Goal: Task Accomplishment & Management: Use online tool/utility

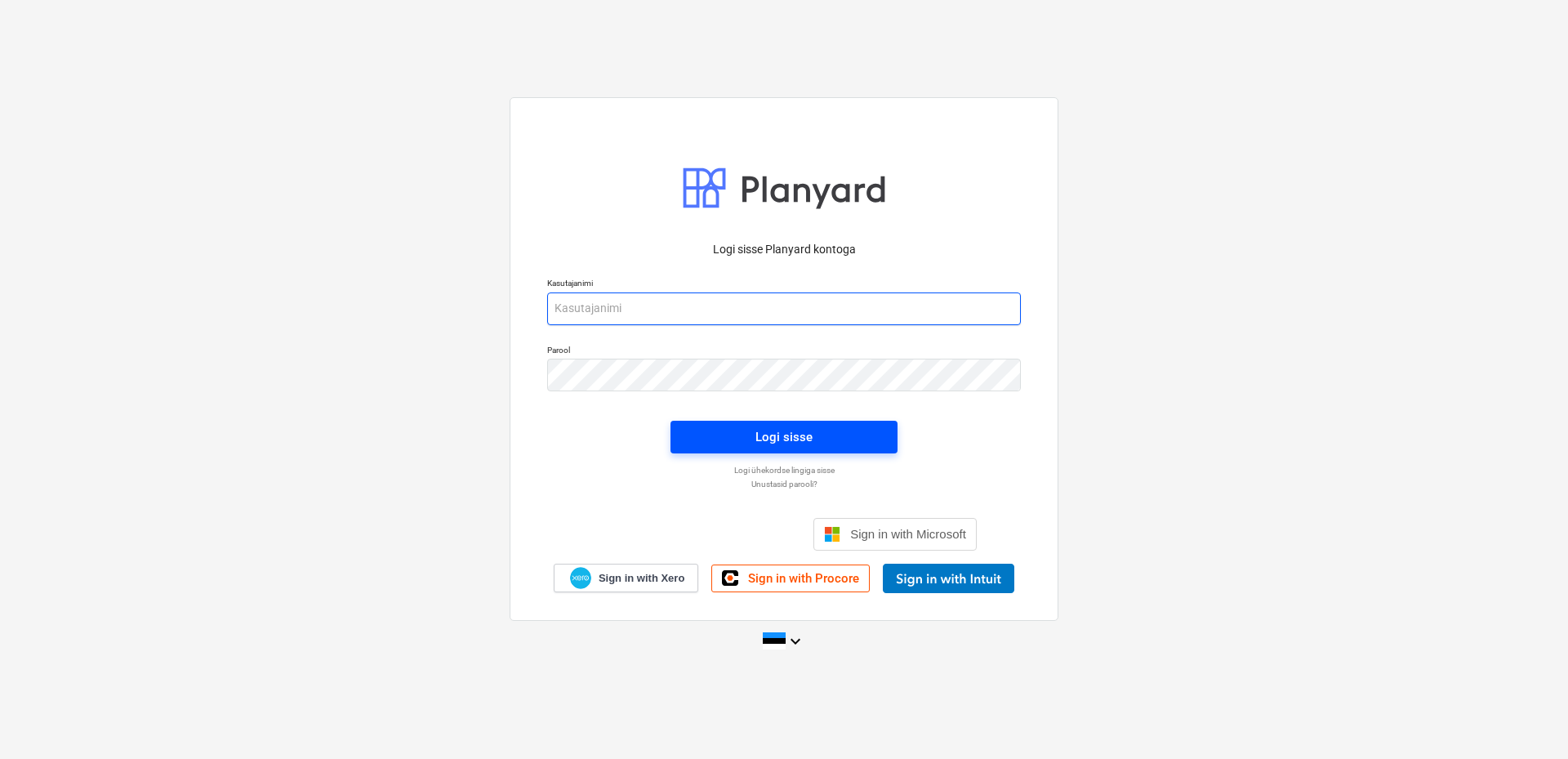
type input "[EMAIL_ADDRESS][DOMAIN_NAME]"
click at [819, 440] on span "Logi sisse" at bounding box center [784, 436] width 188 height 21
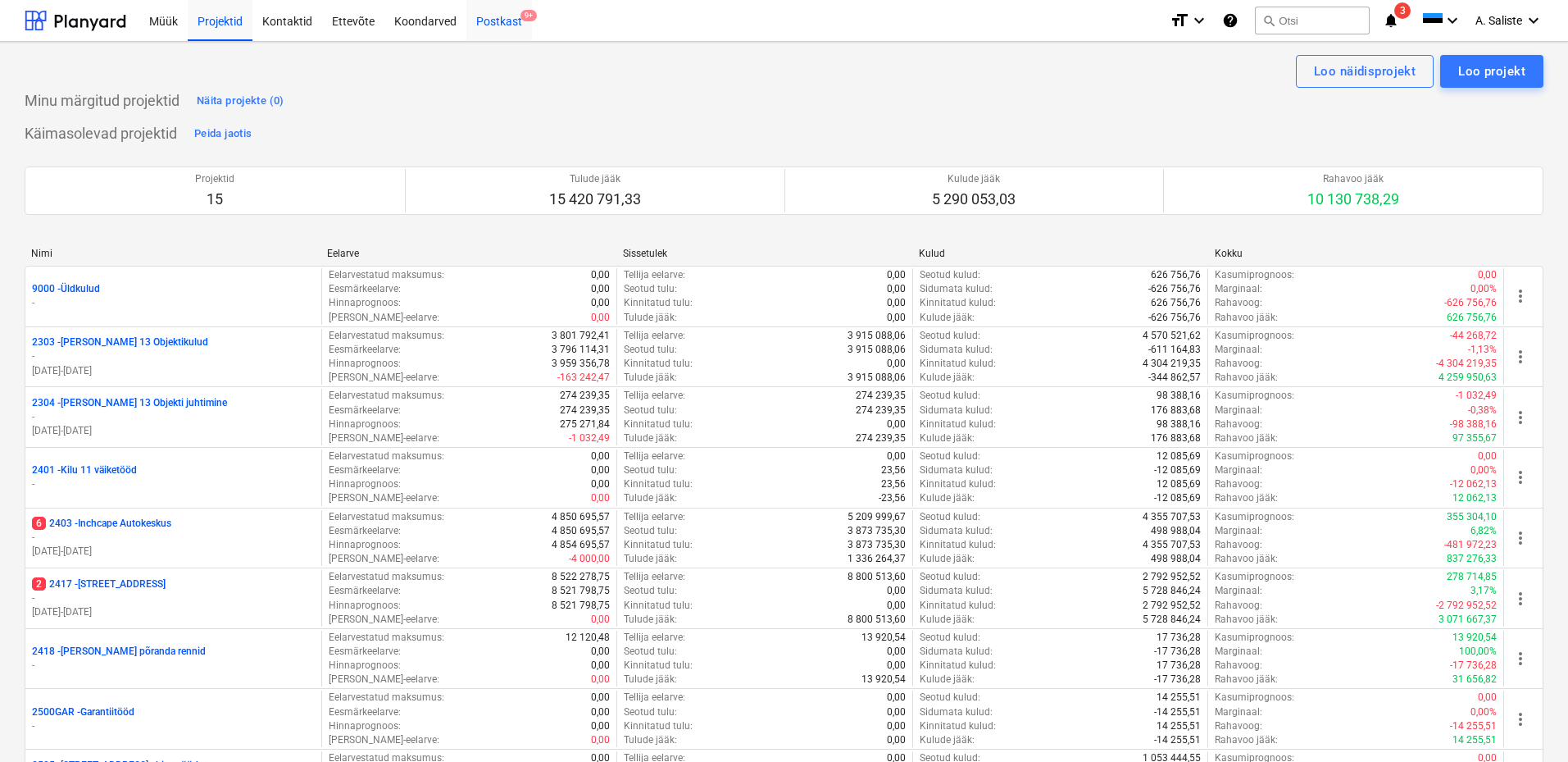
click at [507, 20] on div "Postkast 9+" at bounding box center [499, 20] width 66 height 42
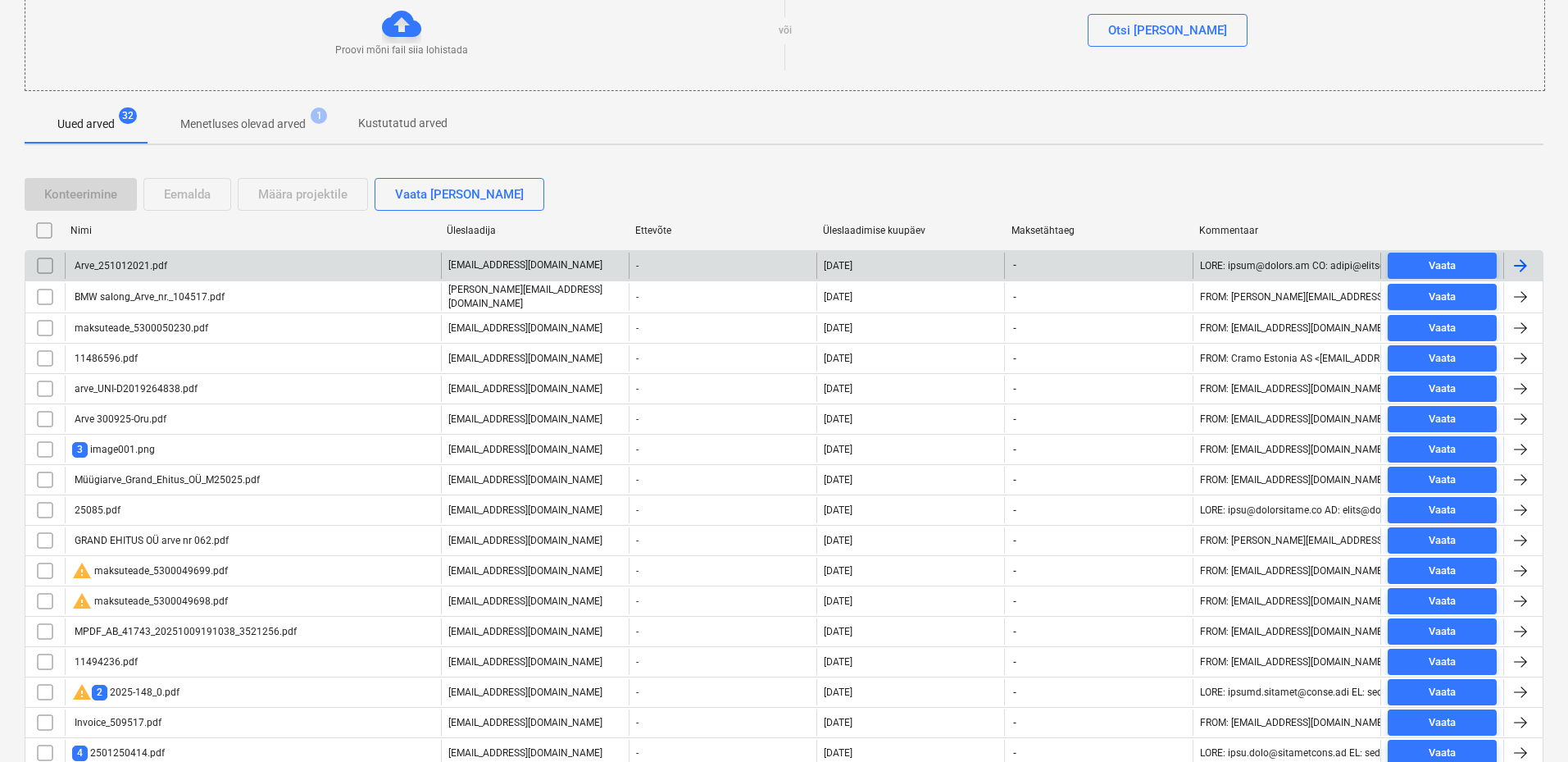
click at [117, 257] on div "Arve_251012021.pdf" at bounding box center [253, 266] width 376 height 26
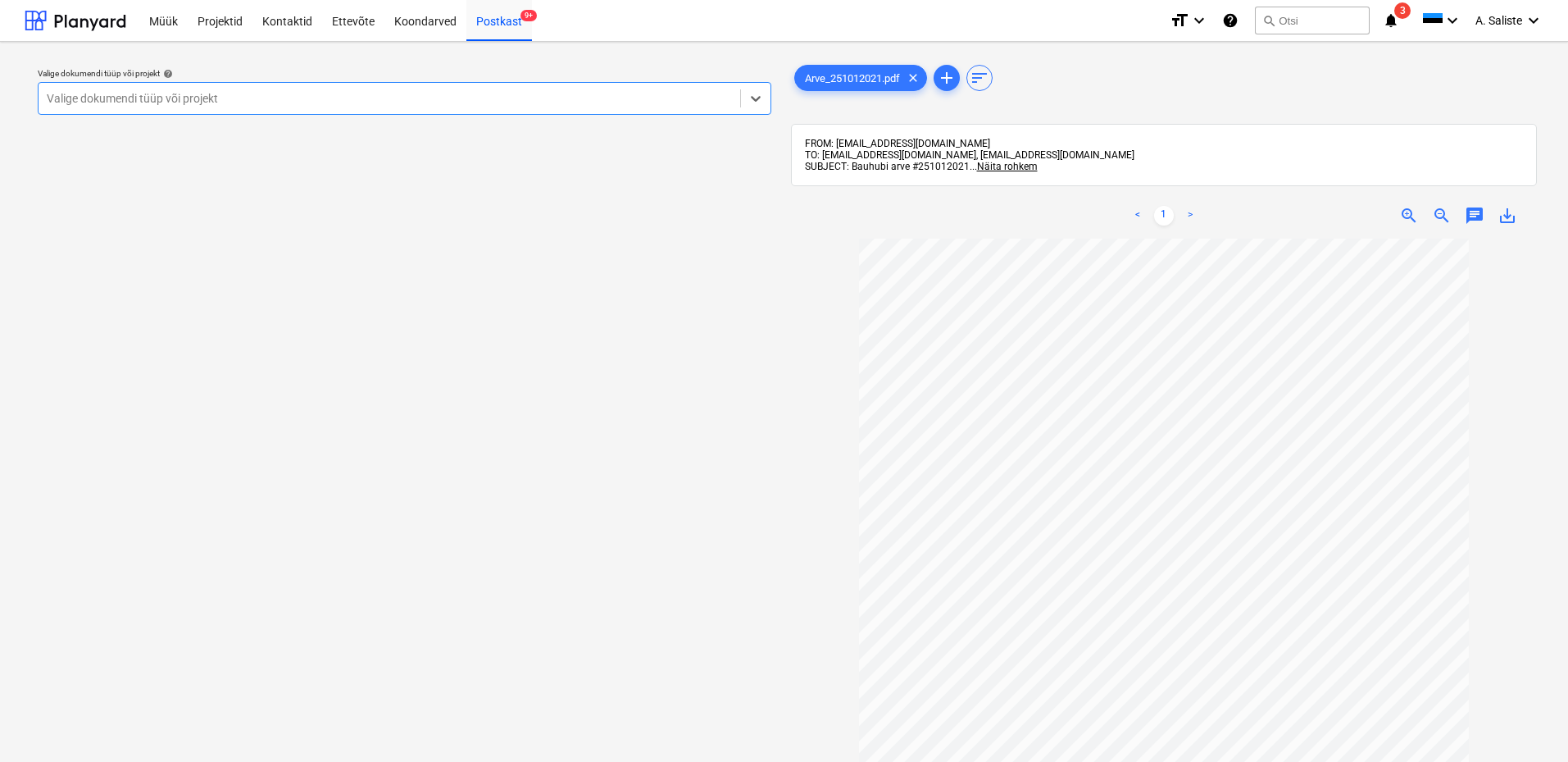
click at [549, 108] on div "Valige dokumendi tüüp või projekt" at bounding box center [389, 98] width 701 height 23
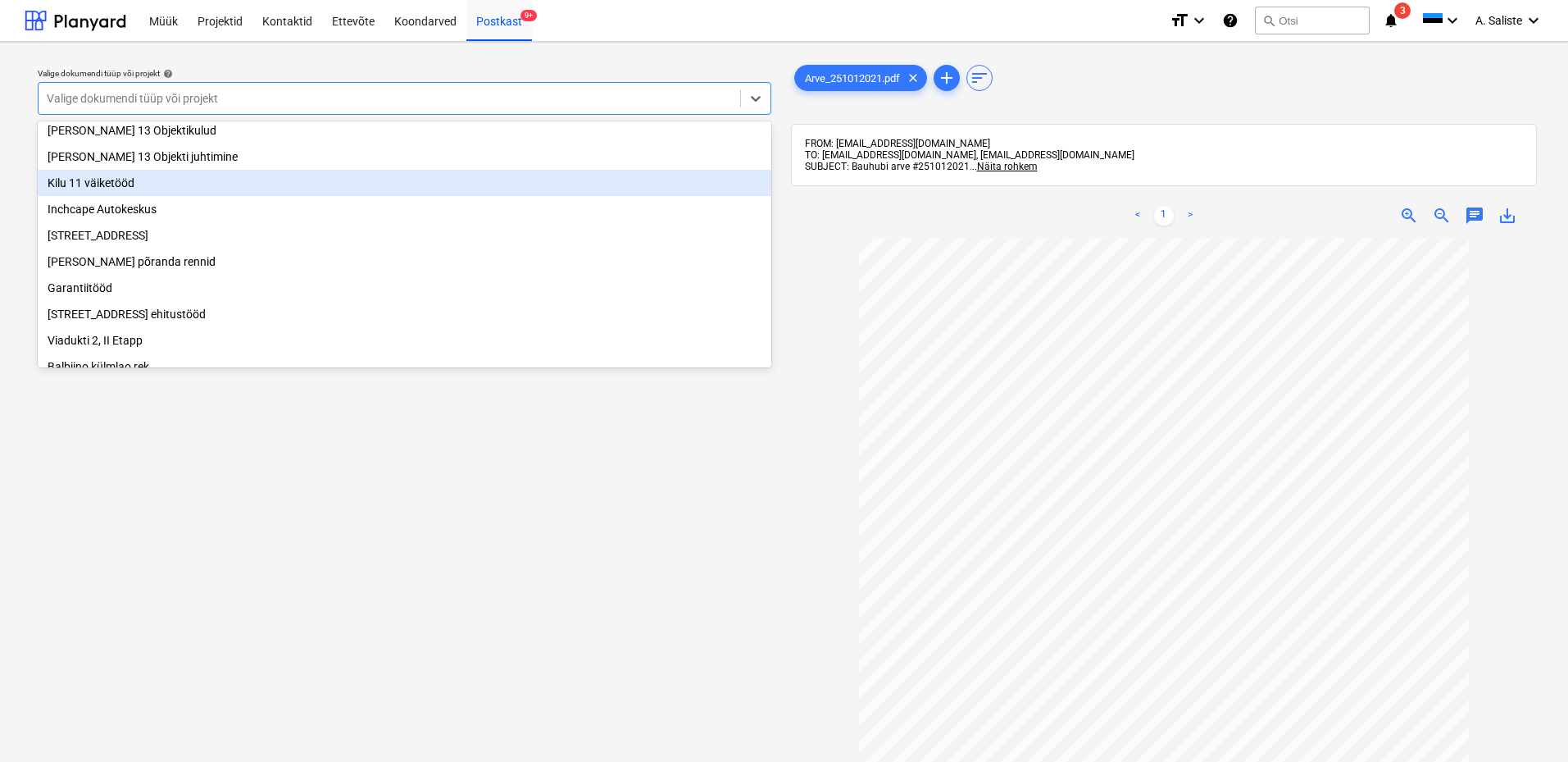
scroll to position [164, 0]
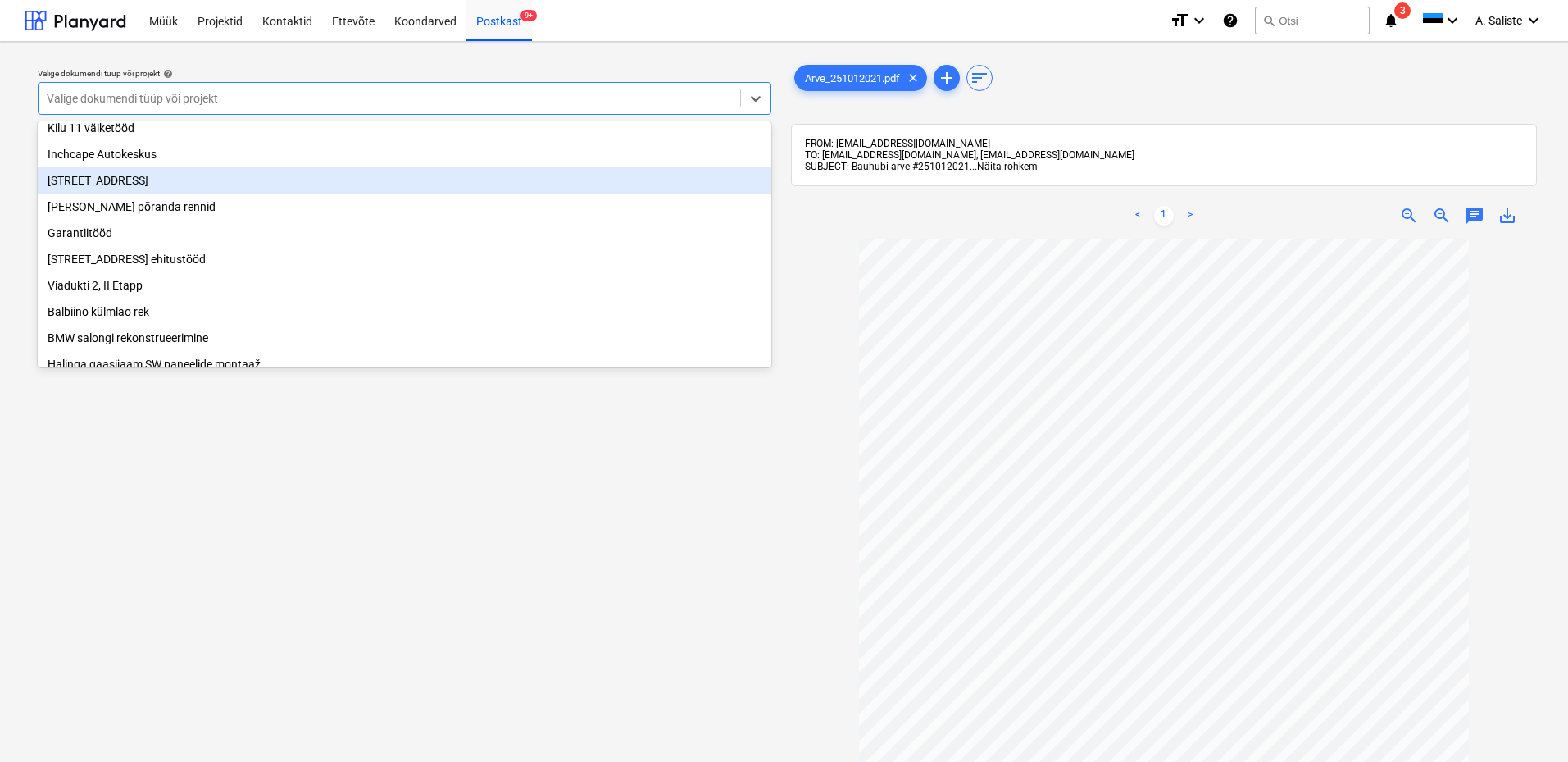
click at [152, 182] on div "[STREET_ADDRESS]" at bounding box center [404, 180] width 733 height 26
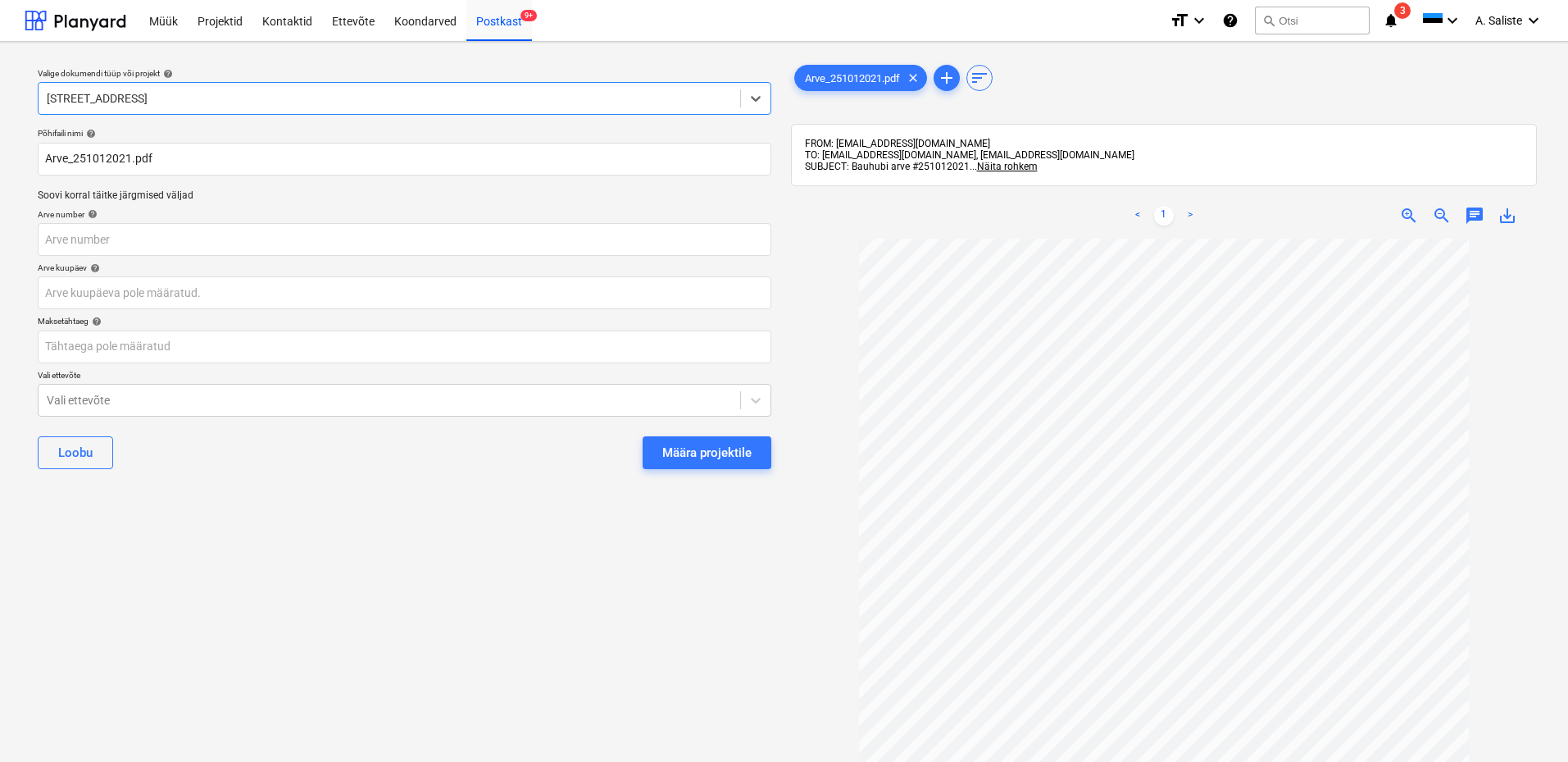
click at [675, 449] on div "Määra projektile" at bounding box center [707, 452] width 89 height 21
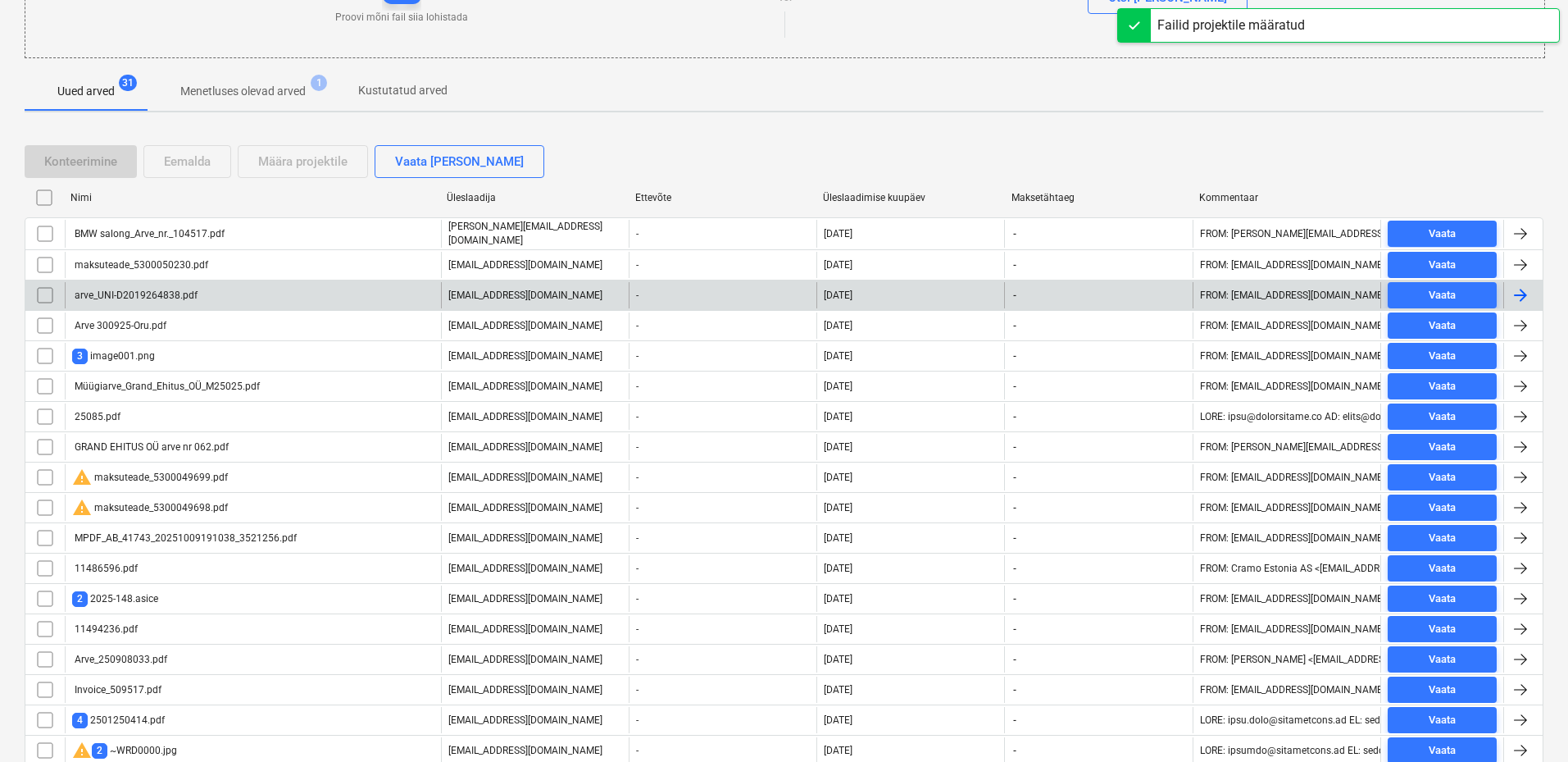
scroll to position [246, 0]
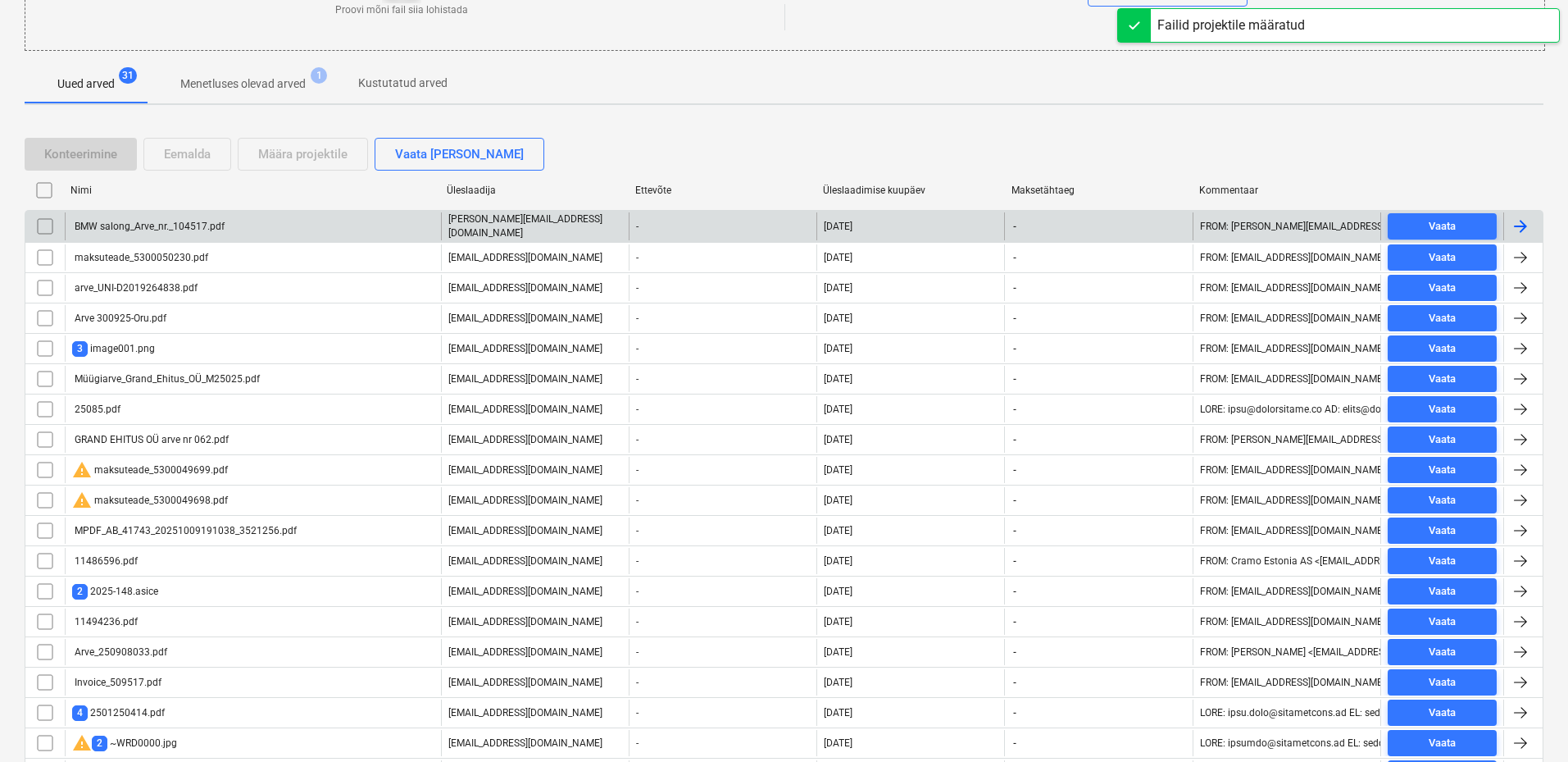
click at [151, 229] on div "BMW salong_Arve_nr._104517.pdf" at bounding box center [148, 226] width 152 height 12
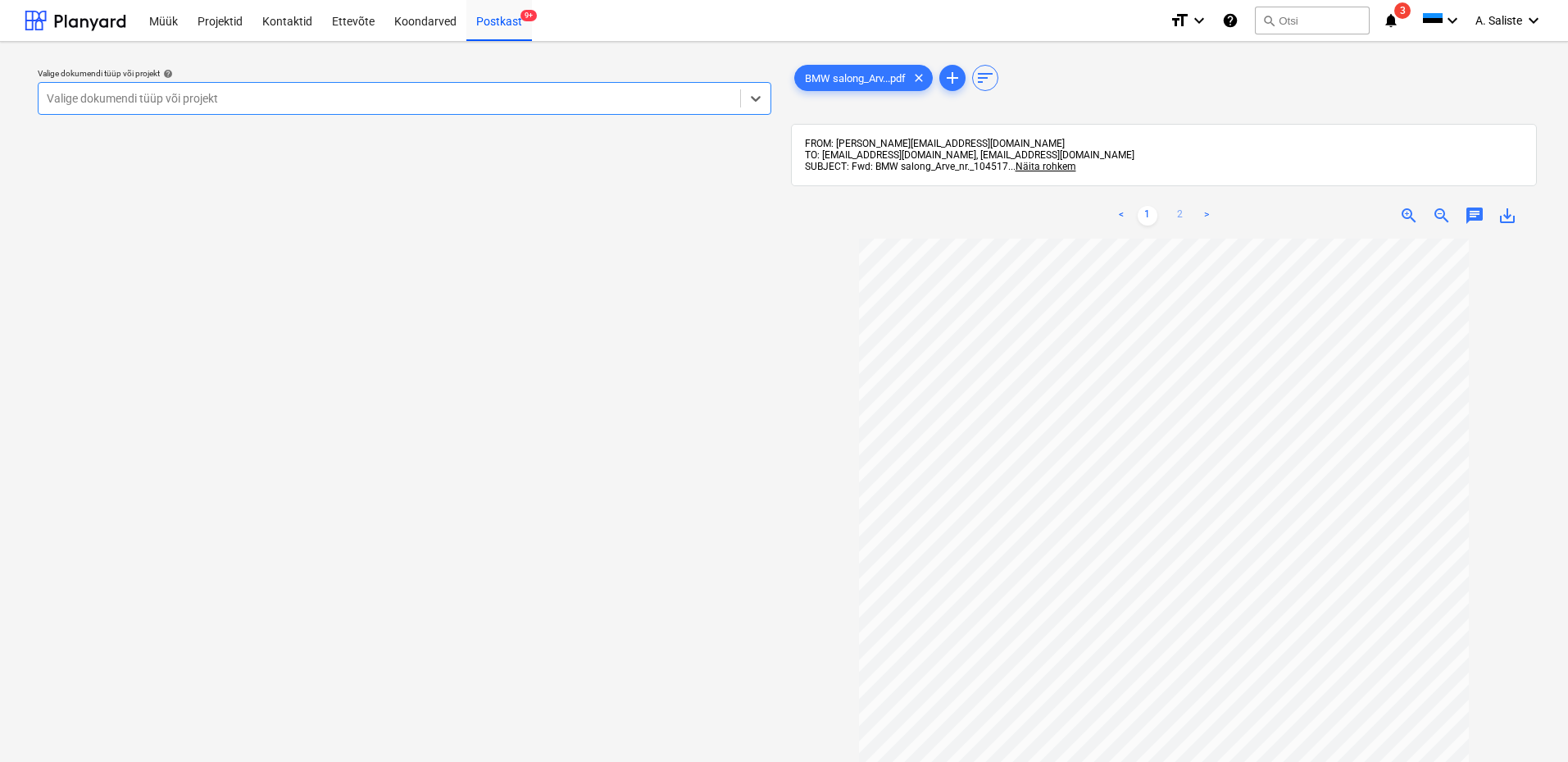
click at [1175, 211] on link "2" at bounding box center [1180, 216] width 20 height 20
click at [1147, 210] on link "1" at bounding box center [1147, 216] width 20 height 20
click at [695, 95] on div at bounding box center [389, 99] width 685 height 16
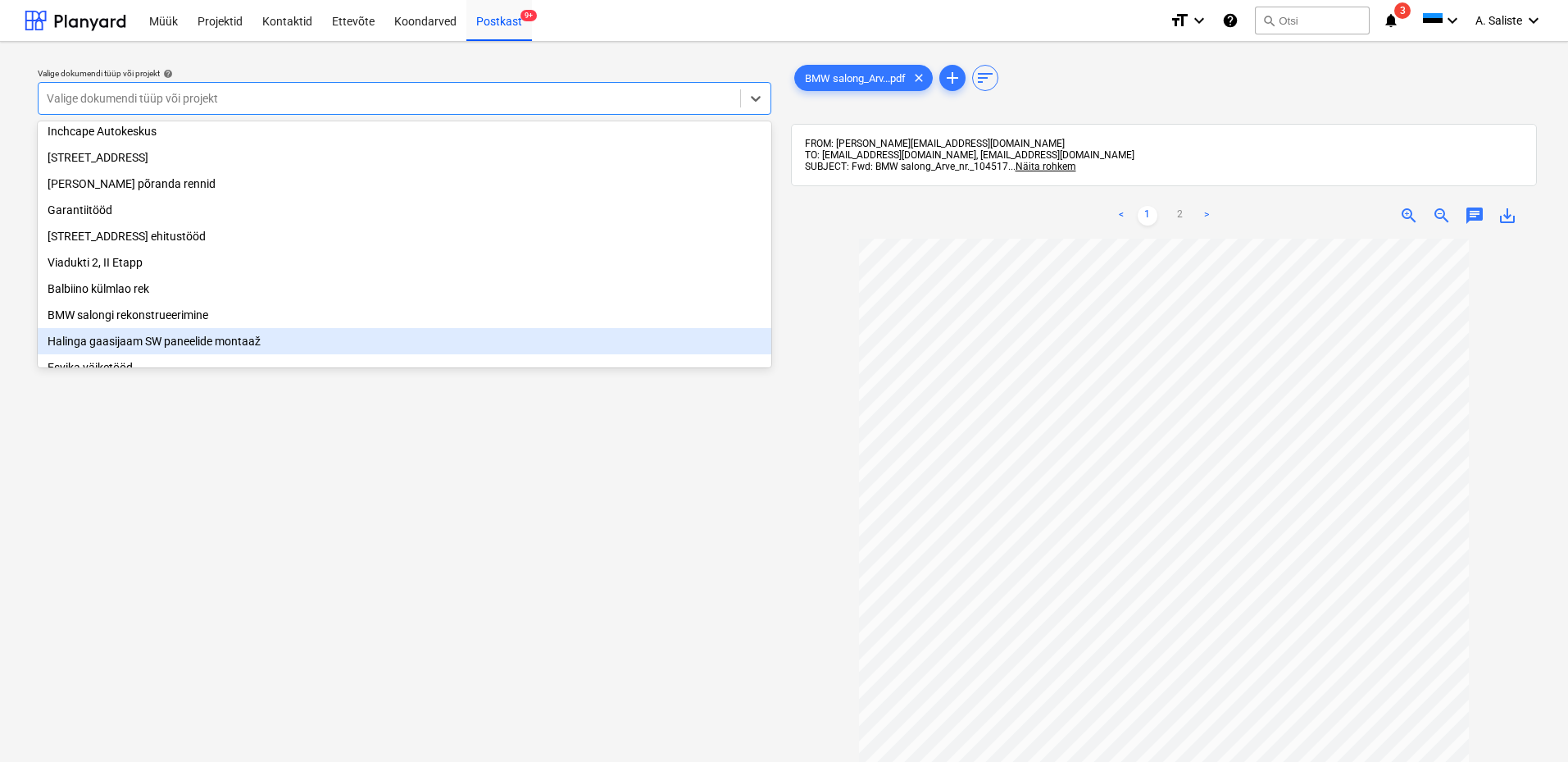
scroll to position [164, 0]
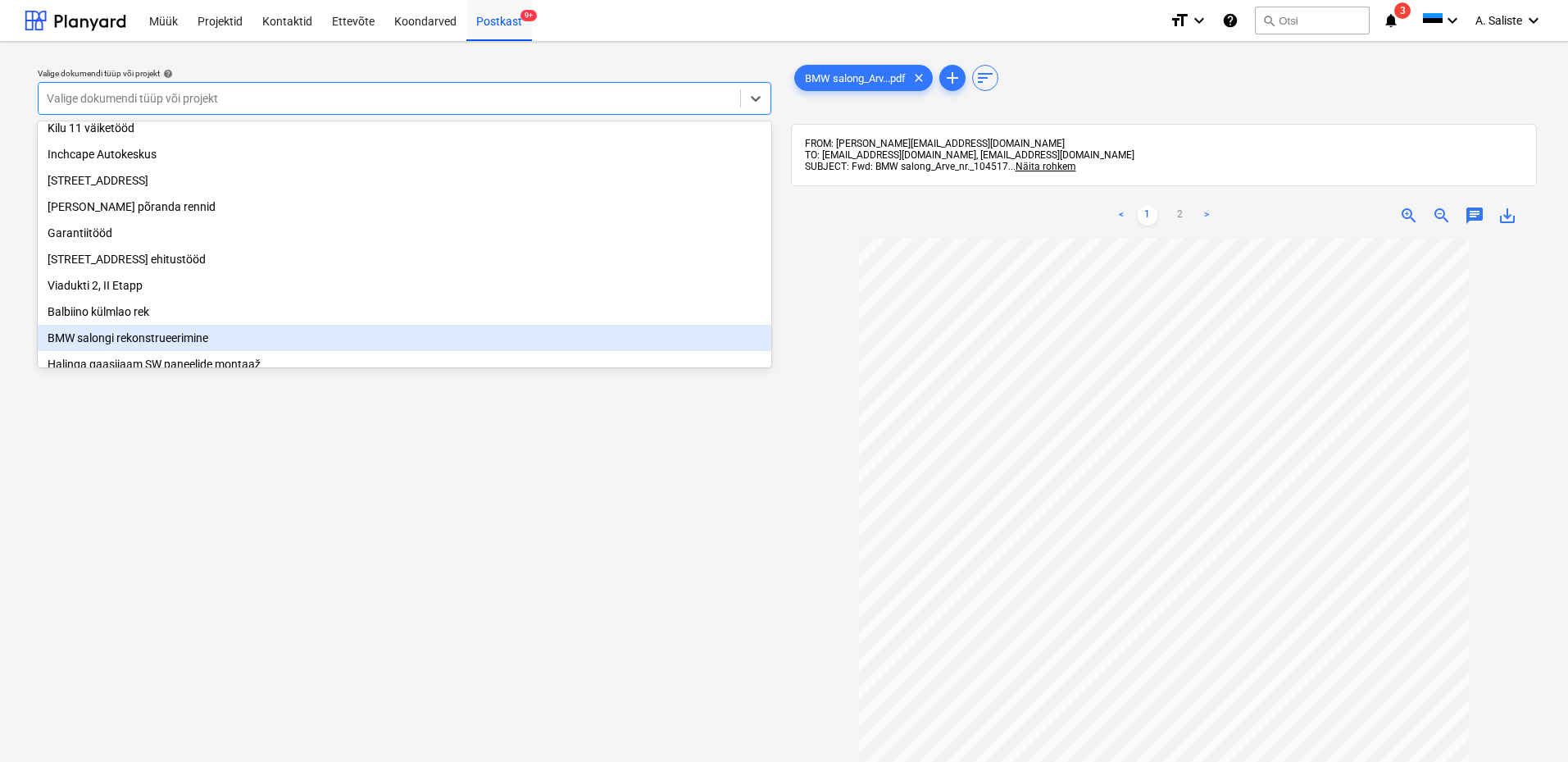
click at [140, 342] on div "BMW salongi rekonstrueerimine" at bounding box center [404, 338] width 733 height 26
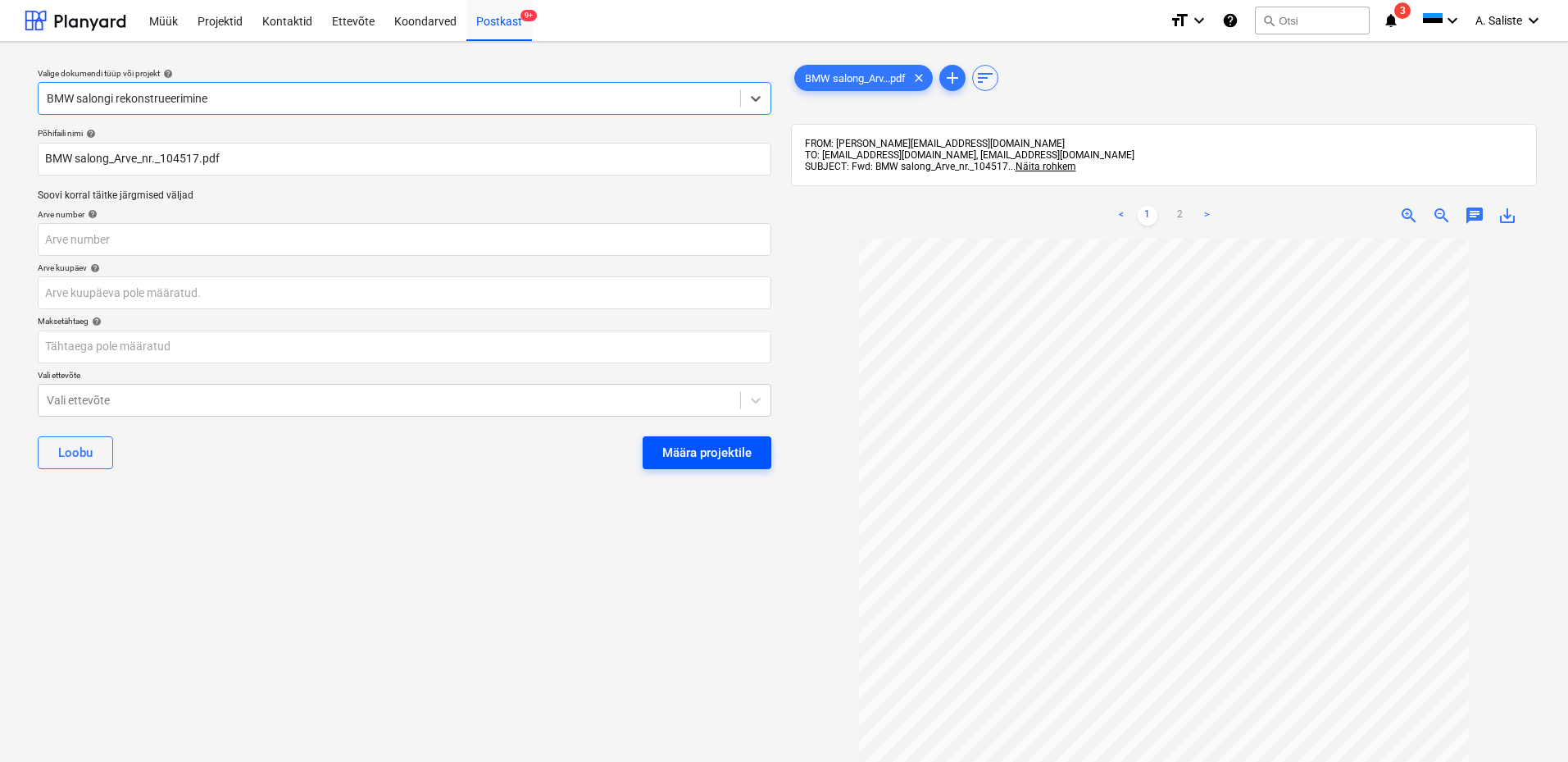
click at [716, 460] on div "Määra projektile" at bounding box center [707, 452] width 89 height 21
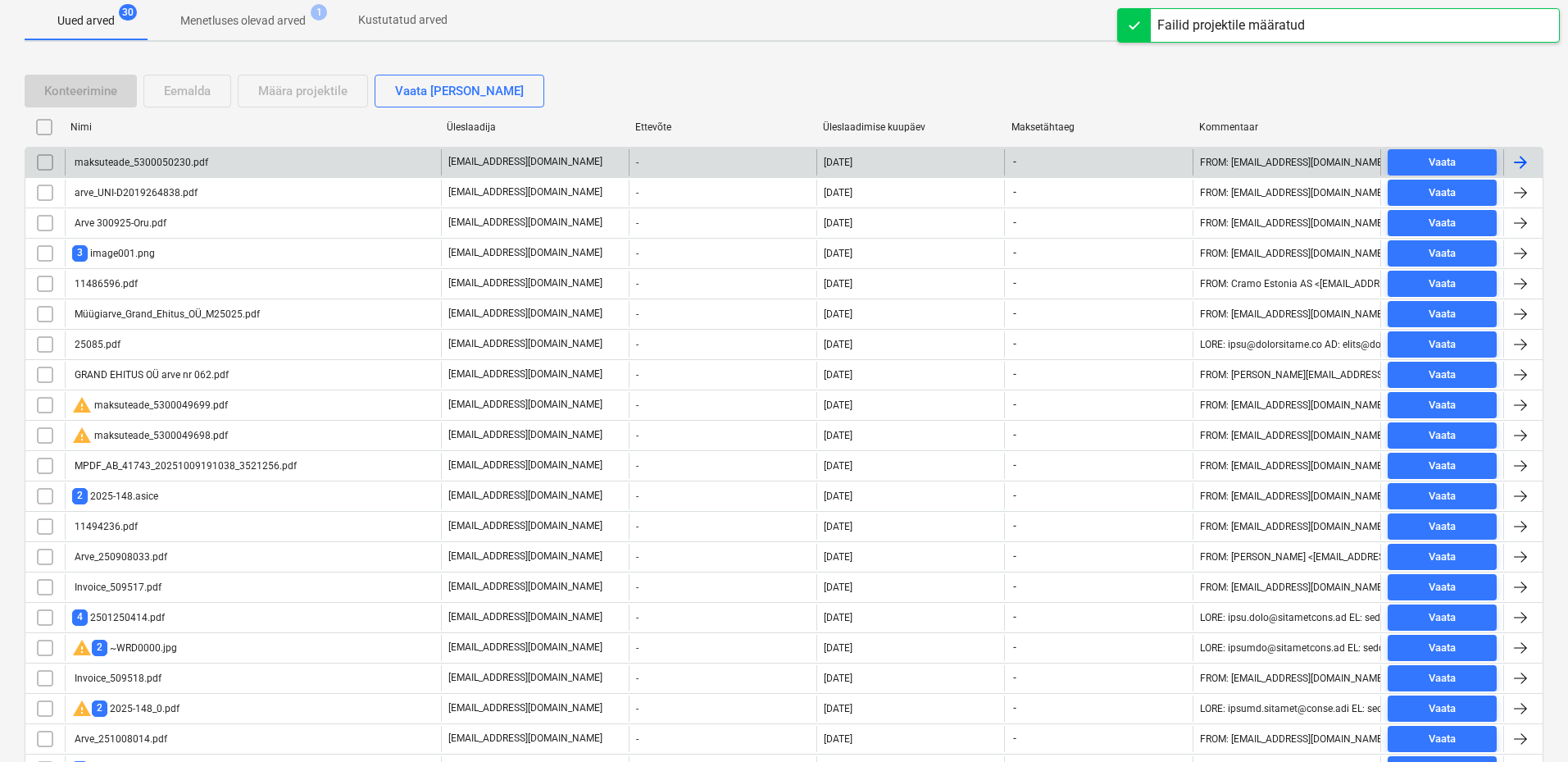
click at [177, 168] on div "maksuteade_5300050230.pdf" at bounding box center [253, 162] width 376 height 26
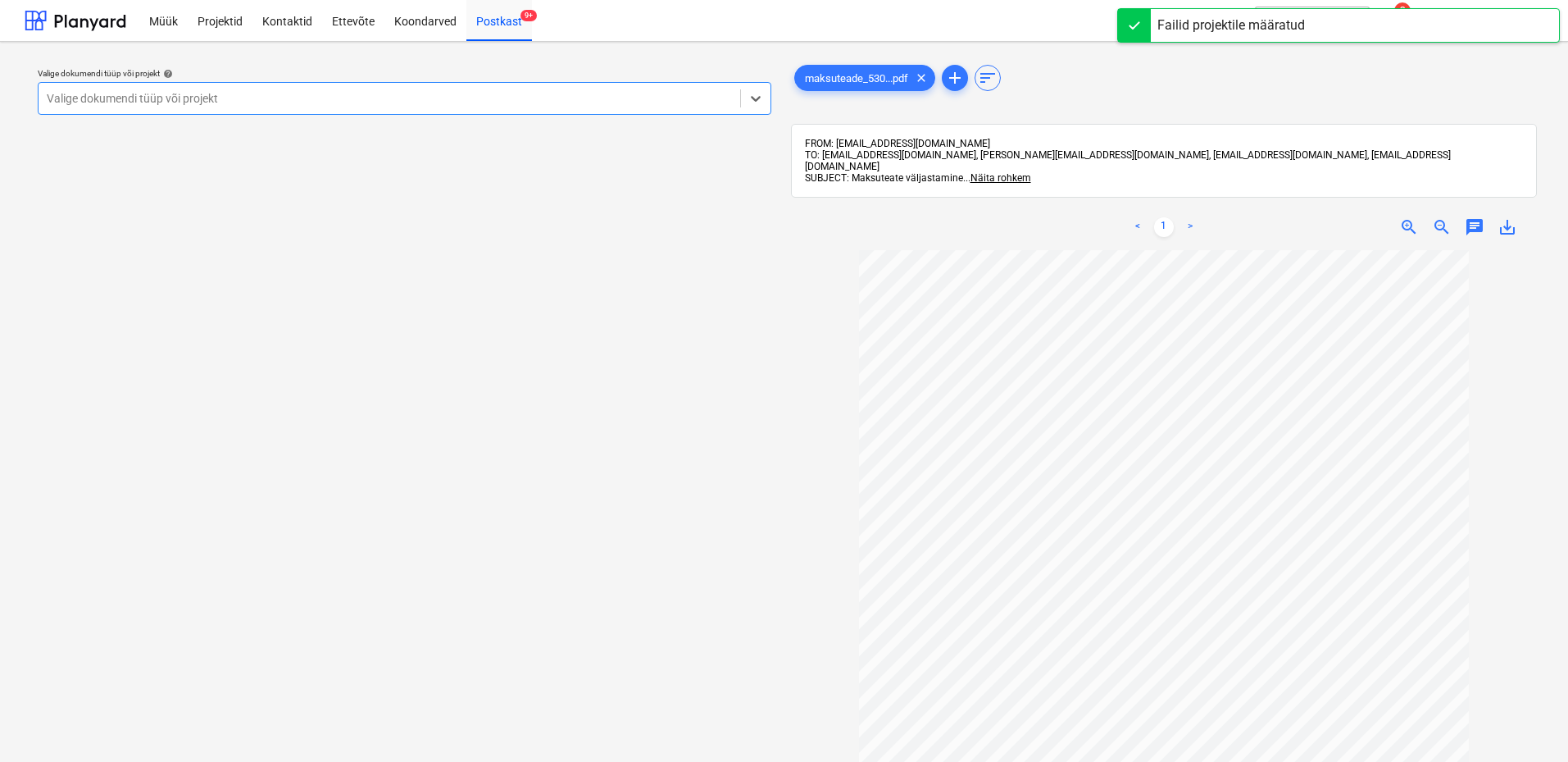
click at [395, 95] on div at bounding box center [389, 99] width 685 height 16
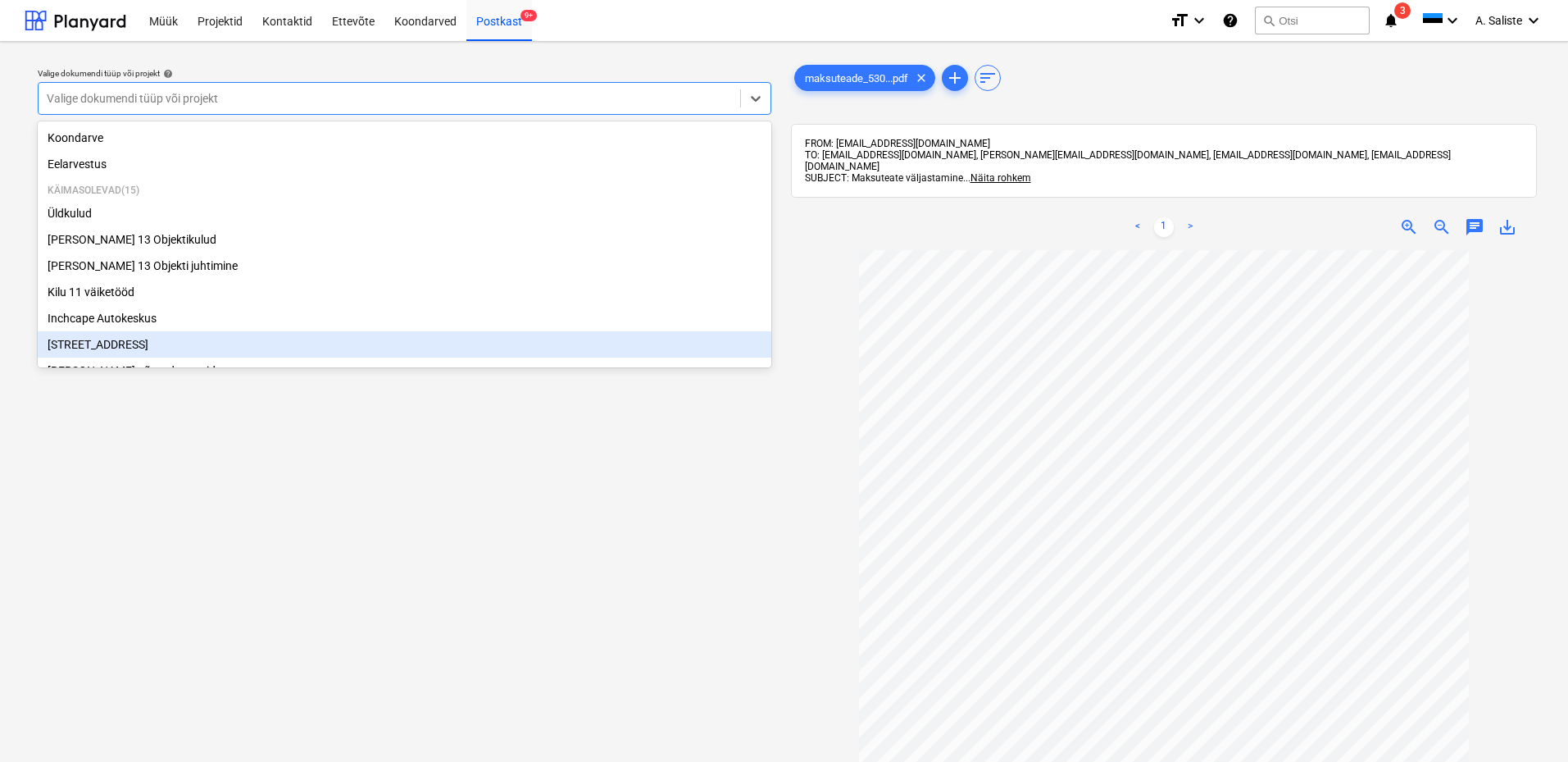
click at [105, 344] on div "[STREET_ADDRESS]" at bounding box center [404, 344] width 733 height 26
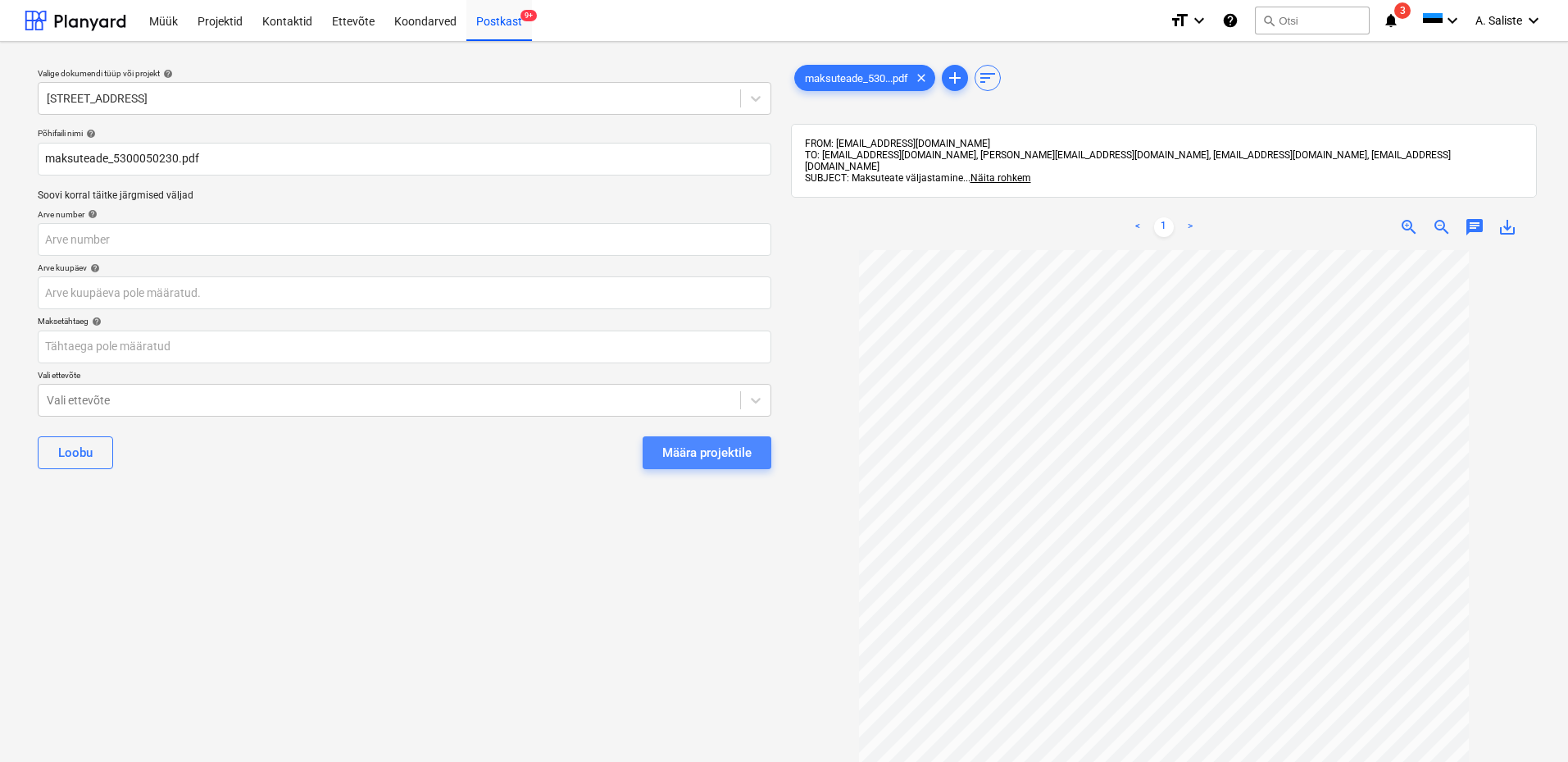
click at [743, 449] on div "Määra projektile" at bounding box center [707, 452] width 89 height 21
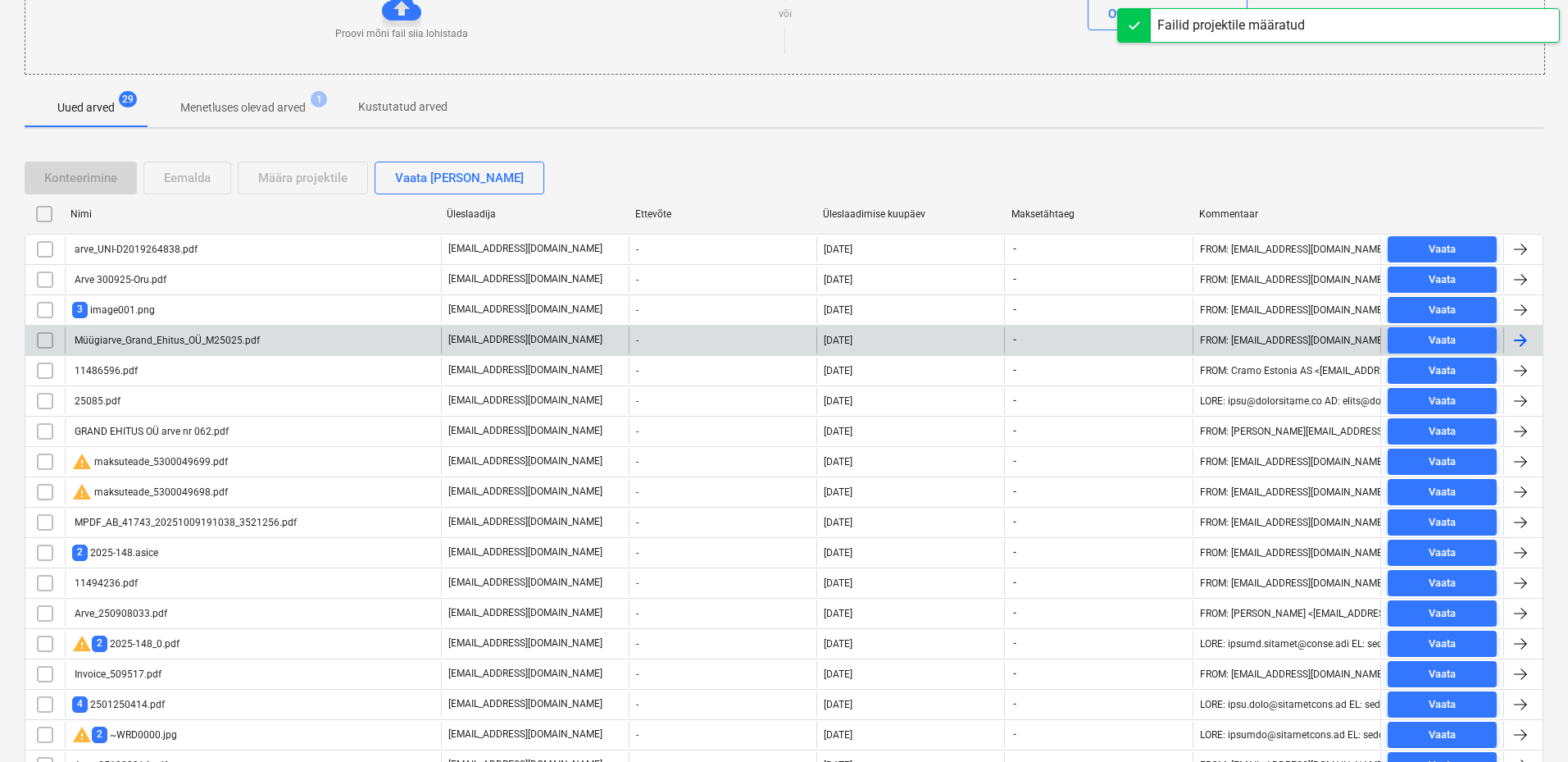
scroll to position [246, 0]
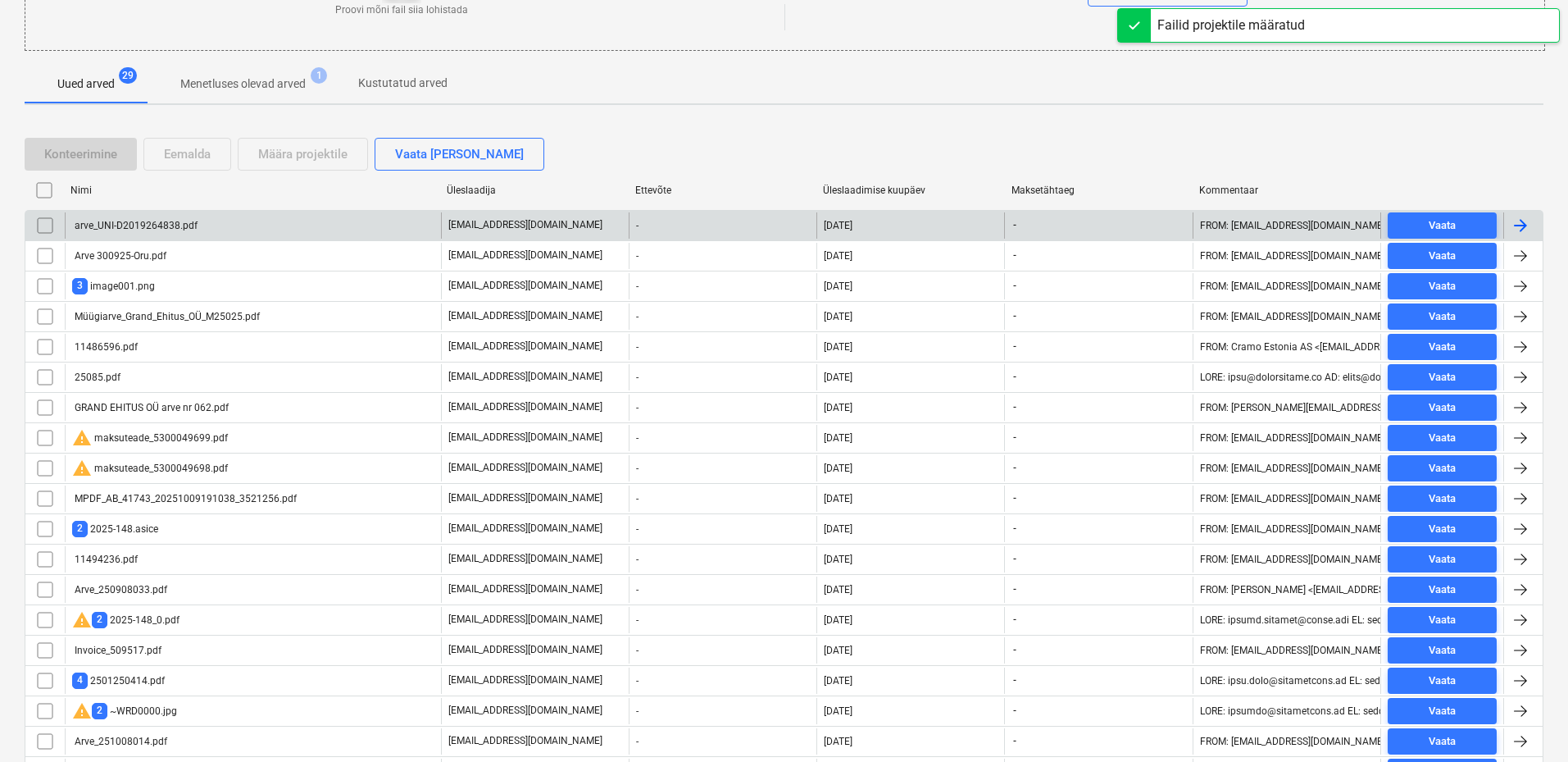
click at [213, 223] on div "arve_UNI-D2019264838.pdf" at bounding box center [253, 225] width 376 height 26
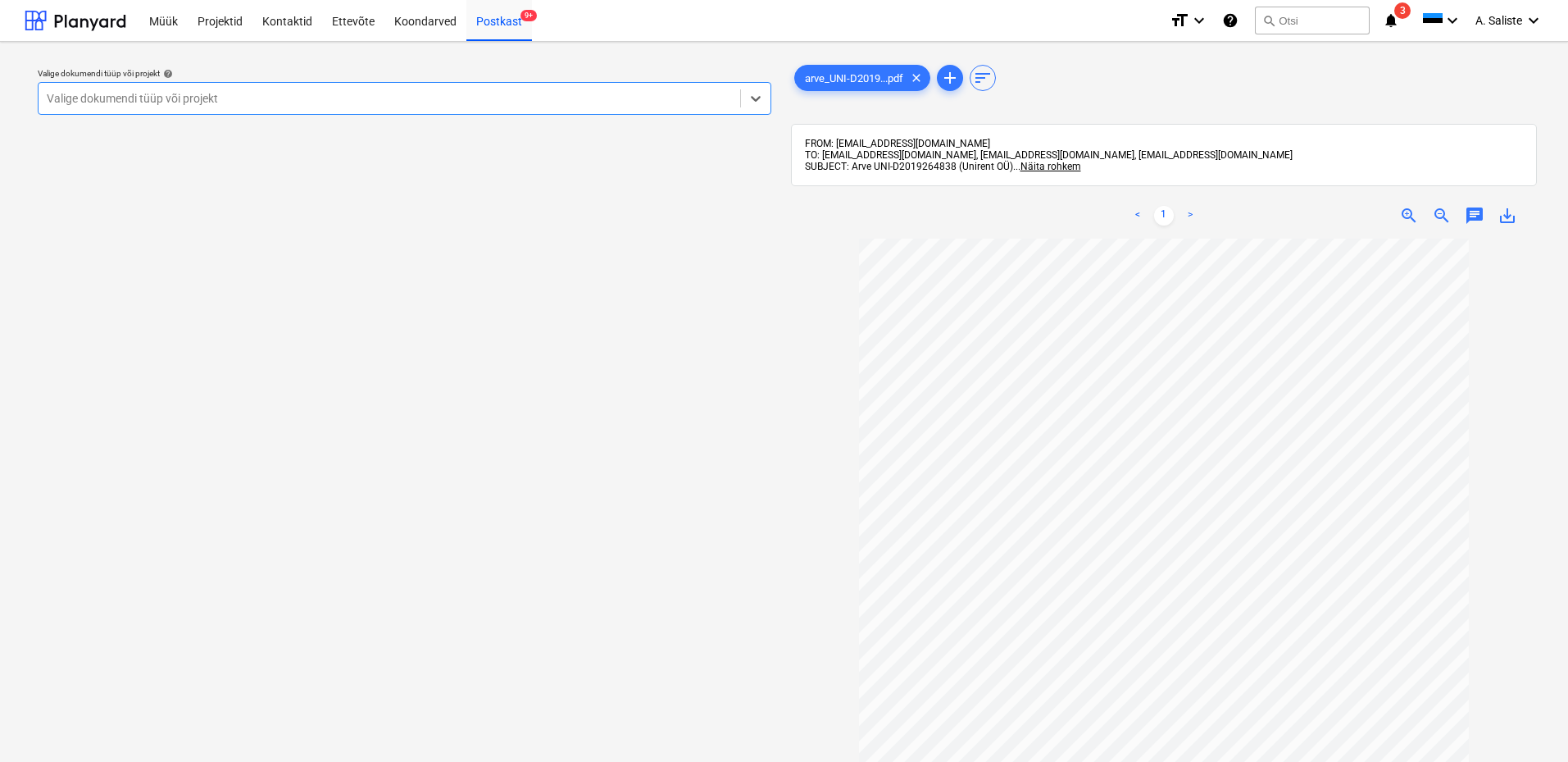
click at [339, 106] on div at bounding box center [389, 99] width 685 height 16
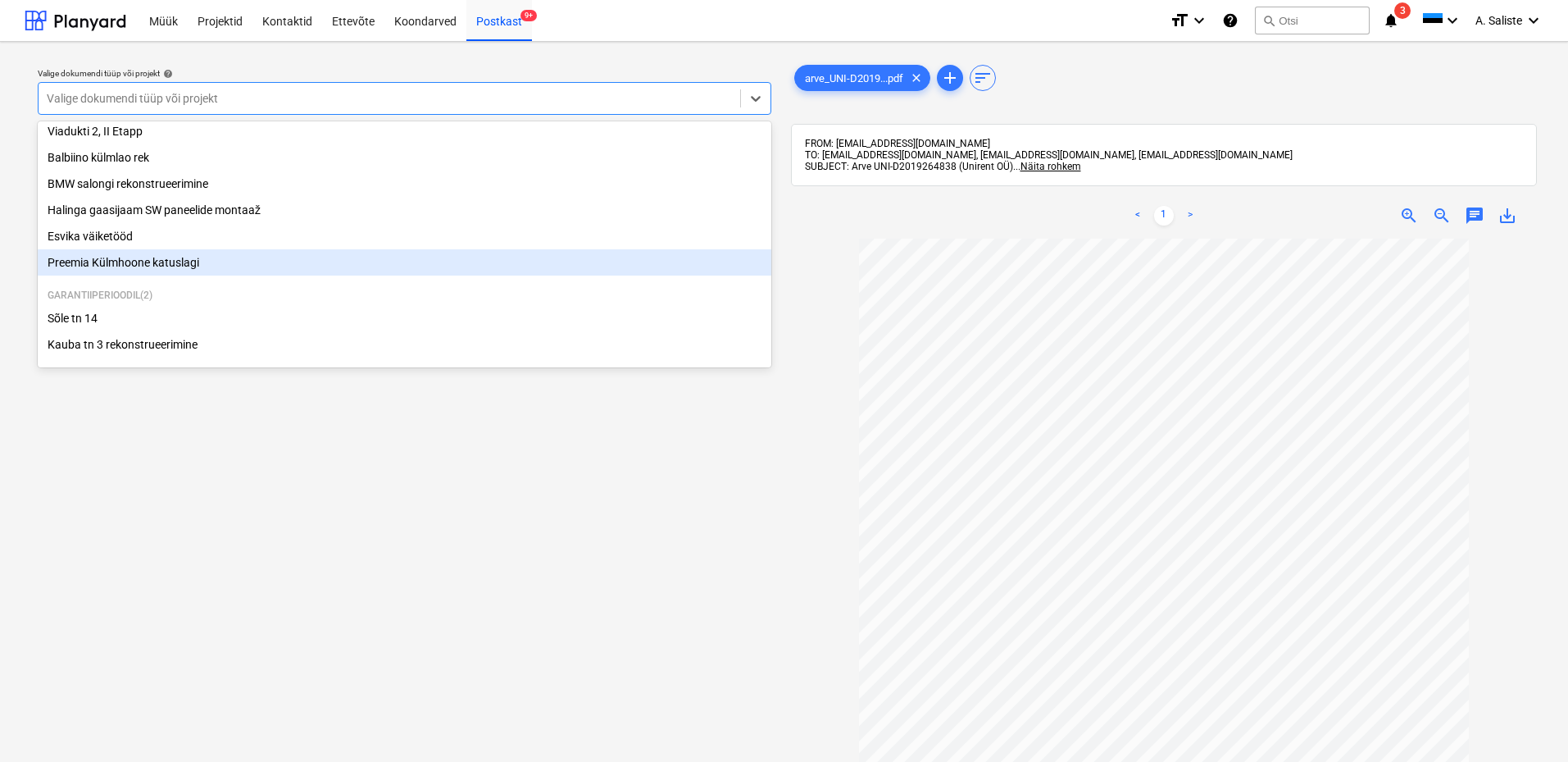
scroll to position [328, 0]
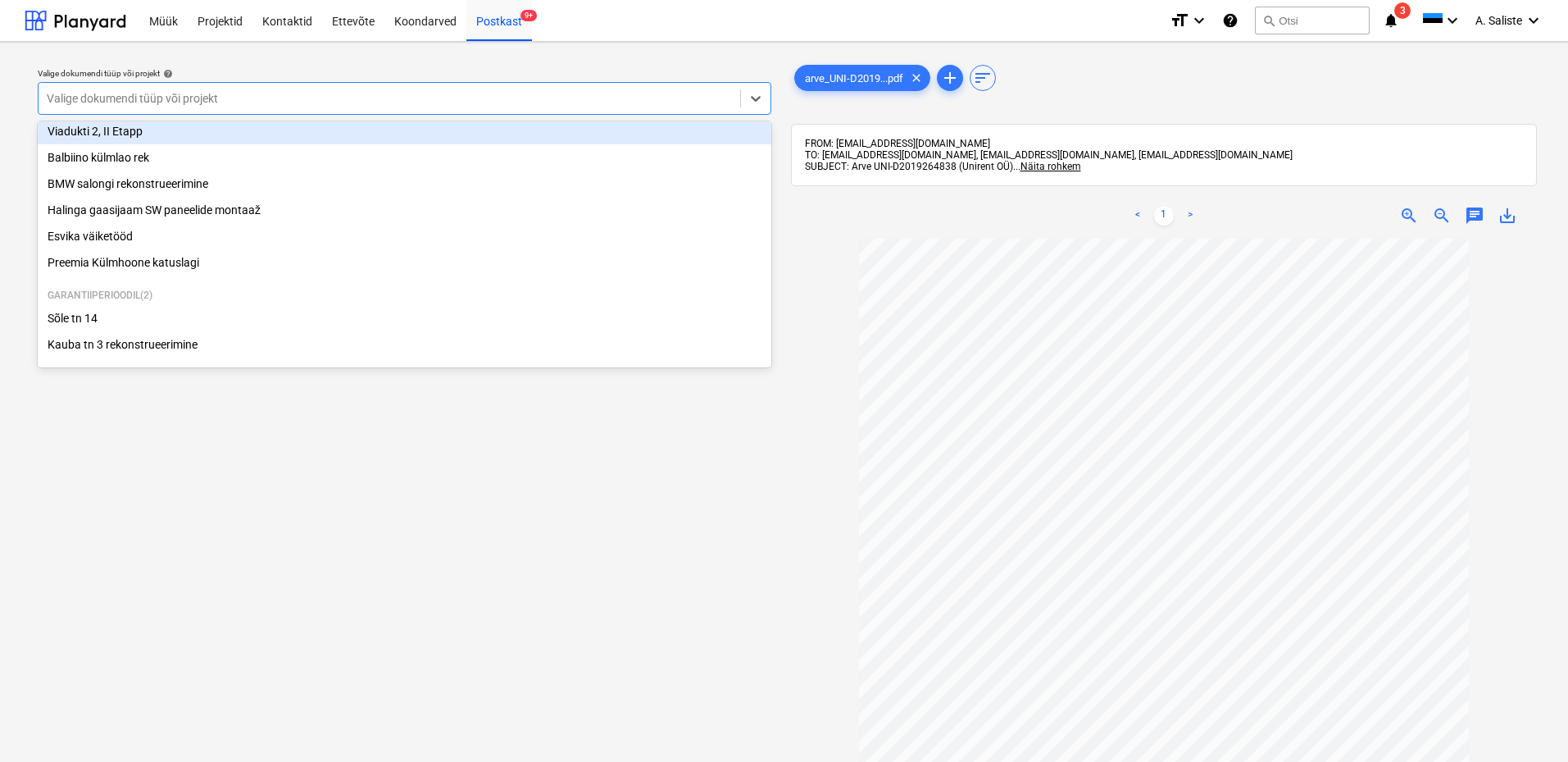
click at [115, 131] on div "Viadukti 2, II Etapp" at bounding box center [404, 130] width 733 height 26
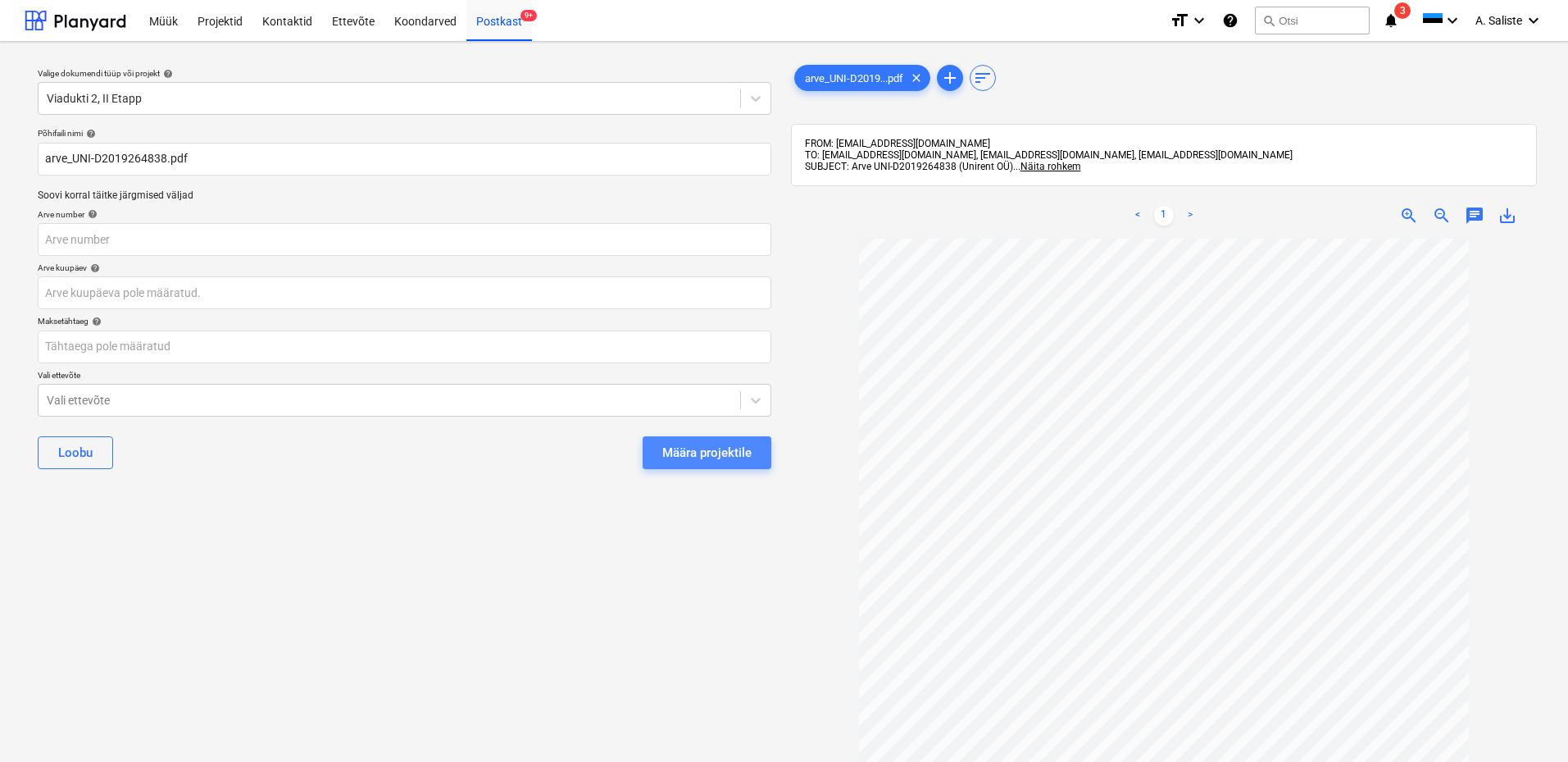
click at [687, 455] on div "Määra projektile" at bounding box center [707, 452] width 89 height 21
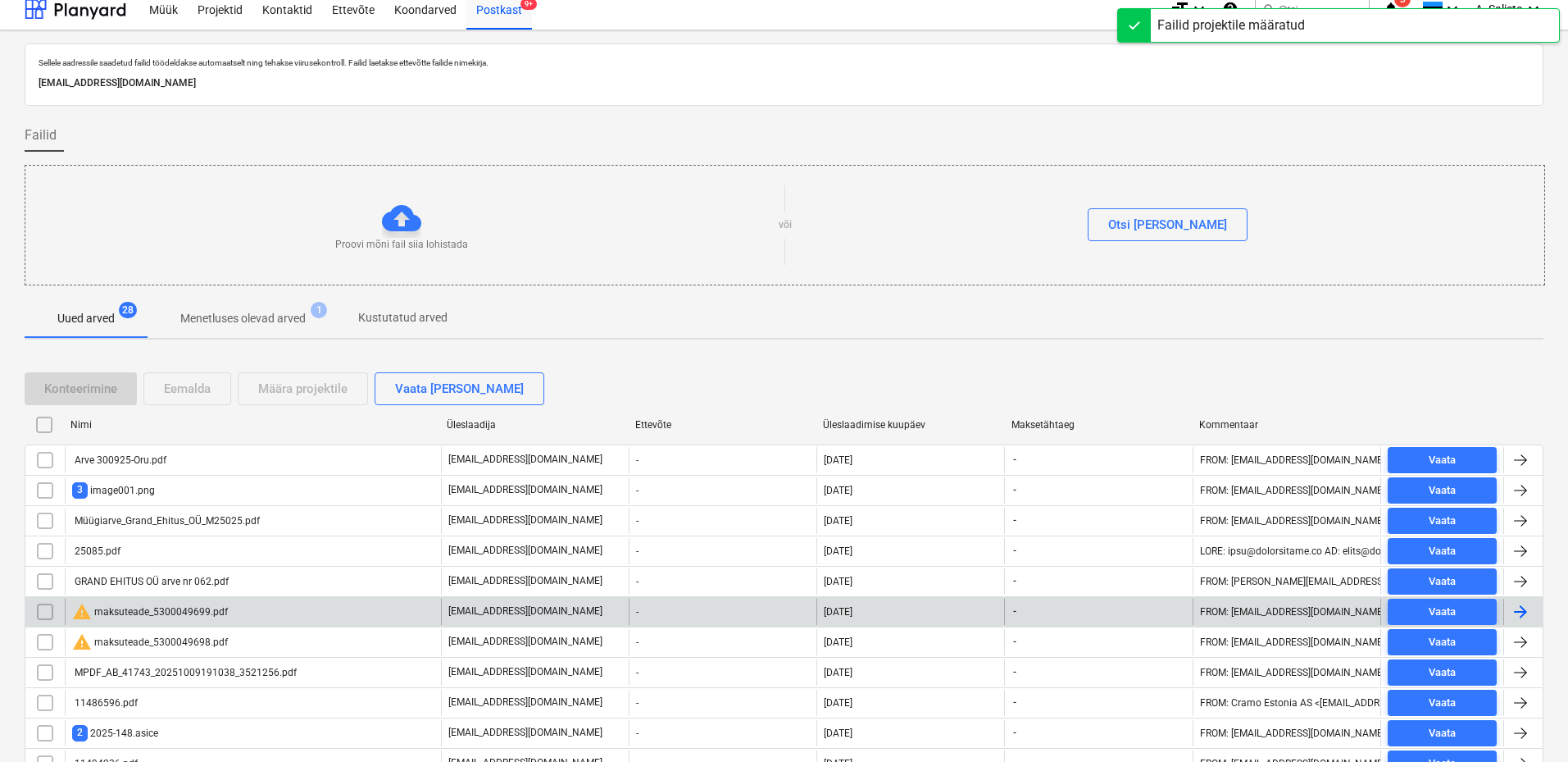
scroll to position [328, 0]
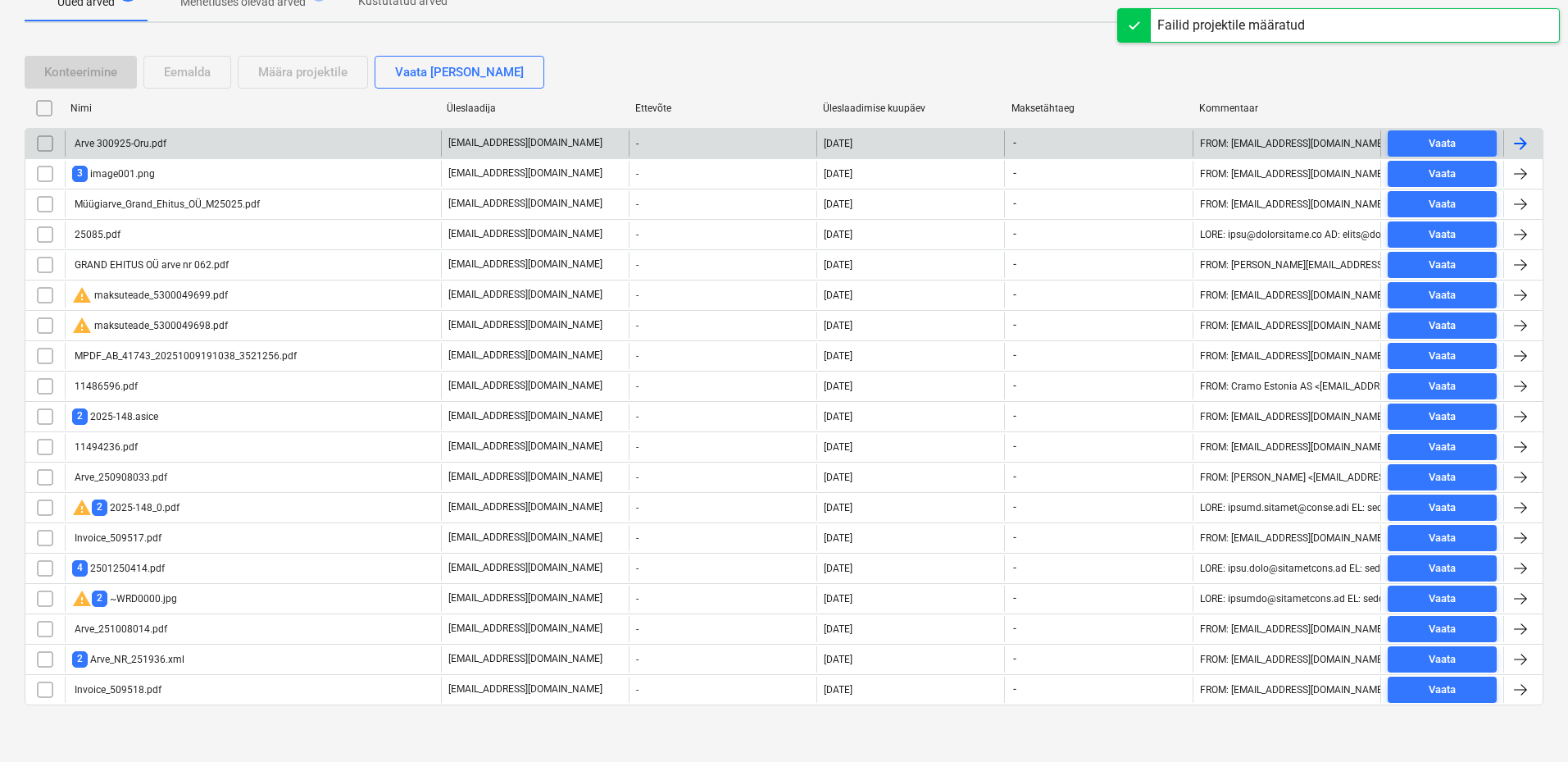
click at [191, 143] on div "Arve 300925-Oru.pdf" at bounding box center [253, 143] width 376 height 26
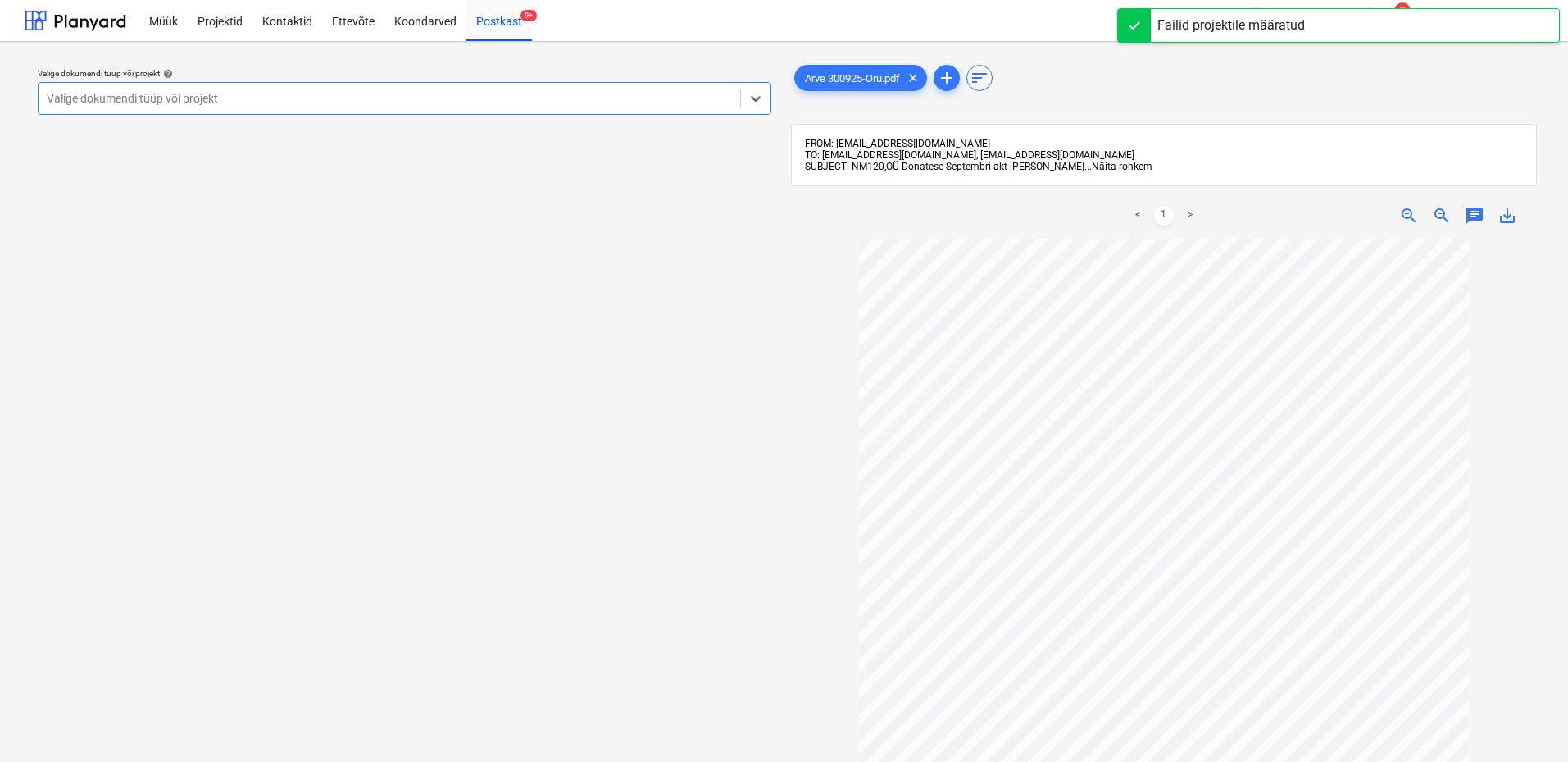
click at [524, 89] on div "Valige dokumendi tüüp või projekt" at bounding box center [389, 98] width 701 height 23
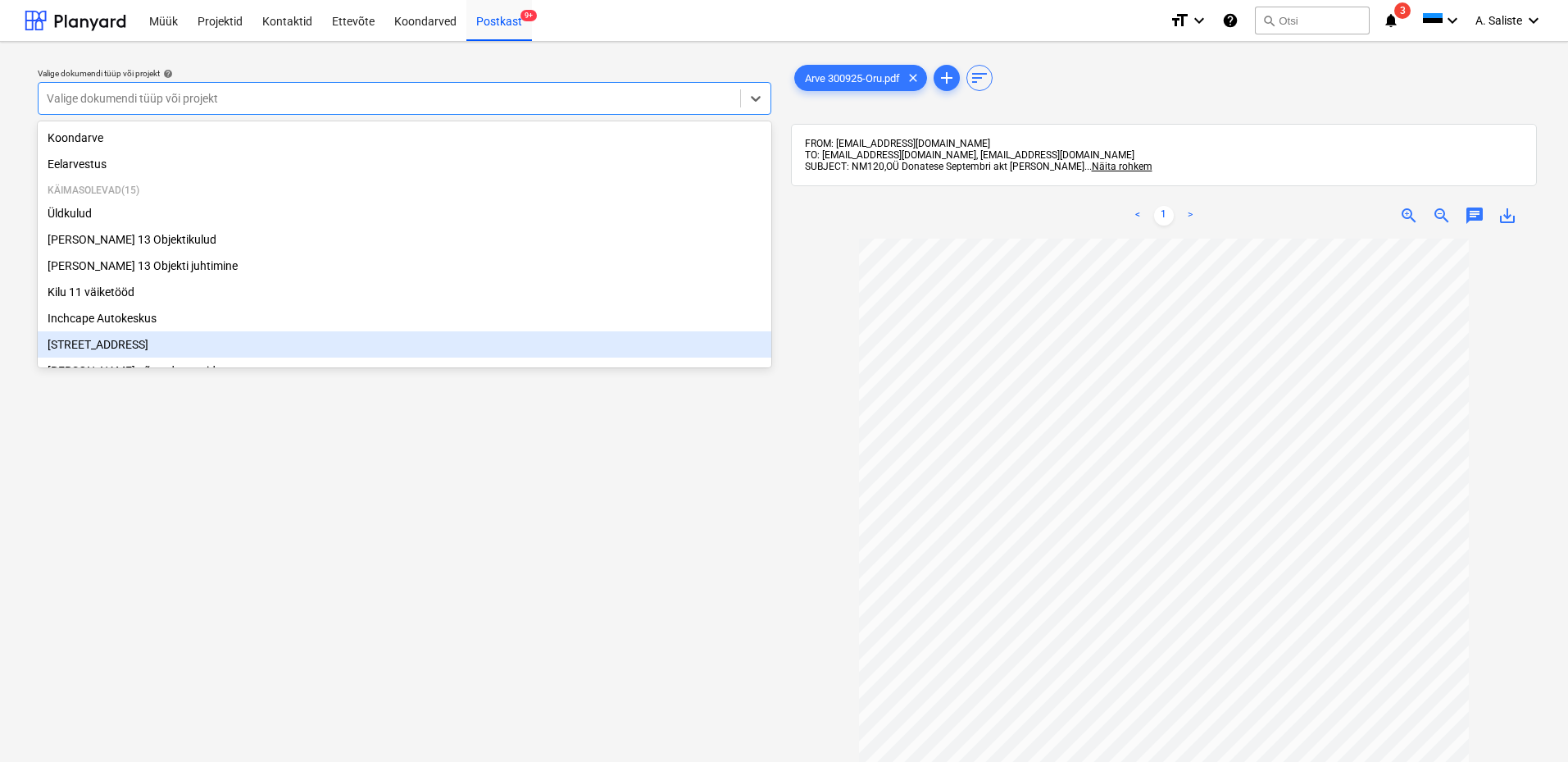
click at [94, 344] on div "[STREET_ADDRESS]" at bounding box center [404, 344] width 733 height 26
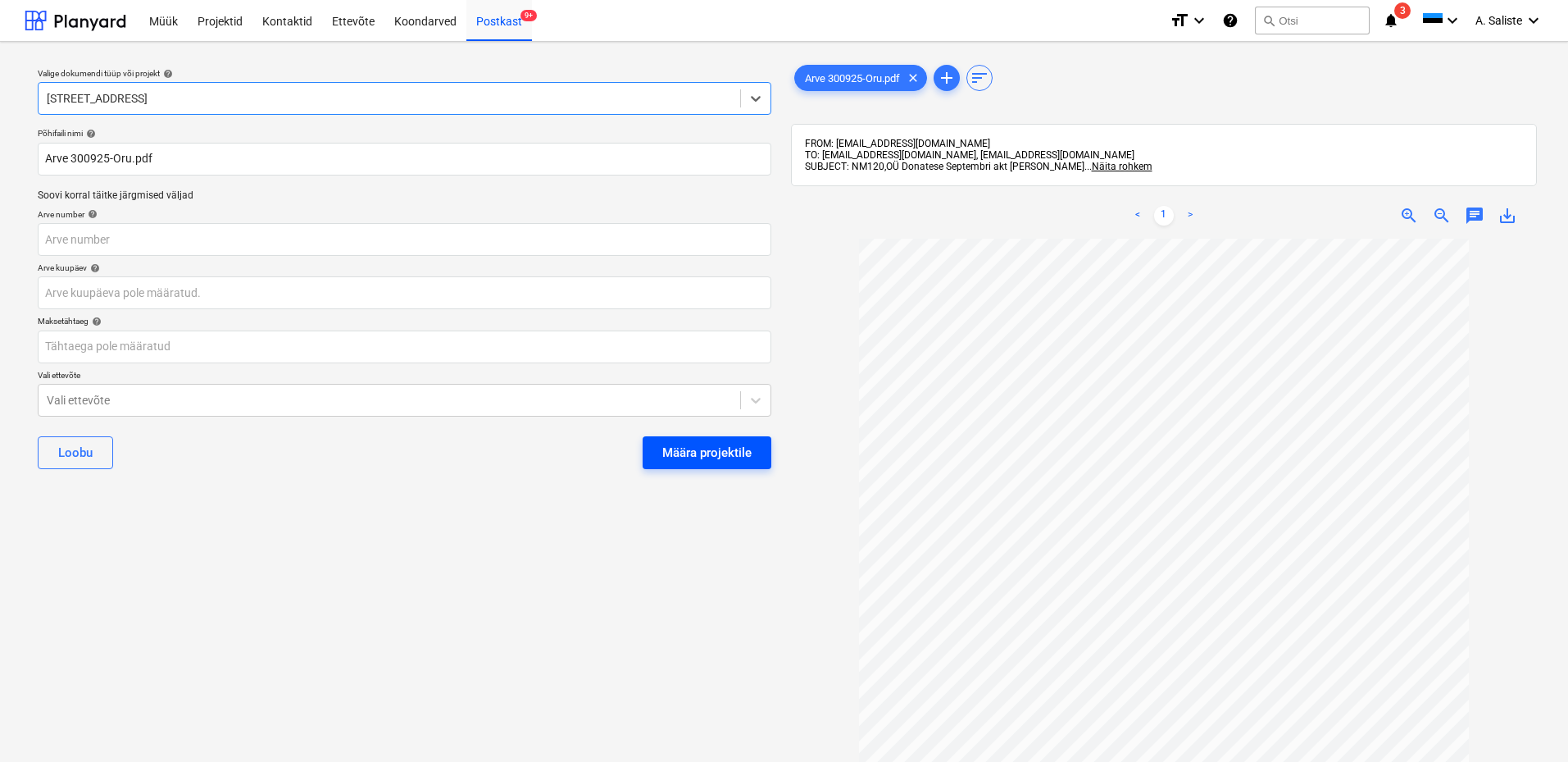
click at [688, 451] on div "Määra projektile" at bounding box center [707, 452] width 89 height 21
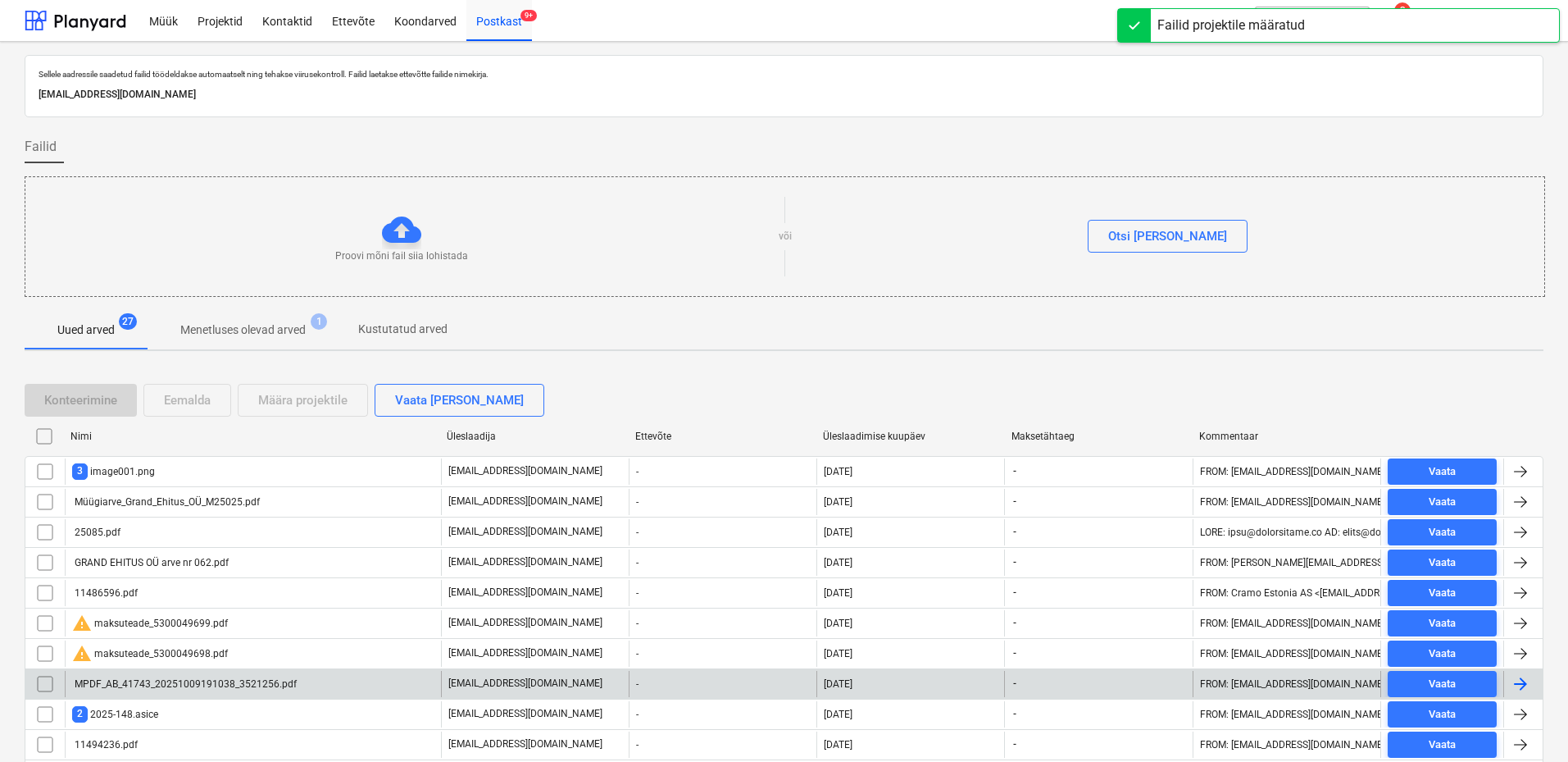
scroll to position [299, 0]
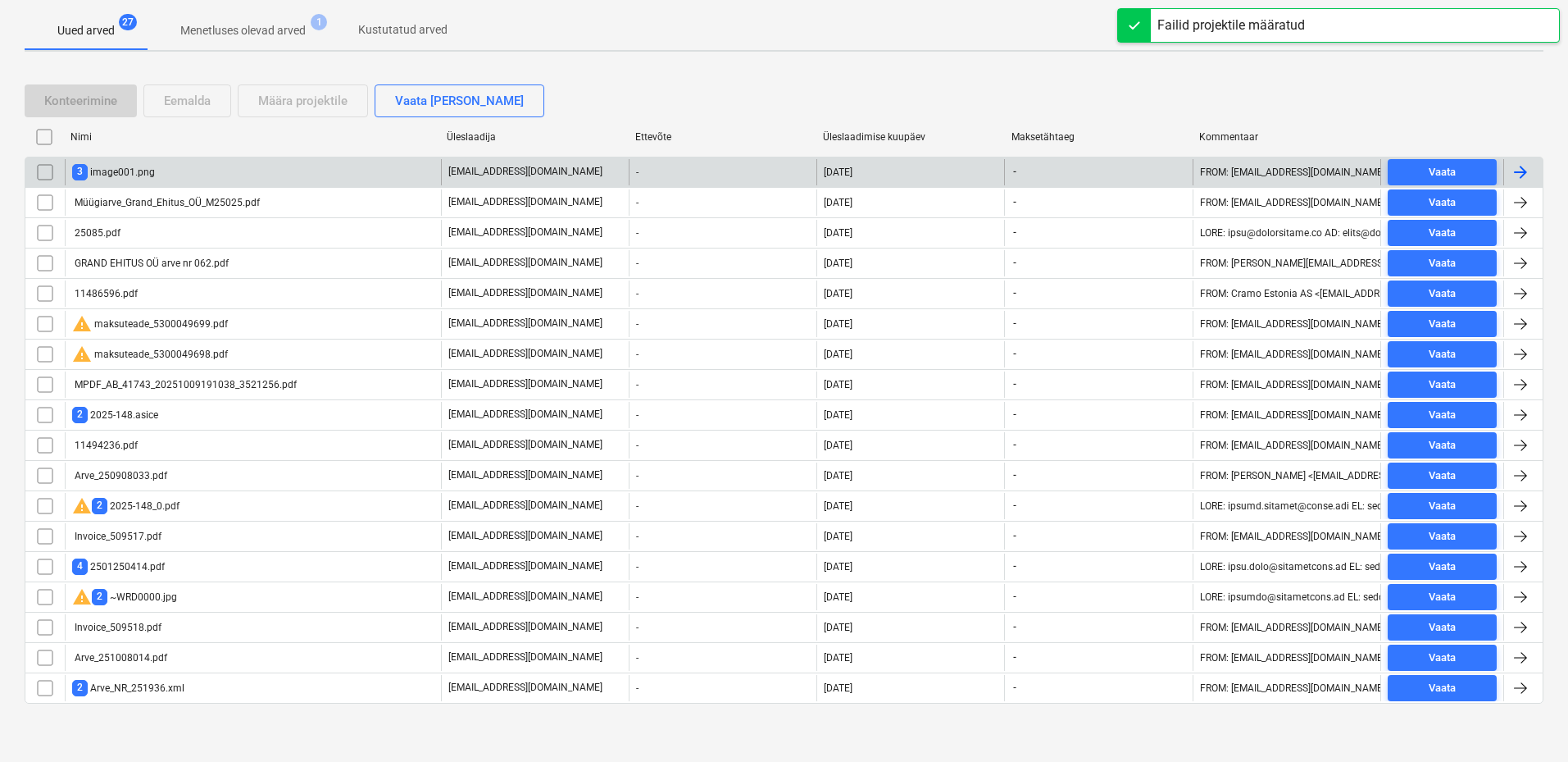
click at [193, 172] on div "3 image001.png" at bounding box center [253, 172] width 376 height 26
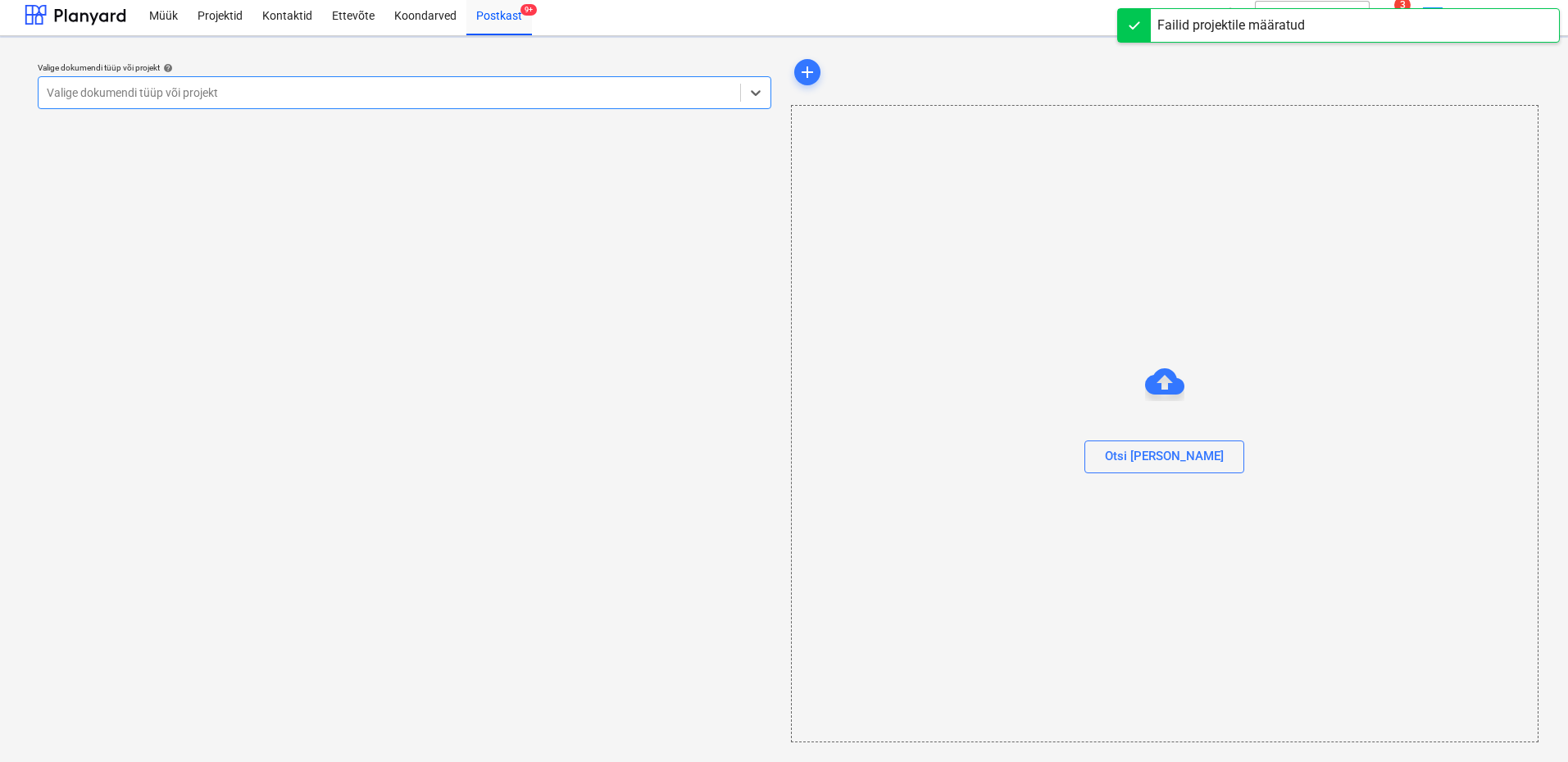
scroll to position [5, 0]
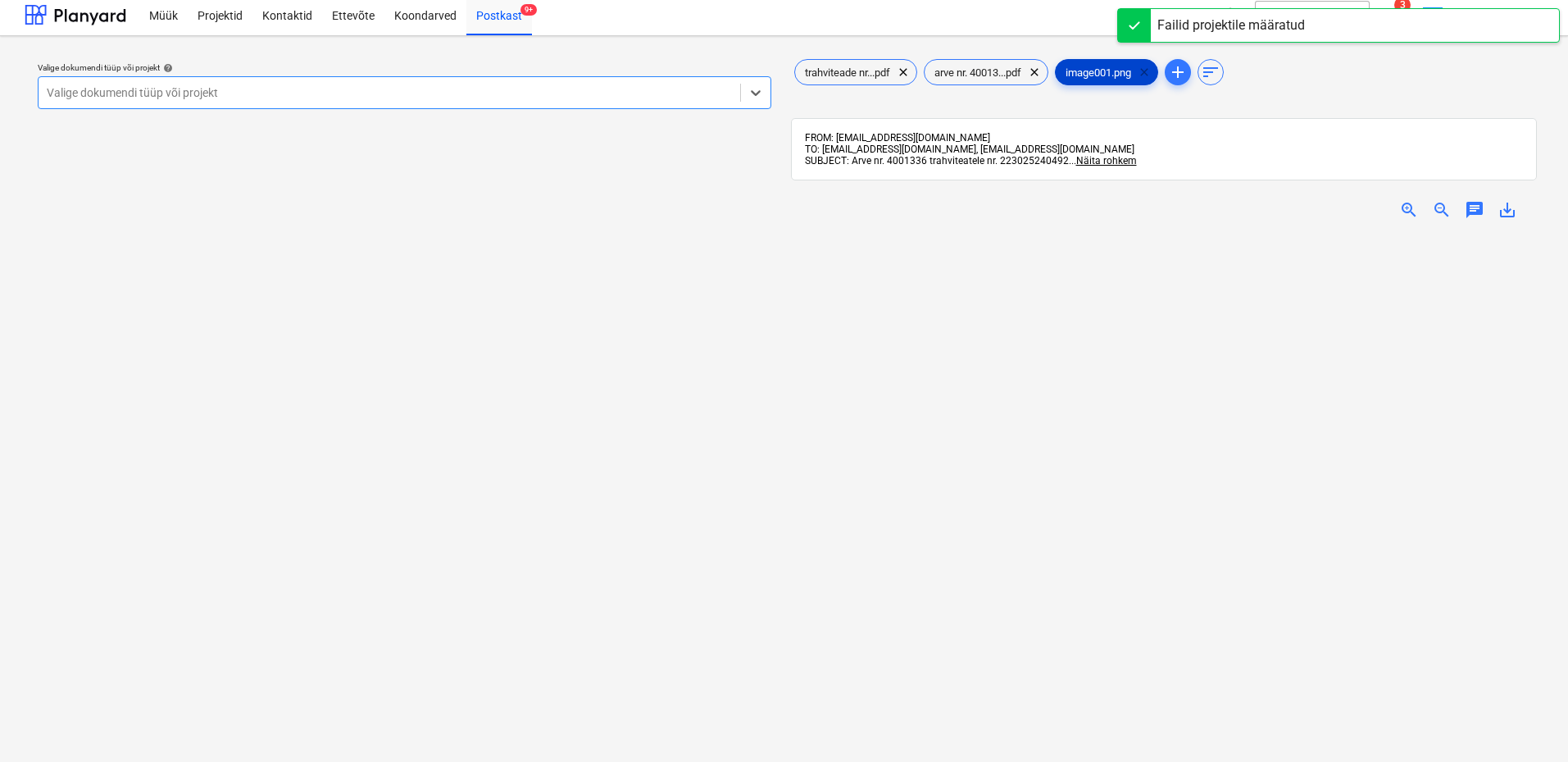
click at [1154, 73] on span "clear" at bounding box center [1144, 72] width 20 height 20
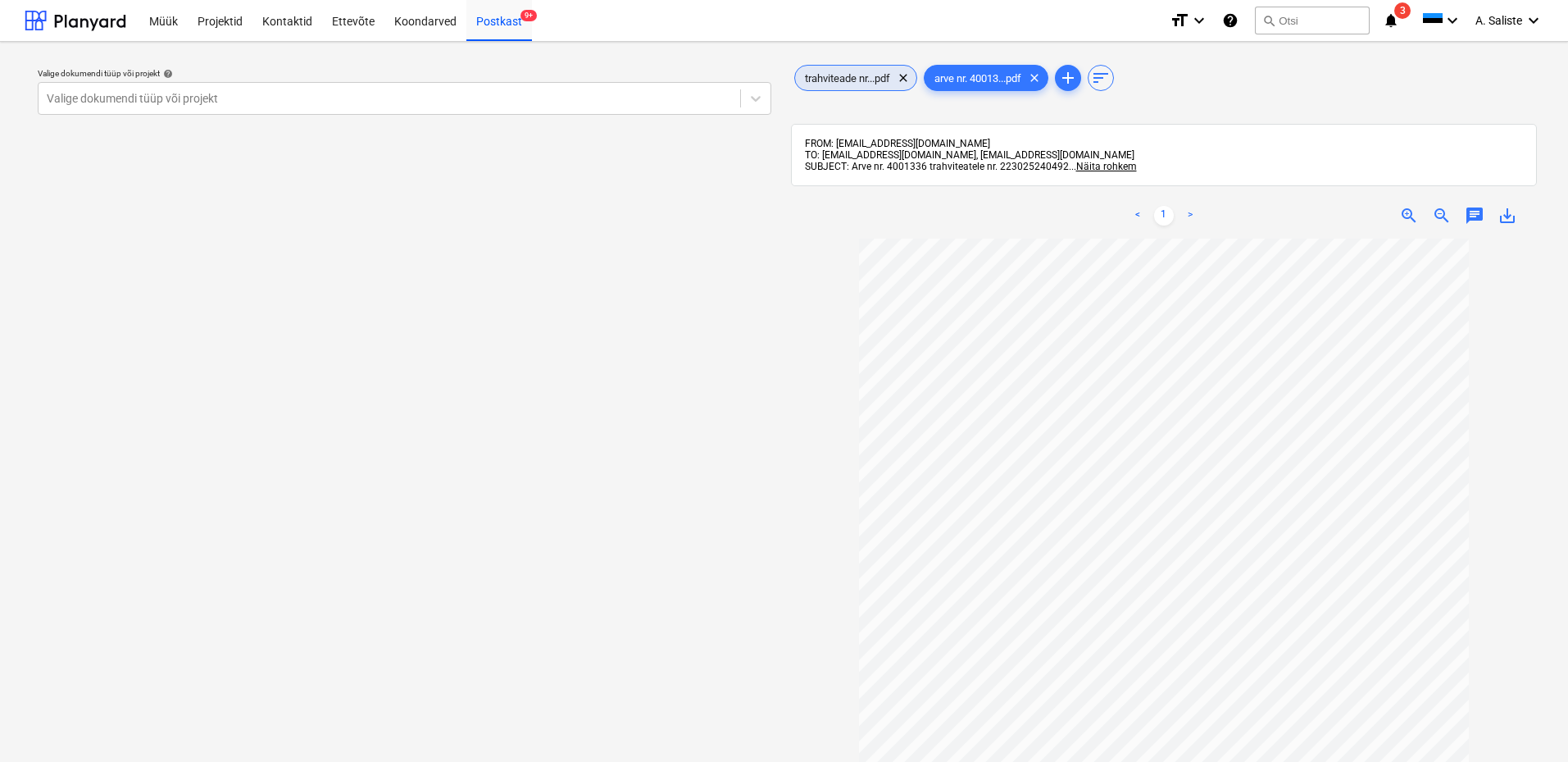
click at [846, 82] on span "trahviteade nr...pdf" at bounding box center [846, 78] width 105 height 12
click at [1002, 77] on span "arve nr. 40013...pdf" at bounding box center [977, 78] width 107 height 12
click at [881, 78] on span "trahviteade nr...pdf" at bounding box center [846, 78] width 105 height 12
click at [1116, 163] on span "Näita rohkem" at bounding box center [1106, 166] width 60 height 12
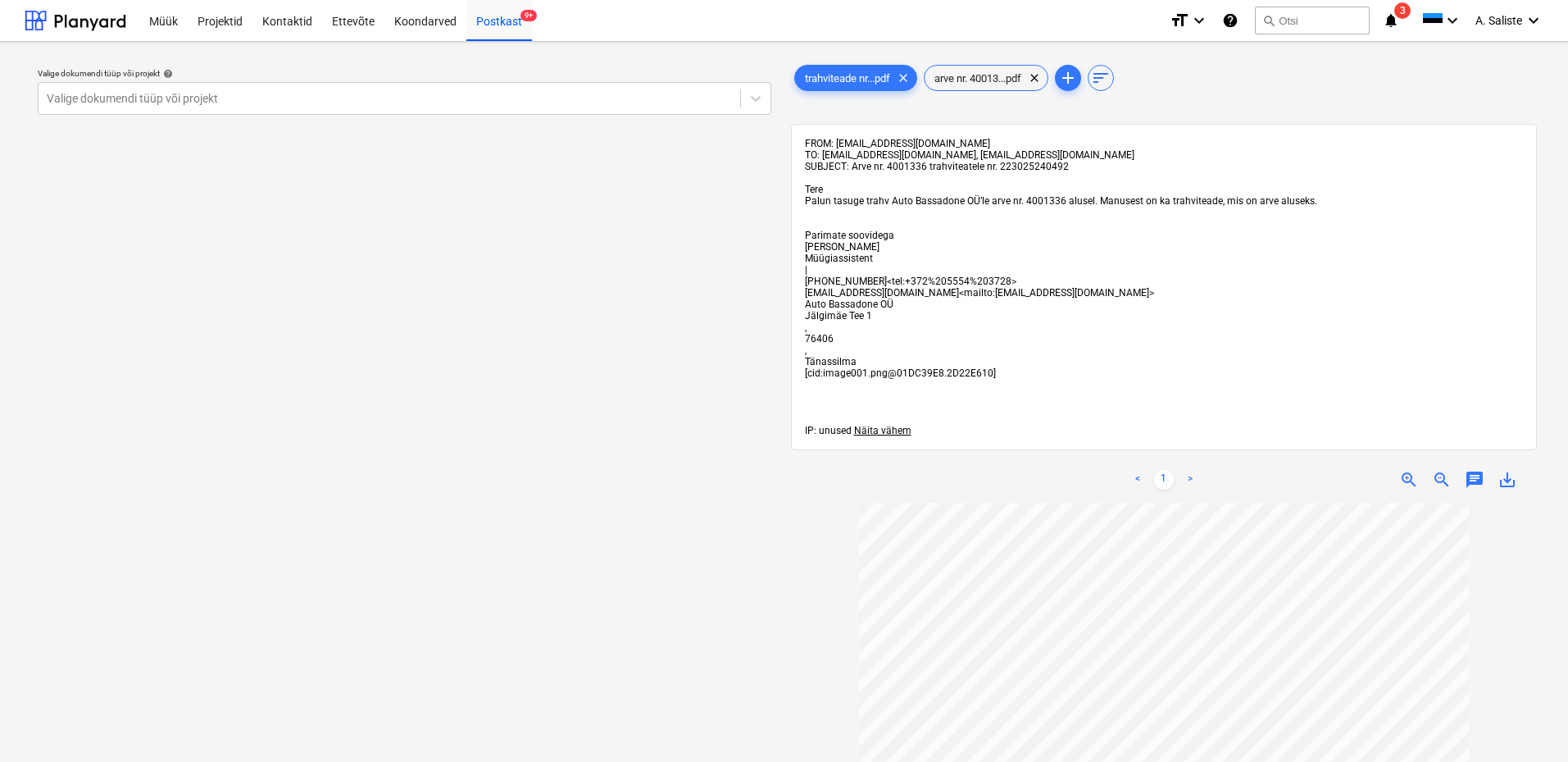
scroll to position [150, 0]
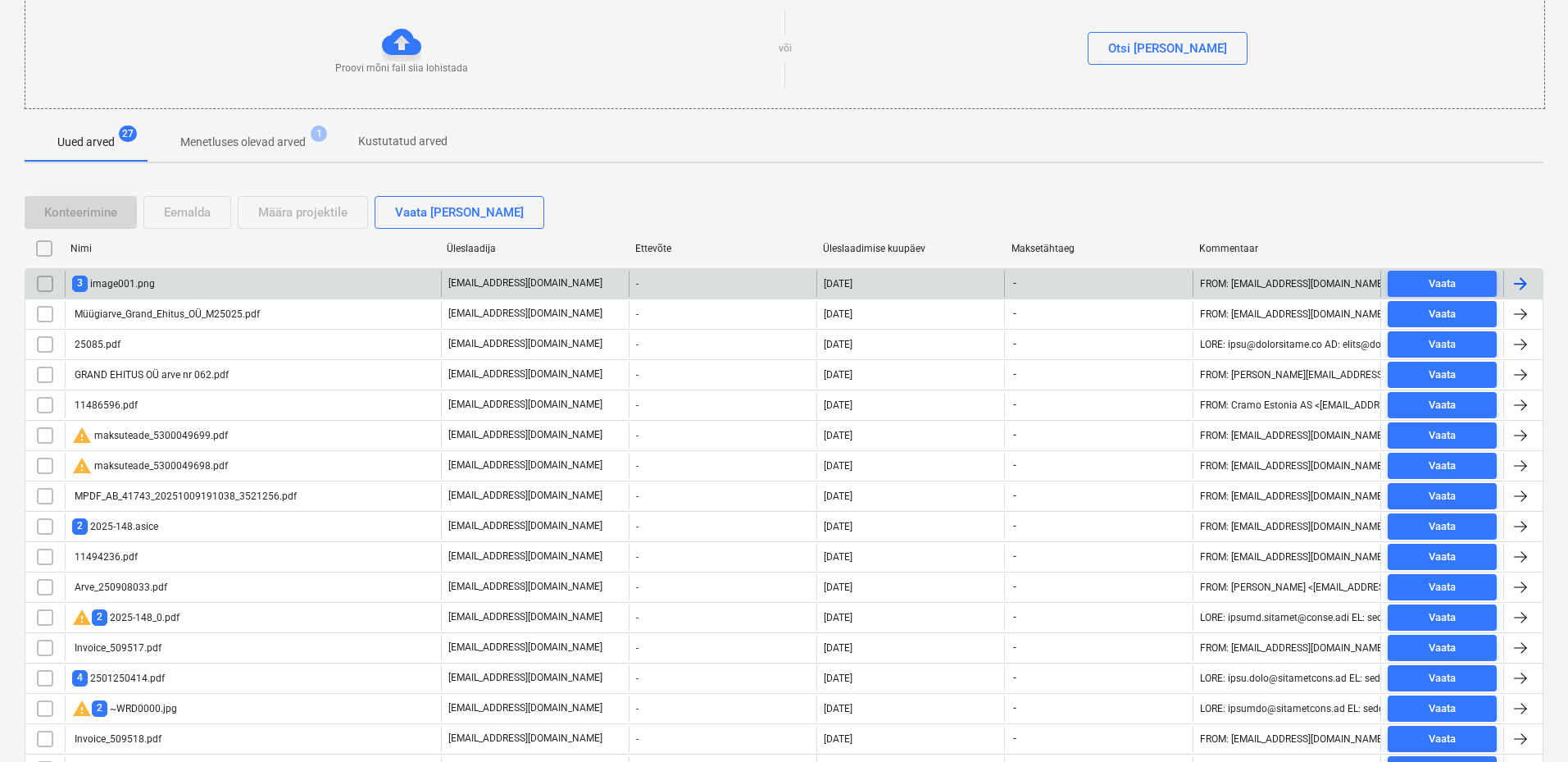
scroll to position [217, 0]
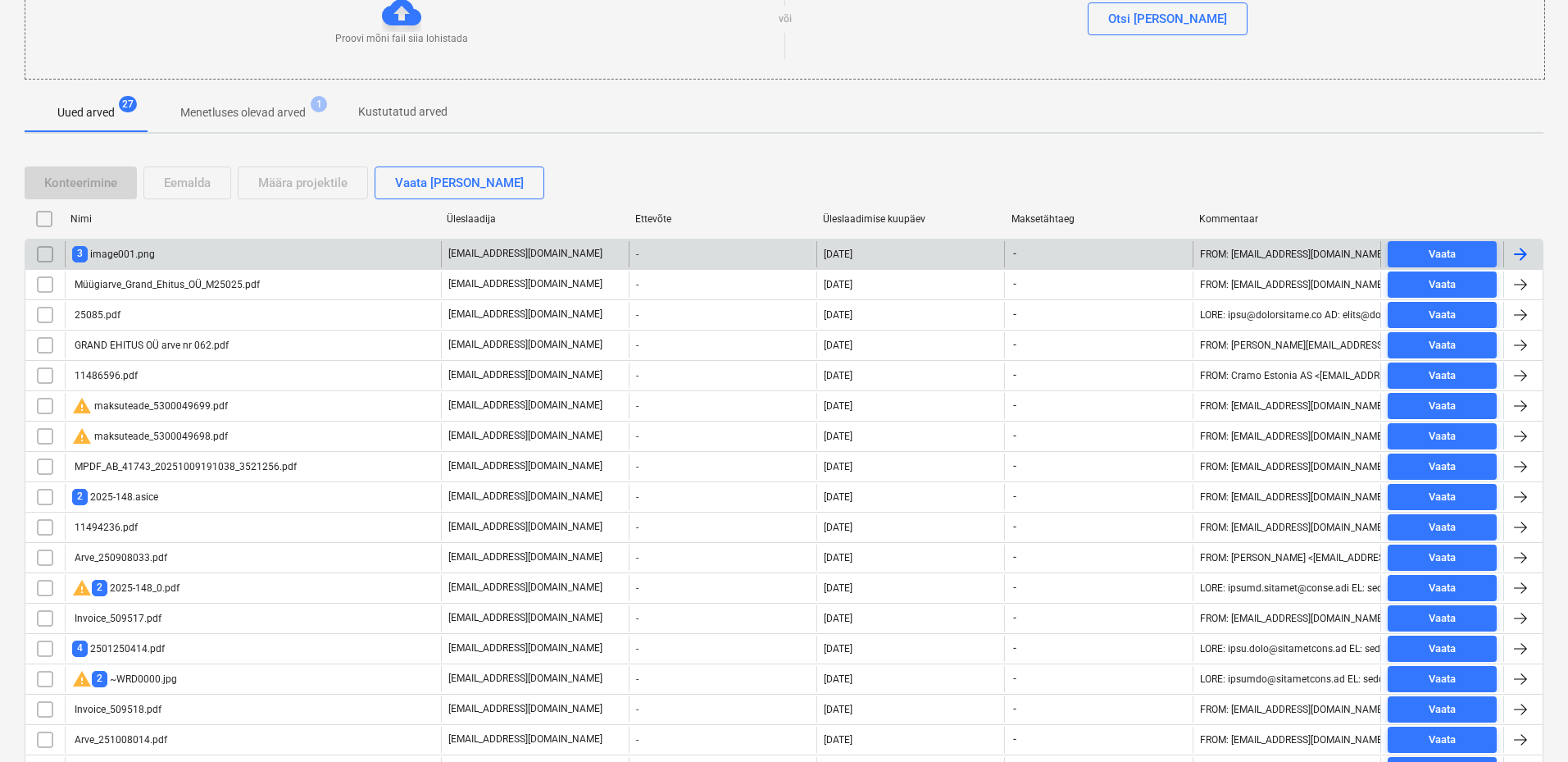
click at [42, 254] on input "checkbox" at bounding box center [45, 254] width 26 height 26
click at [197, 181] on div "Eemalda" at bounding box center [187, 183] width 47 height 21
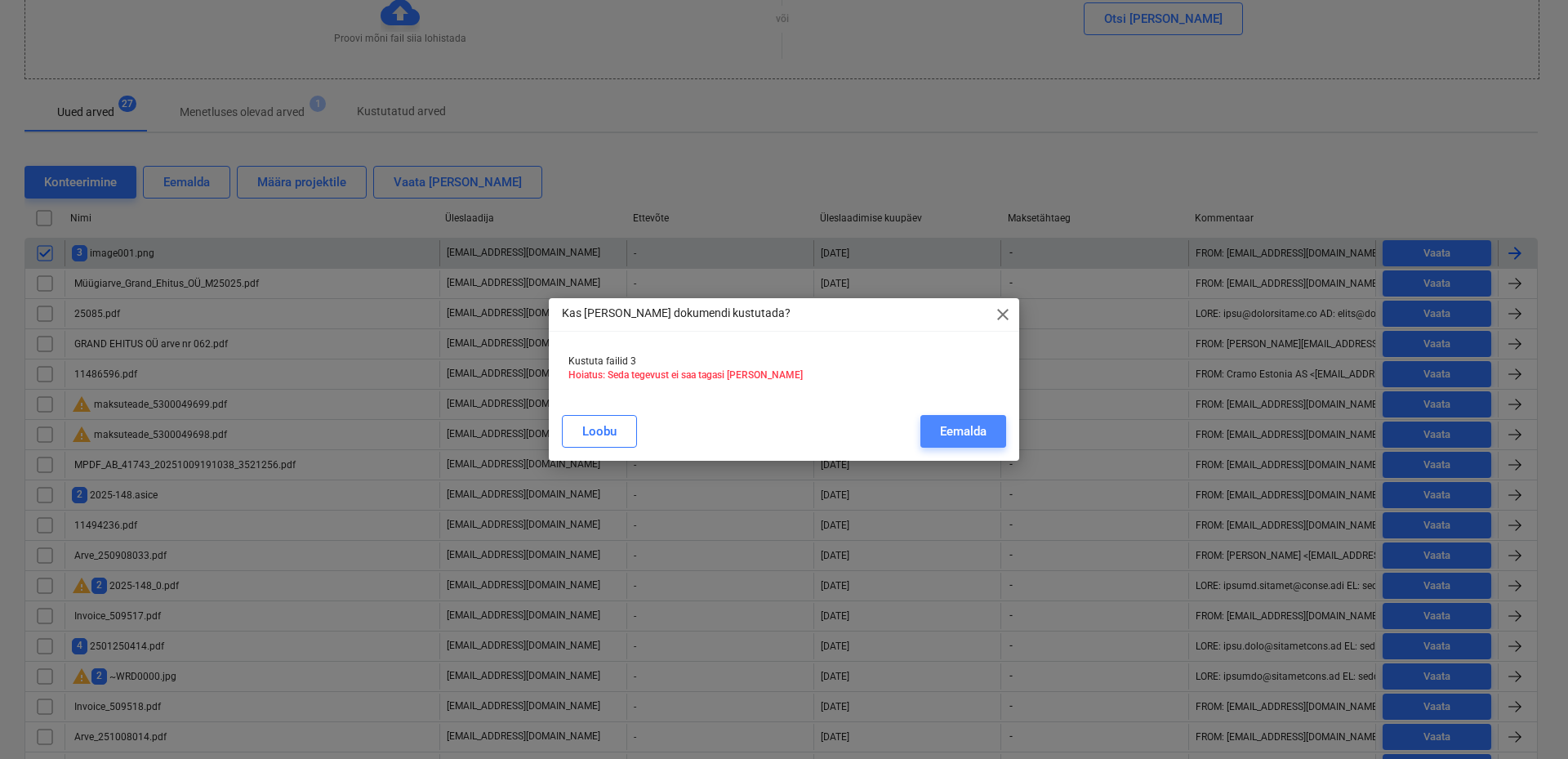
drag, startPoint x: 933, startPoint y: 424, endPoint x: 712, endPoint y: 355, distance: 231.5
click at [932, 424] on button "Eemalda" at bounding box center [964, 431] width 85 height 33
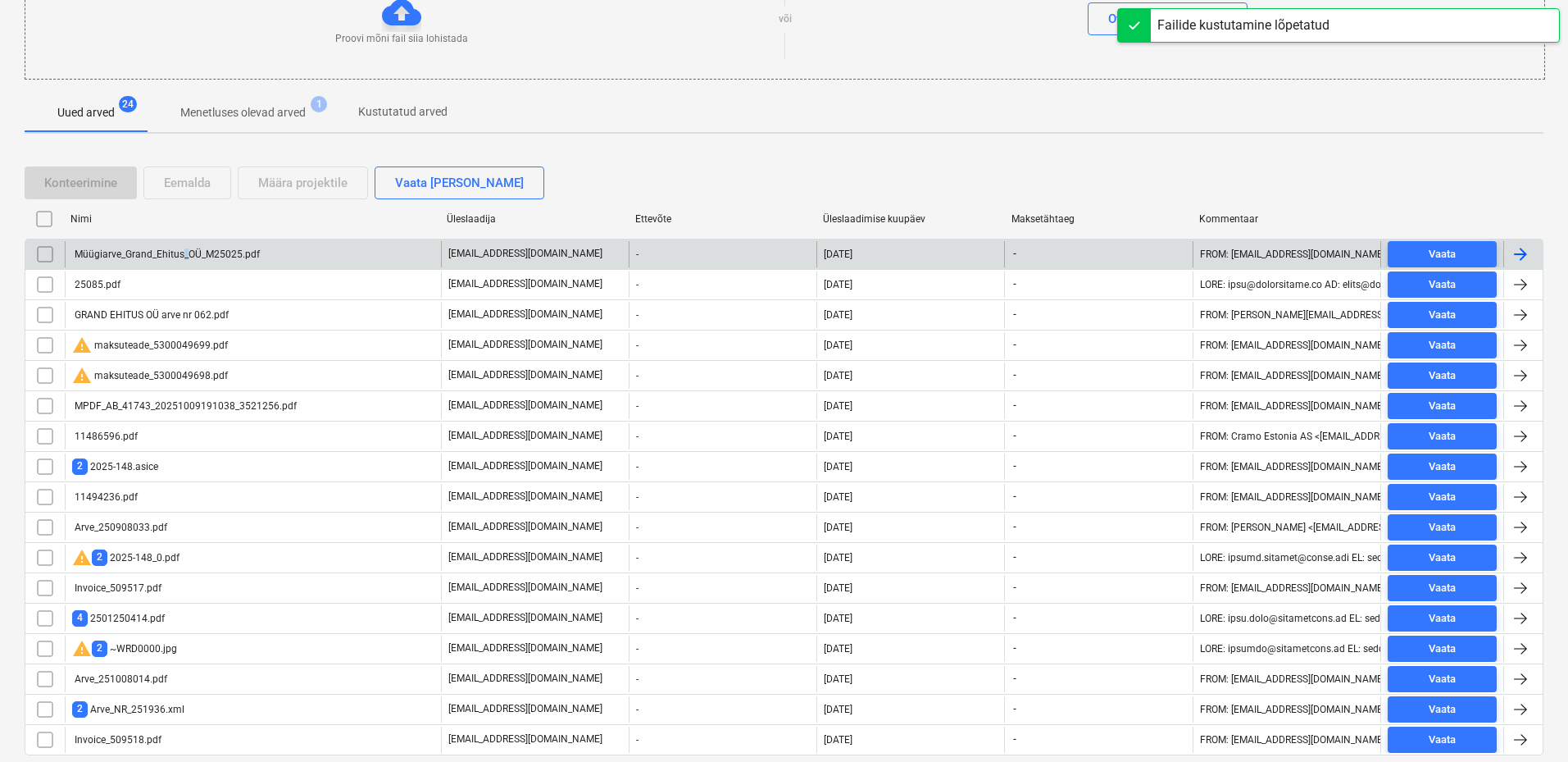
click at [184, 252] on div "Müügiarve_Grand_Ehitus_OÜ_M25025.pdf" at bounding box center [166, 254] width 188 height 12
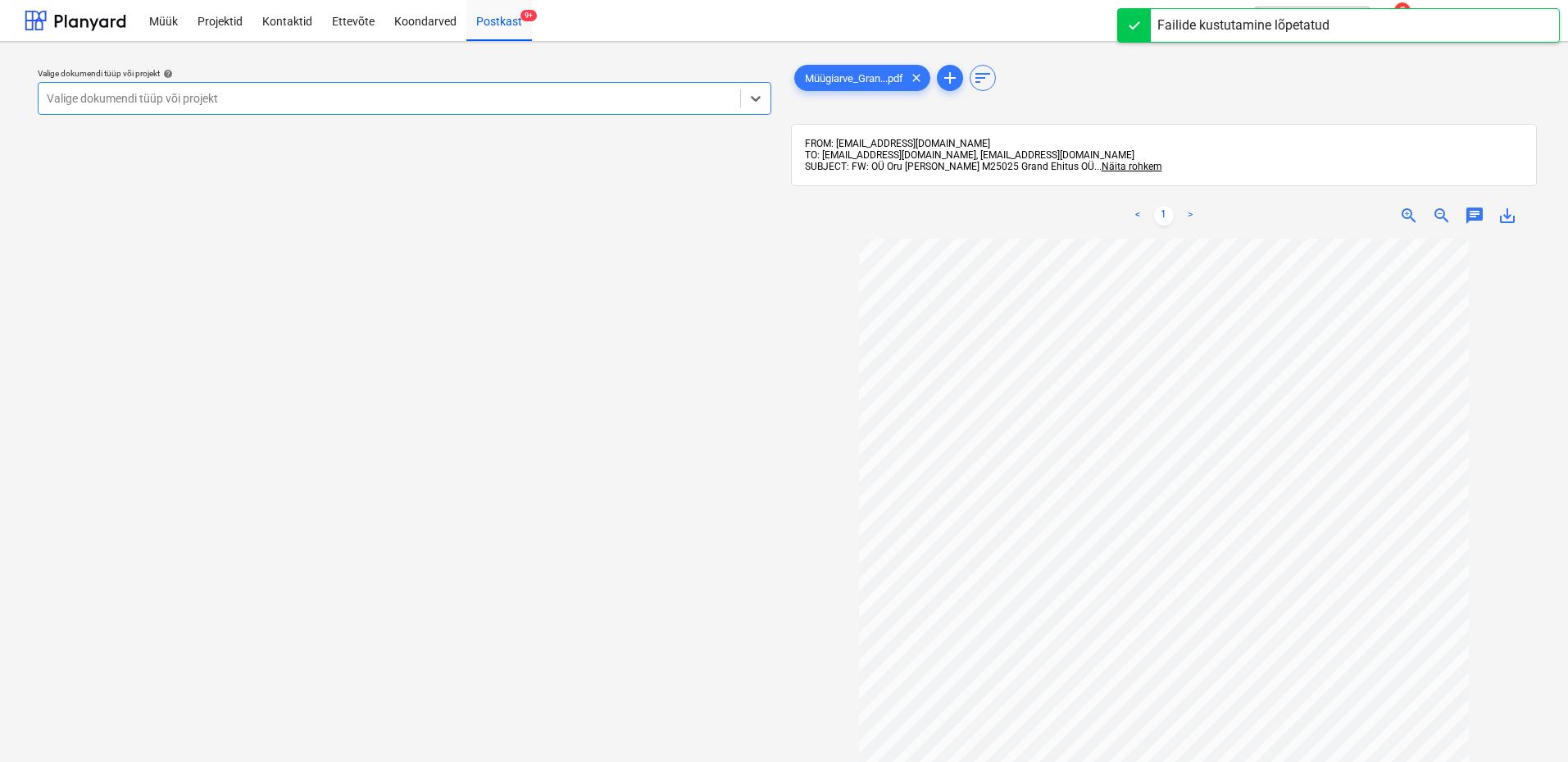
click at [375, 87] on div "Valige dokumendi tüüp või projekt" at bounding box center [389, 98] width 701 height 23
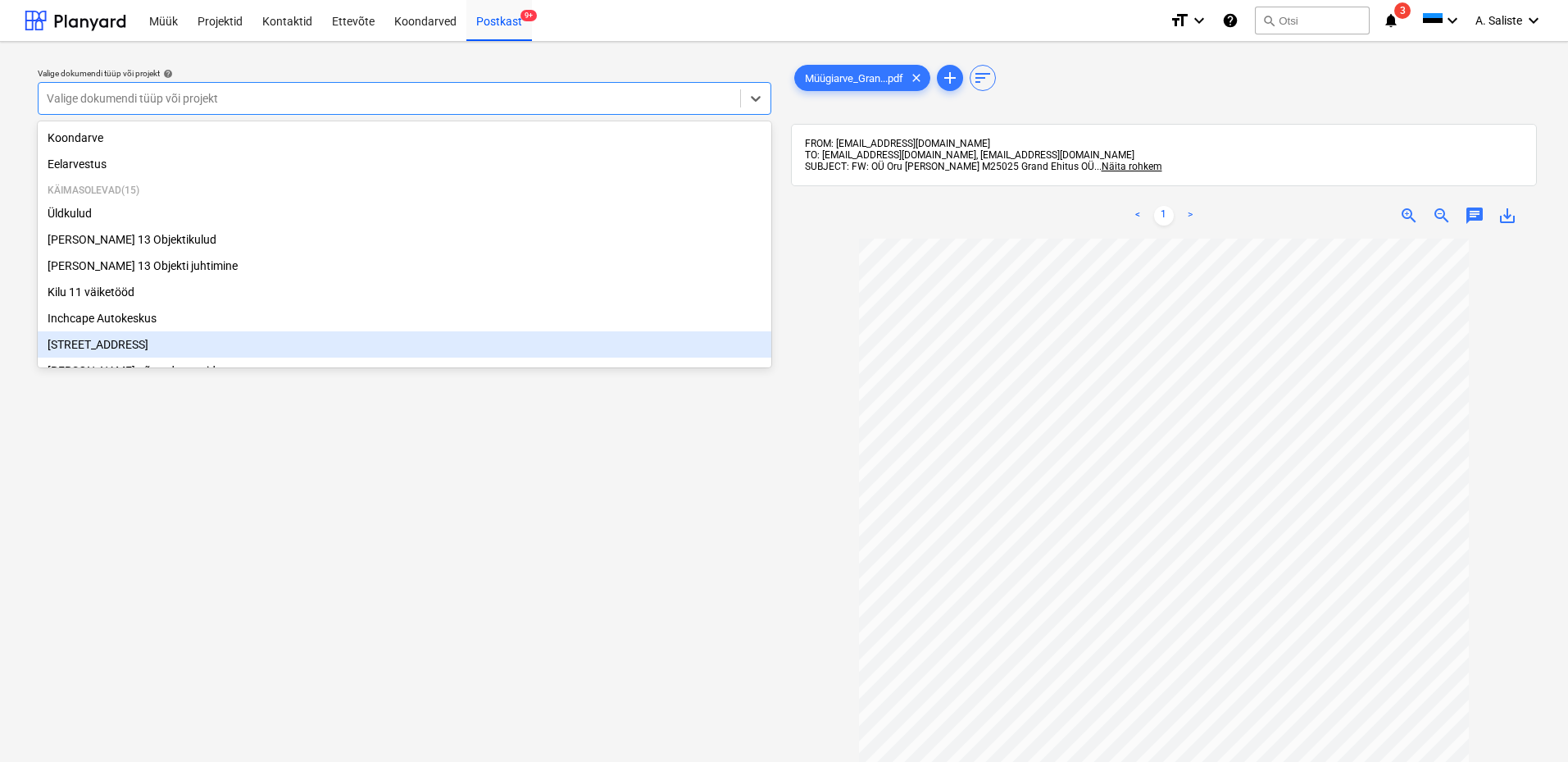
click at [117, 347] on div "[STREET_ADDRESS]" at bounding box center [404, 344] width 733 height 26
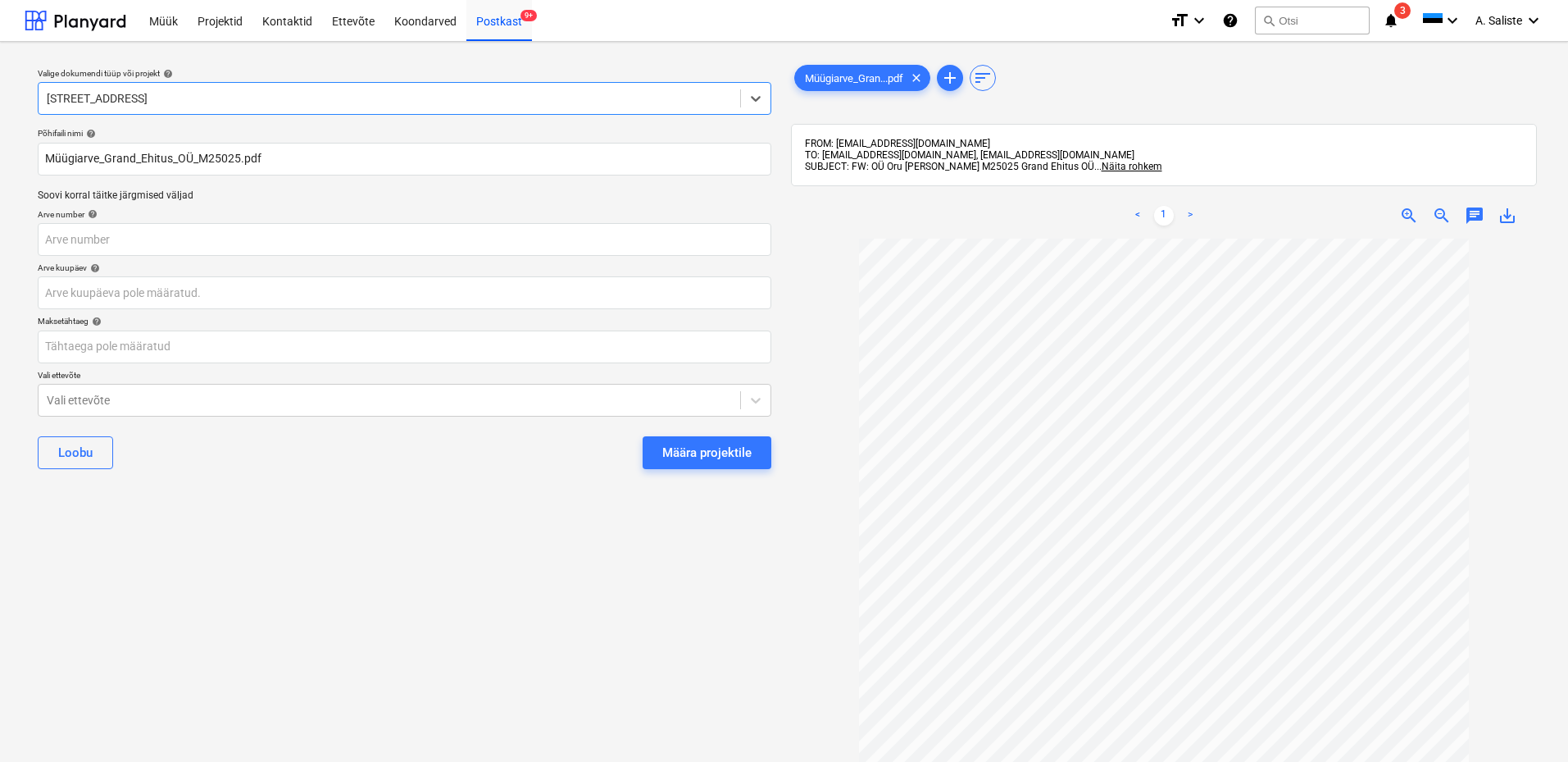
click at [652, 444] on button "Määra projektile" at bounding box center [706, 453] width 129 height 33
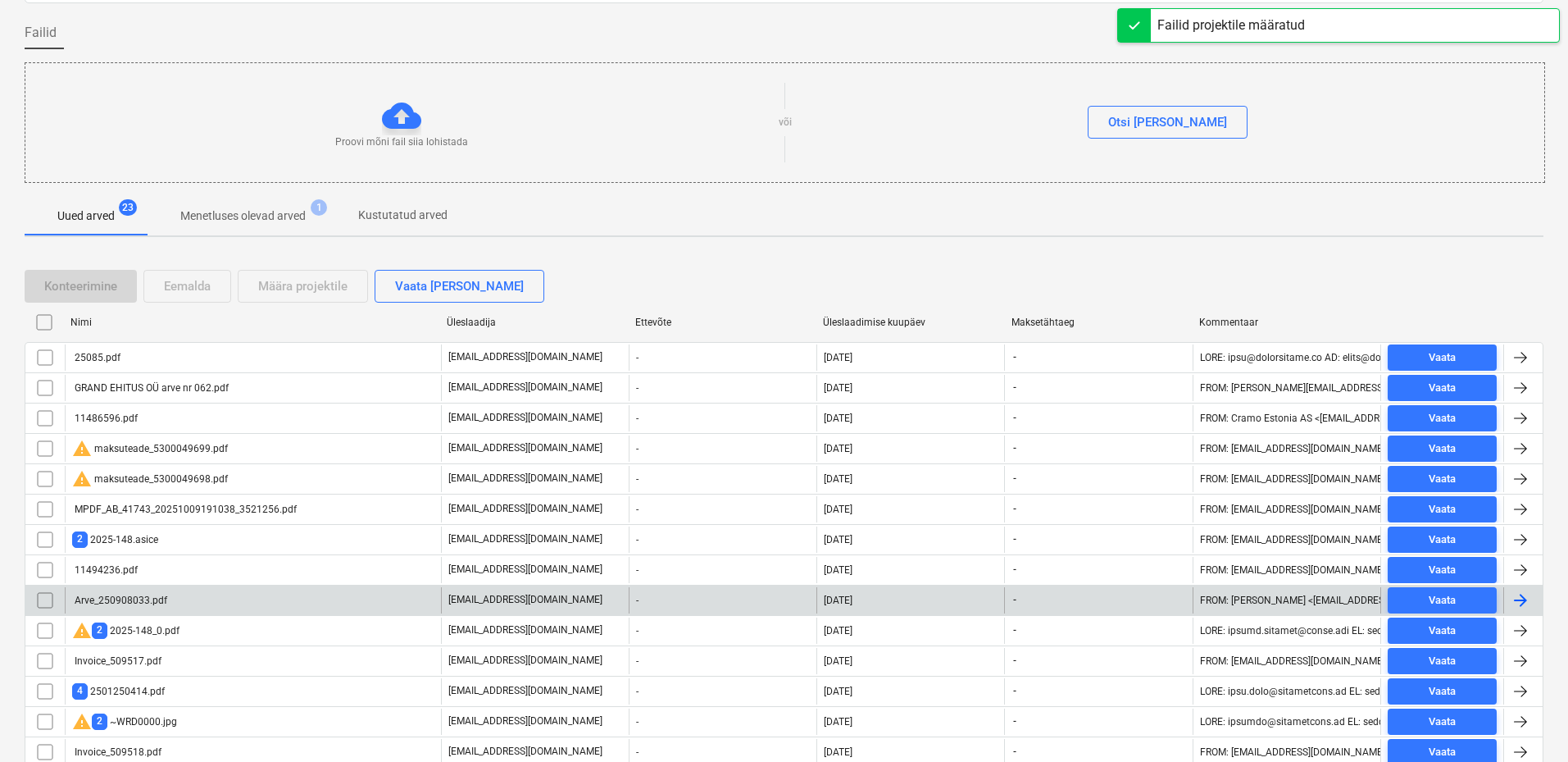
scroll to position [239, 0]
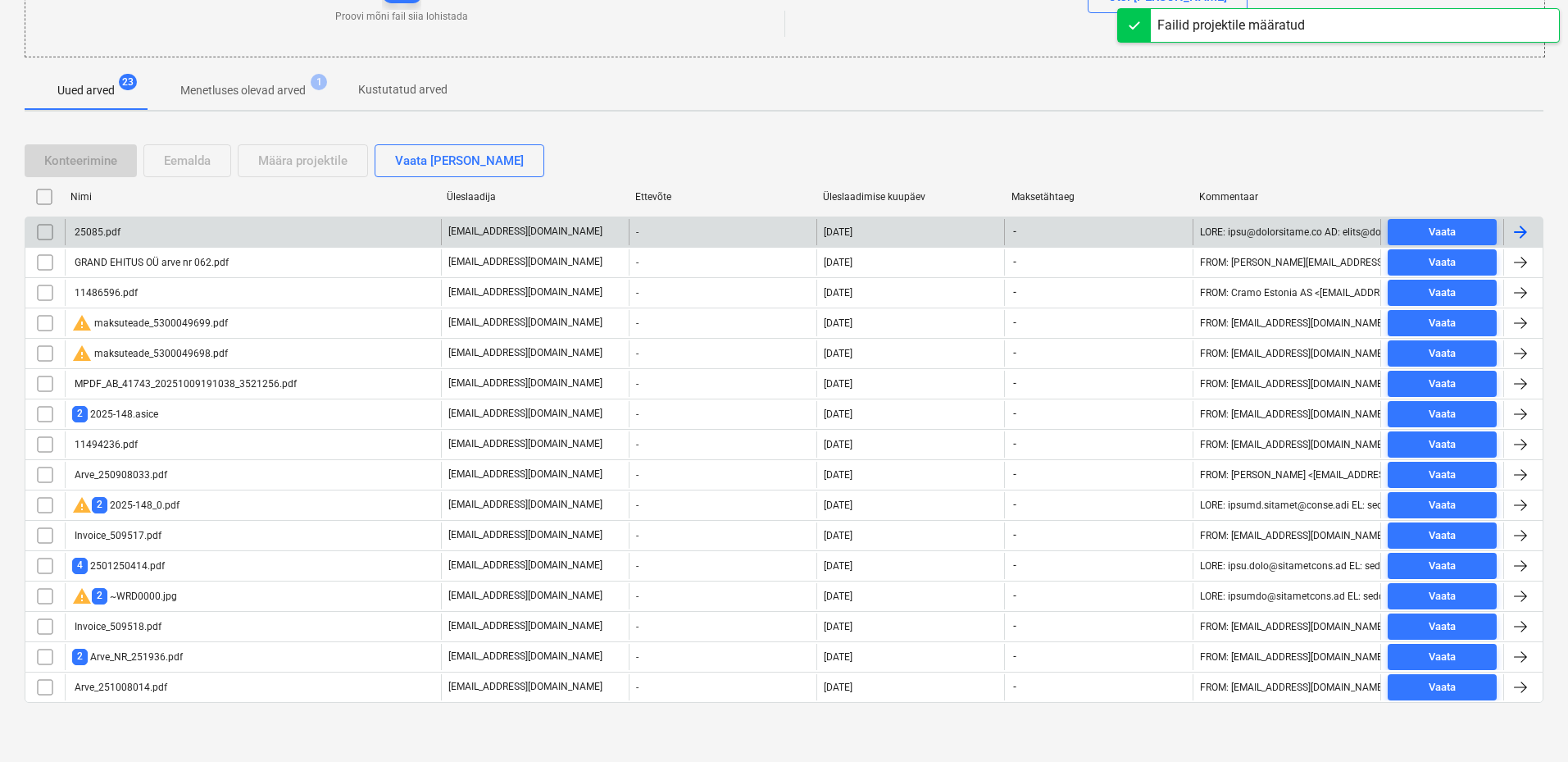
click at [103, 235] on div "25085.pdf" at bounding box center [96, 232] width 48 height 12
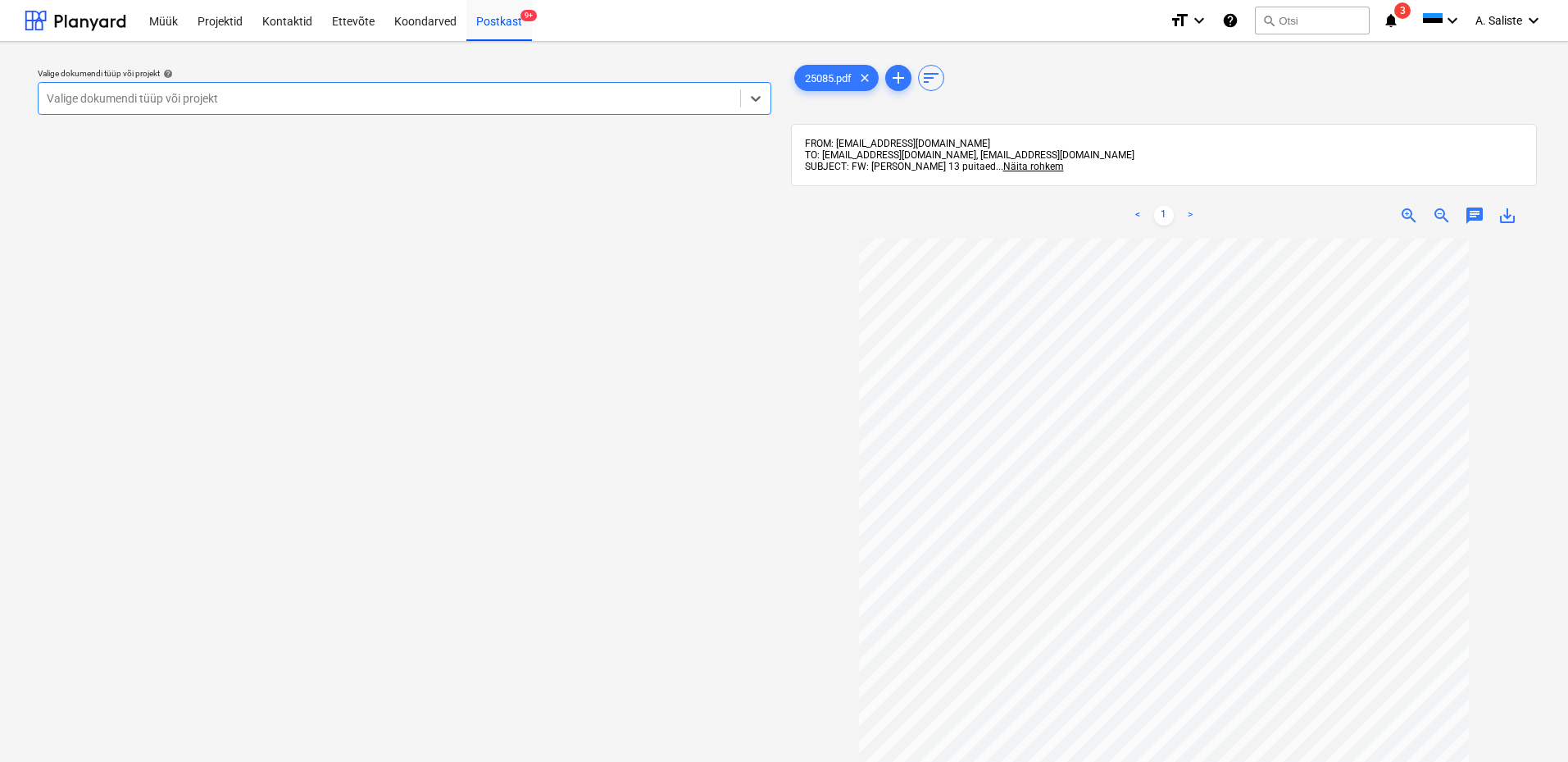
click at [403, 94] on div at bounding box center [389, 99] width 685 height 16
click at [1003, 167] on span "Näita rohkem" at bounding box center [1033, 166] width 60 height 12
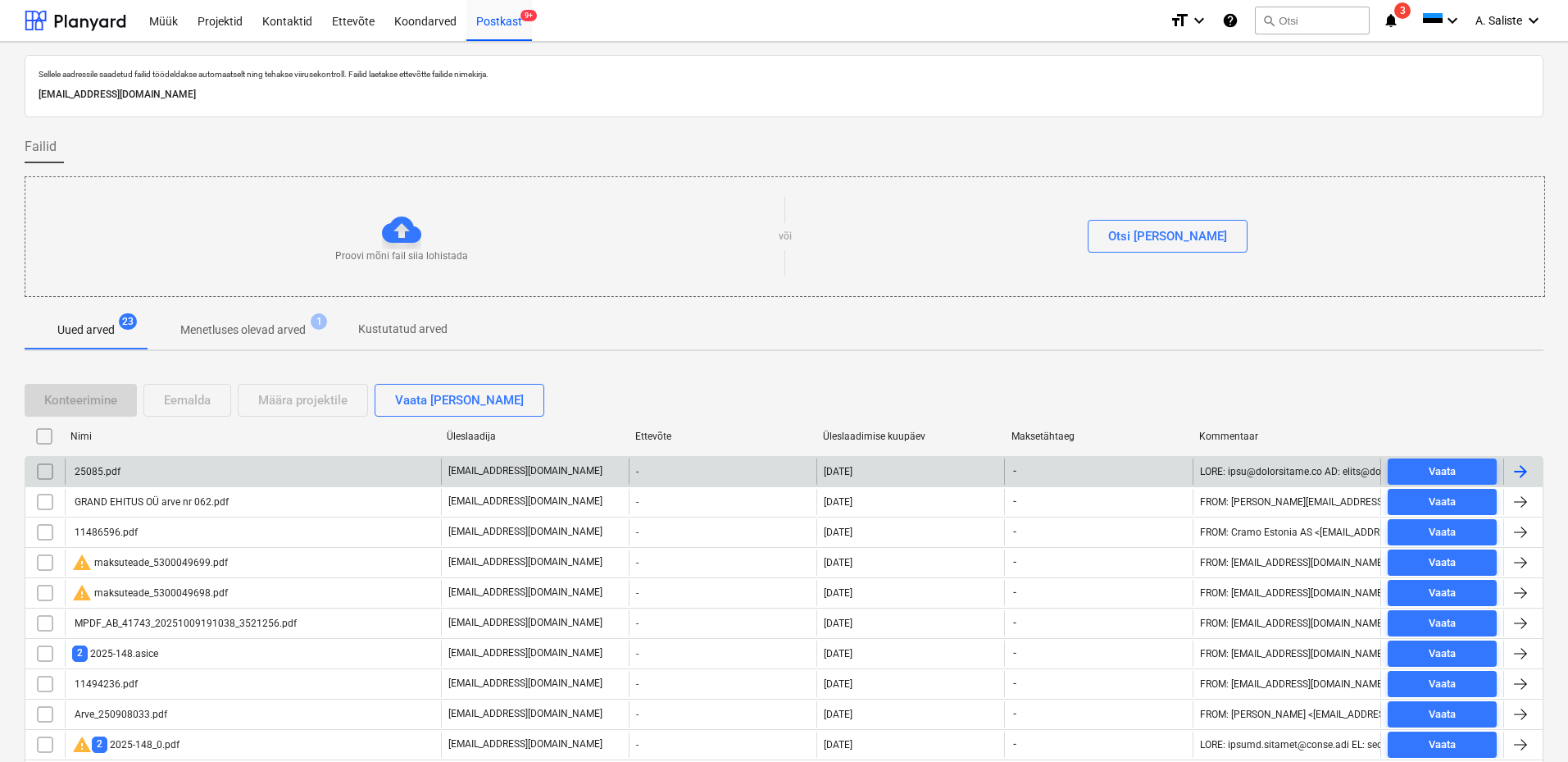
scroll to position [239, 0]
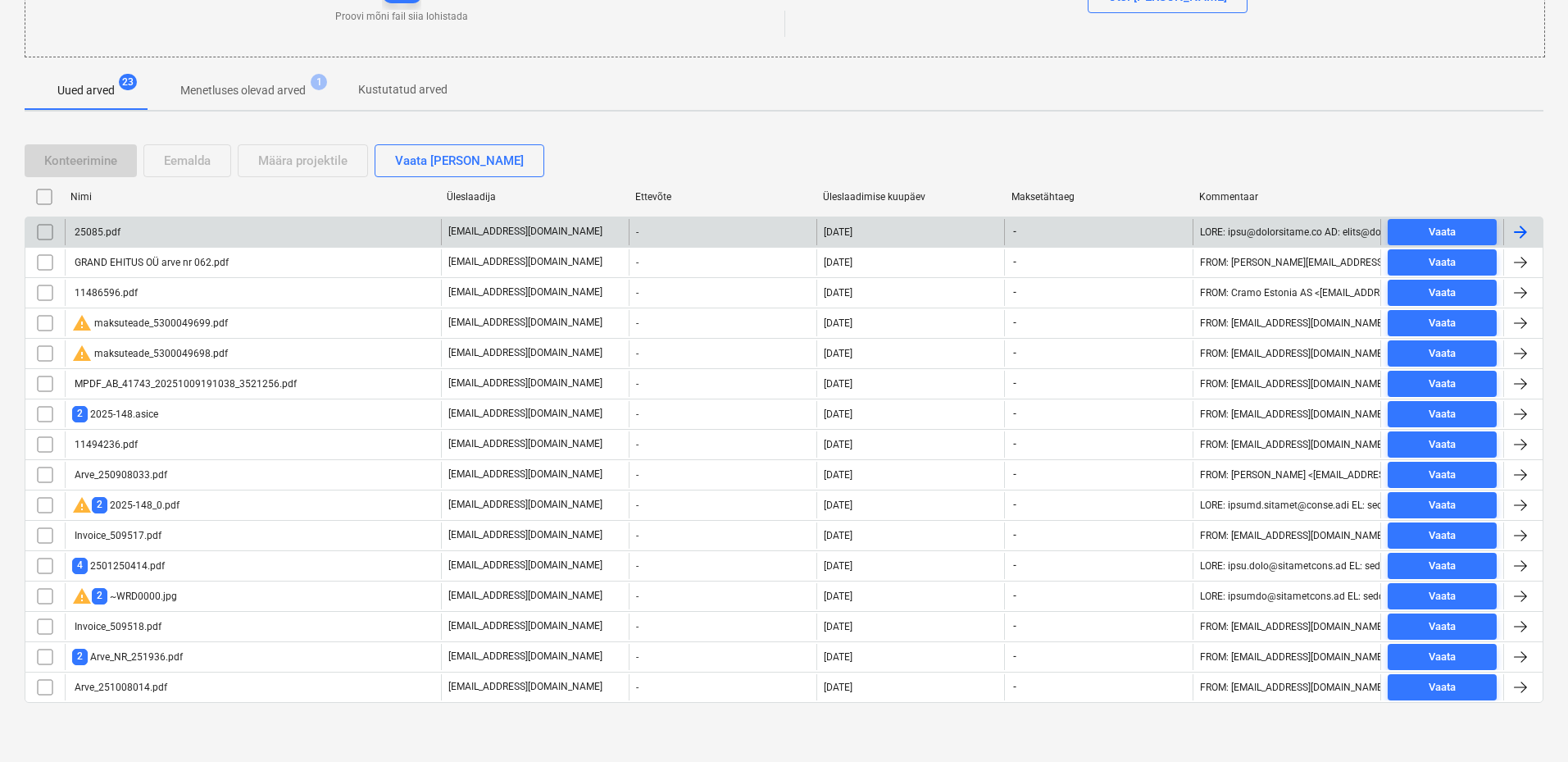
click at [233, 235] on div "25085.pdf" at bounding box center [253, 232] width 376 height 26
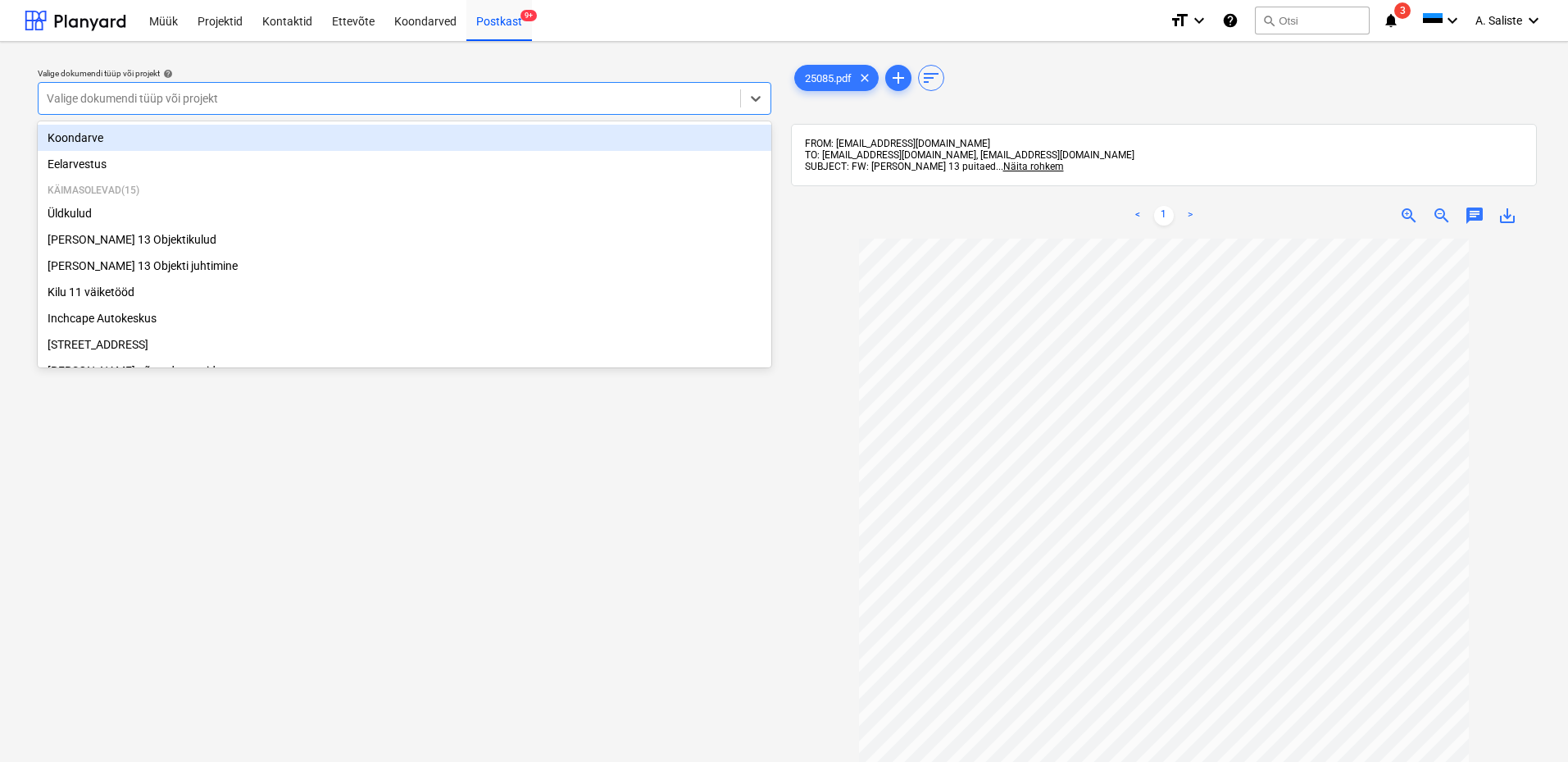
click at [532, 99] on div at bounding box center [389, 99] width 685 height 16
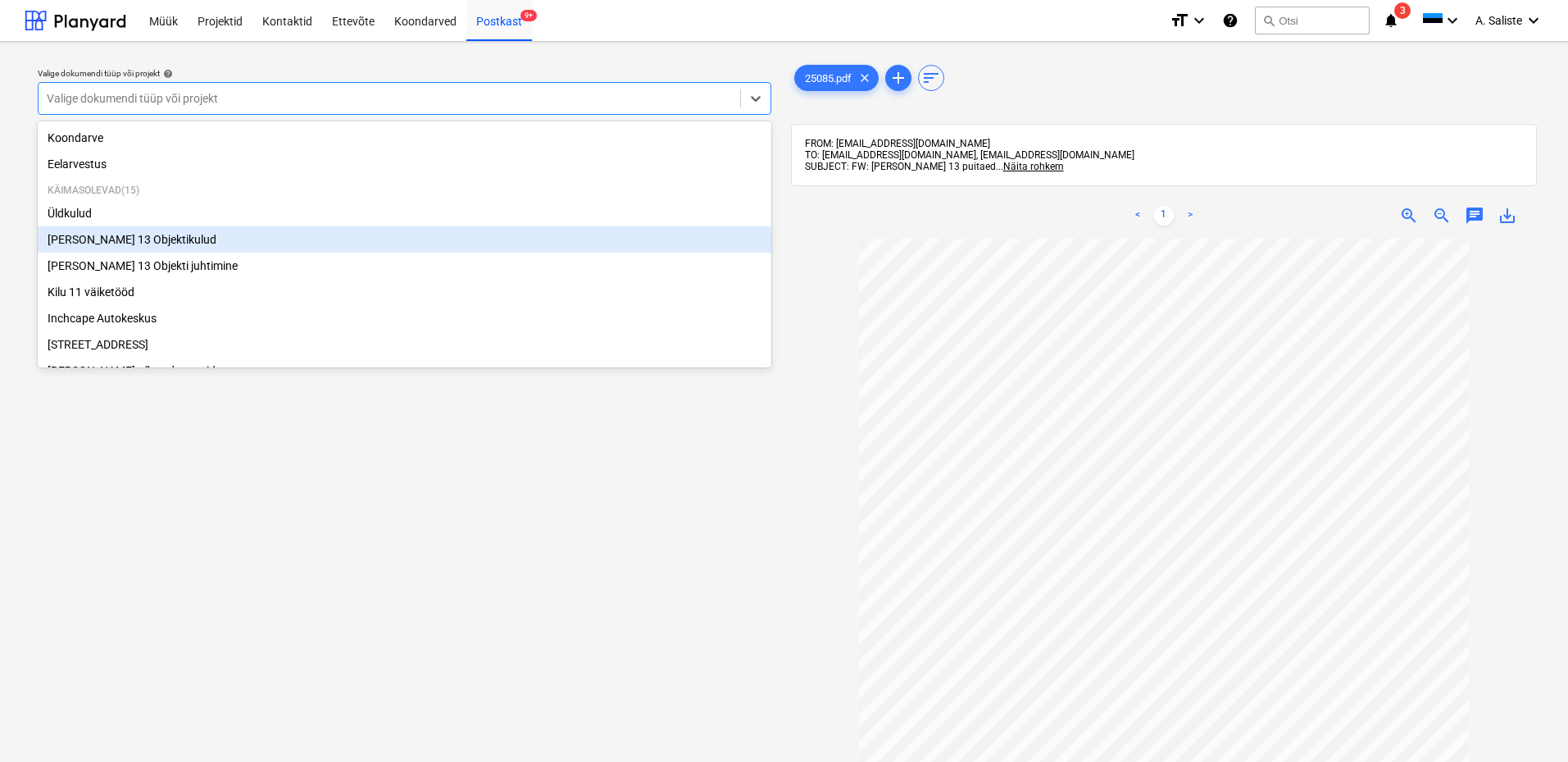
click at [140, 240] on div "[PERSON_NAME] 13 Objektikulud" at bounding box center [404, 239] width 733 height 26
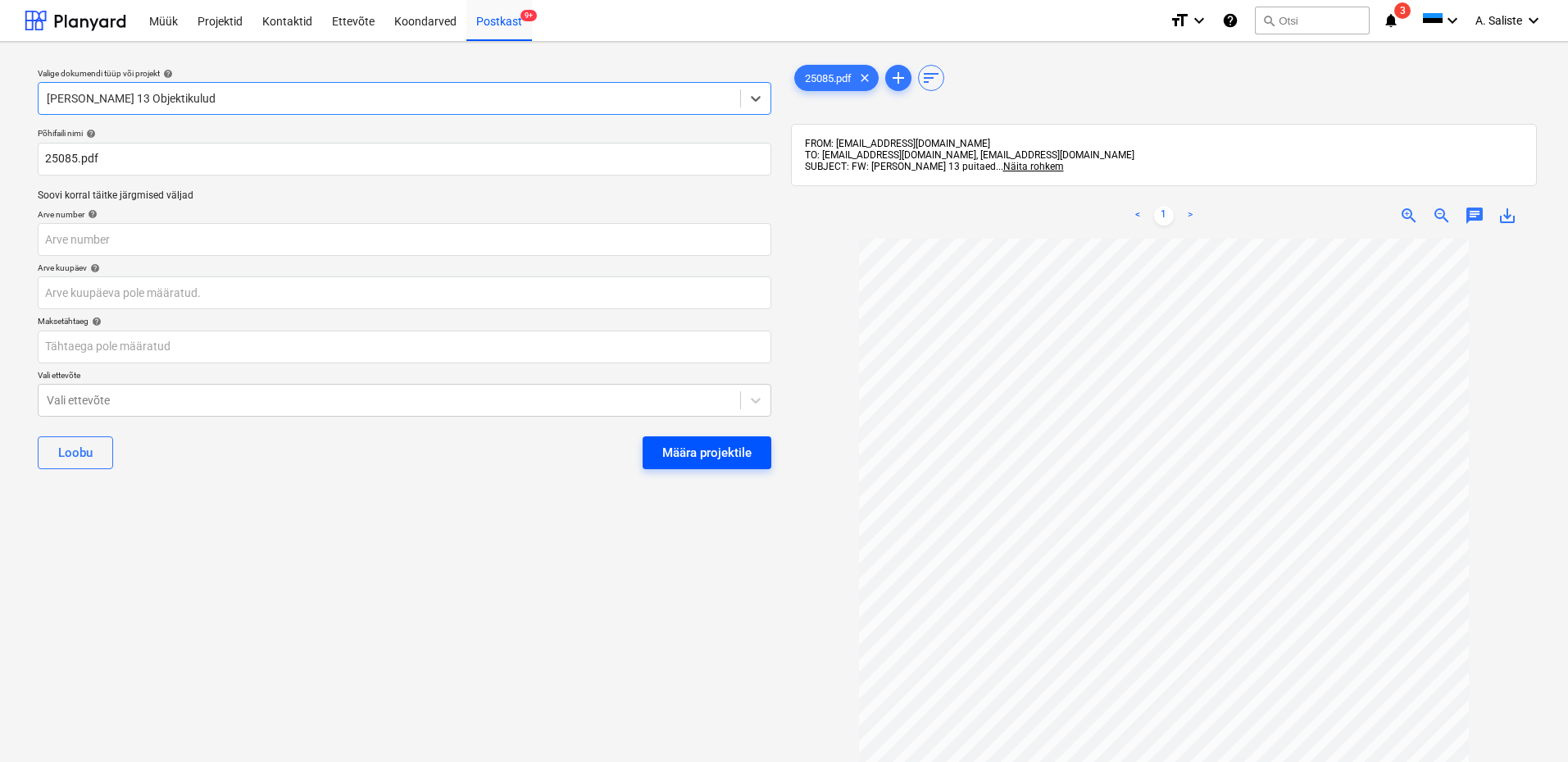
click at [681, 454] on div "Määra projektile" at bounding box center [707, 452] width 89 height 21
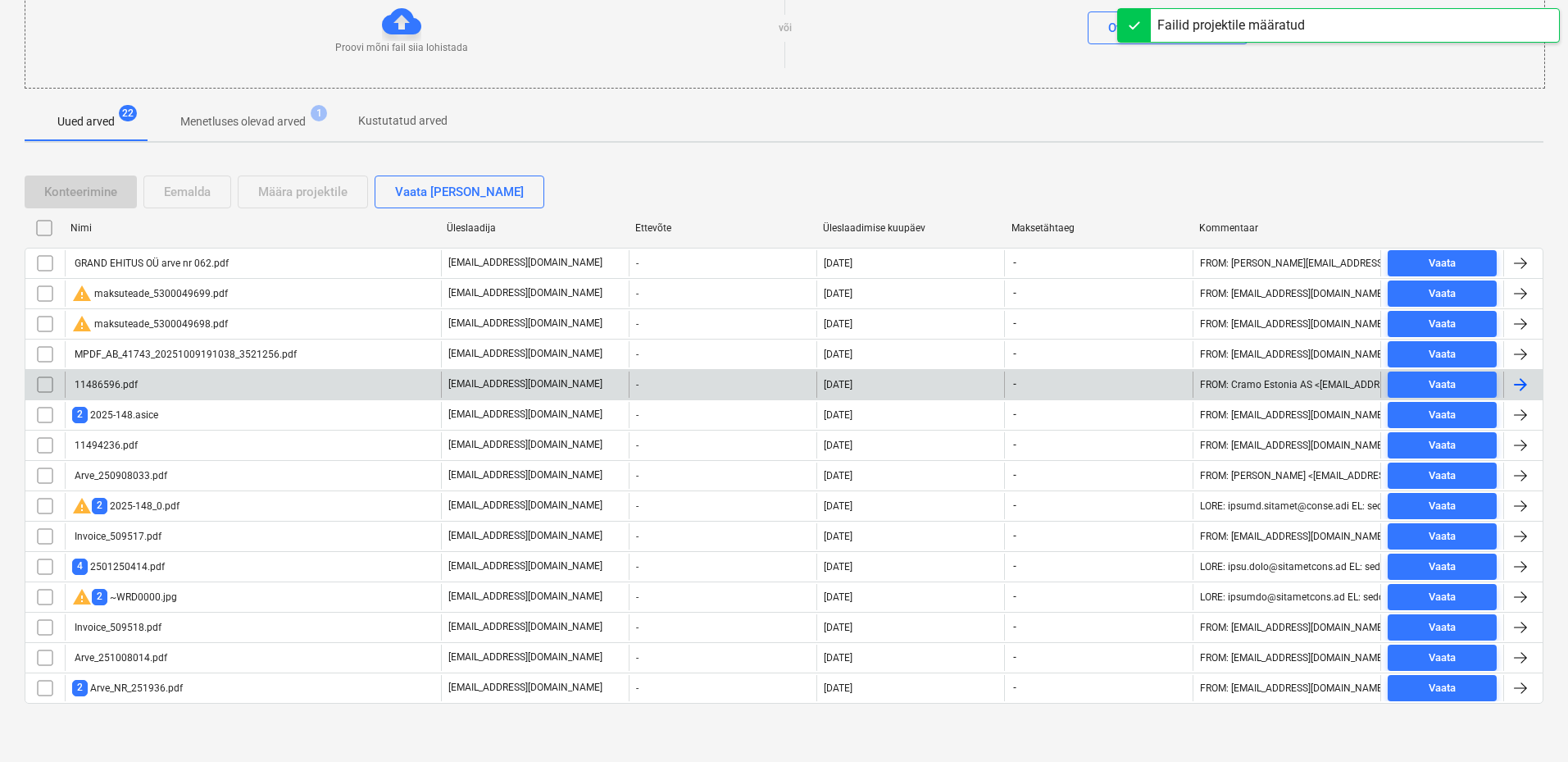
scroll to position [209, 0]
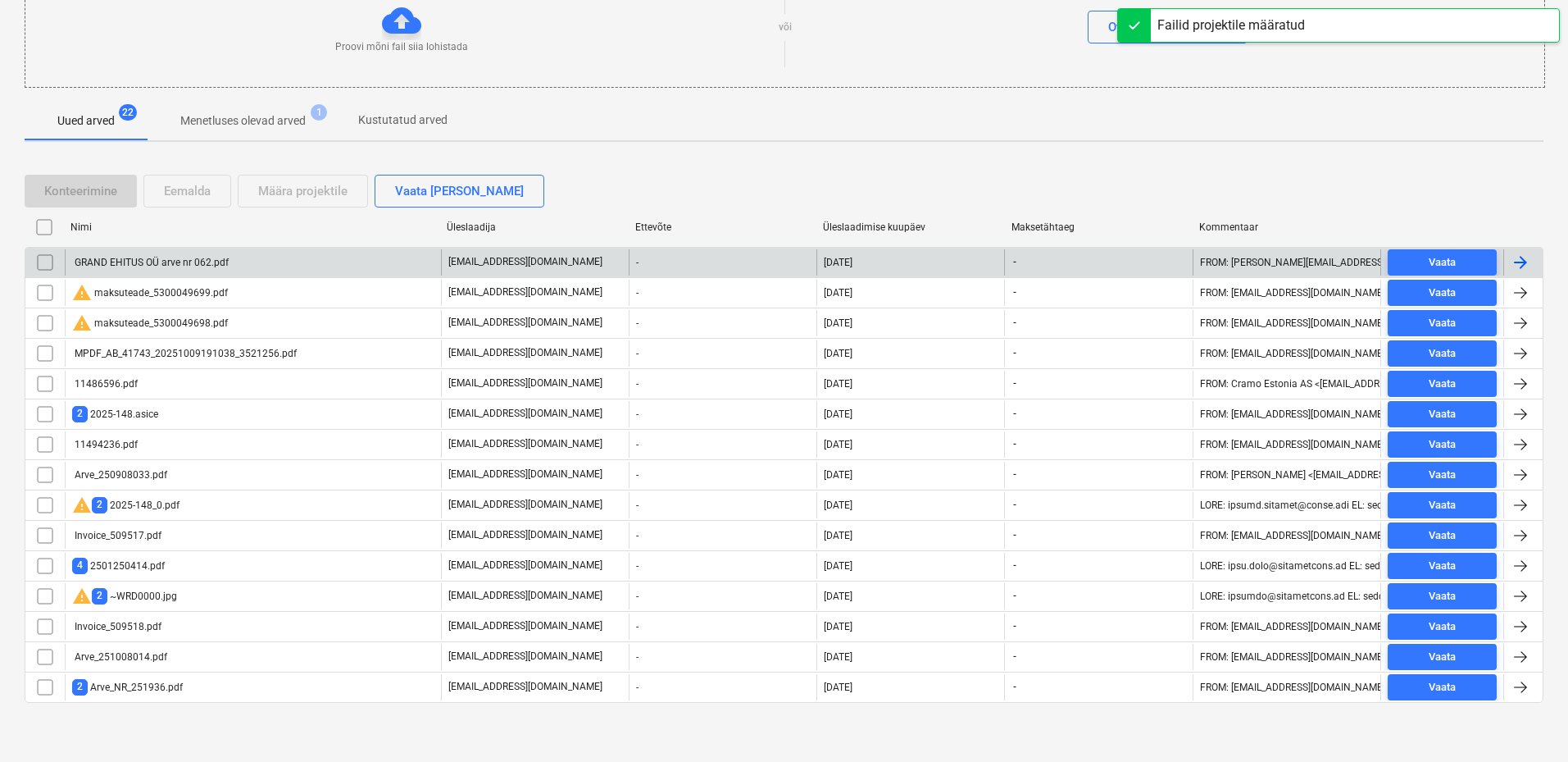
click at [238, 269] on div "GRAND EHITUS OÜ arve nr 062.pdf" at bounding box center [253, 262] width 376 height 26
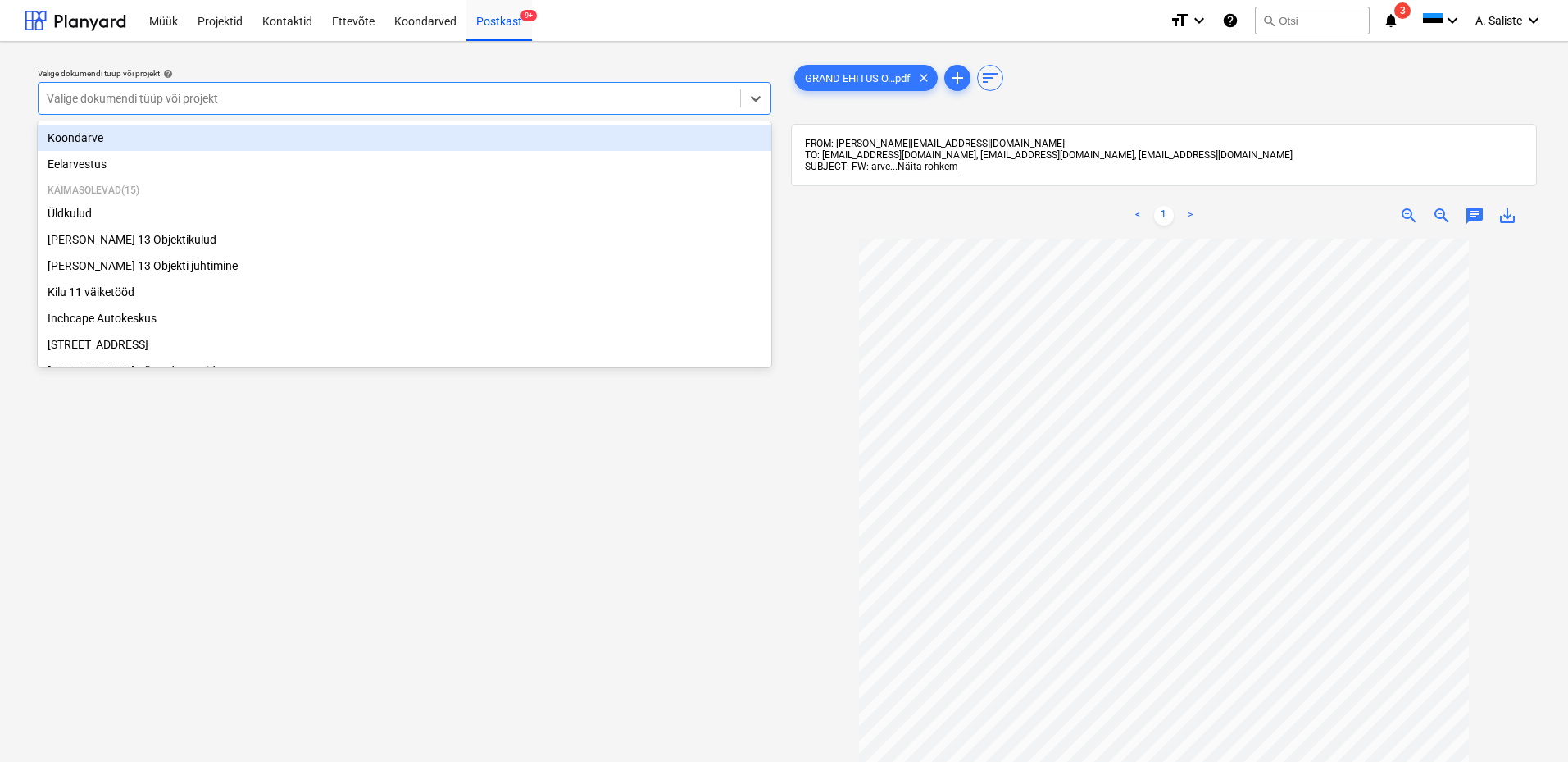
click at [571, 90] on div at bounding box center [389, 99] width 685 height 16
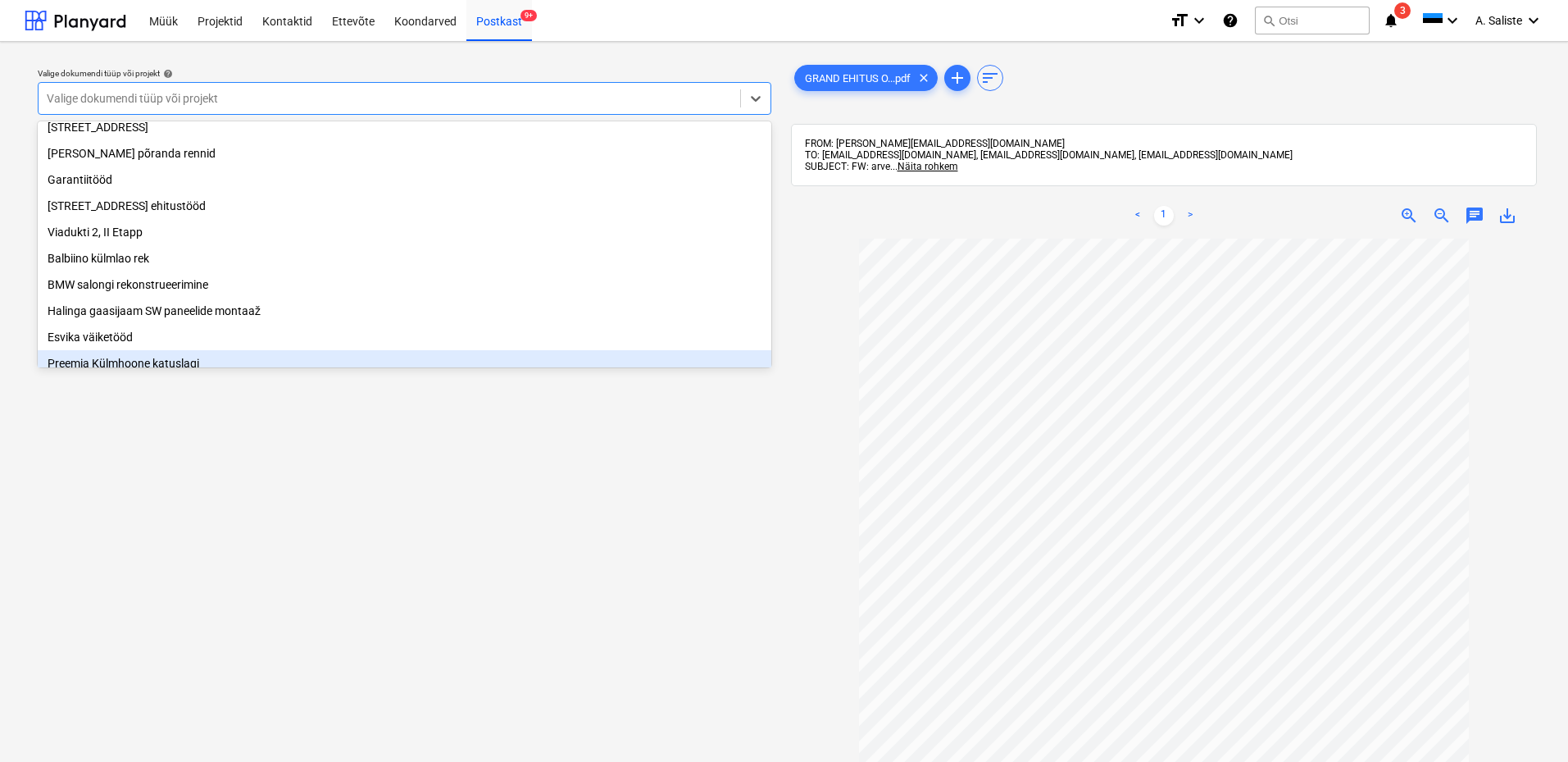
scroll to position [170, 0]
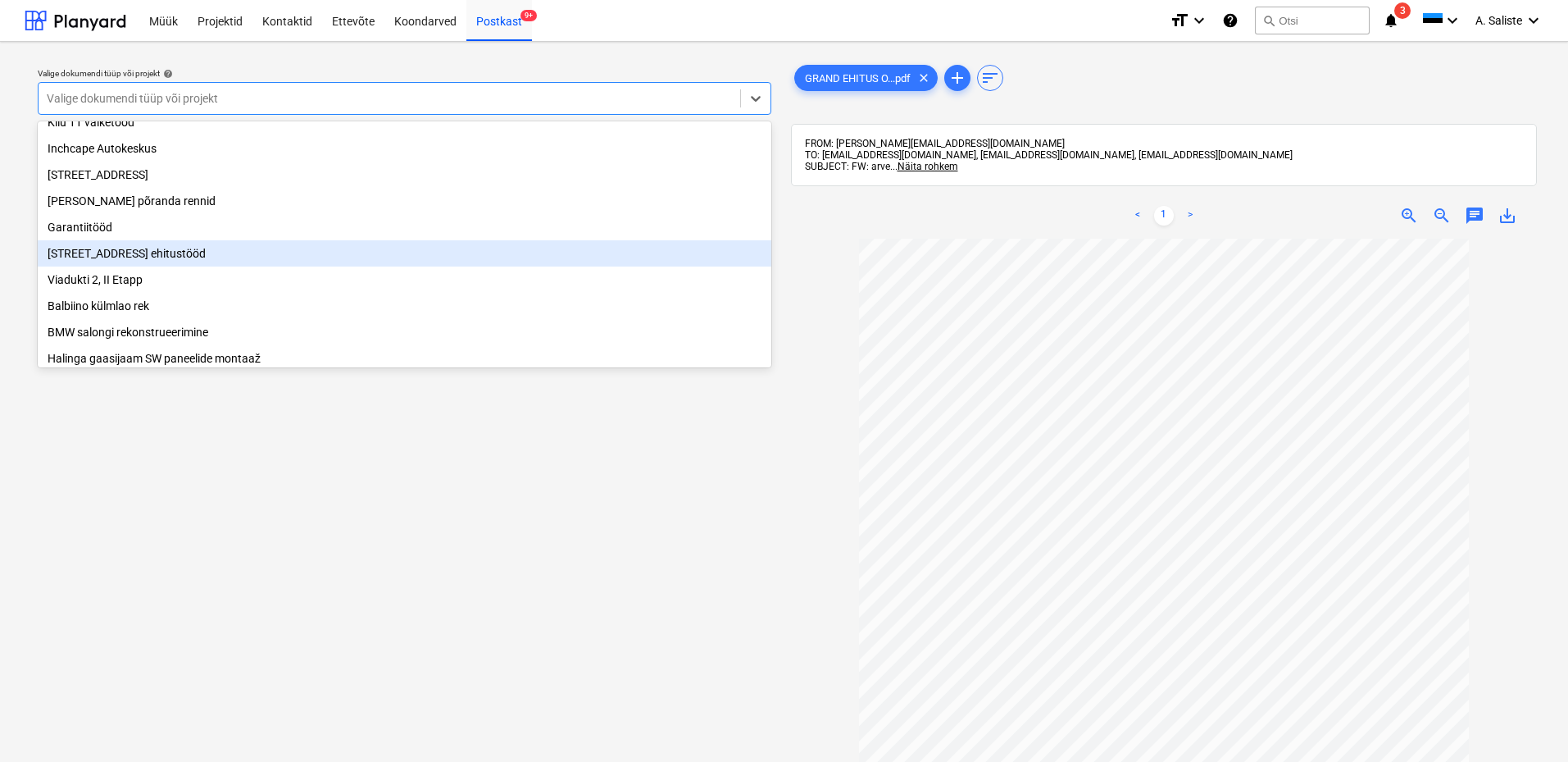
click at [129, 256] on div "[STREET_ADDRESS] ehitustööd" at bounding box center [404, 253] width 733 height 26
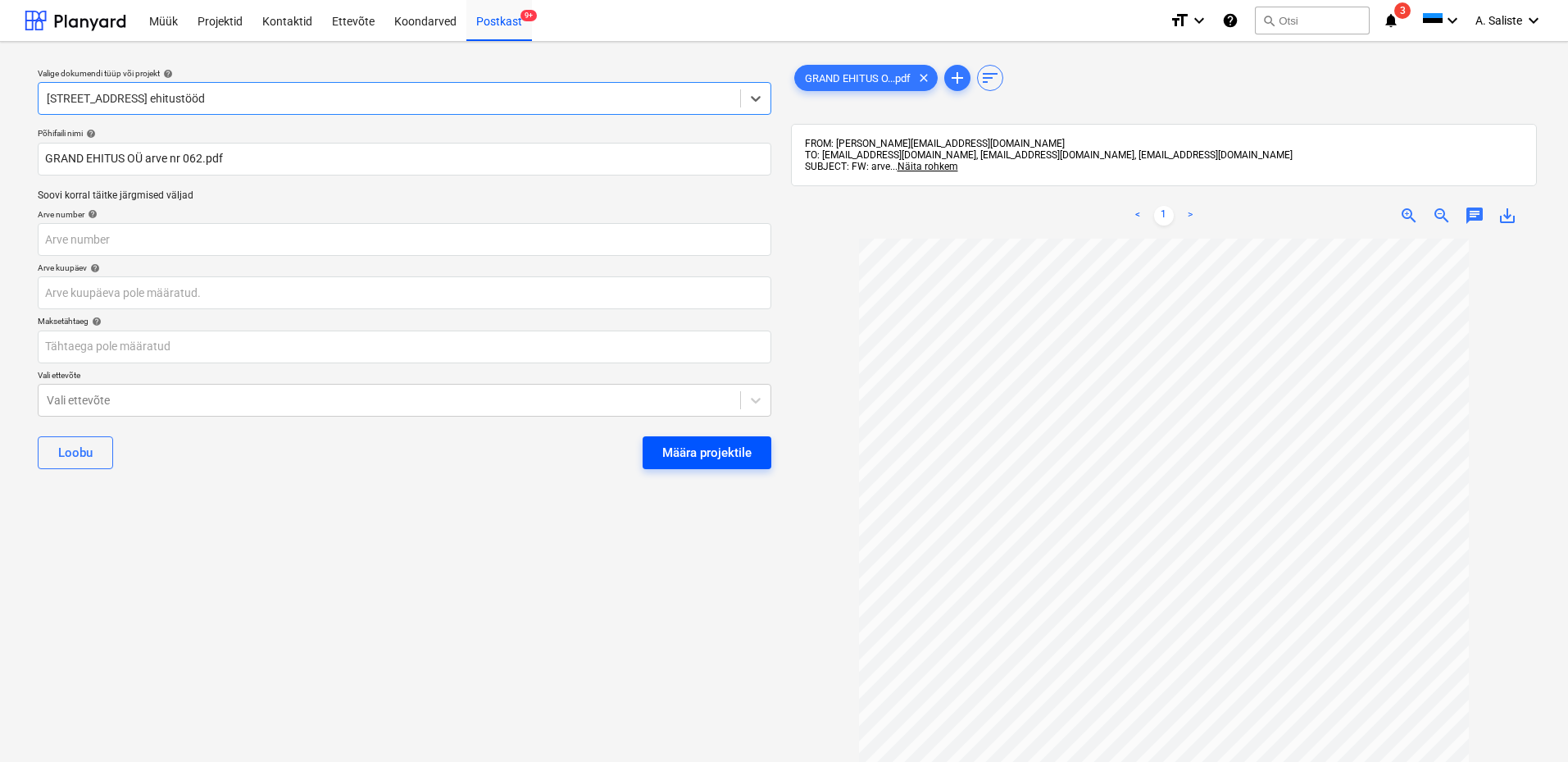
click at [701, 453] on div "Määra projektile" at bounding box center [707, 452] width 89 height 21
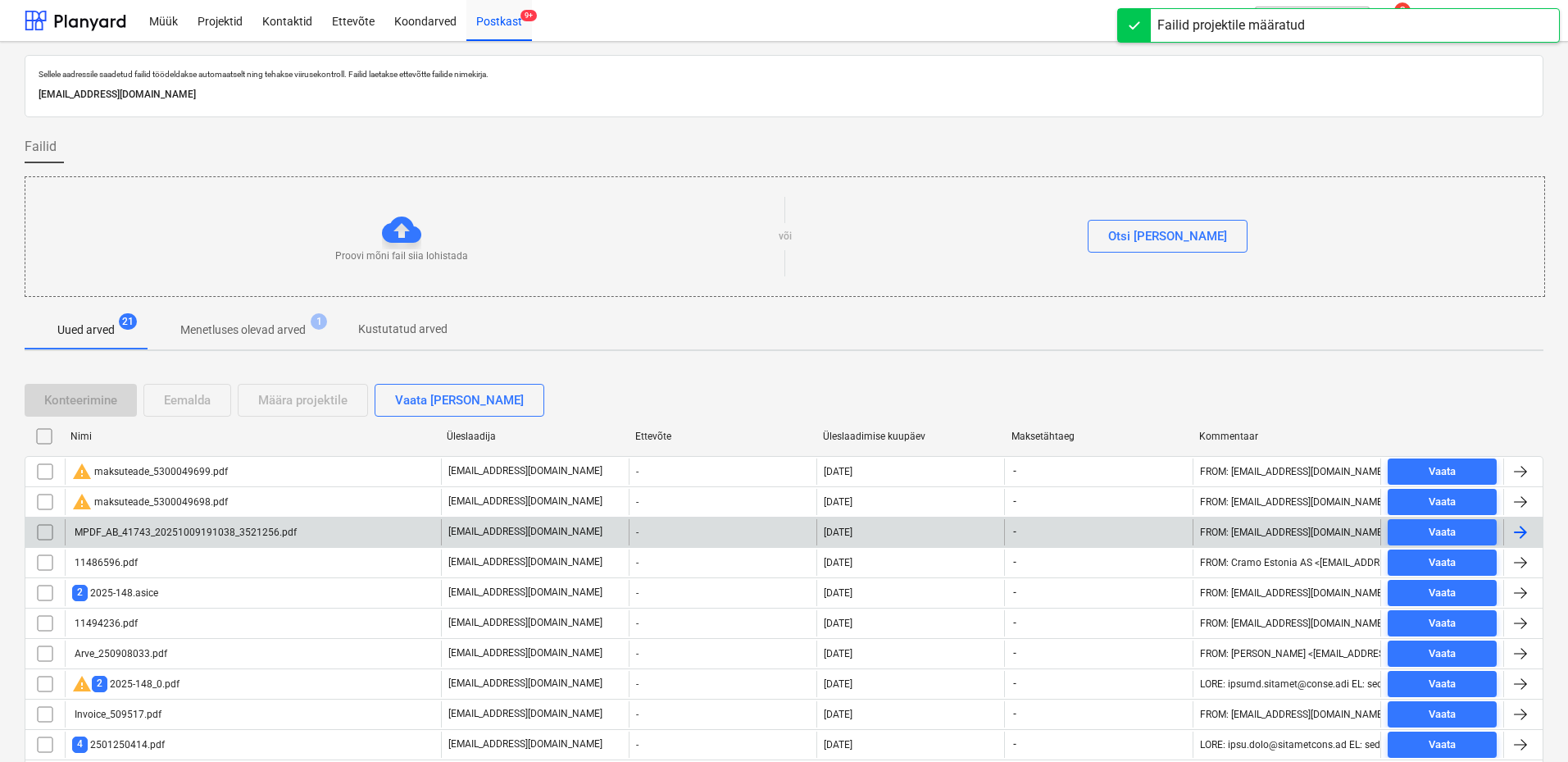
scroll to position [179, 0]
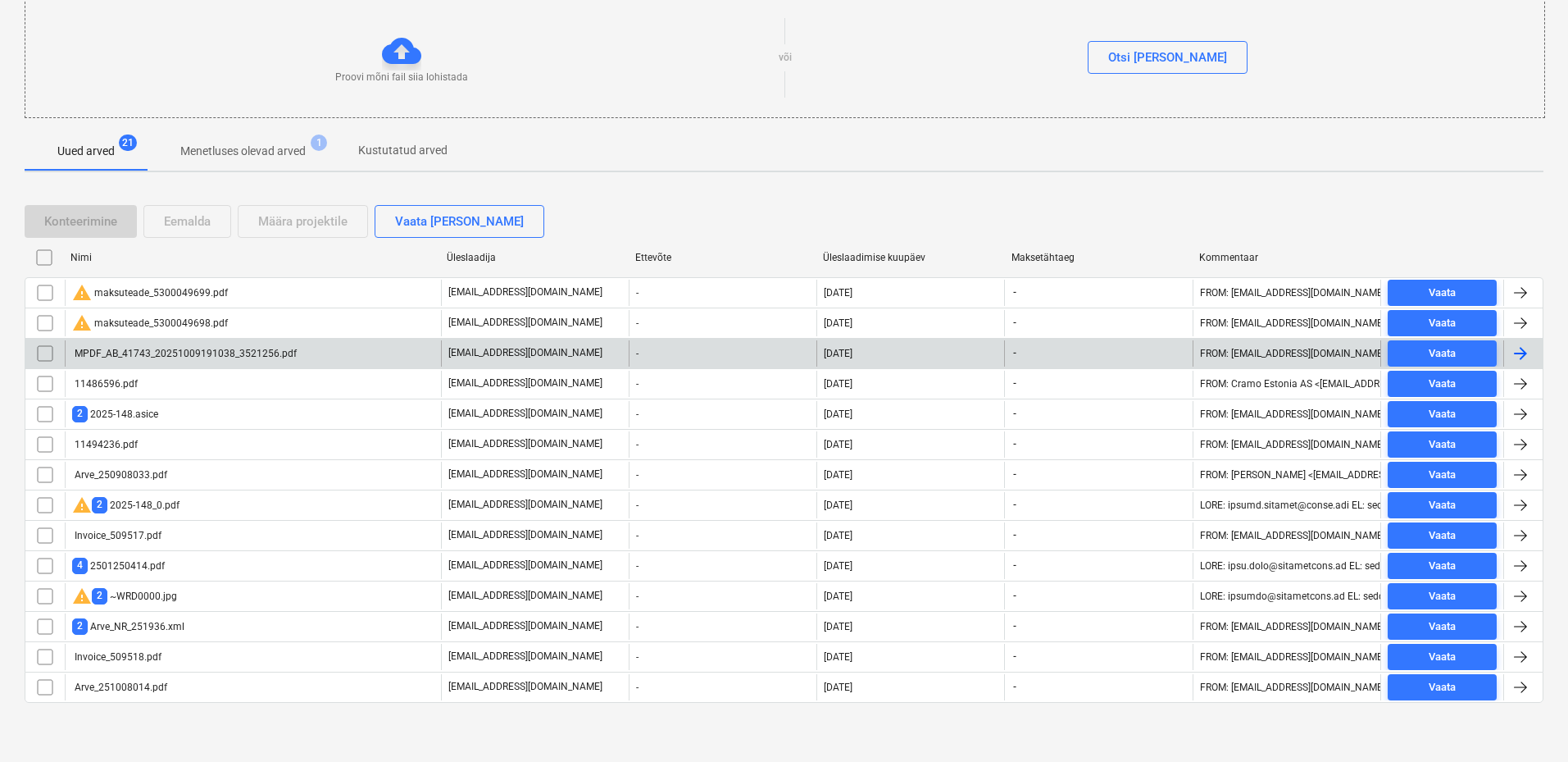
click at [163, 352] on div "MPDF_AB_41743_20251009191038_3521256.pdf" at bounding box center [184, 353] width 224 height 12
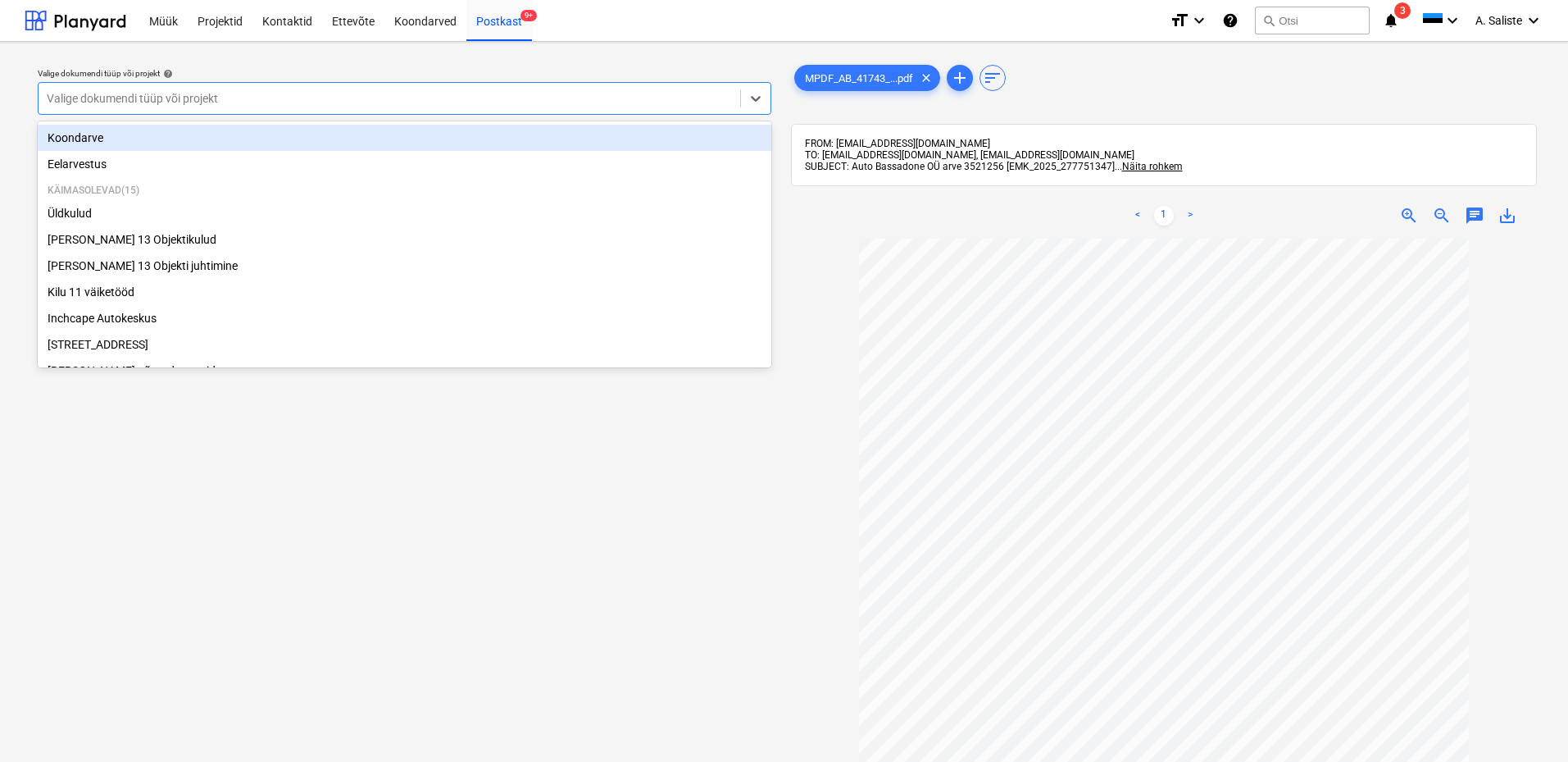
click at [654, 106] on div at bounding box center [389, 99] width 685 height 16
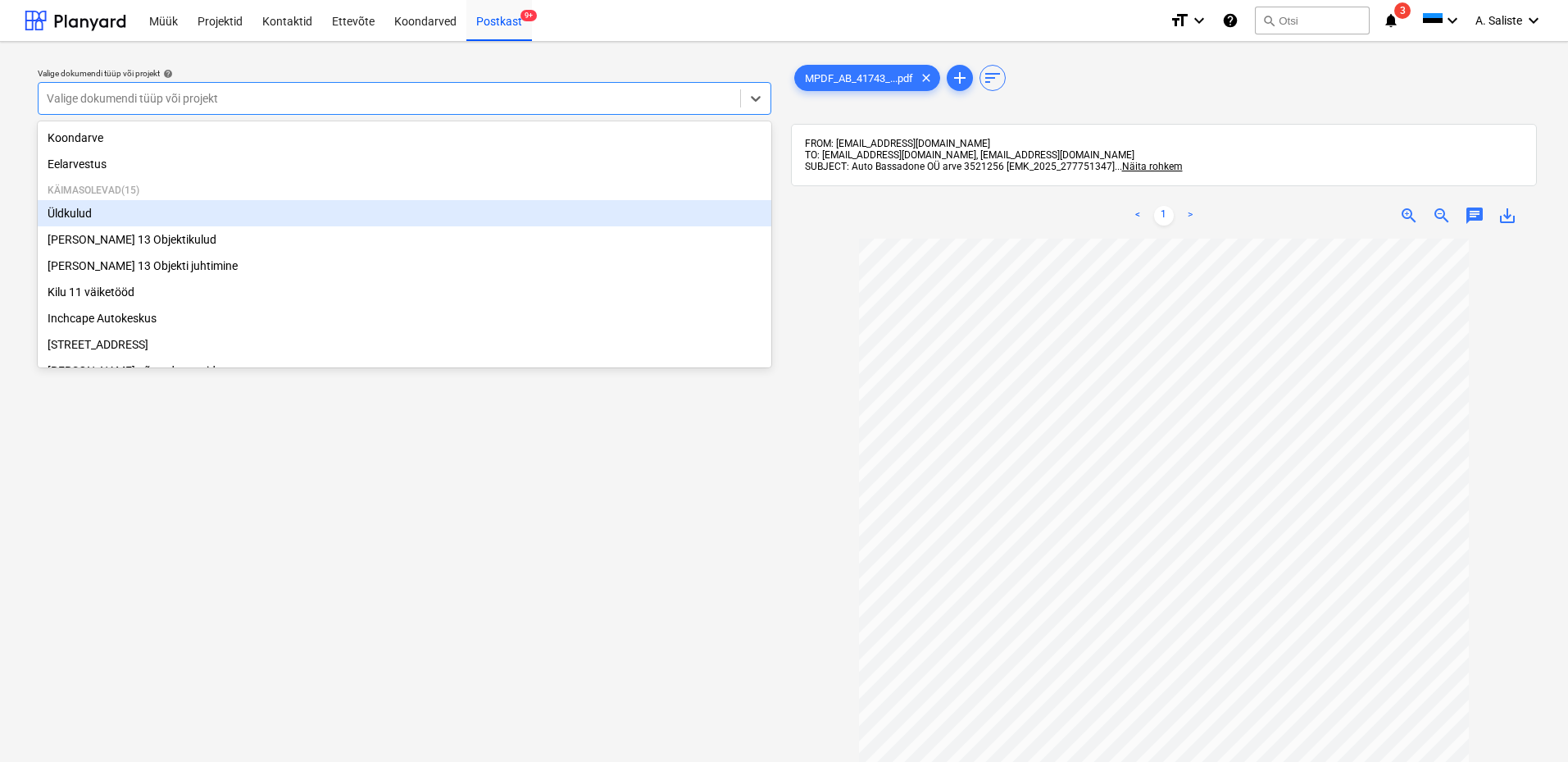
click at [126, 210] on div "Üldkulud" at bounding box center [404, 213] width 733 height 26
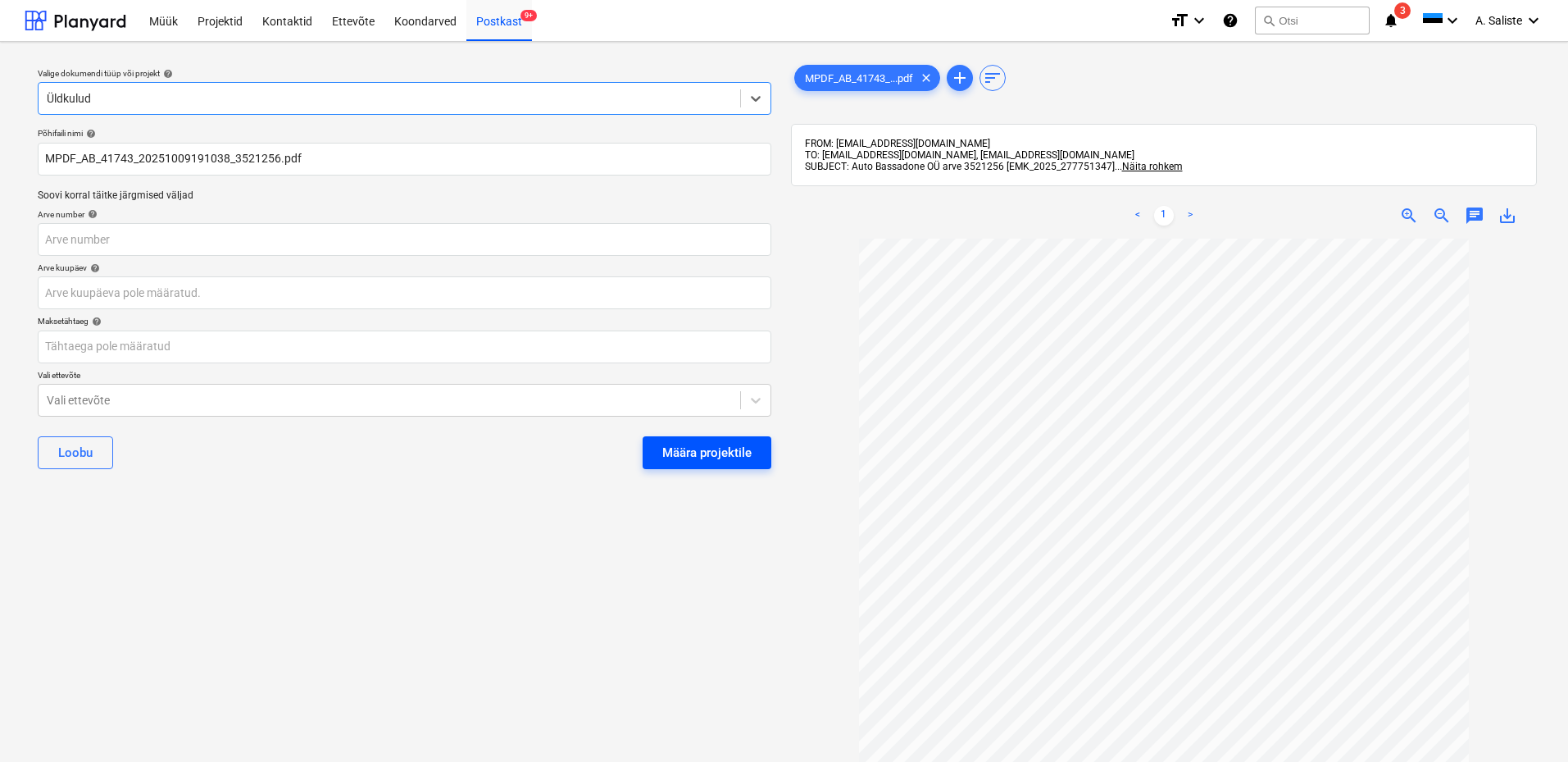
click at [731, 437] on button "Määra projektile" at bounding box center [706, 453] width 129 height 33
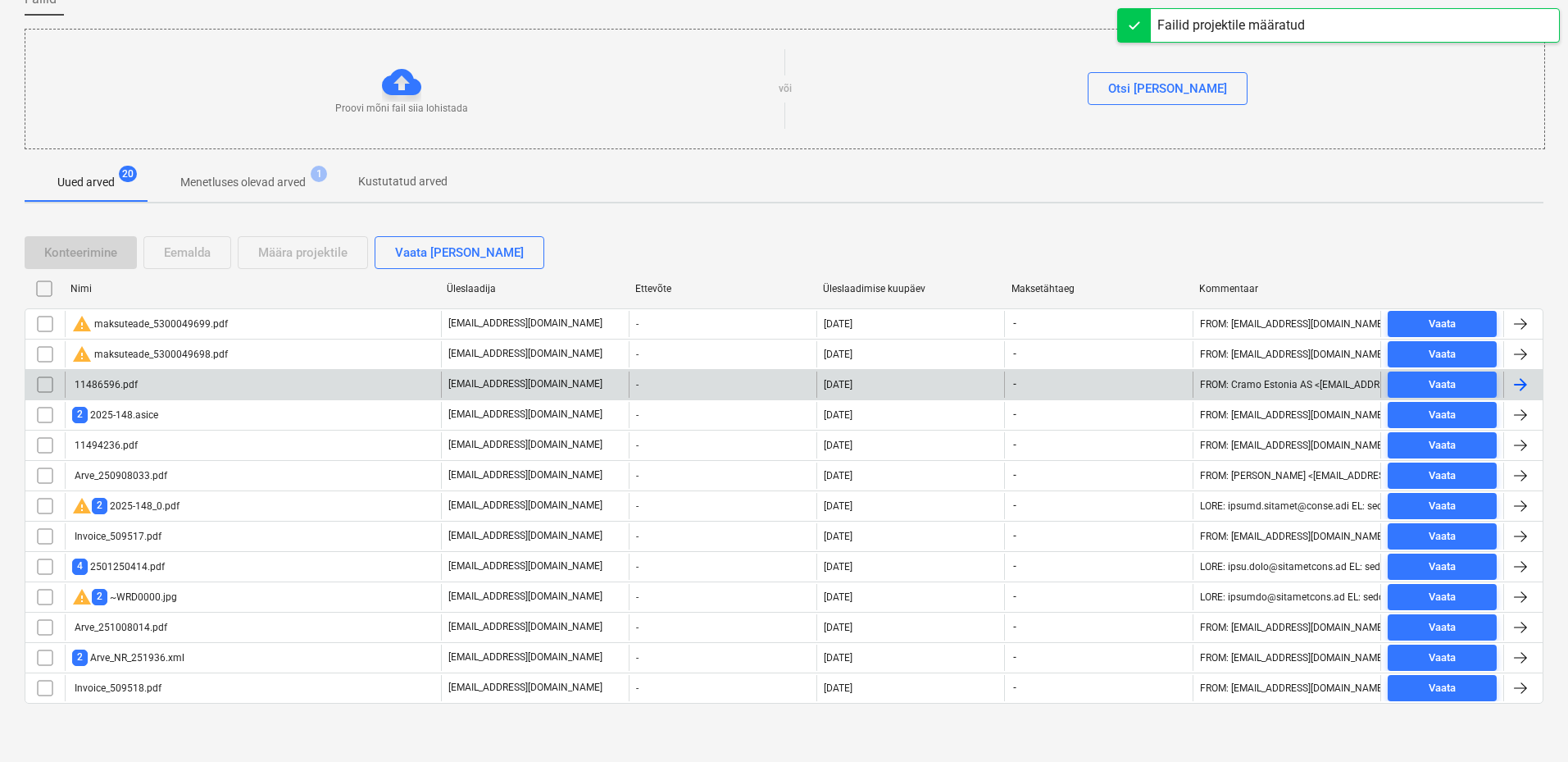
click at [109, 379] on div "11486596.pdf" at bounding box center [105, 384] width 66 height 12
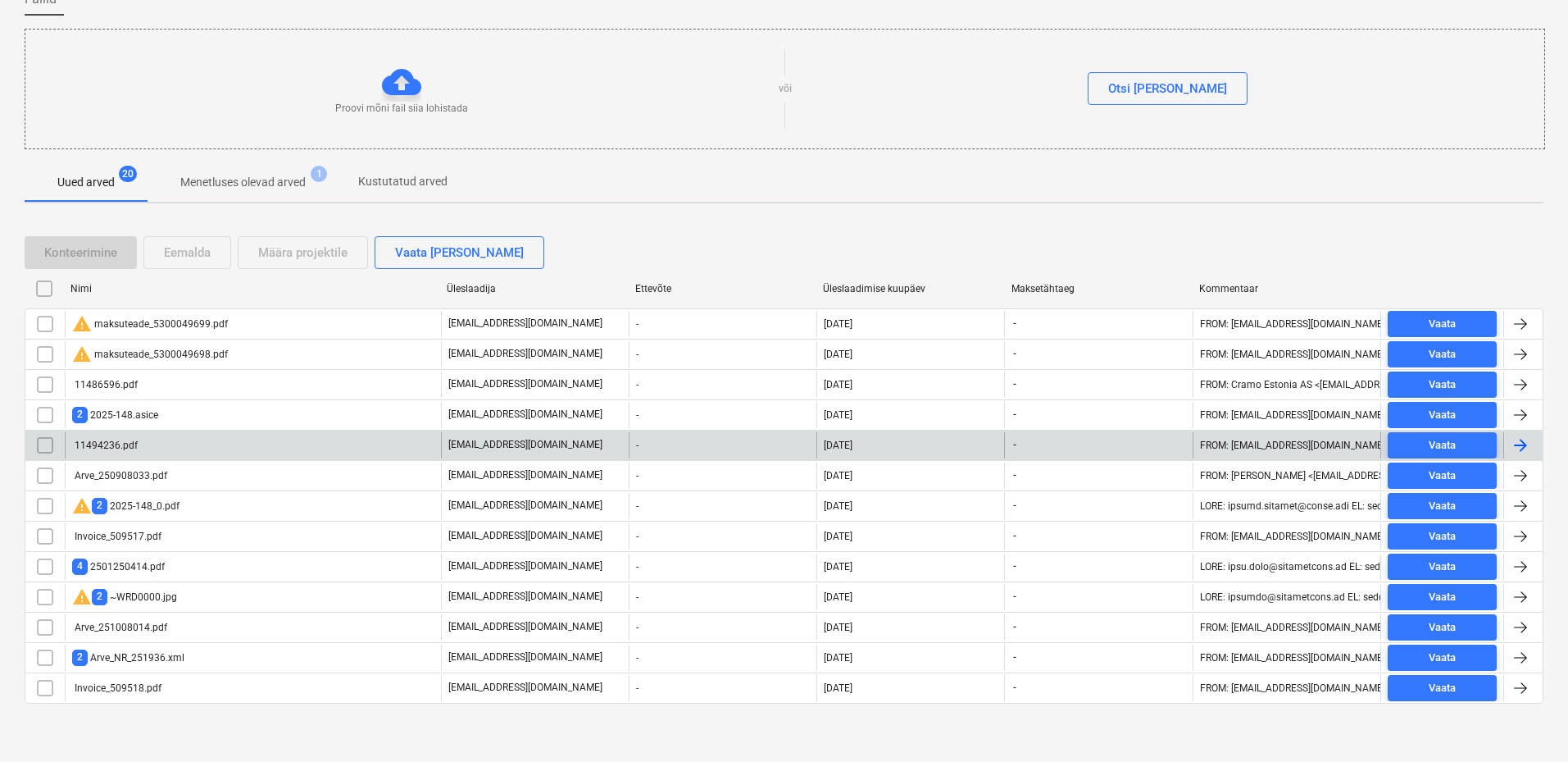
scroll to position [149, 0]
click at [130, 443] on div "11494236.pdf" at bounding box center [105, 444] width 66 height 12
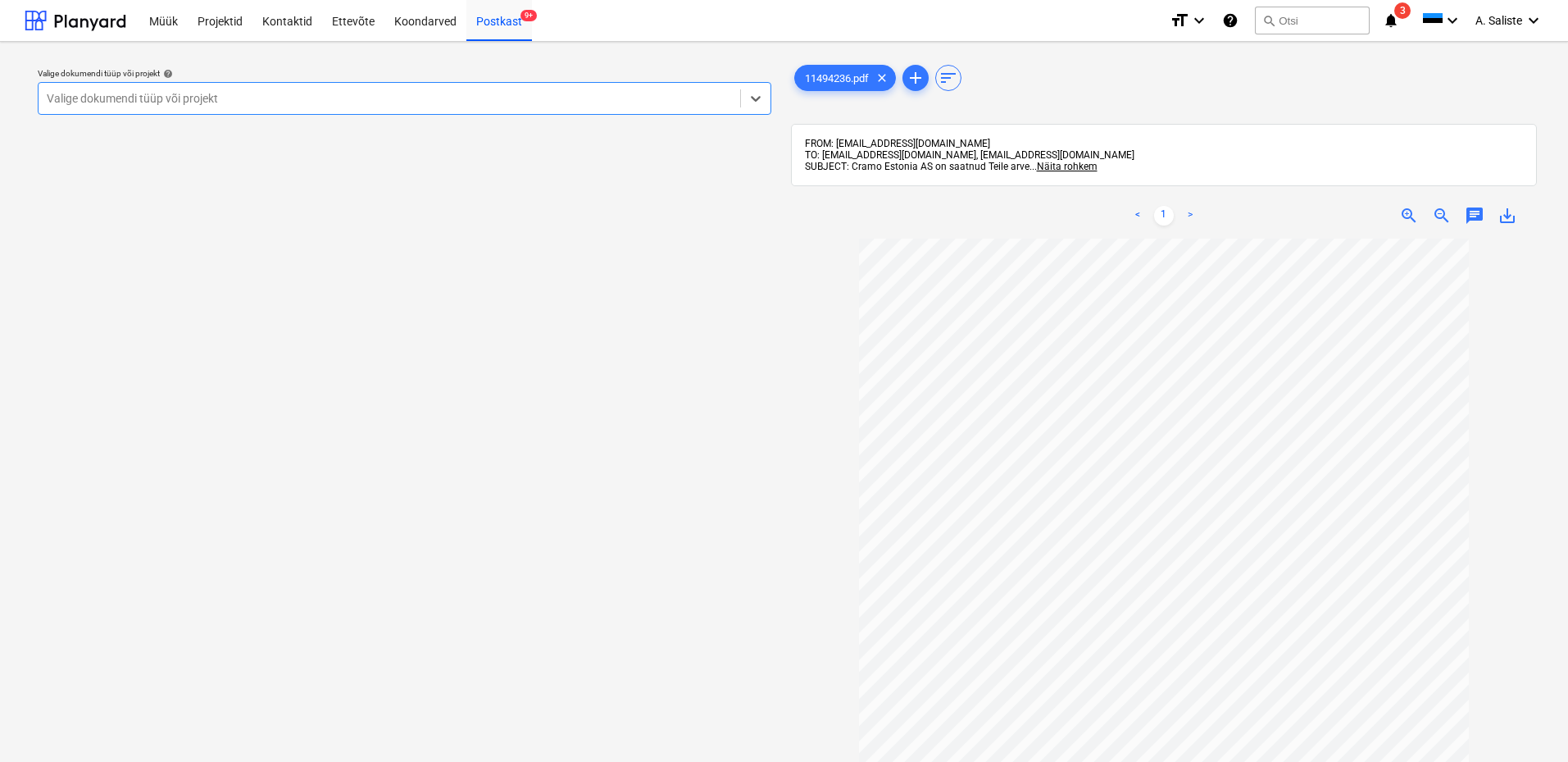
scroll to position [149, 0]
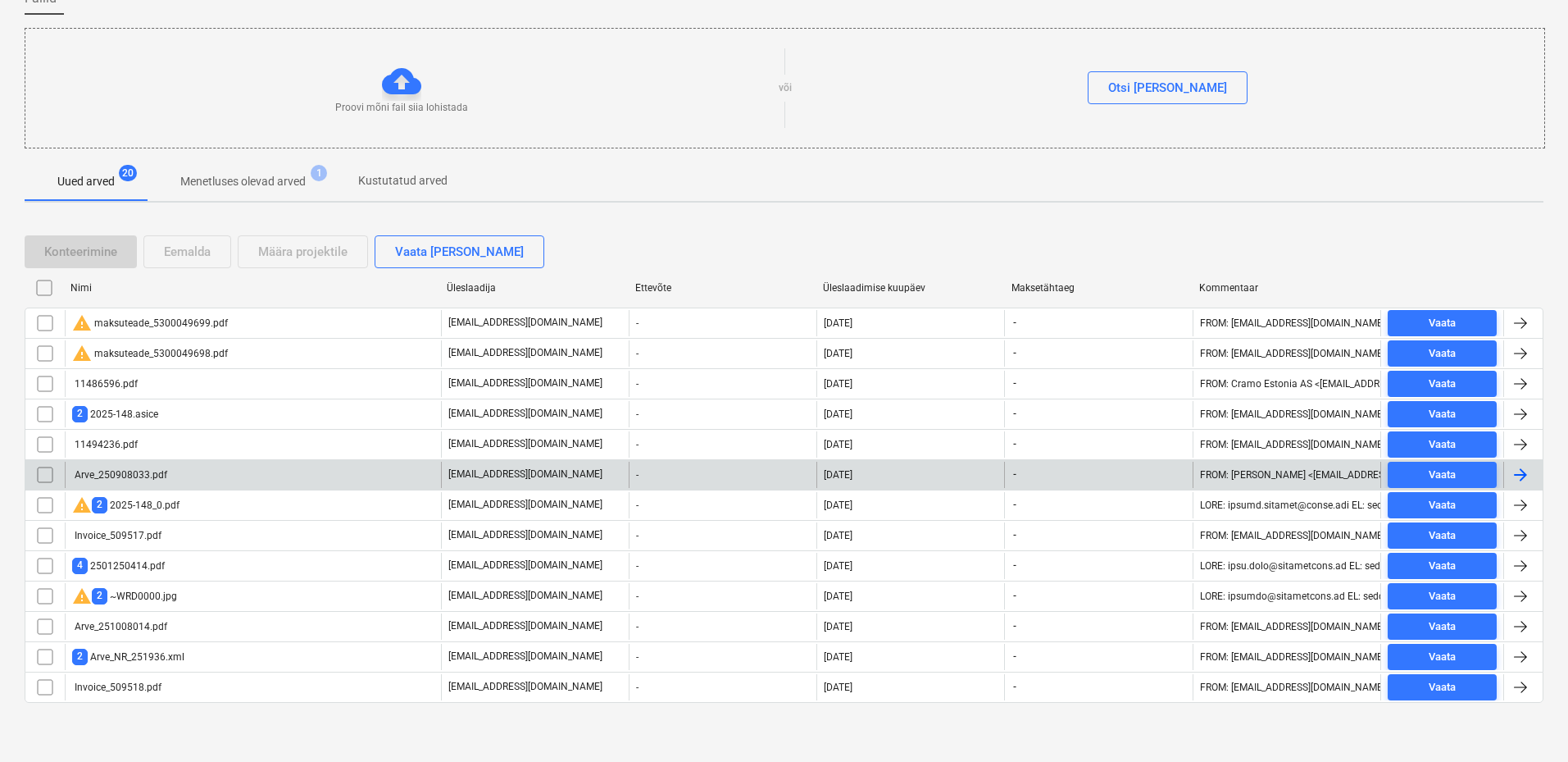
click at [120, 472] on div "Arve_250908033.pdf" at bounding box center [119, 475] width 95 height 12
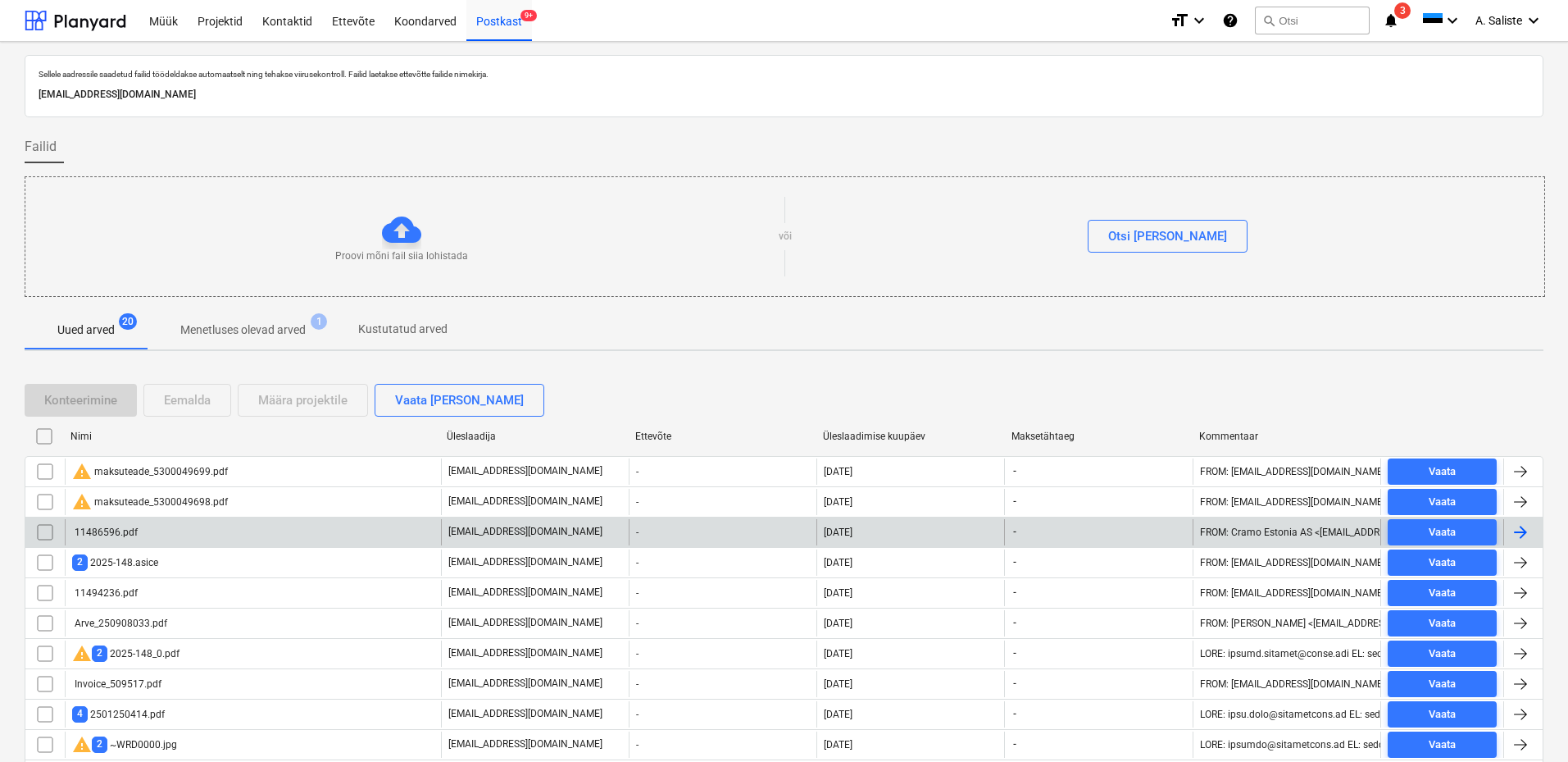
scroll to position [149, 0]
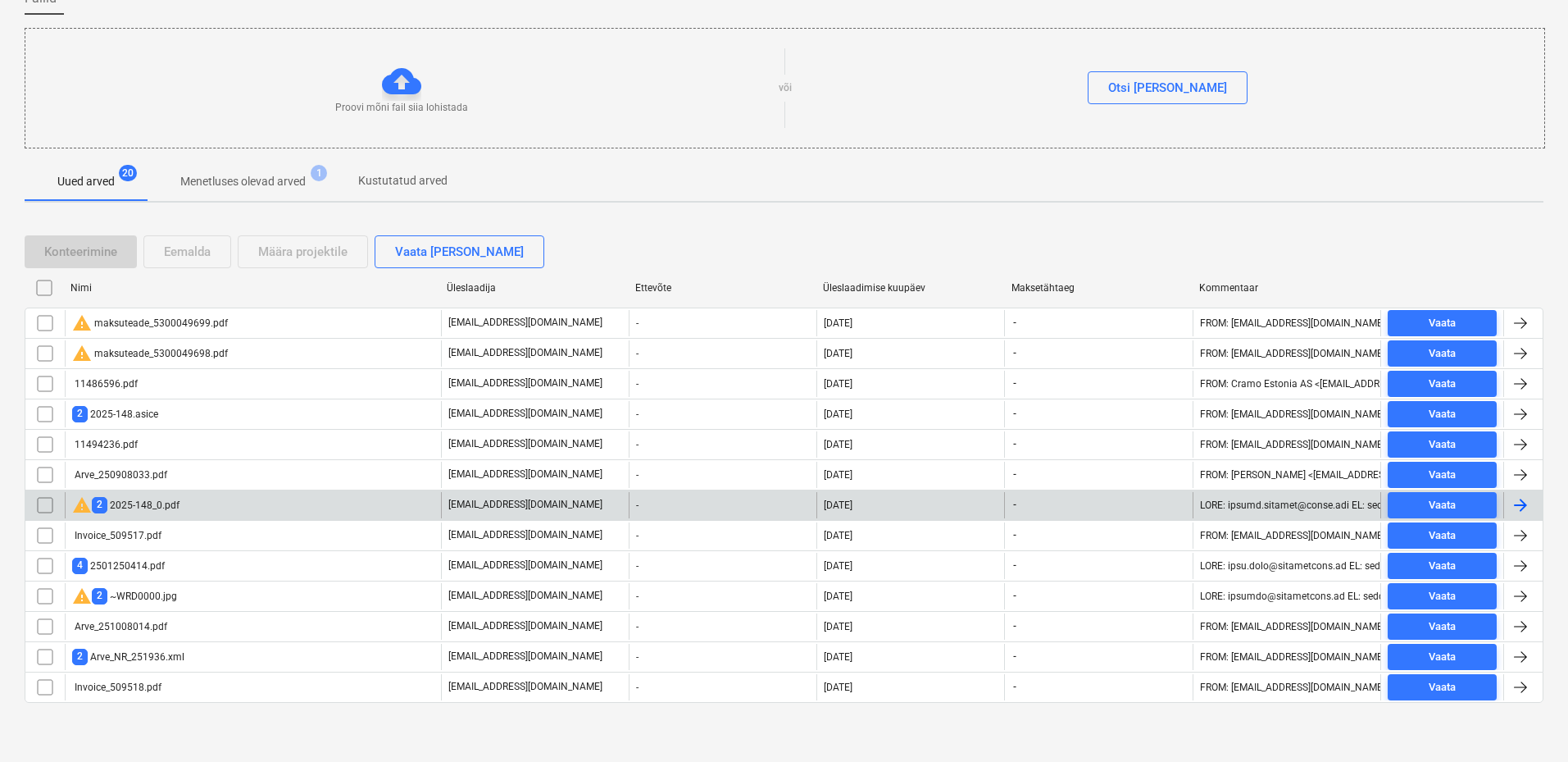
click at [149, 507] on div "warning 2 2025-148_0.pdf" at bounding box center [126, 506] width 108 height 20
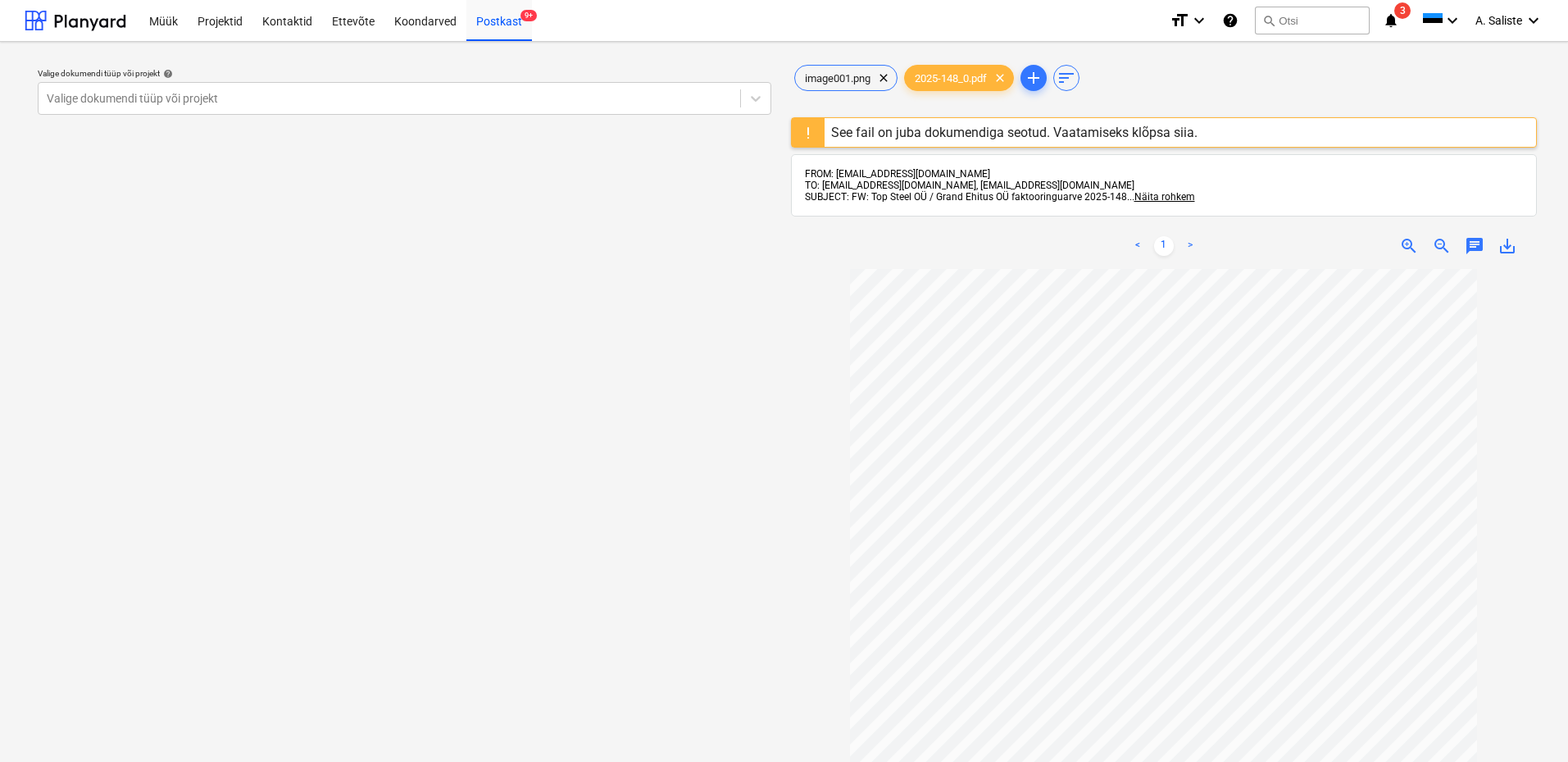
click at [909, 131] on div "See fail on juba dokumendiga seotud. Vaatamiseks klõpsa siia." at bounding box center [1014, 132] width 367 height 16
click at [1003, 78] on span "clear" at bounding box center [1000, 78] width 20 height 20
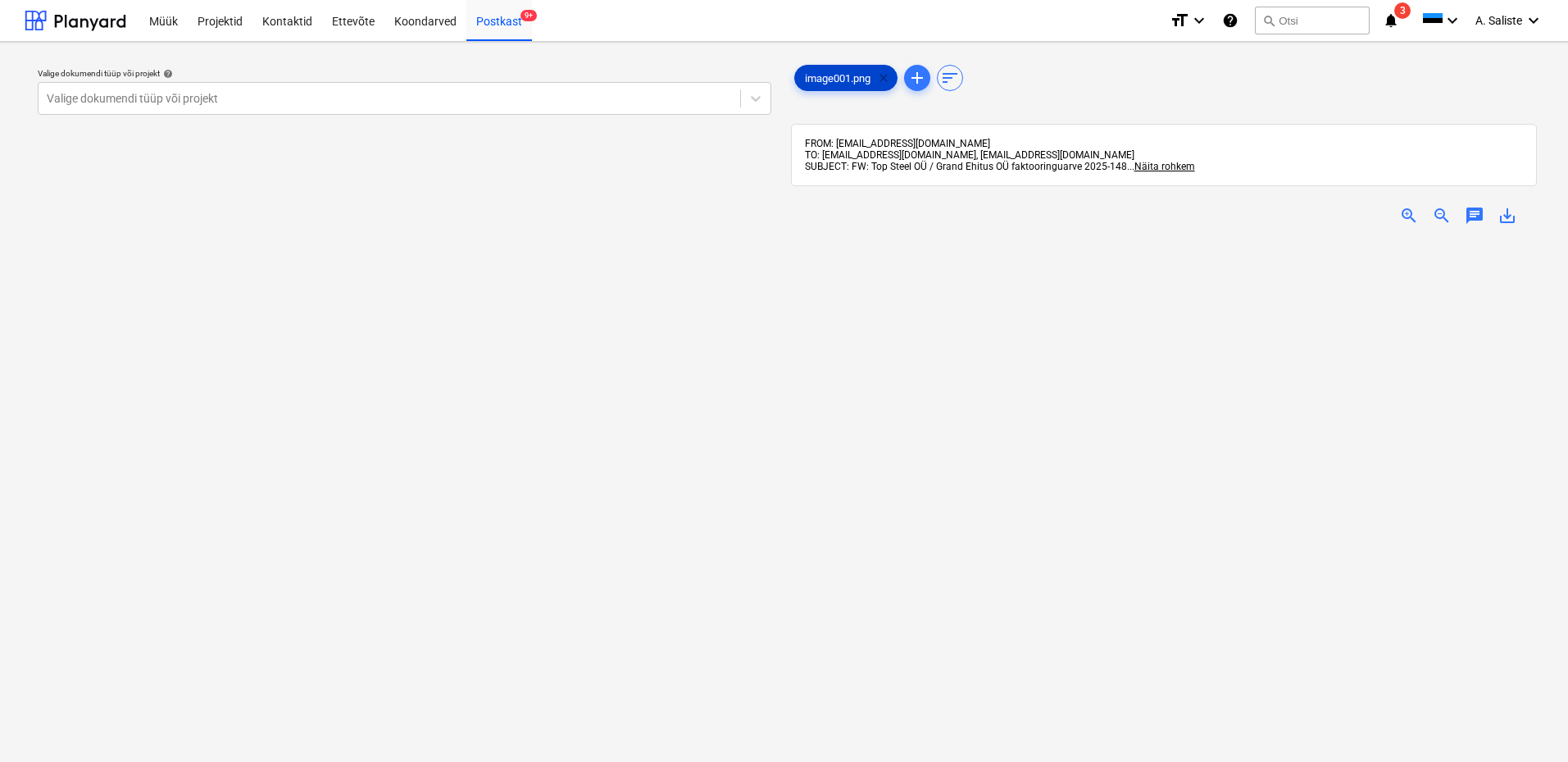
click at [884, 72] on span "clear" at bounding box center [884, 78] width 20 height 20
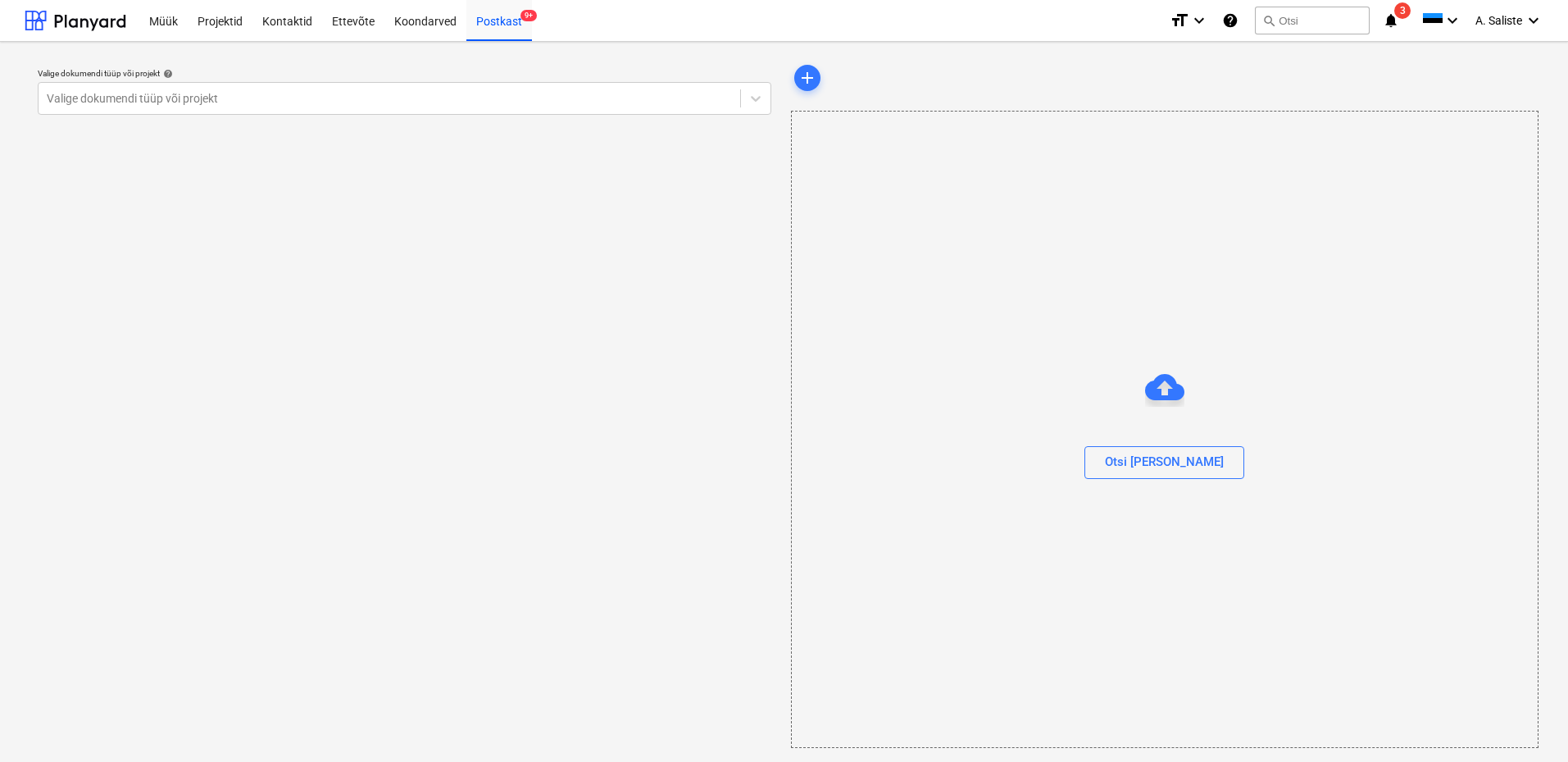
scroll to position [149, 0]
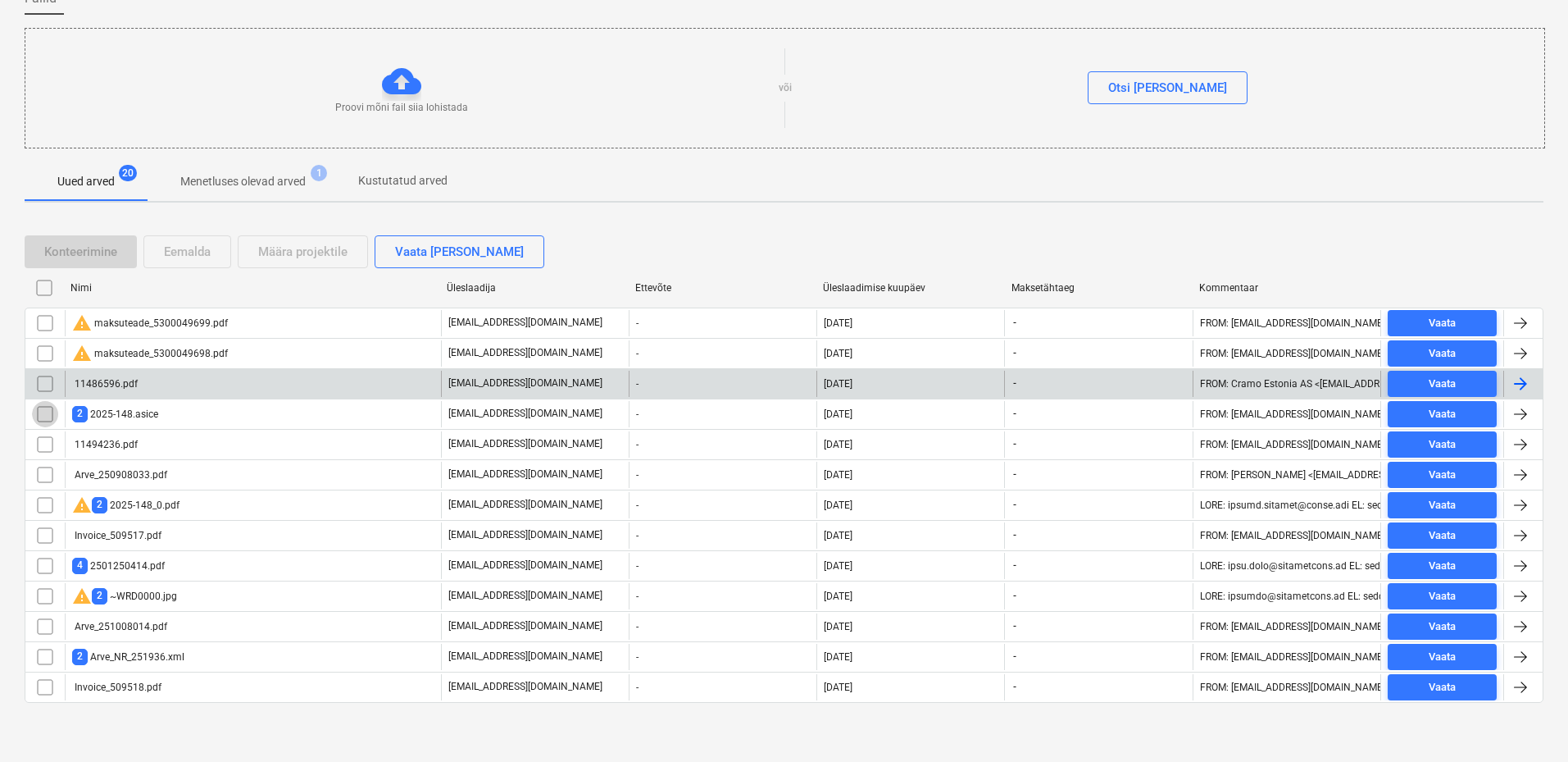
drag, startPoint x: 47, startPoint y: 412, endPoint x: 81, endPoint y: 394, distance: 38.5
click at [49, 411] on input "checkbox" at bounding box center [45, 413] width 26 height 26
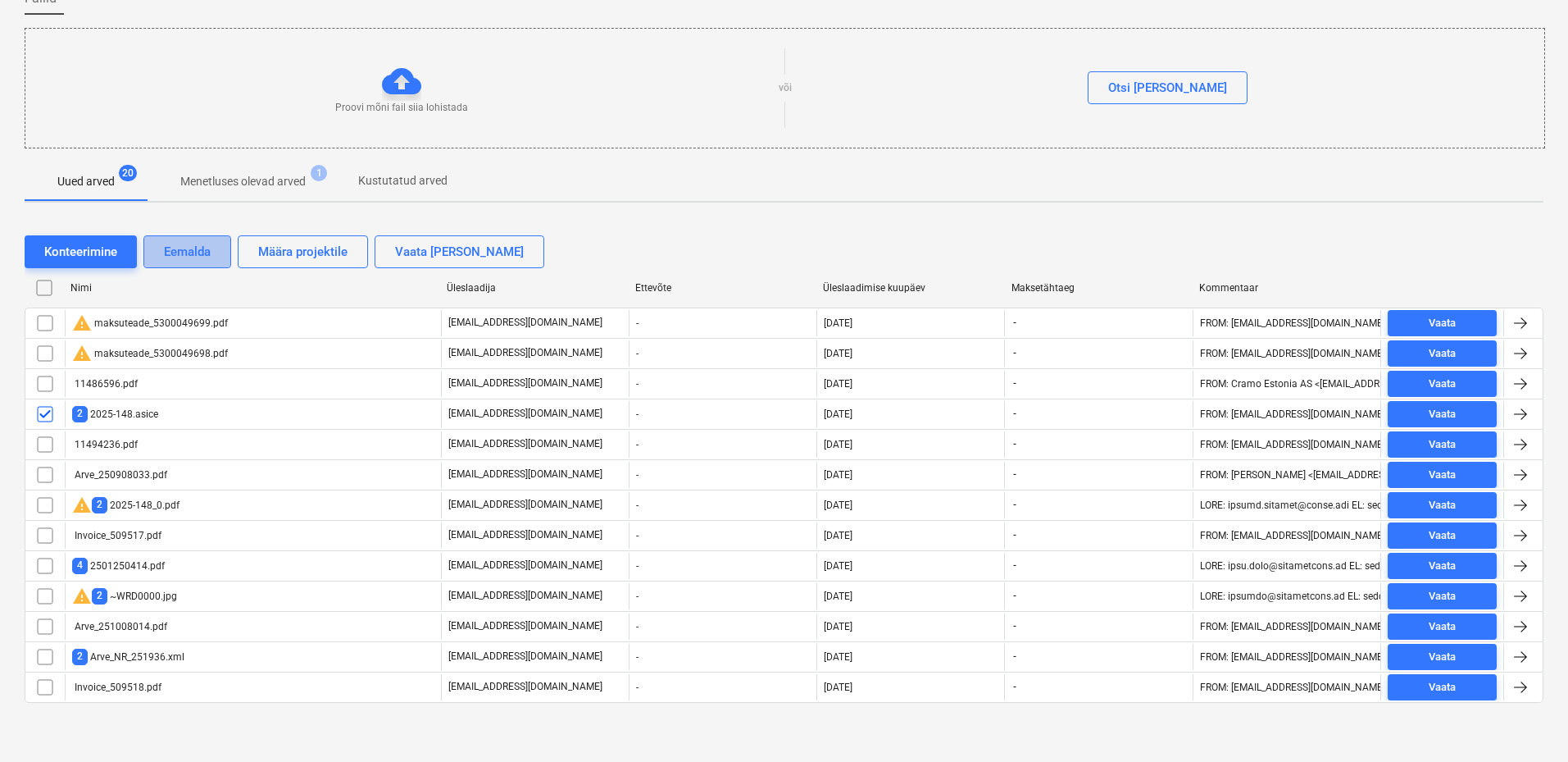
click at [203, 250] on div "Eemalda" at bounding box center [187, 251] width 47 height 21
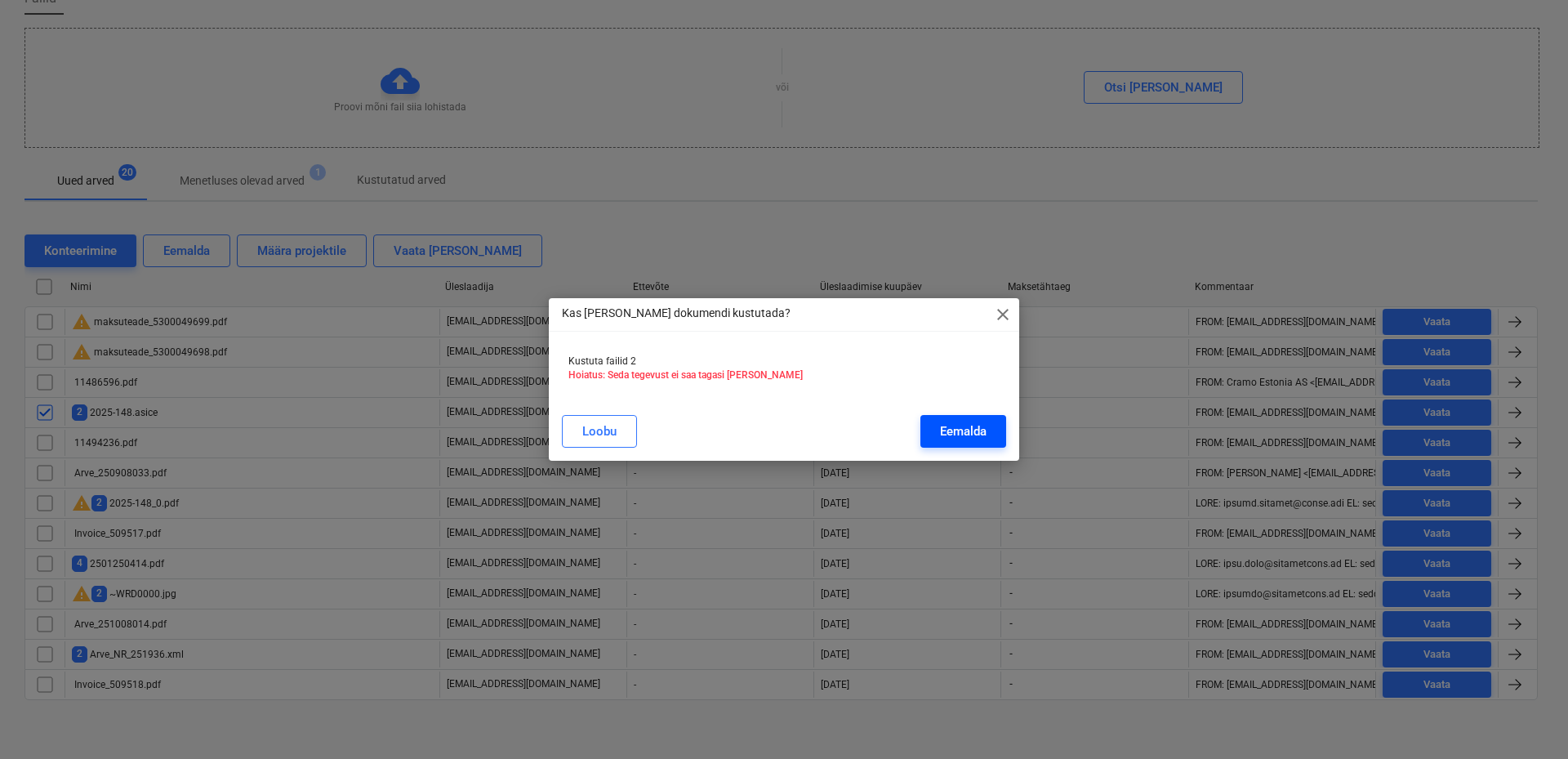
click at [946, 425] on div "Eemalda" at bounding box center [963, 431] width 46 height 21
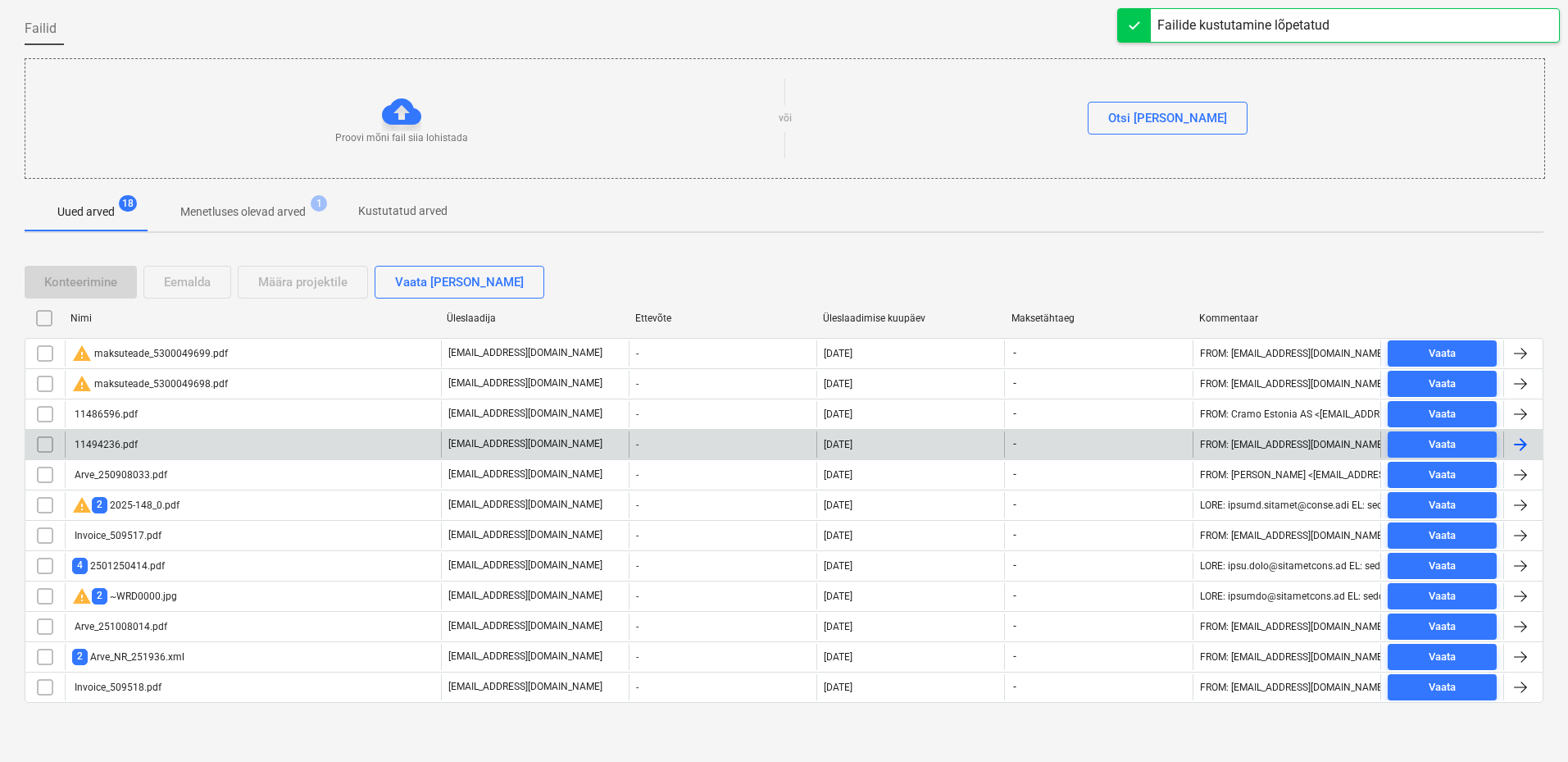
scroll to position [118, 0]
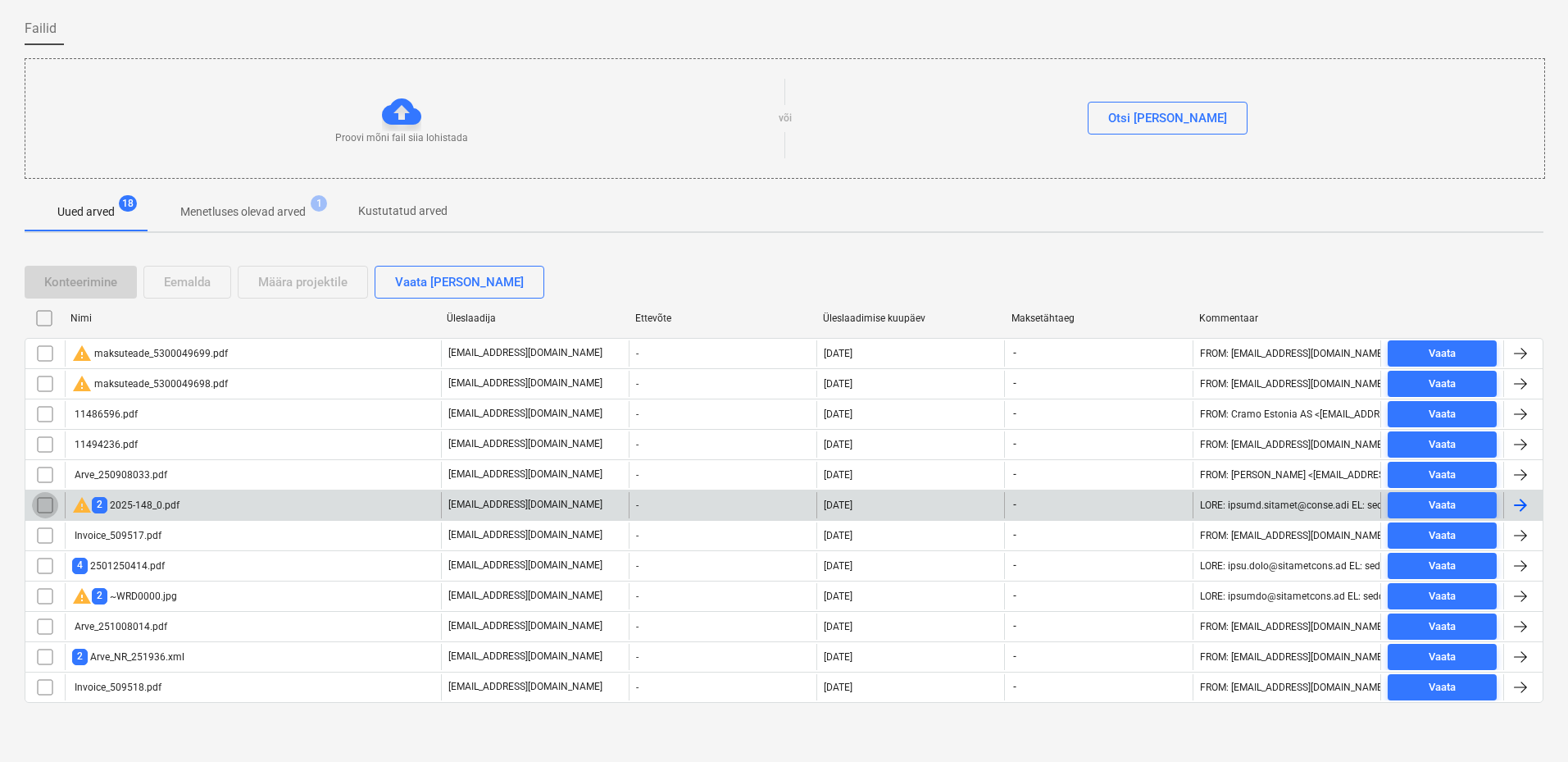
click at [46, 501] on input "checkbox" at bounding box center [45, 505] width 26 height 26
click at [50, 503] on input "checkbox" at bounding box center [45, 505] width 26 height 26
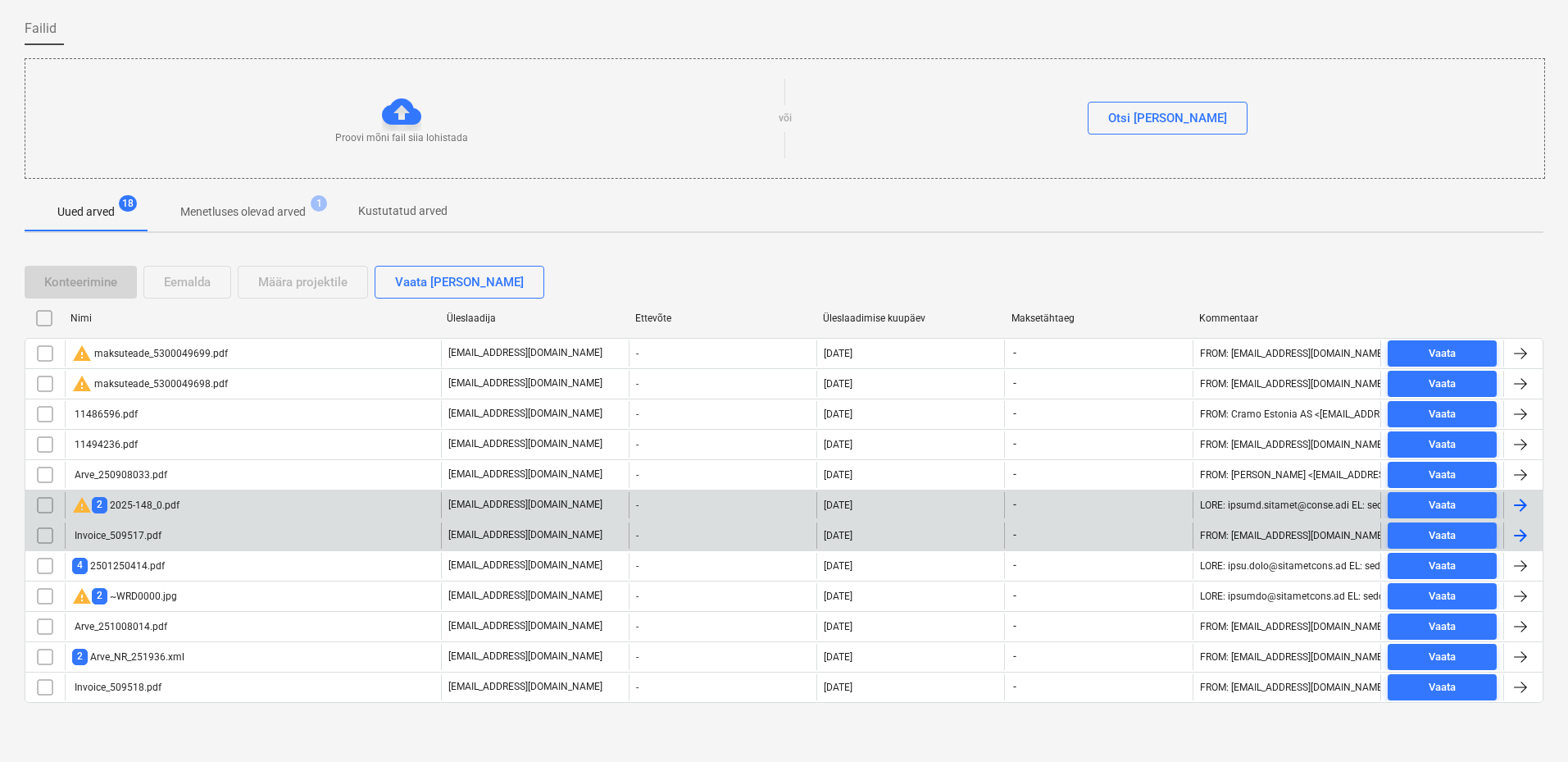
click at [132, 541] on div "Invoice_509517.pdf" at bounding box center [253, 535] width 376 height 26
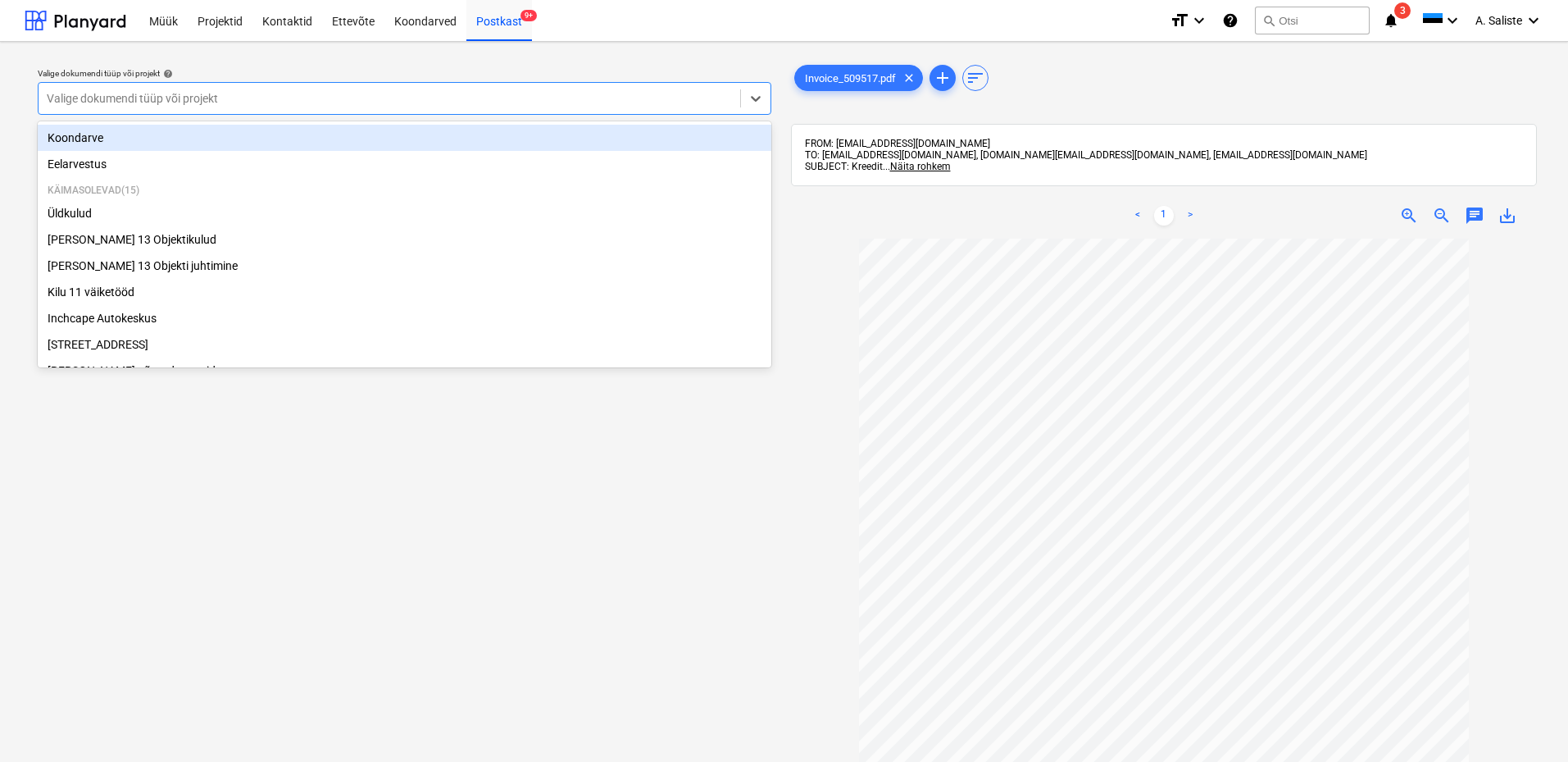
click at [626, 107] on div "Valige dokumendi tüüp või projekt" at bounding box center [389, 98] width 701 height 23
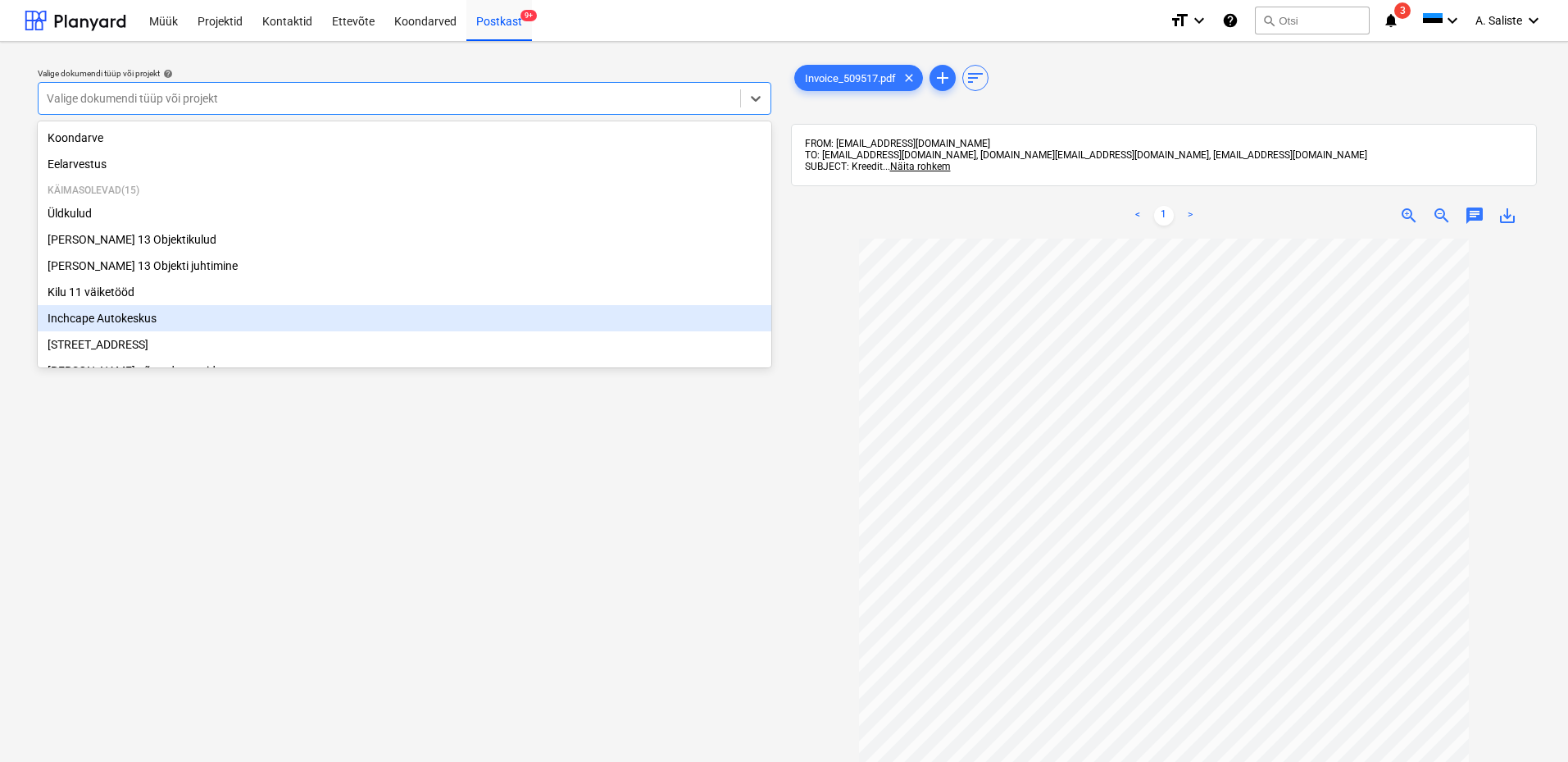
click at [144, 326] on div "Inchcape Autokeskus" at bounding box center [404, 318] width 733 height 26
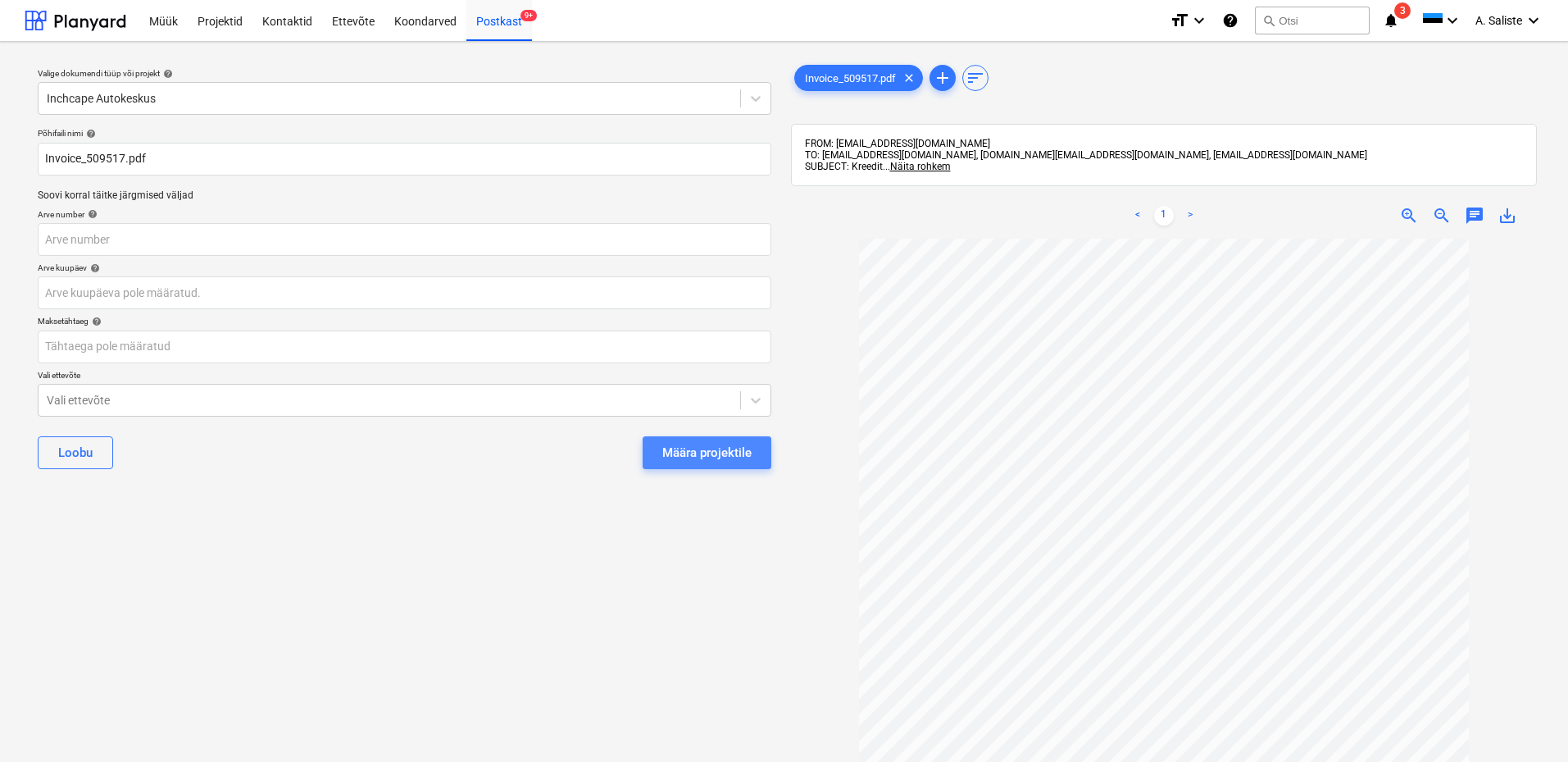
click at [682, 448] on div "Määra projektile" at bounding box center [707, 452] width 89 height 21
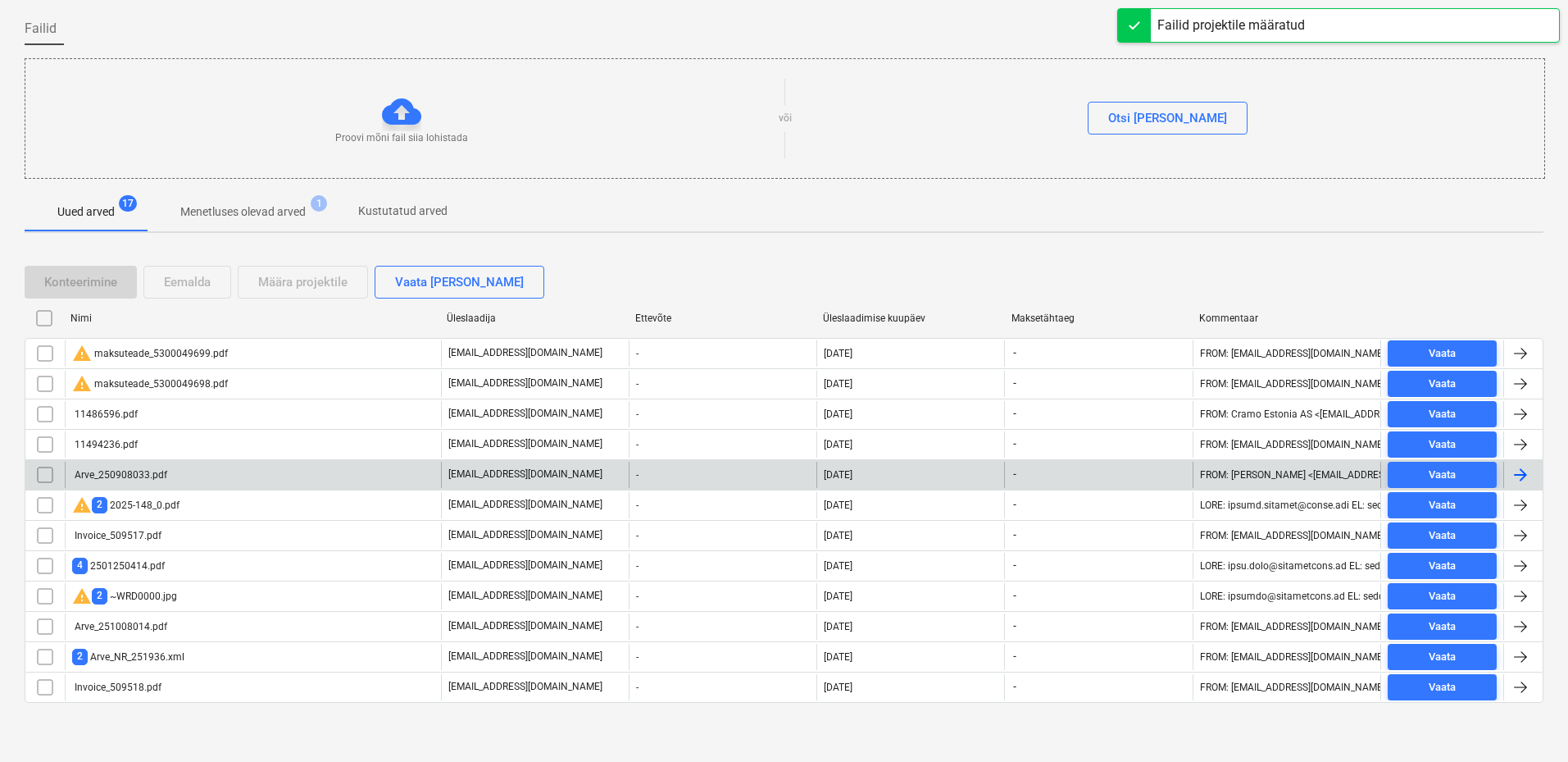
scroll to position [88, 0]
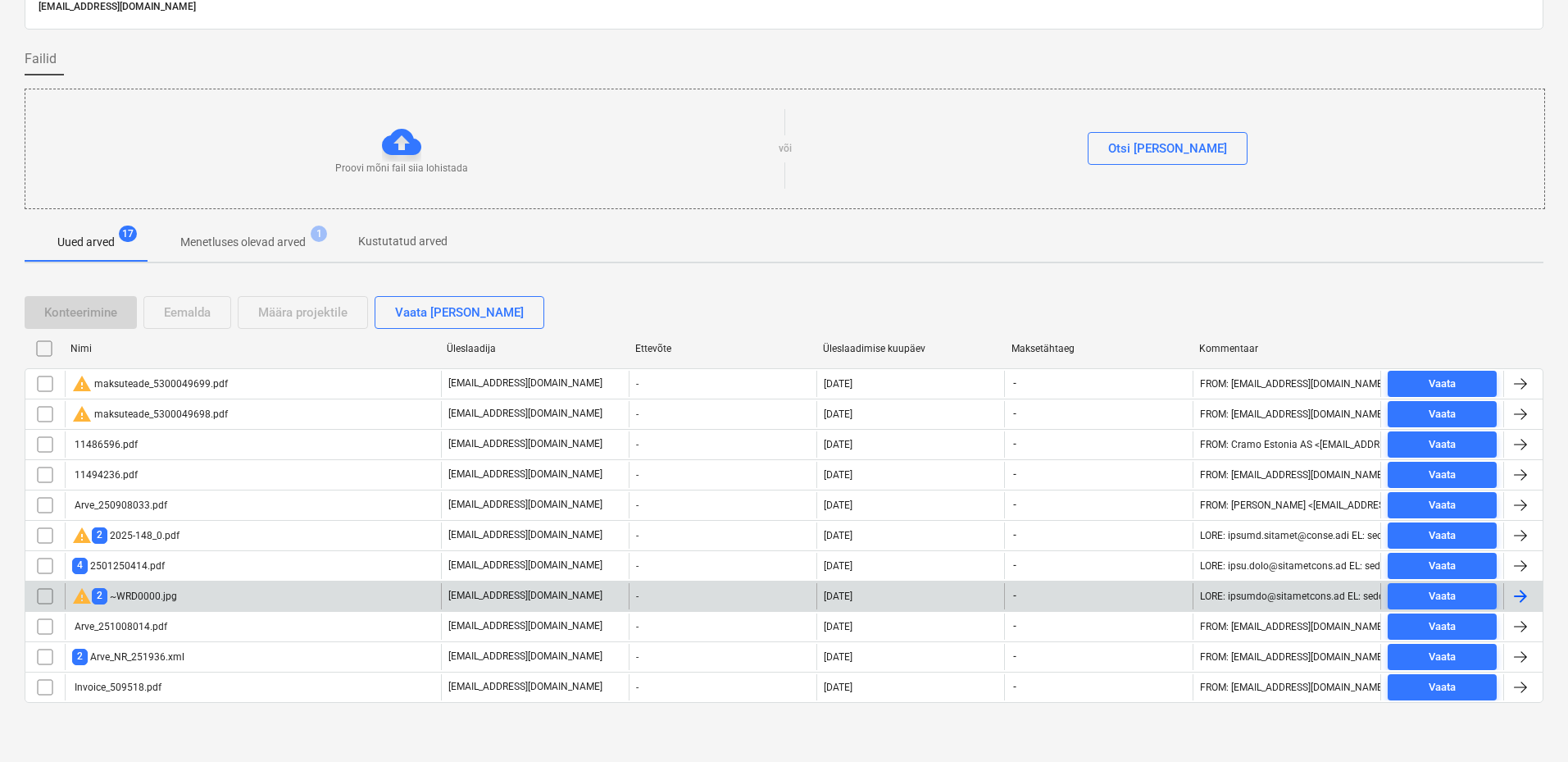
click at [173, 600] on div "warning 2 ~WRD0000.jpg" at bounding box center [124, 596] width 105 height 20
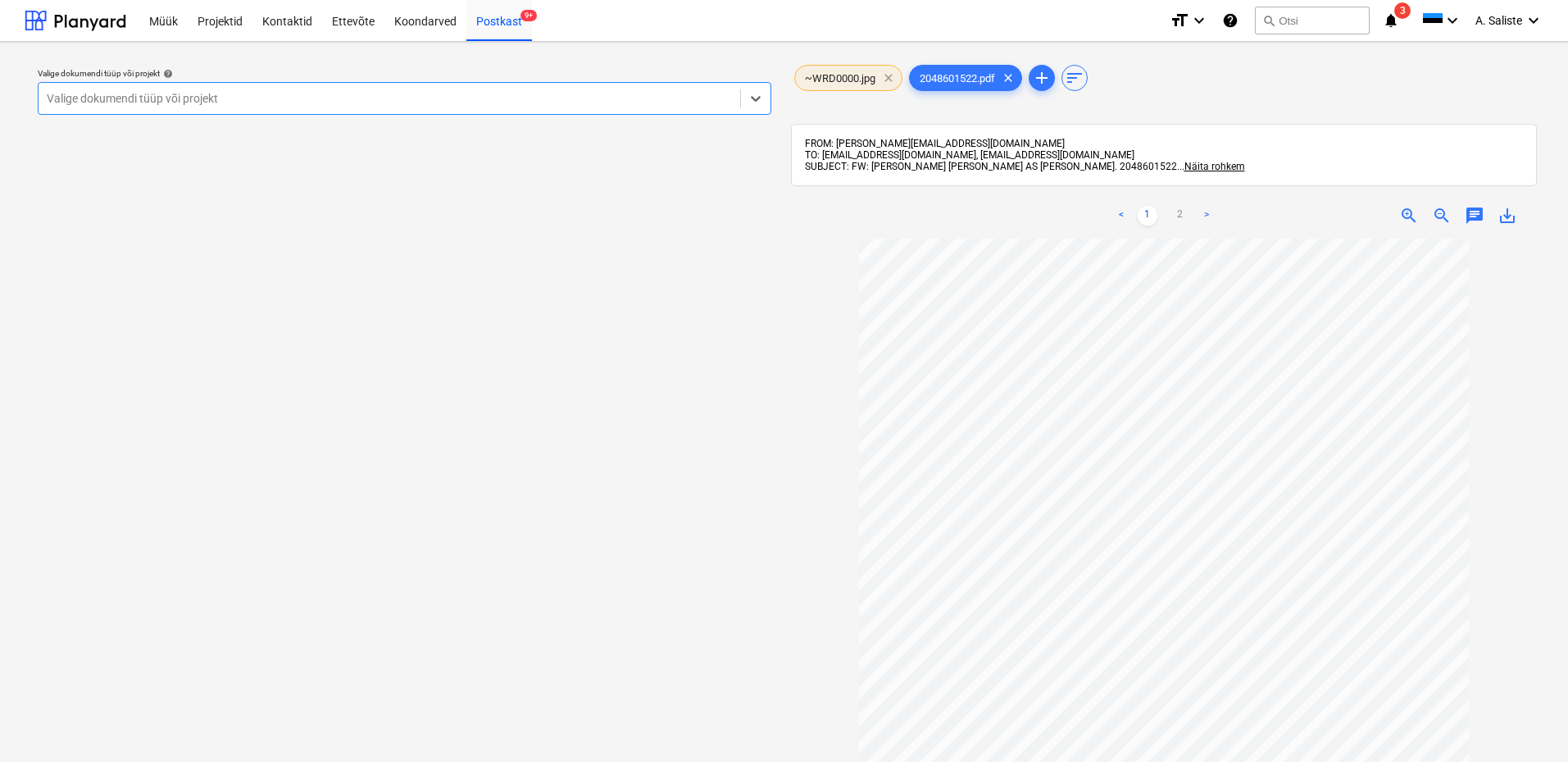
click at [883, 77] on span "clear" at bounding box center [888, 78] width 20 height 20
click at [602, 99] on div at bounding box center [389, 99] width 685 height 16
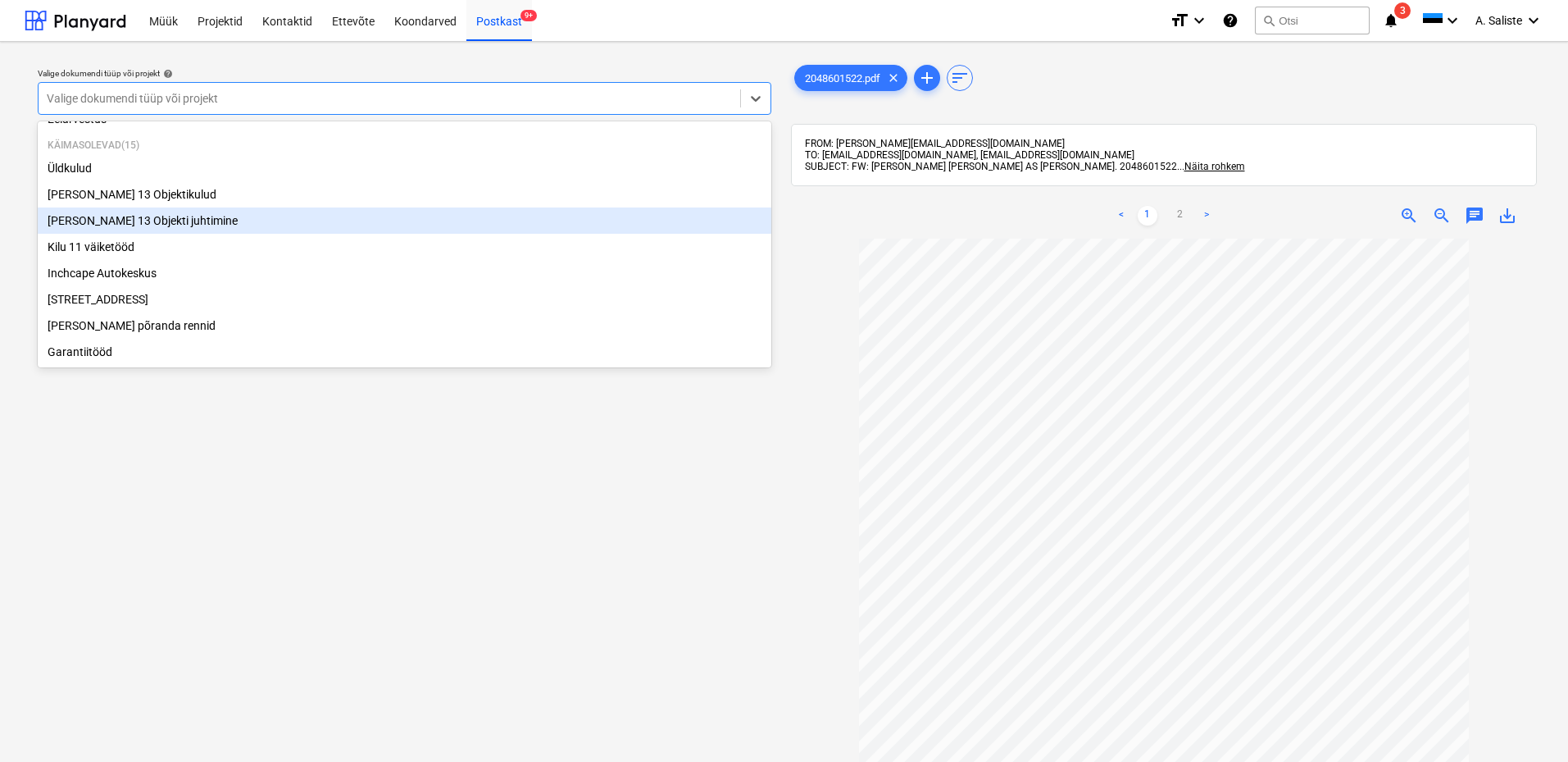
scroll to position [82, 0]
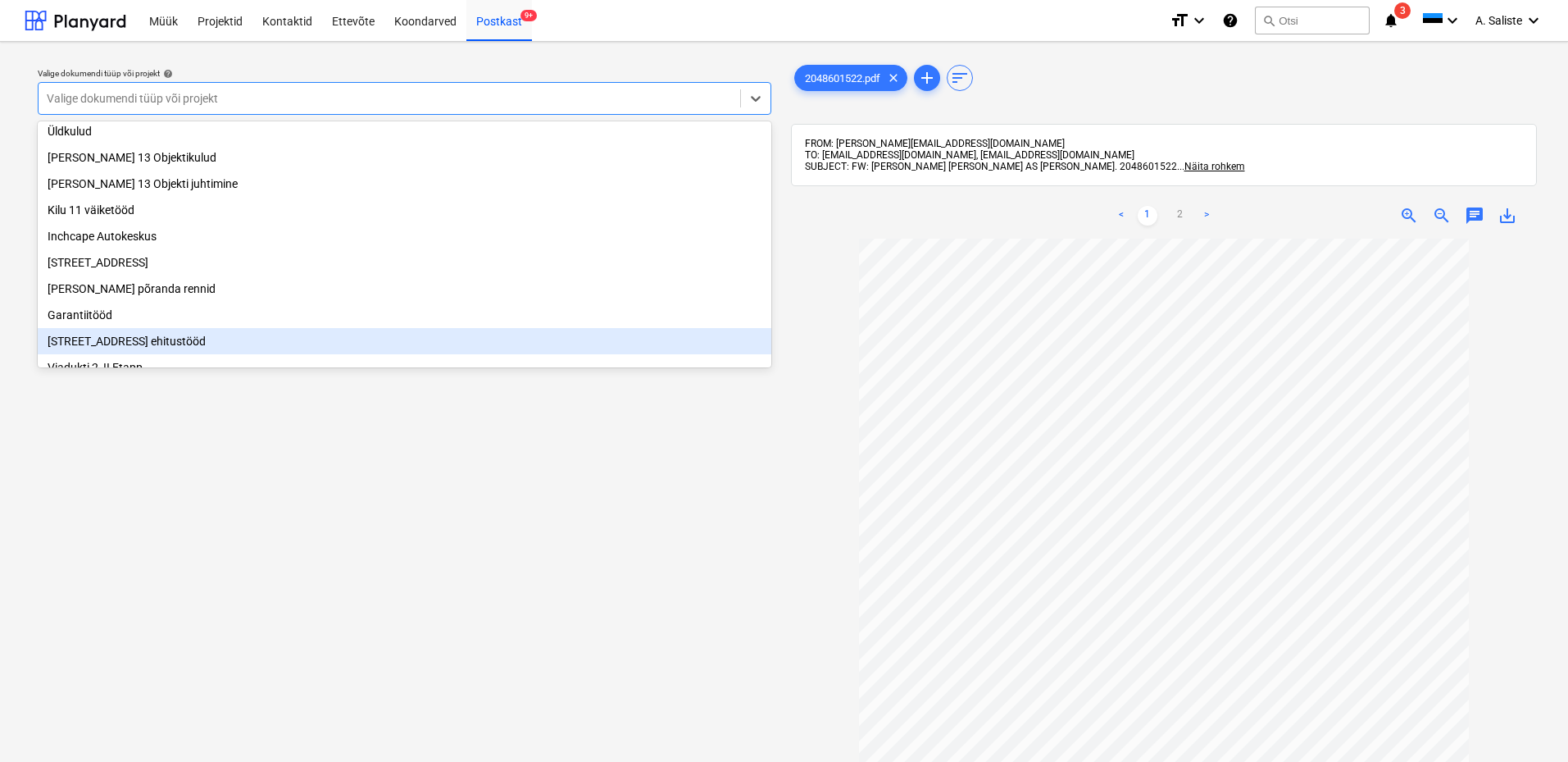
click at [148, 350] on div "[STREET_ADDRESS] ehitustööd" at bounding box center [404, 340] width 733 height 26
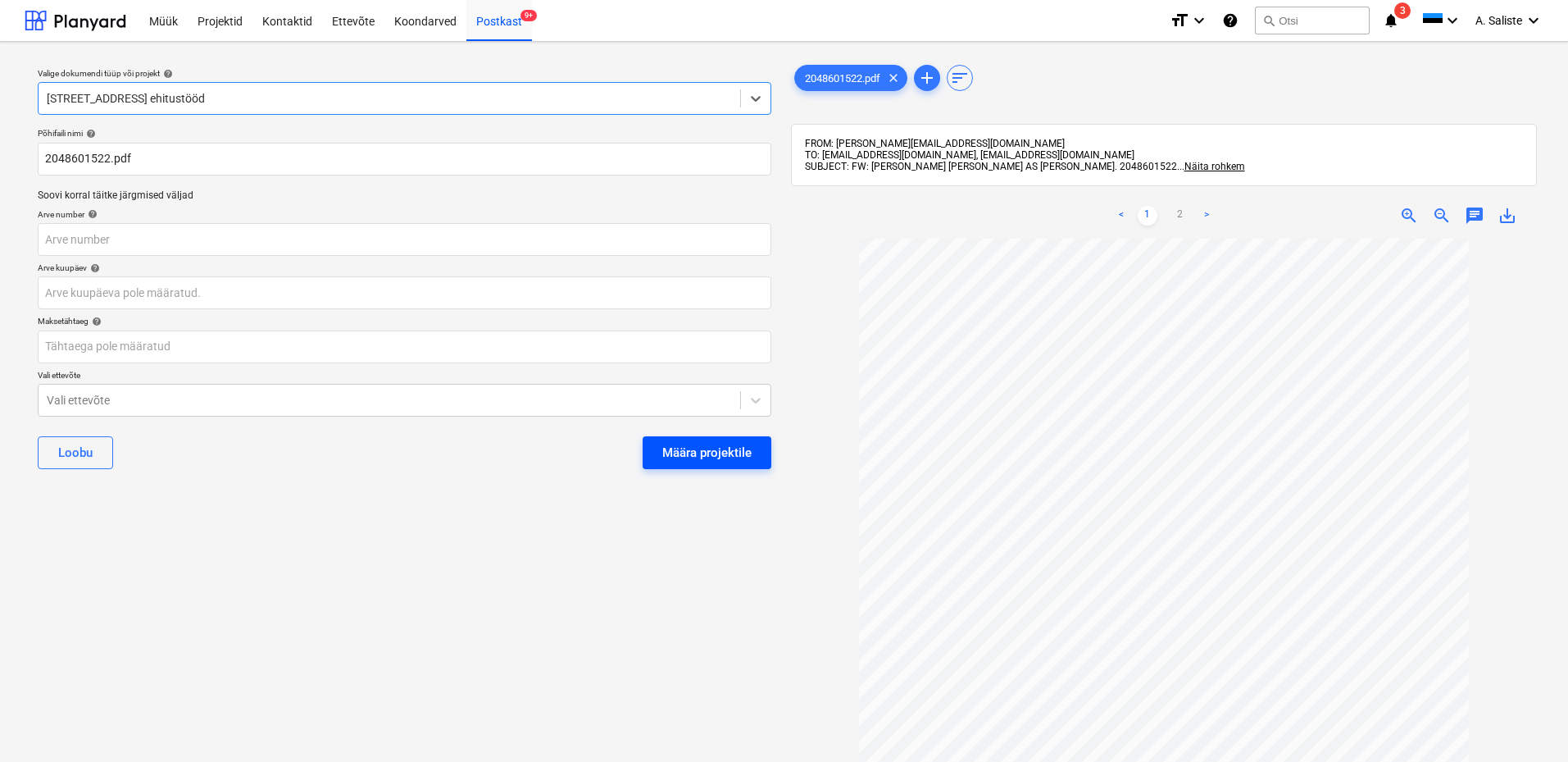
click at [666, 456] on div "Määra projektile" at bounding box center [707, 452] width 89 height 21
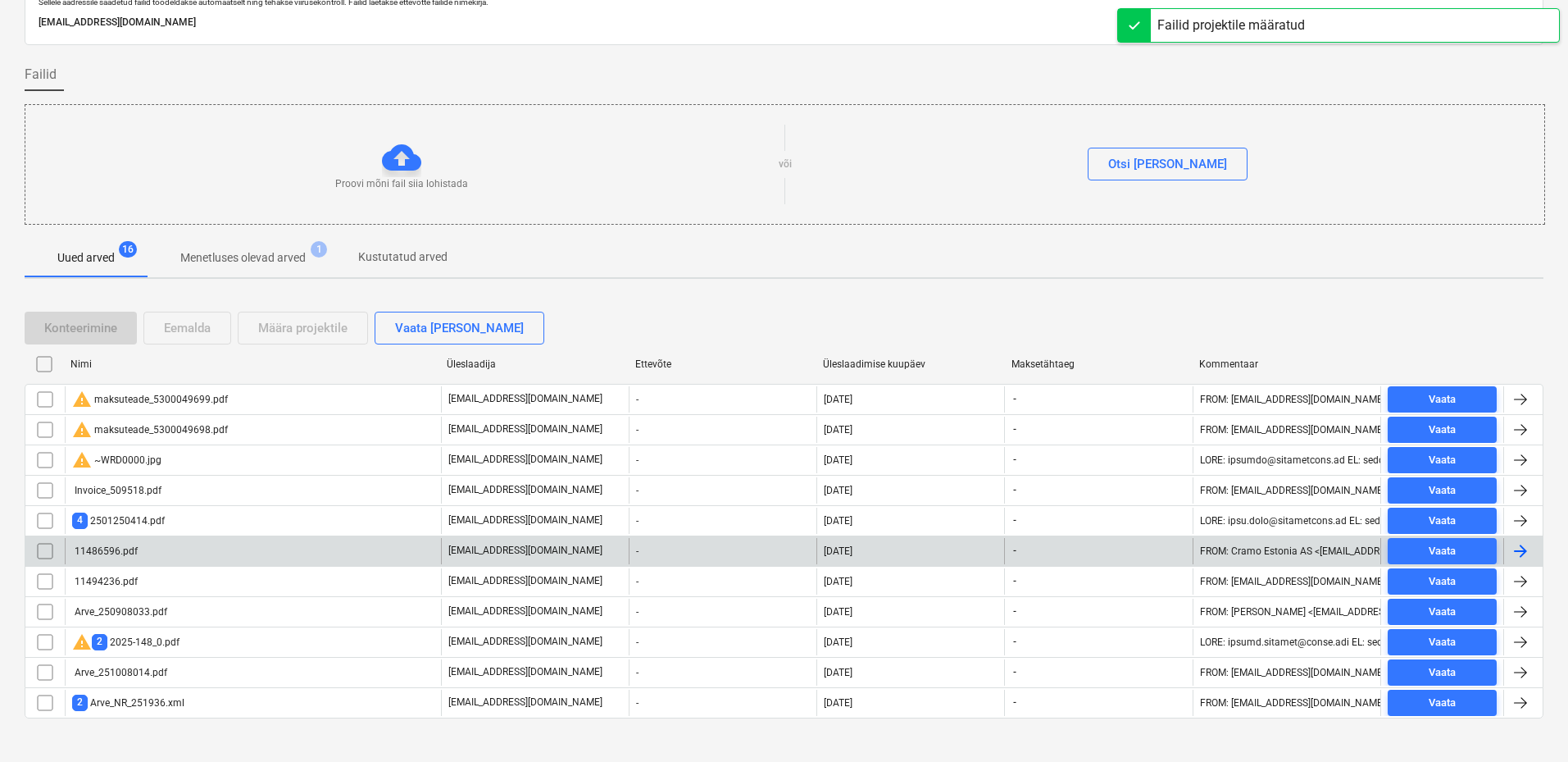
scroll to position [88, 0]
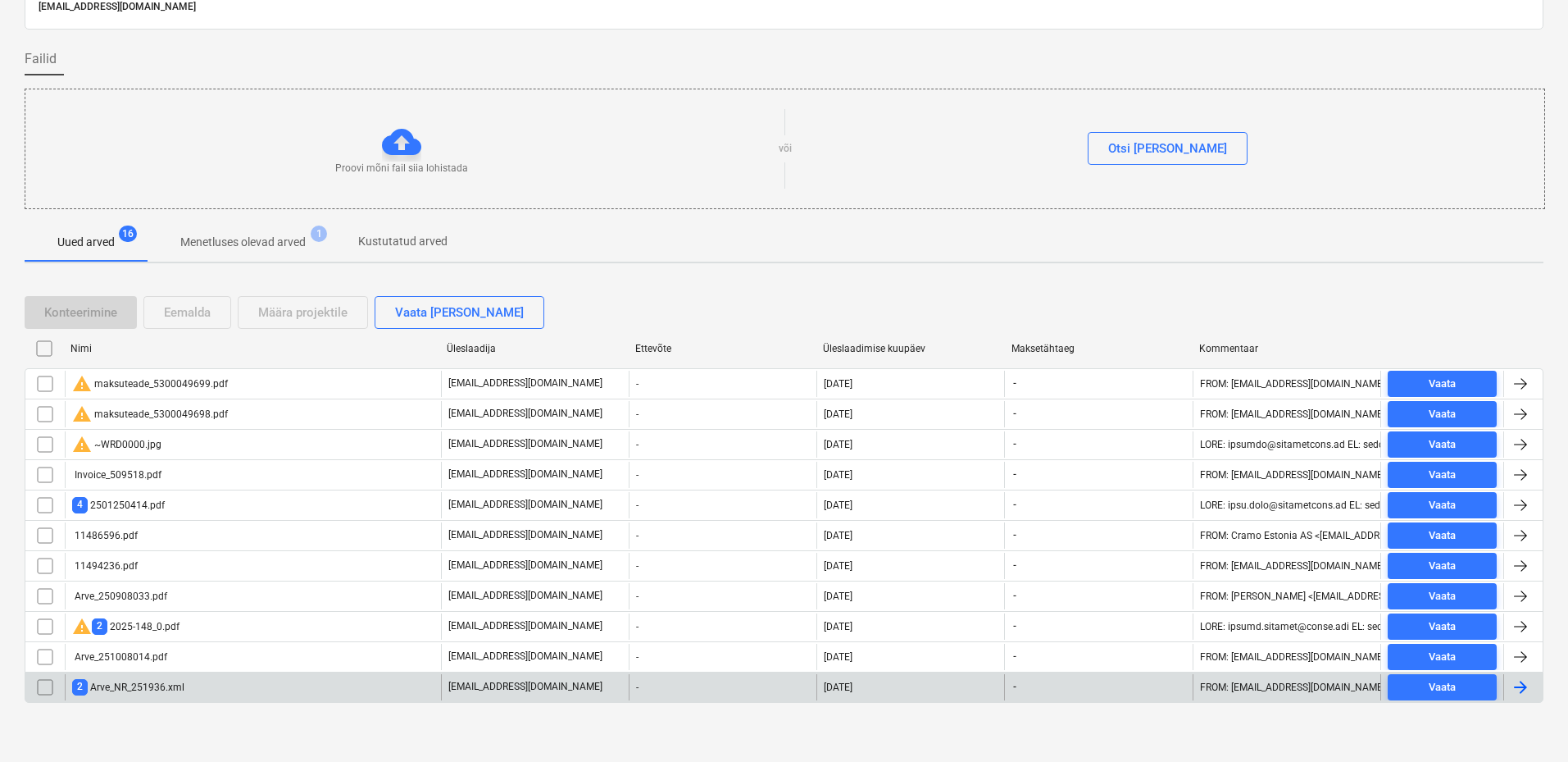
click at [135, 692] on div "2 Arve_NR_251936.xml" at bounding box center [128, 686] width 112 height 16
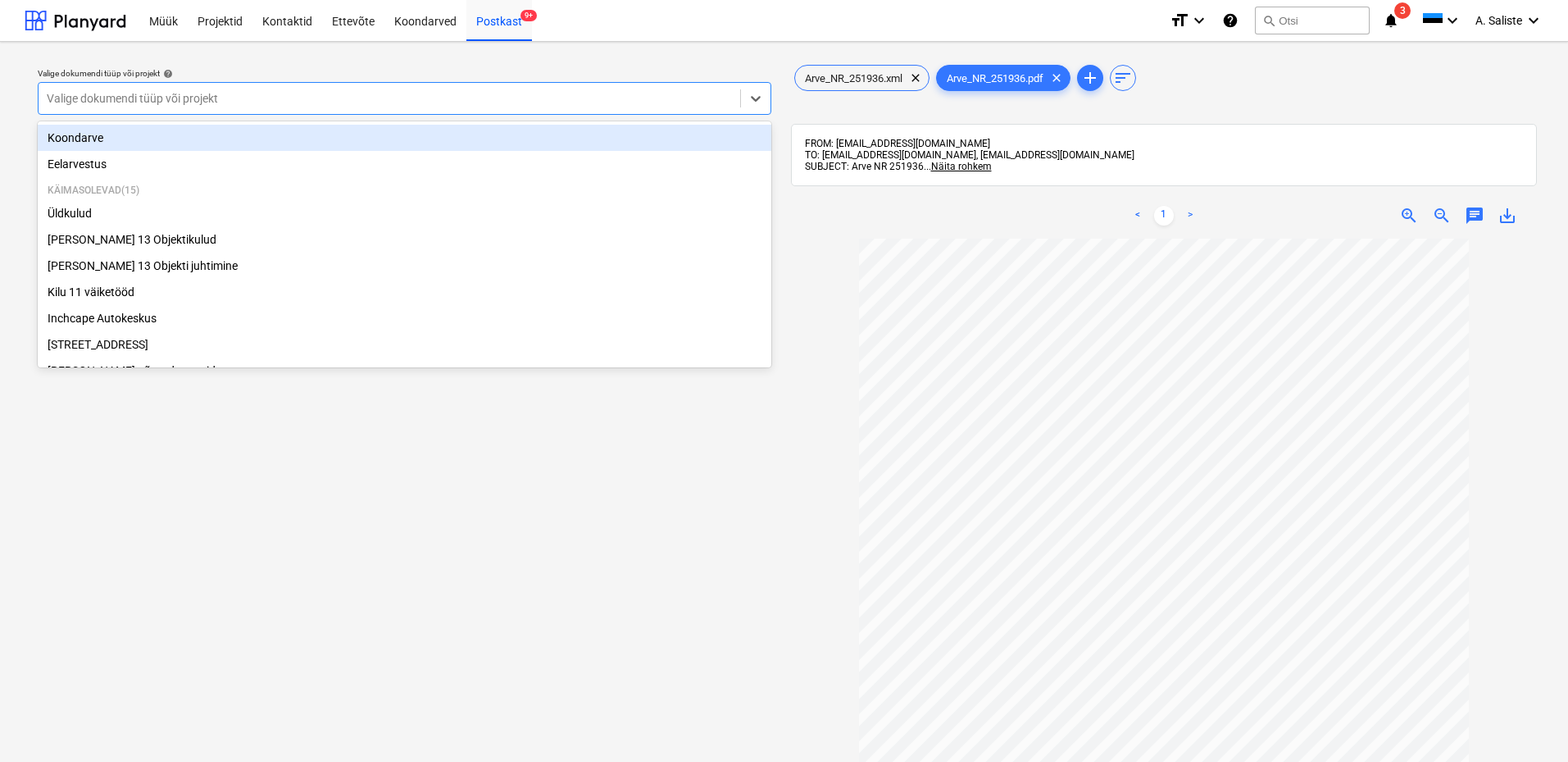
click at [173, 113] on div "Valige dokumendi tüüp või projekt" at bounding box center [404, 99] width 733 height 33
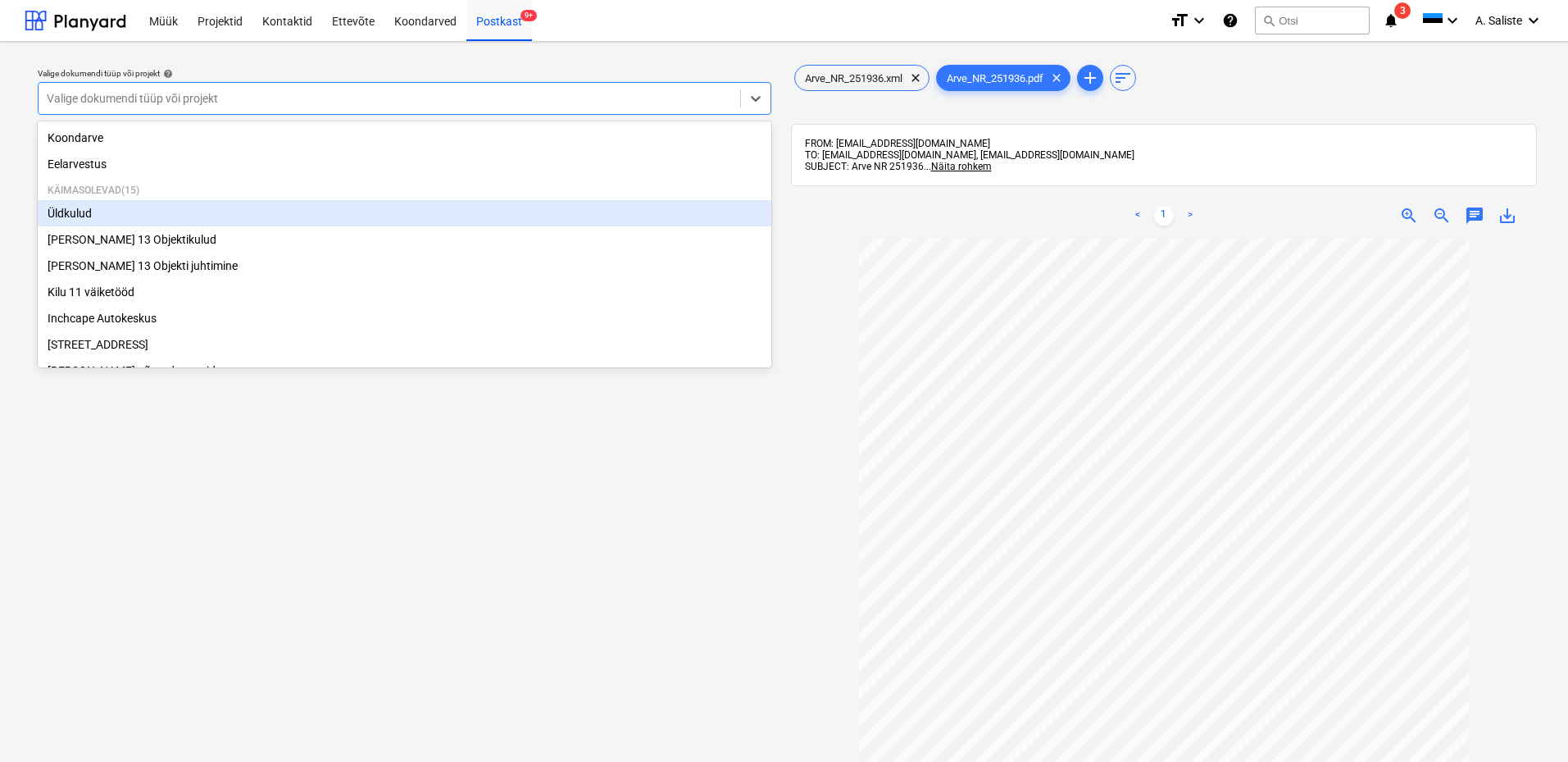
click at [91, 212] on div "Üldkulud" at bounding box center [404, 213] width 733 height 26
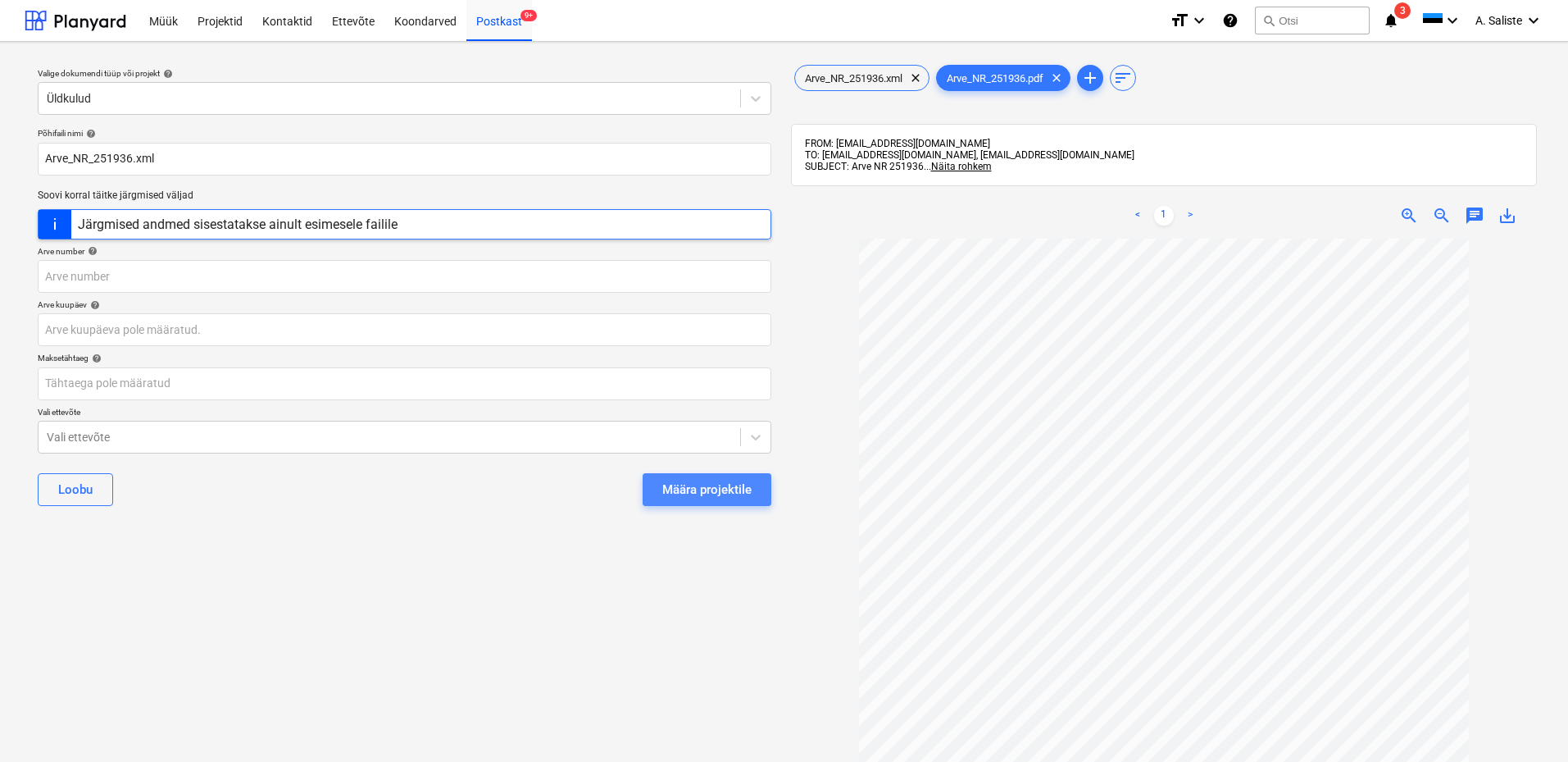
click at [673, 484] on div "Määra projektile" at bounding box center [707, 489] width 89 height 21
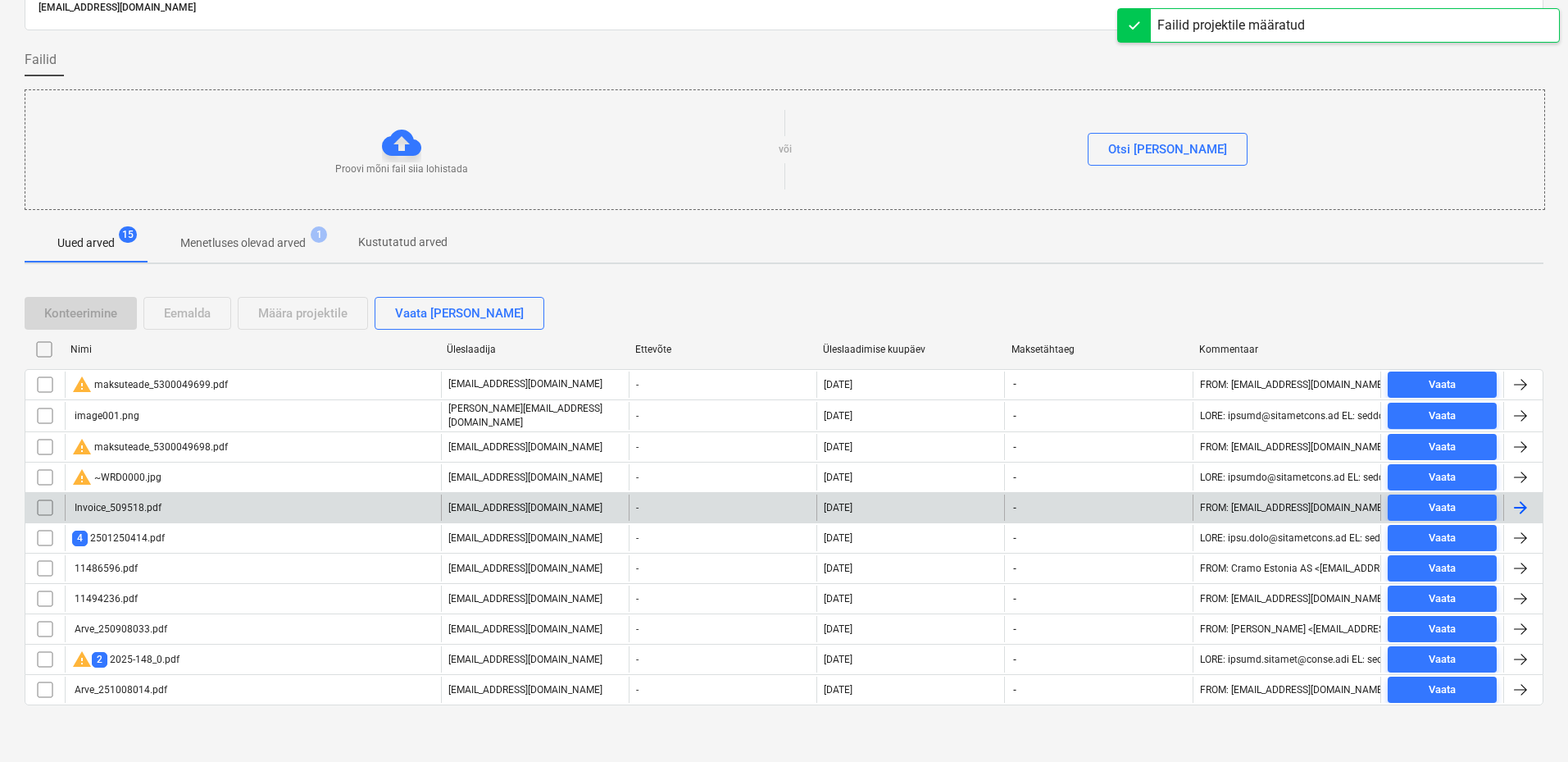
scroll to position [88, 0]
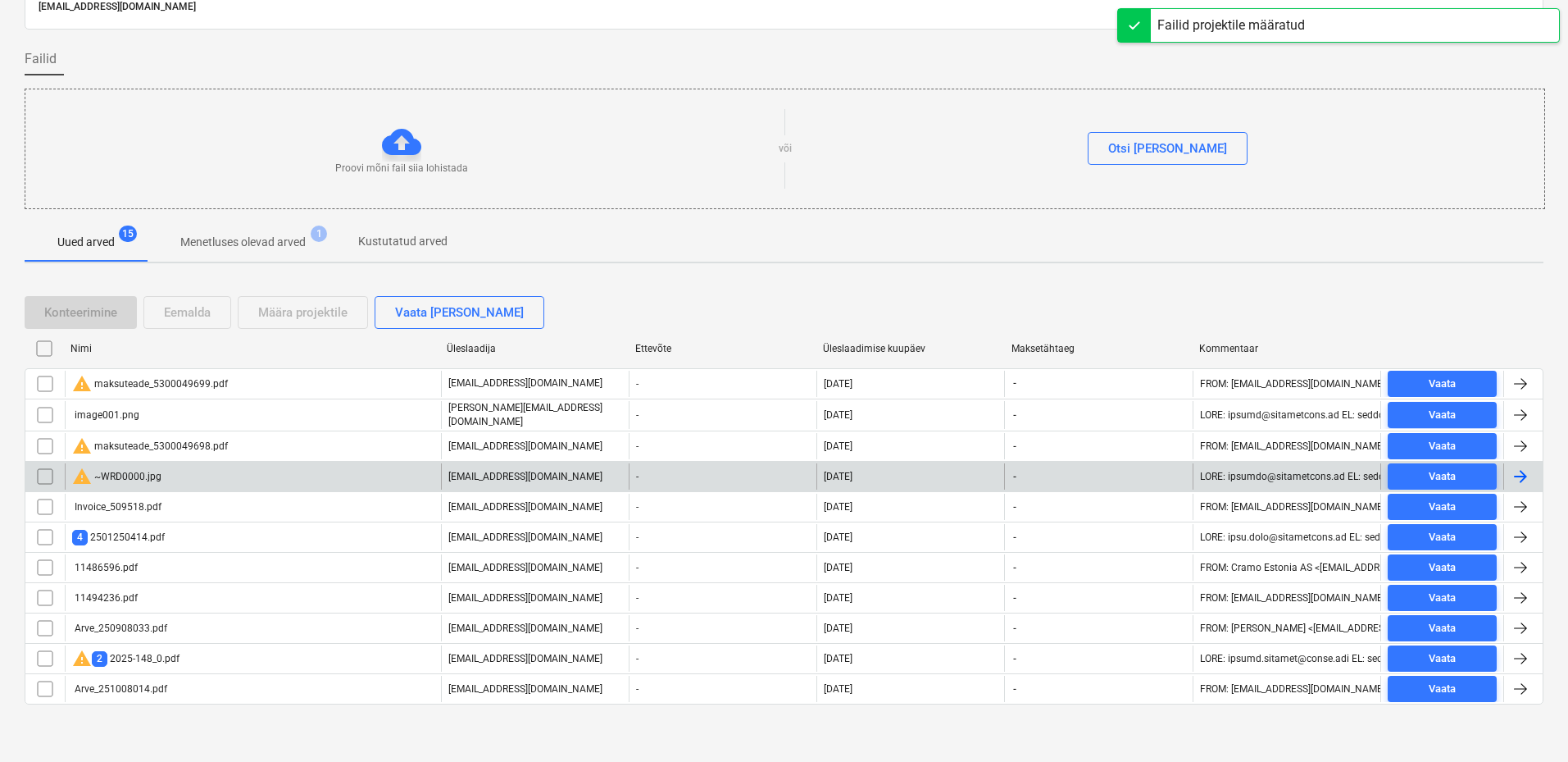
click at [40, 476] on input "checkbox" at bounding box center [45, 476] width 26 height 26
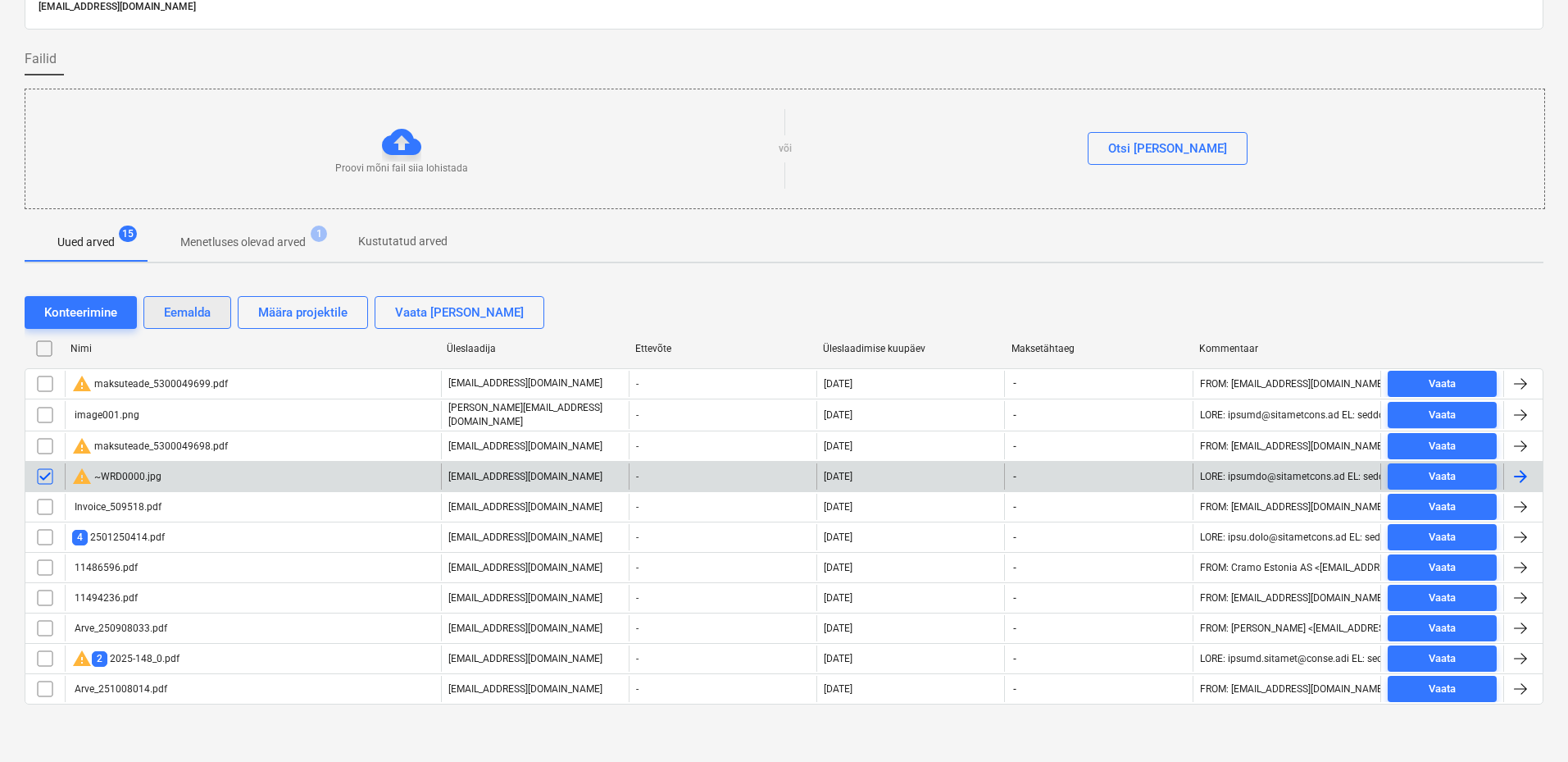
click at [192, 314] on div "Eemalda" at bounding box center [187, 312] width 47 height 21
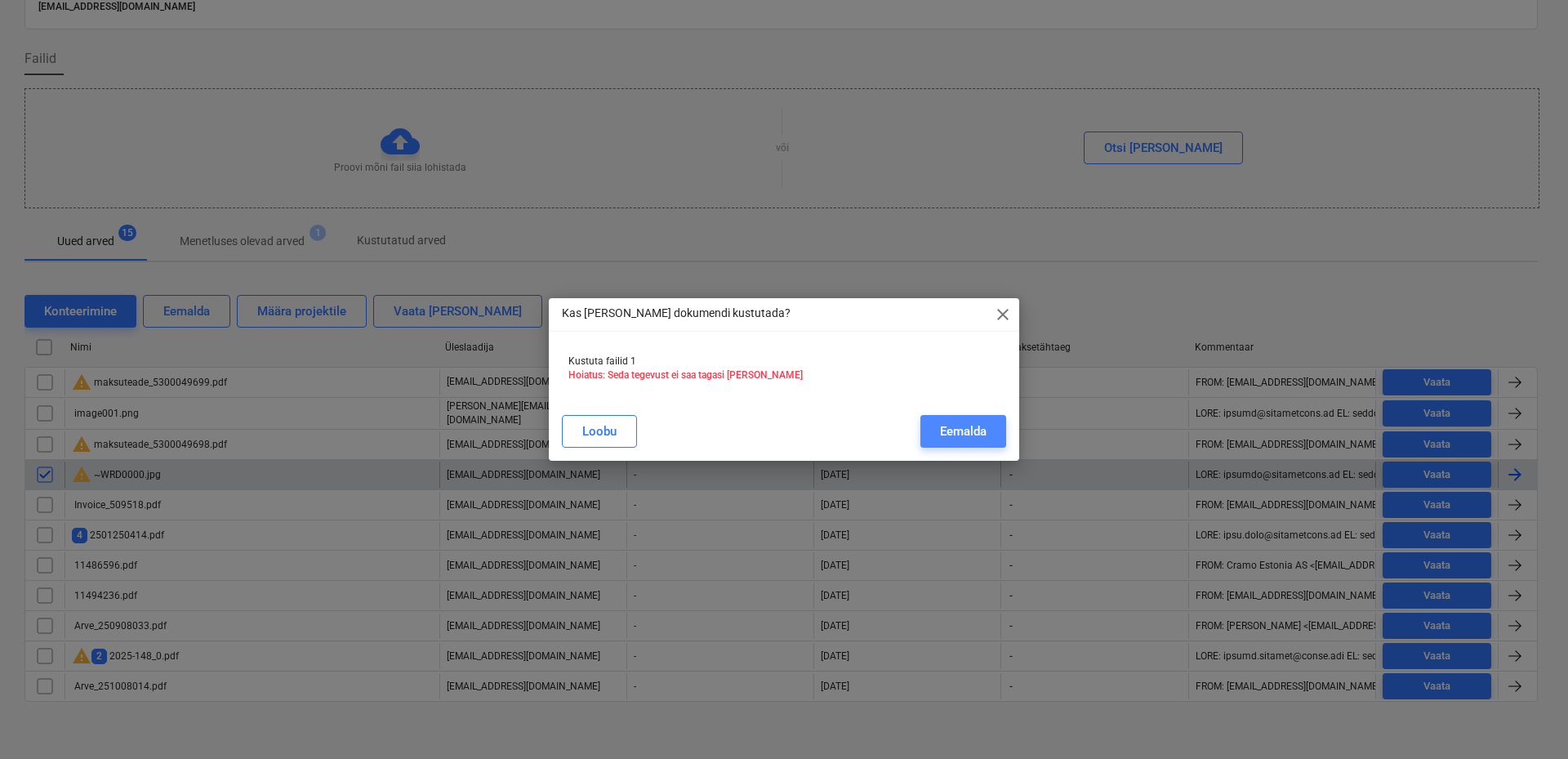
click at [984, 430] on div "Eemalda" at bounding box center [963, 431] width 46 height 21
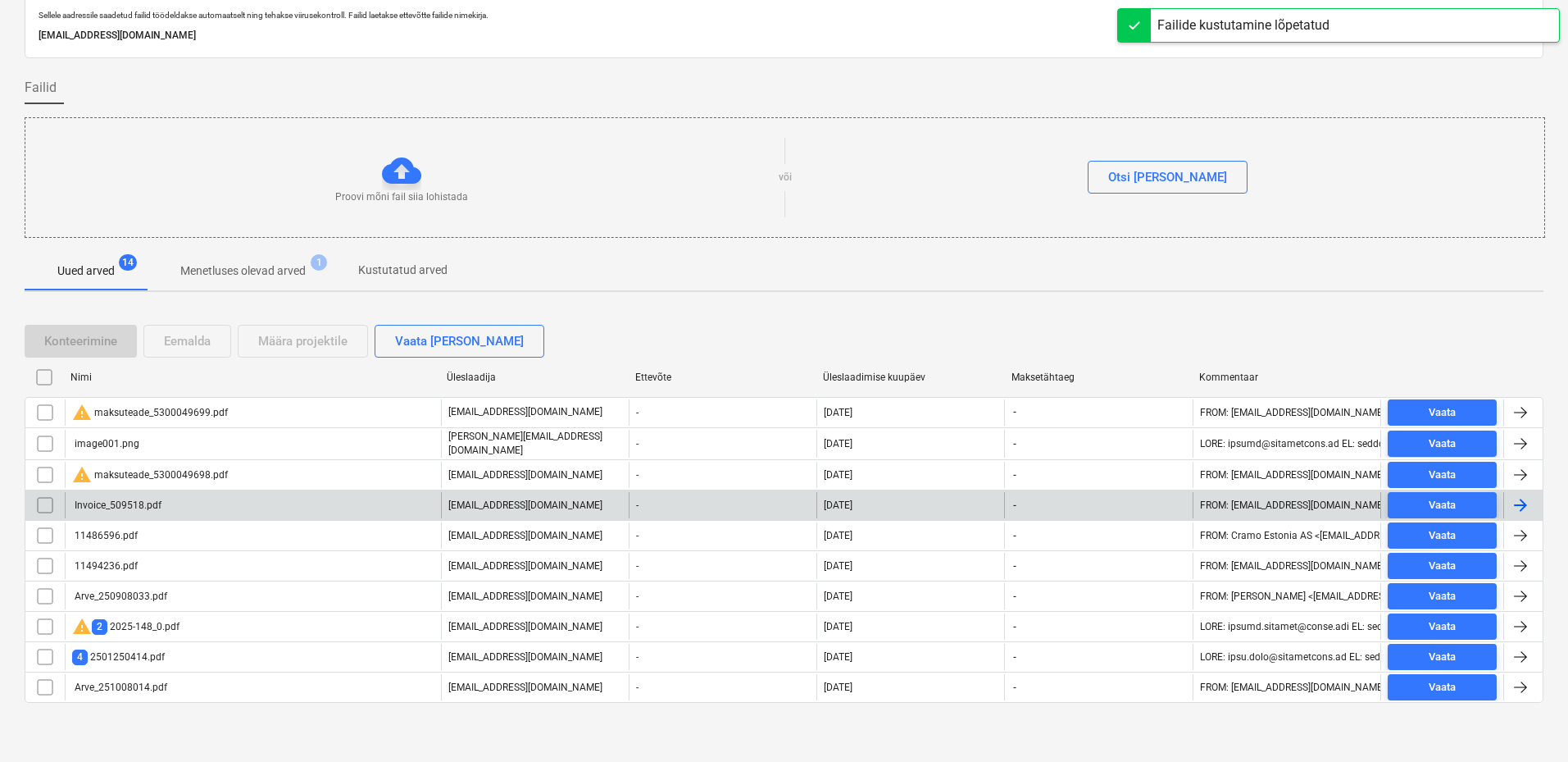
scroll to position [57, 0]
click at [181, 506] on div "Invoice_509518.pdf" at bounding box center [253, 506] width 376 height 26
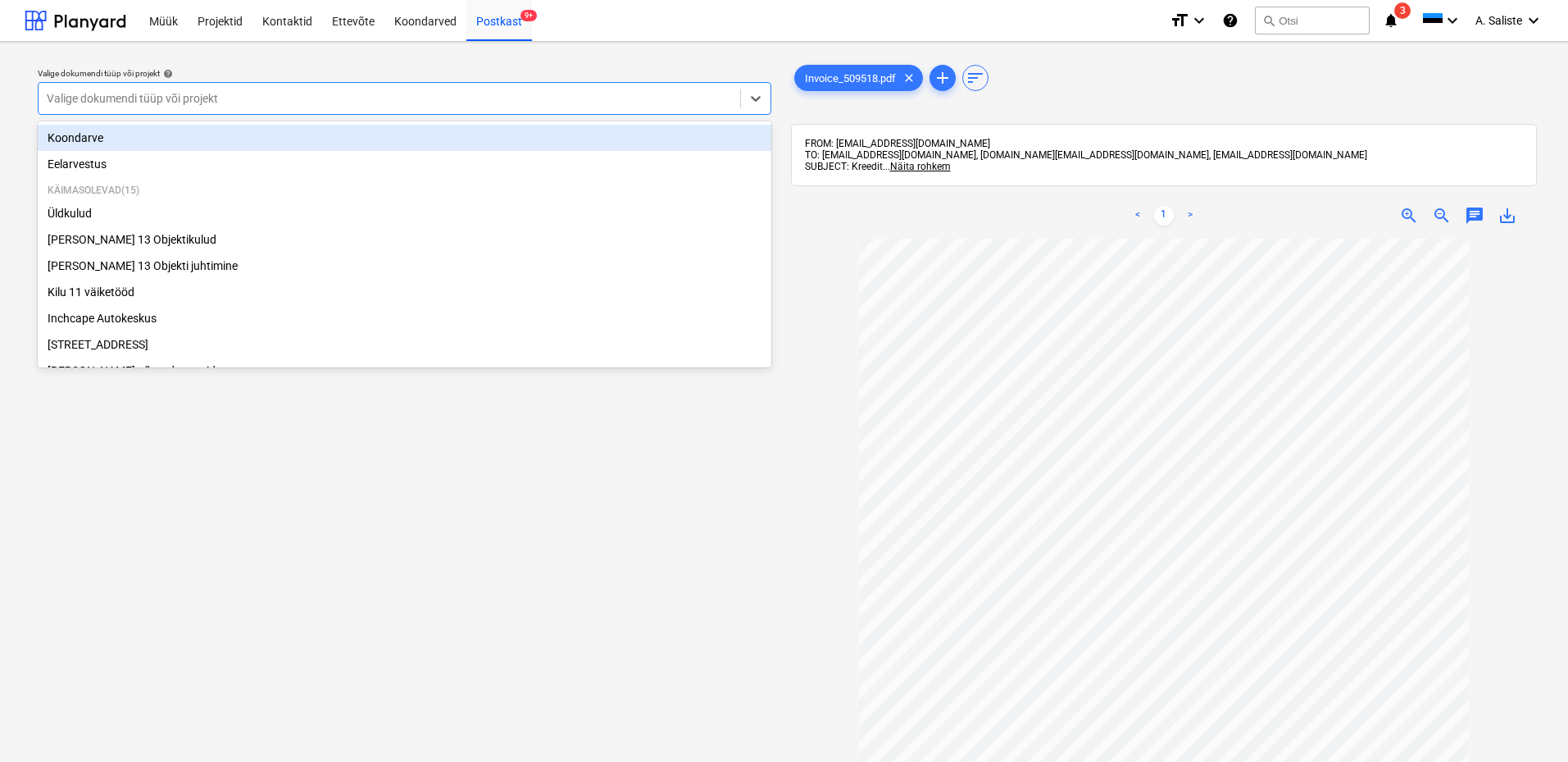
drag, startPoint x: 506, startPoint y: 99, endPoint x: 317, endPoint y: 118, distance: 190.0
click at [504, 99] on div at bounding box center [389, 99] width 685 height 16
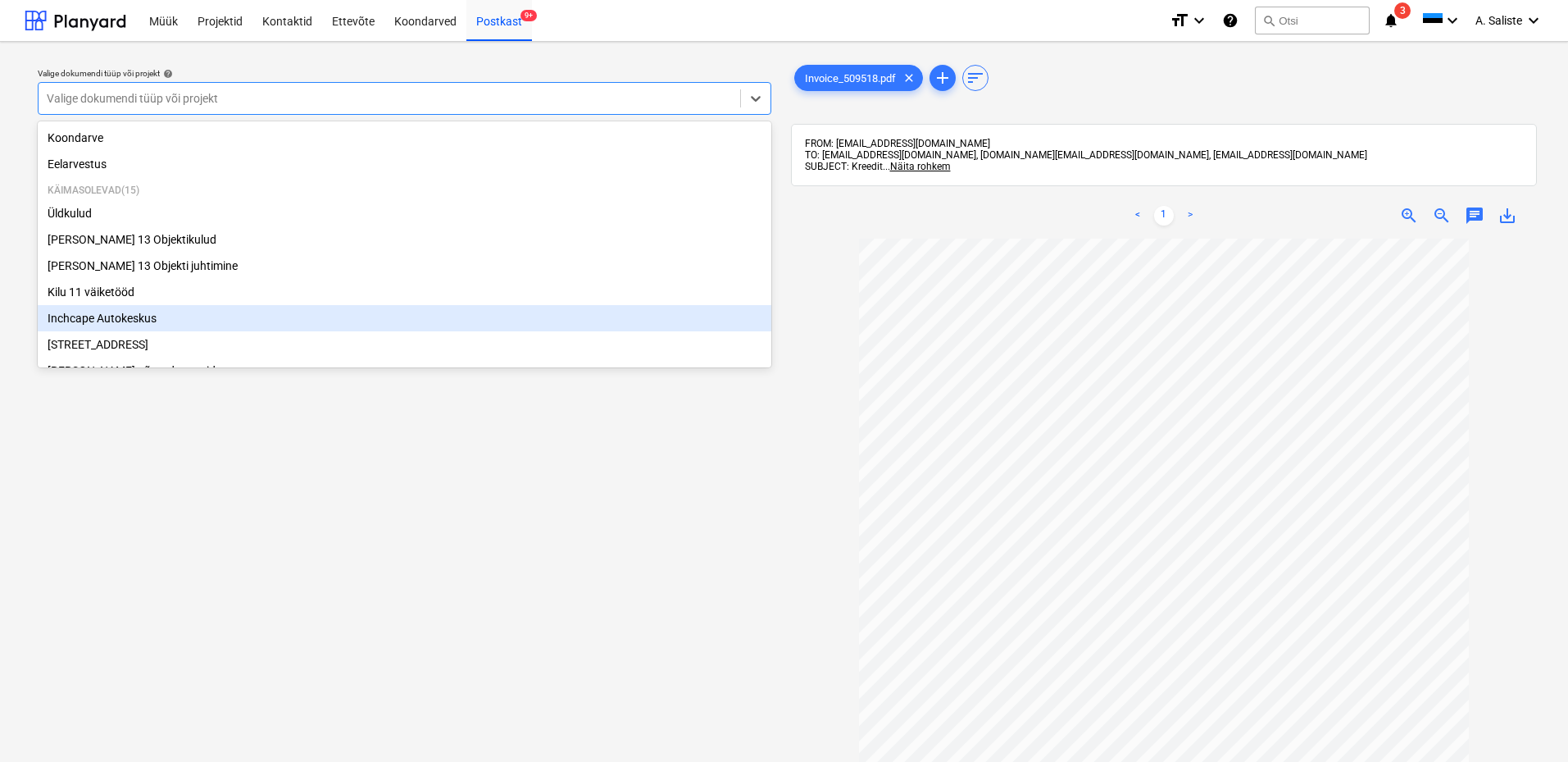
click at [150, 327] on div "Inchcape Autokeskus" at bounding box center [404, 318] width 733 height 26
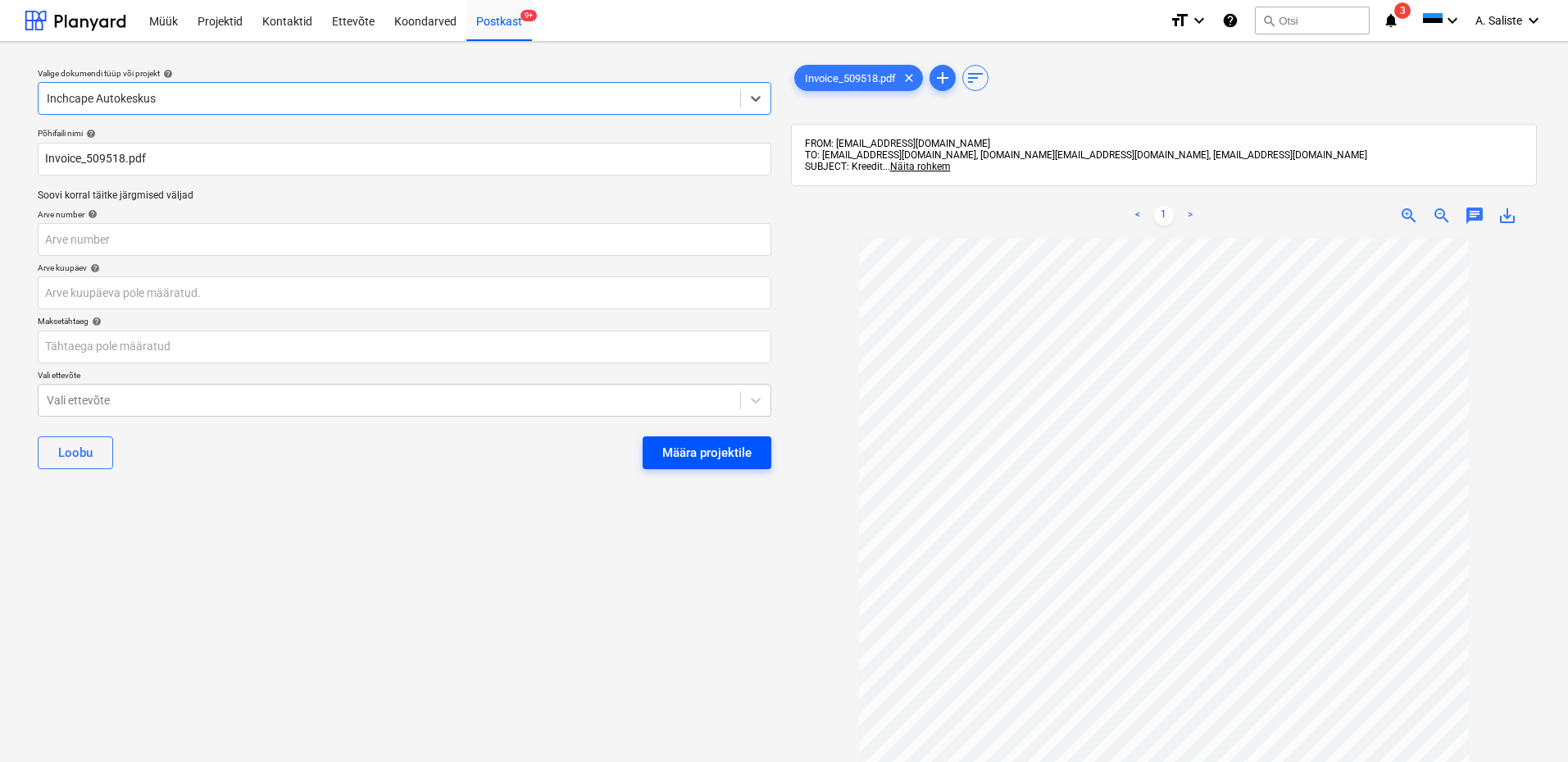
click at [711, 448] on div "Määra projektile" at bounding box center [707, 452] width 89 height 21
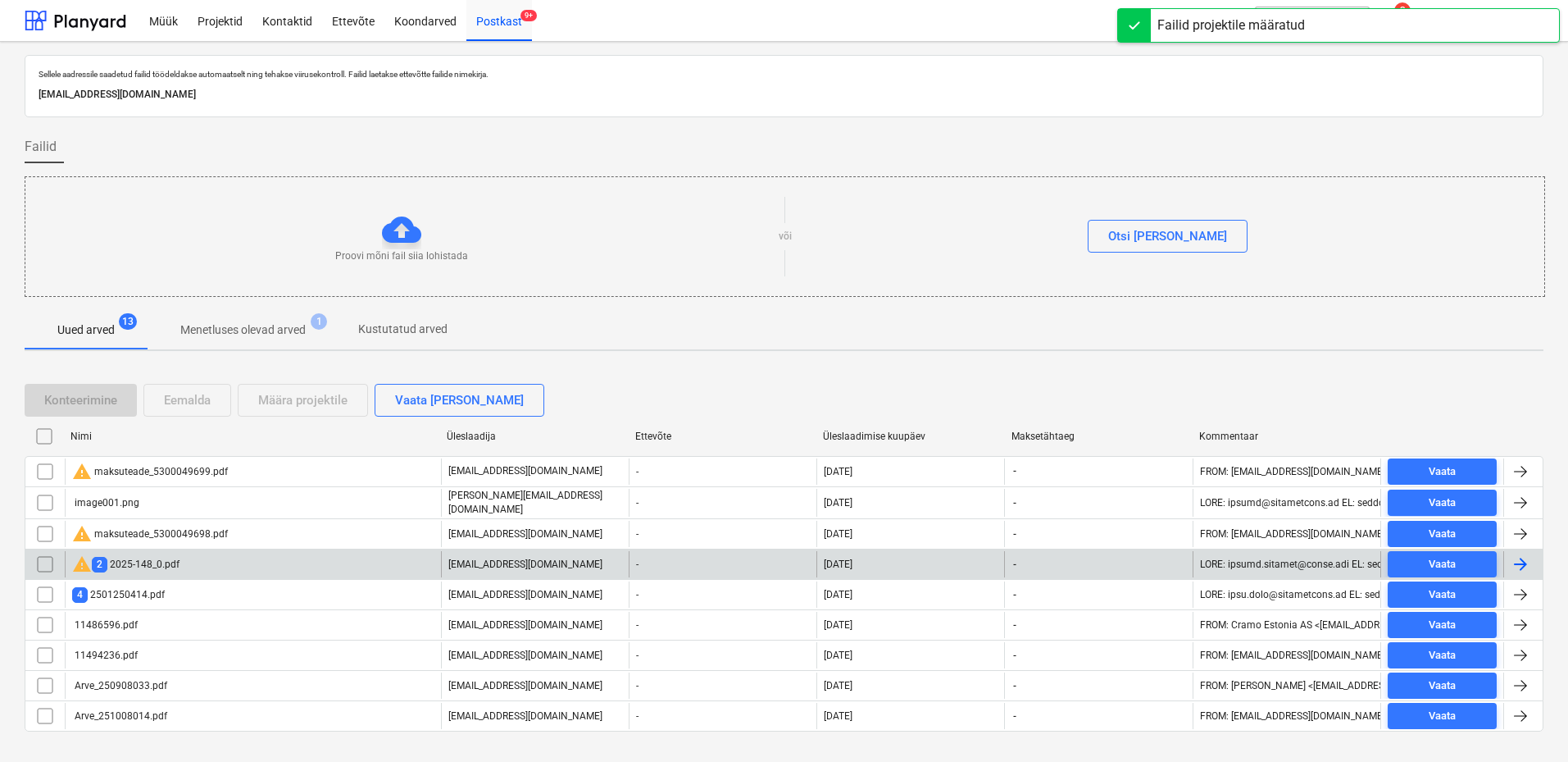
scroll to position [27, 0]
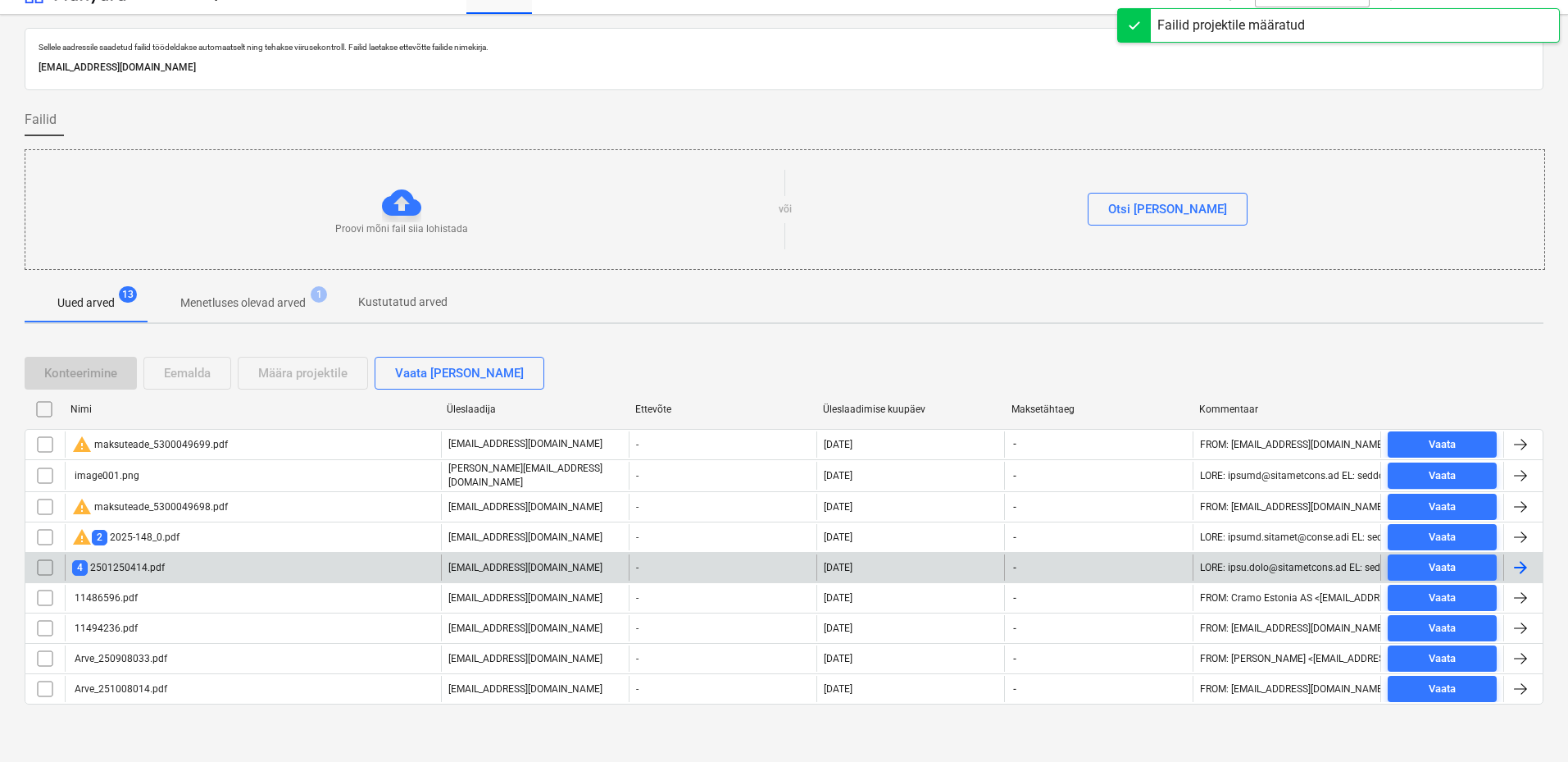
click at [245, 558] on div "4 2501250414.pdf" at bounding box center [253, 567] width 376 height 26
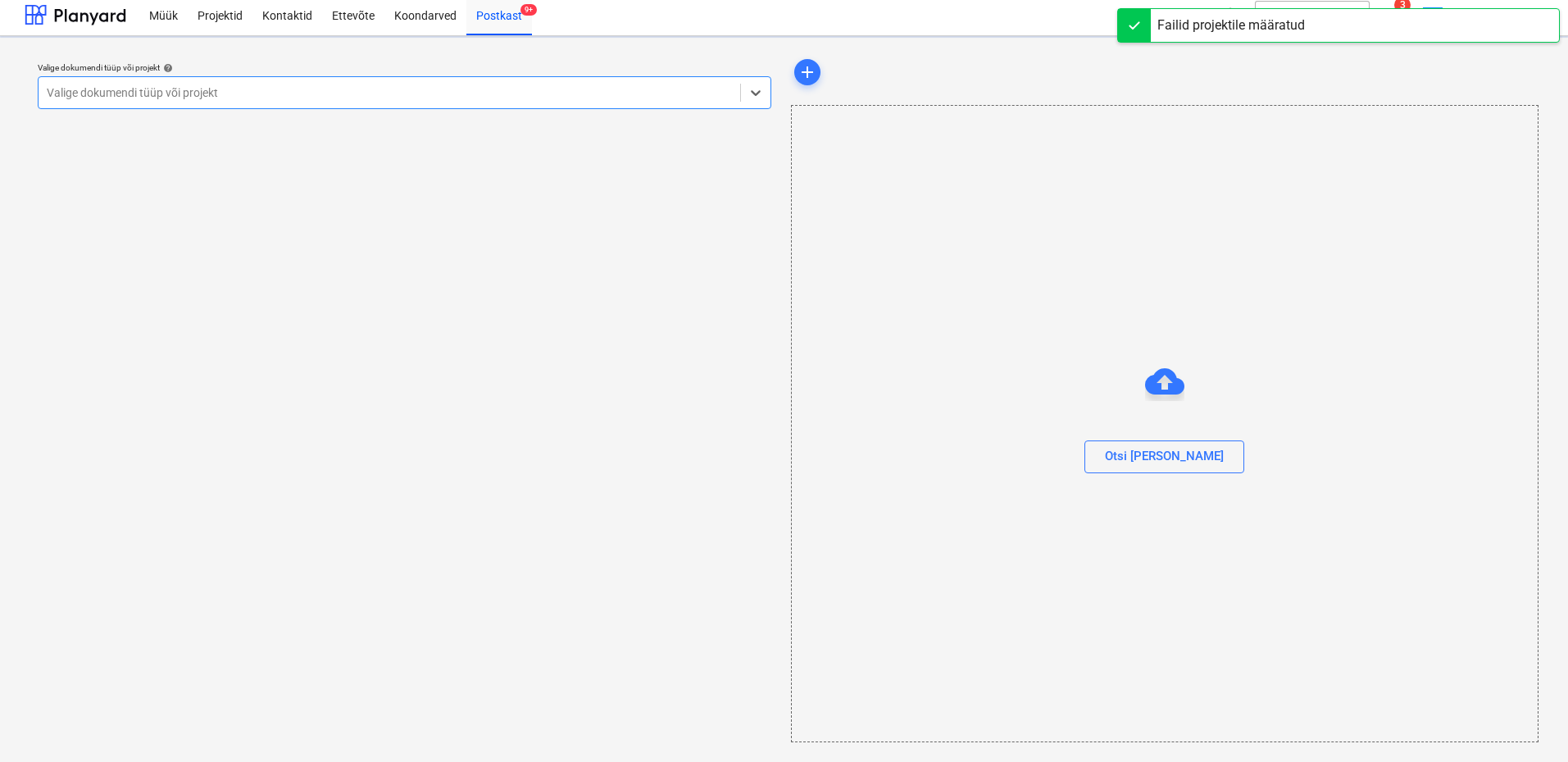
scroll to position [5, 0]
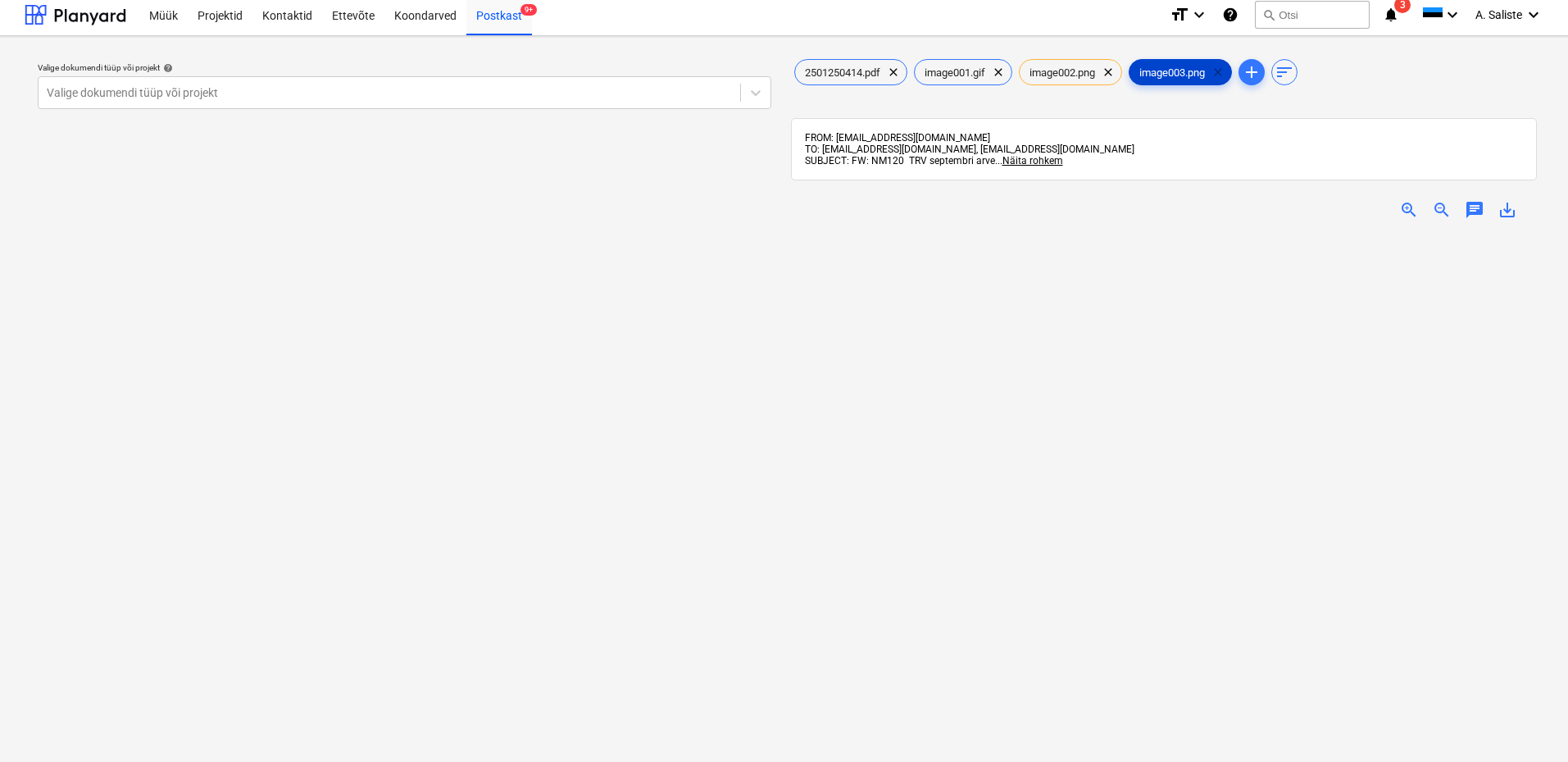
click at [1228, 68] on span "clear" at bounding box center [1218, 72] width 20 height 20
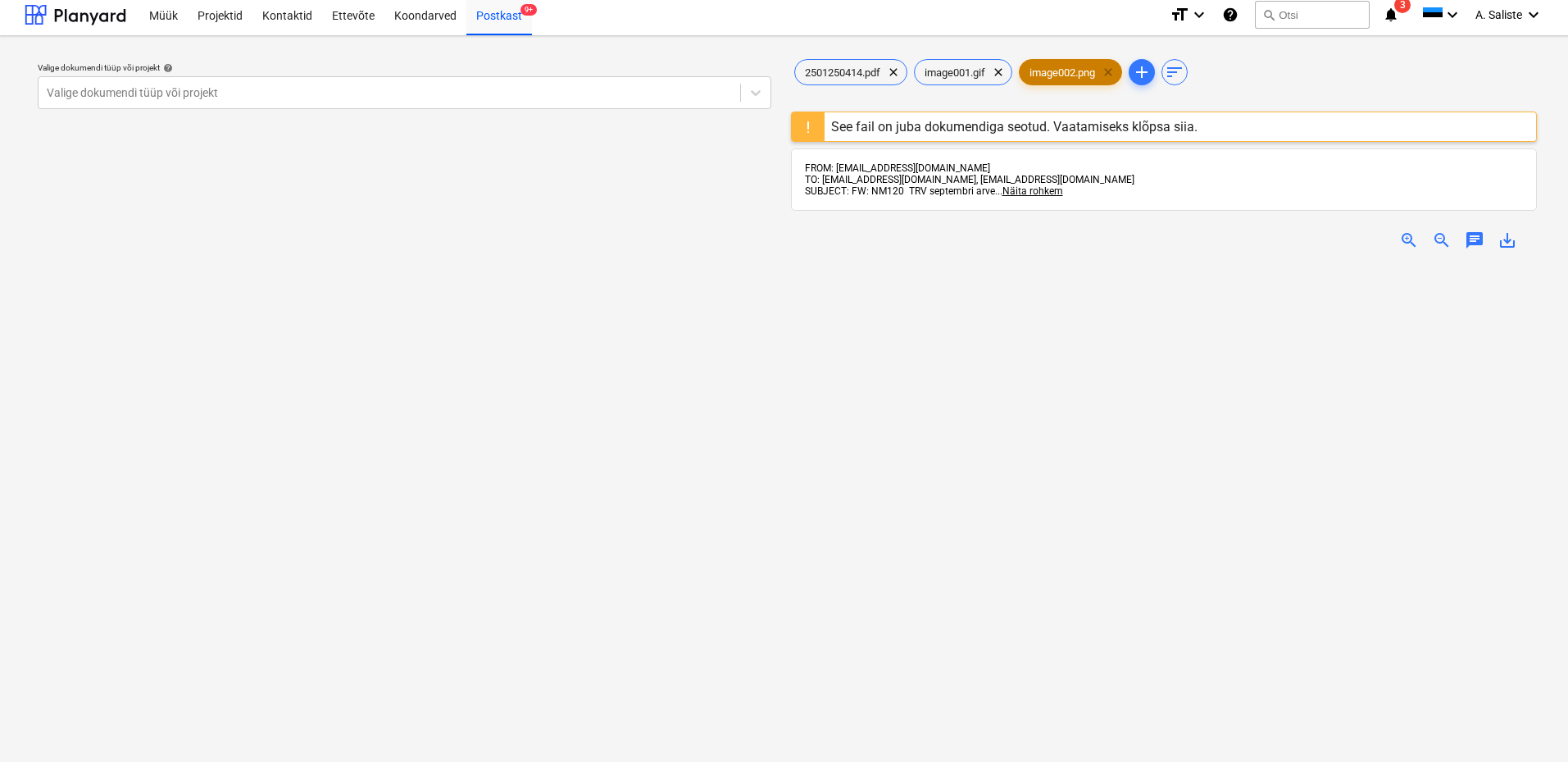
click at [1115, 75] on span "clear" at bounding box center [1108, 72] width 20 height 20
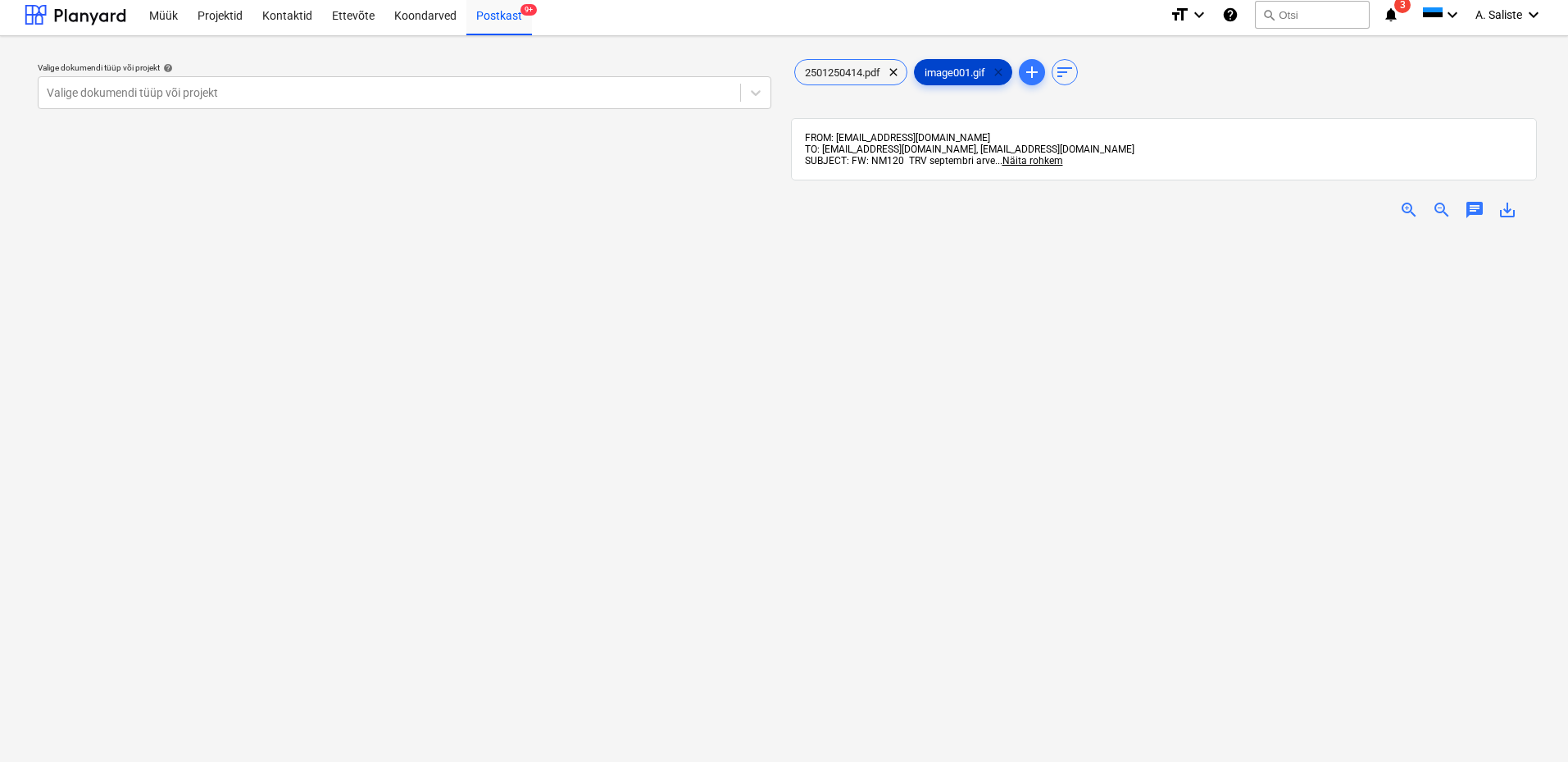
click at [1003, 69] on span "clear" at bounding box center [999, 72] width 20 height 20
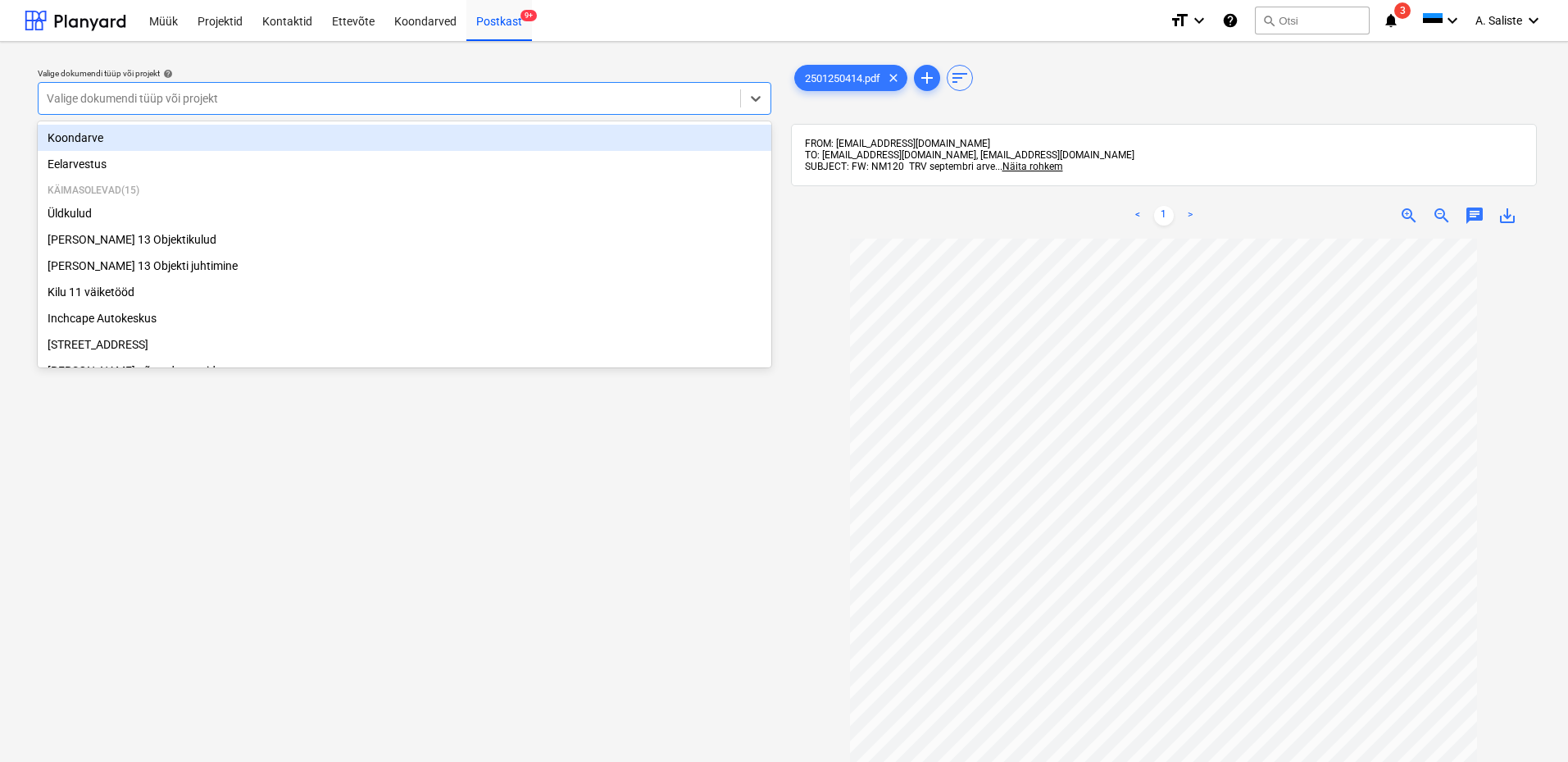
click at [670, 89] on div "Valige dokumendi tüüp või projekt" at bounding box center [389, 98] width 701 height 23
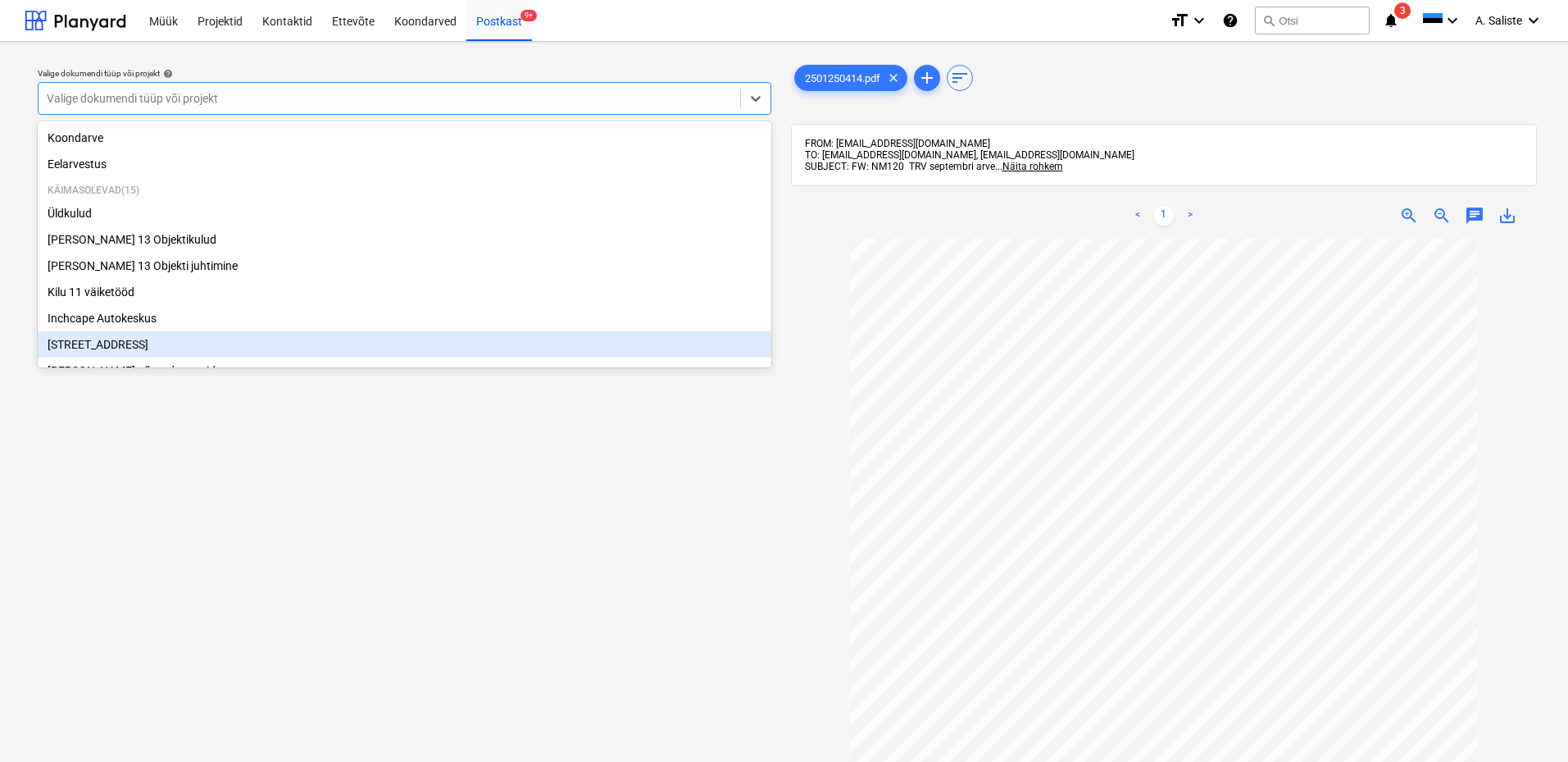
click at [113, 350] on div "[STREET_ADDRESS]" at bounding box center [404, 344] width 733 height 26
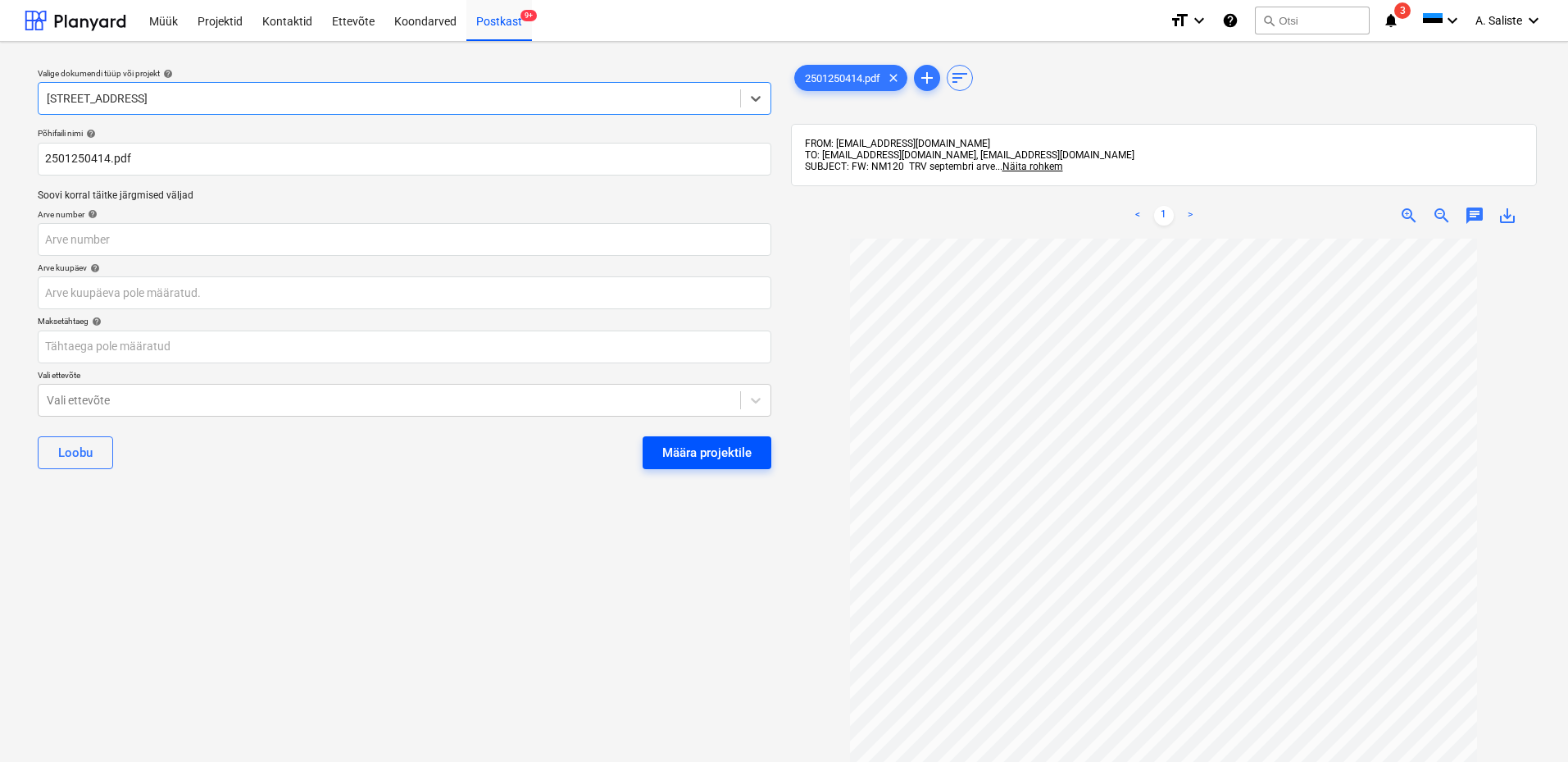
click at [666, 449] on div "Määra projektile" at bounding box center [707, 452] width 89 height 21
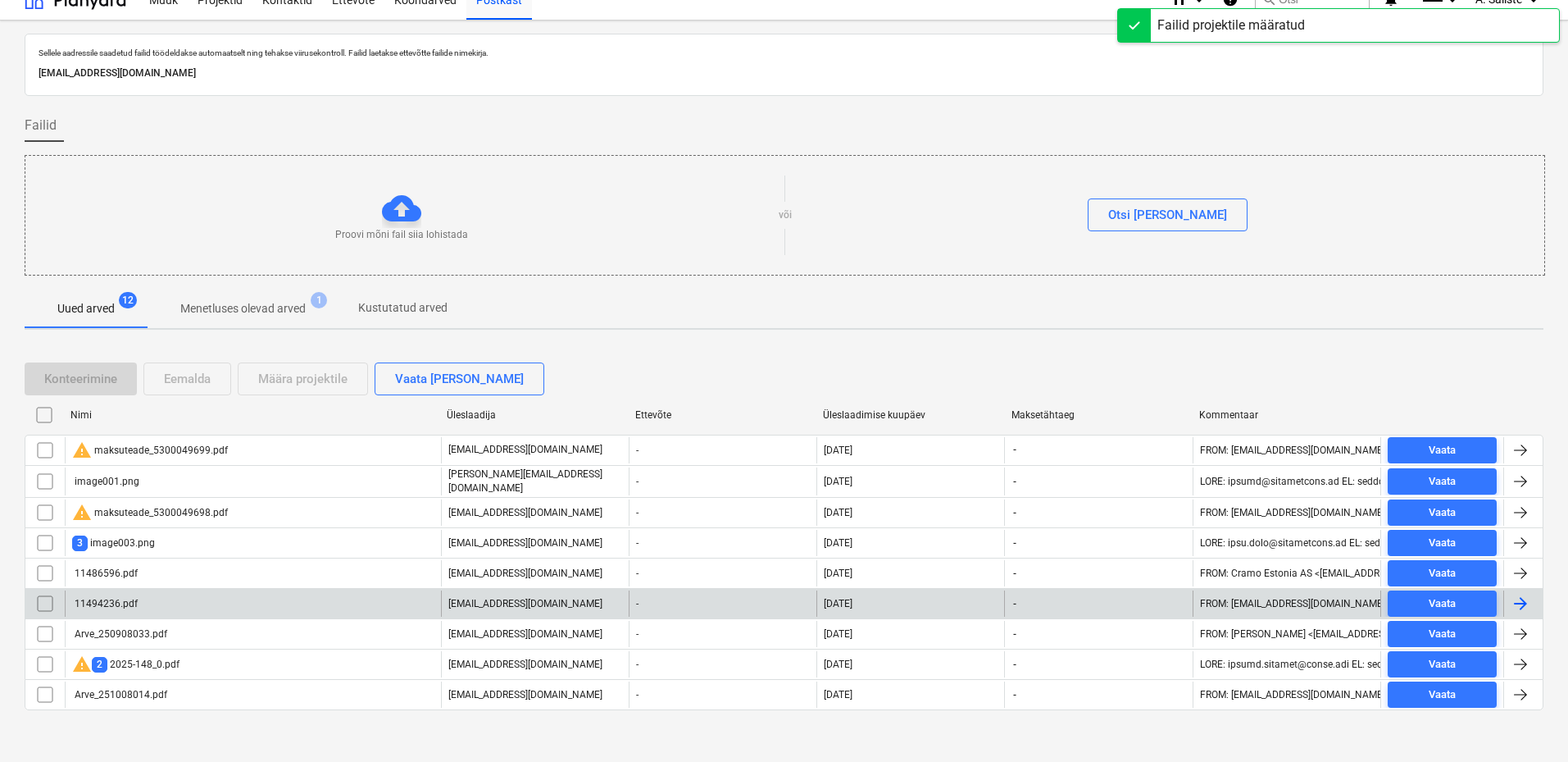
scroll to position [27, 0]
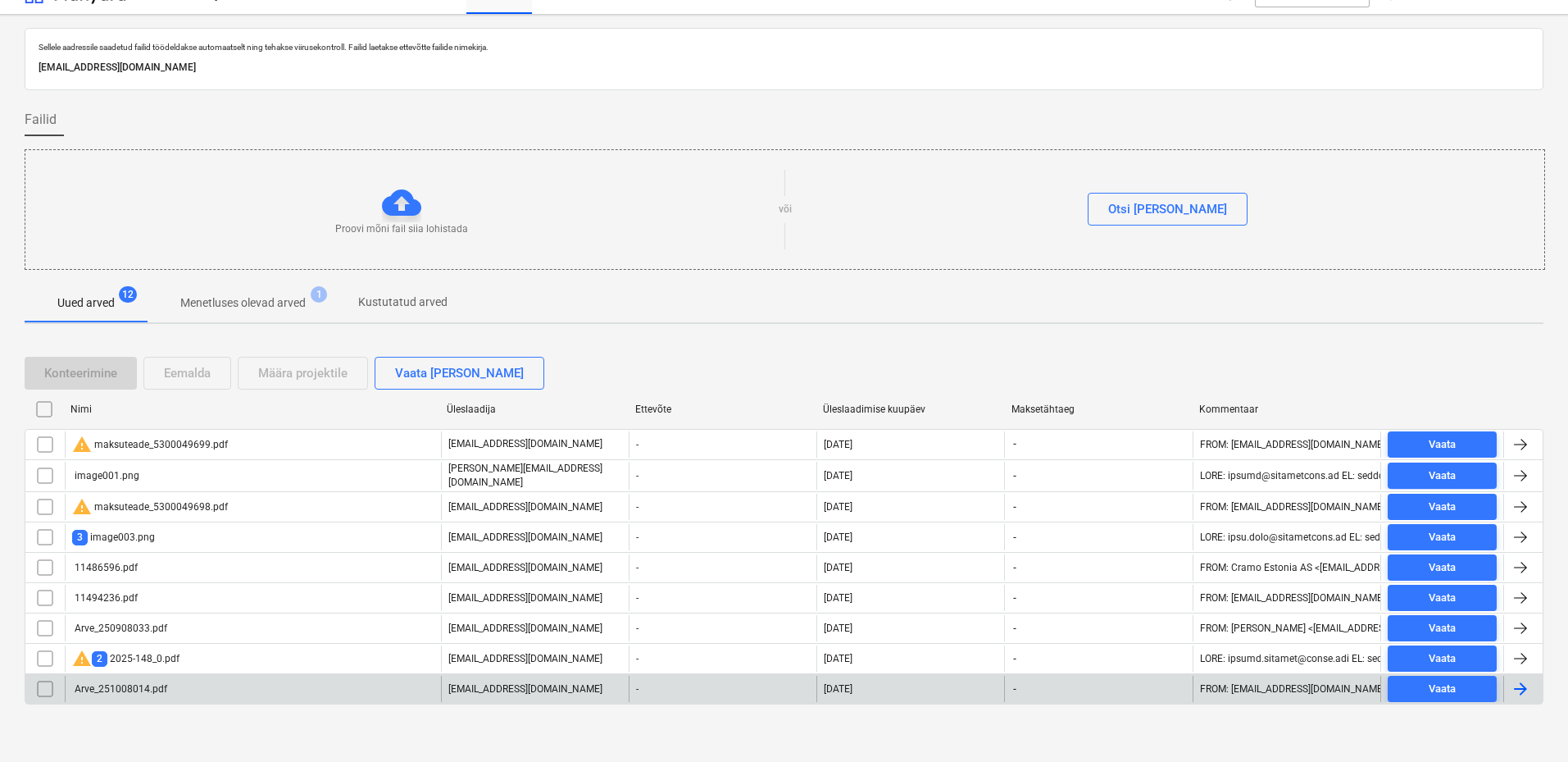
click at [161, 690] on div "Arve_251008014.pdf" at bounding box center [119, 688] width 95 height 12
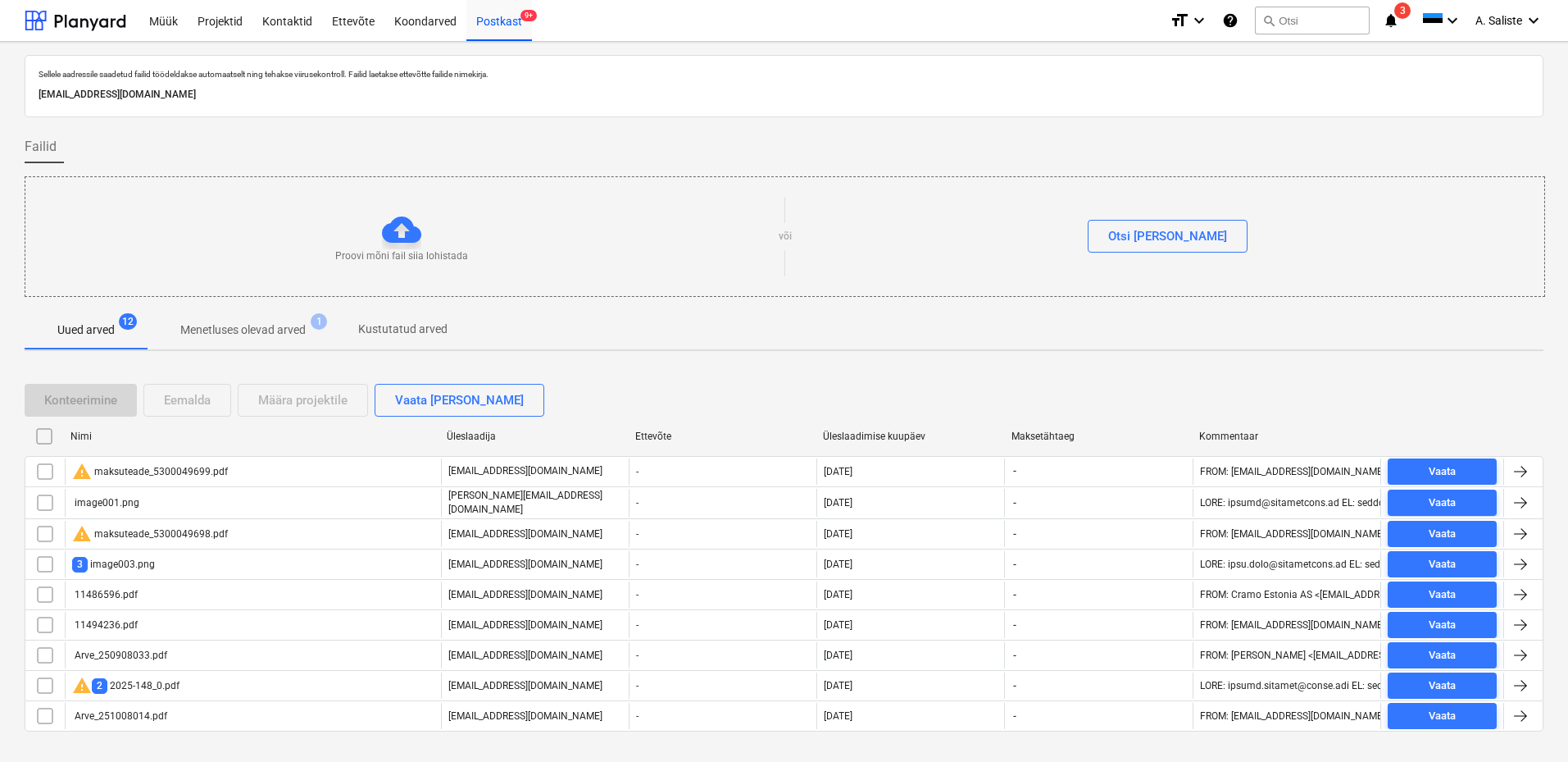
scroll to position [27, 0]
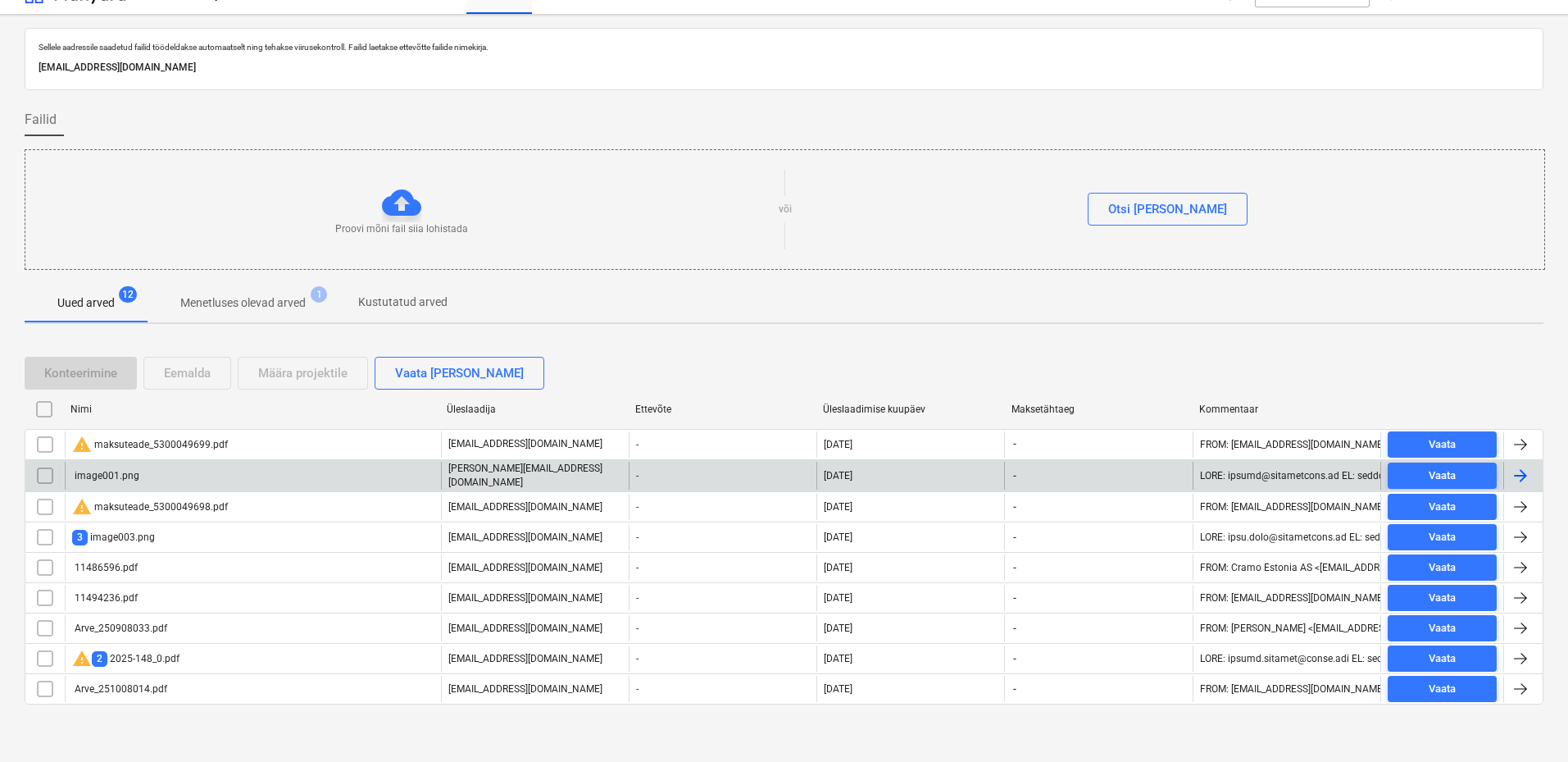
click at [44, 475] on input "checkbox" at bounding box center [45, 475] width 26 height 26
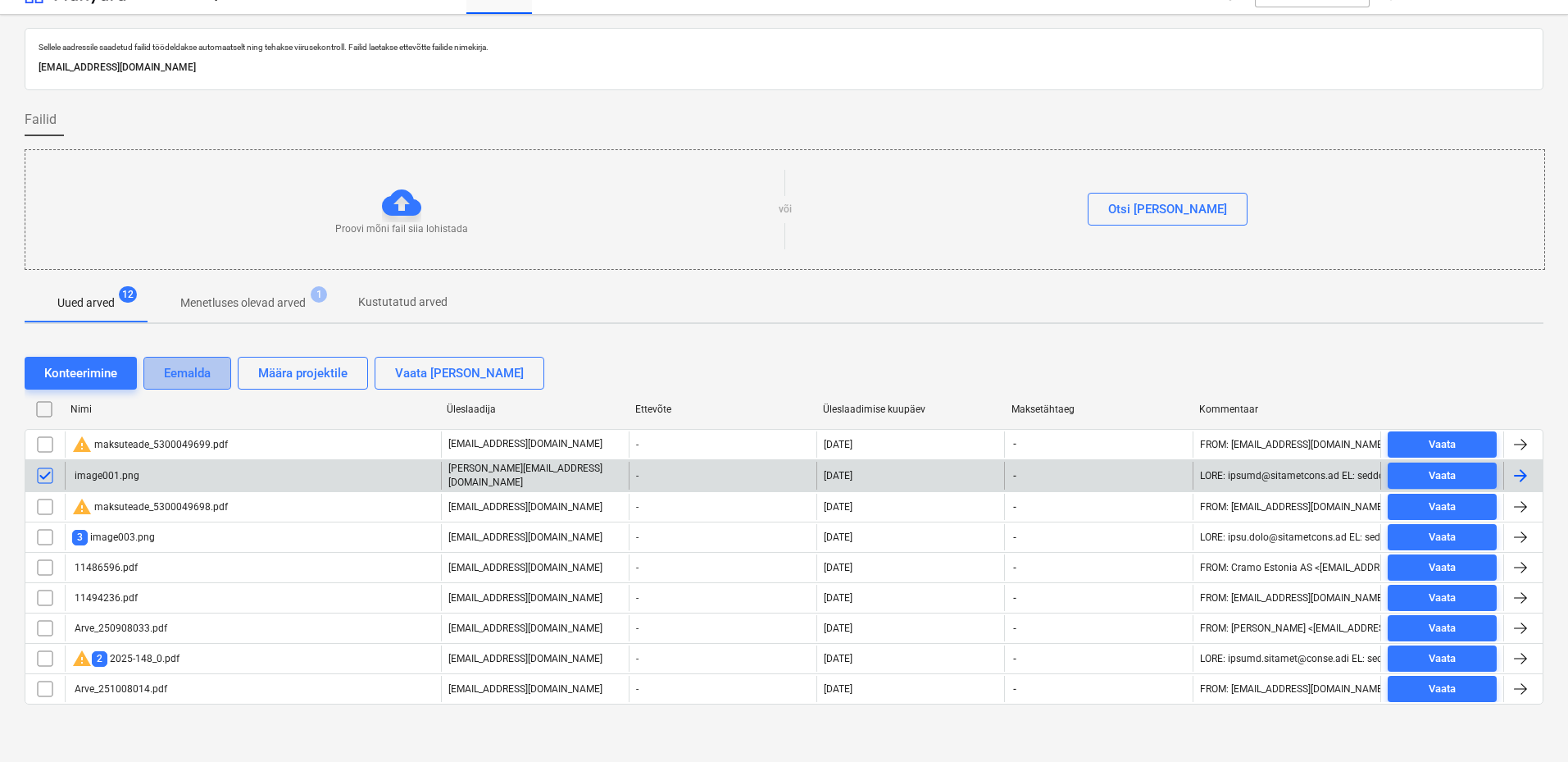
click at [211, 371] on div "Eemalda" at bounding box center [187, 372] width 47 height 21
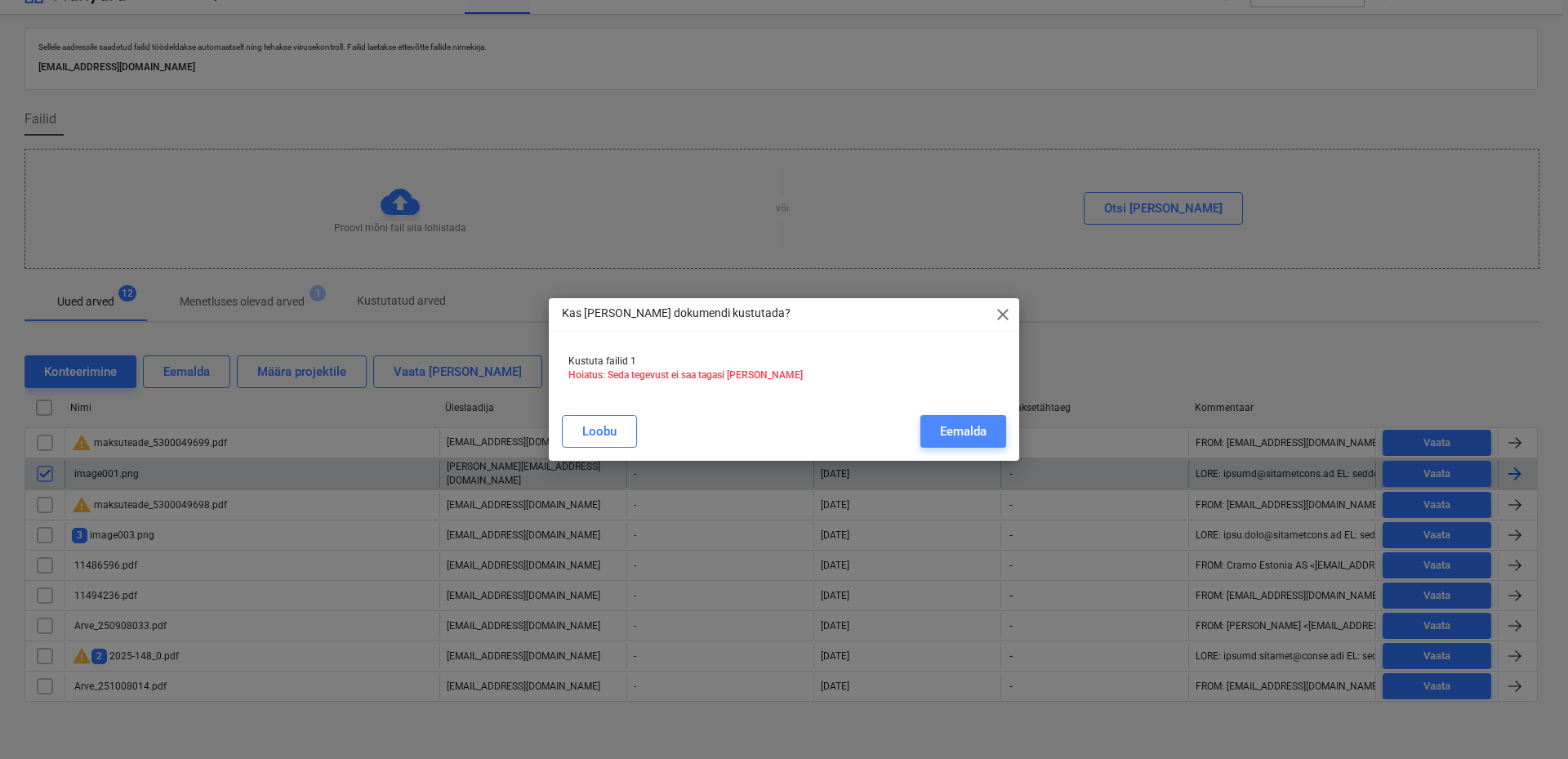
click at [981, 432] on div "Eemalda" at bounding box center [963, 431] width 46 height 21
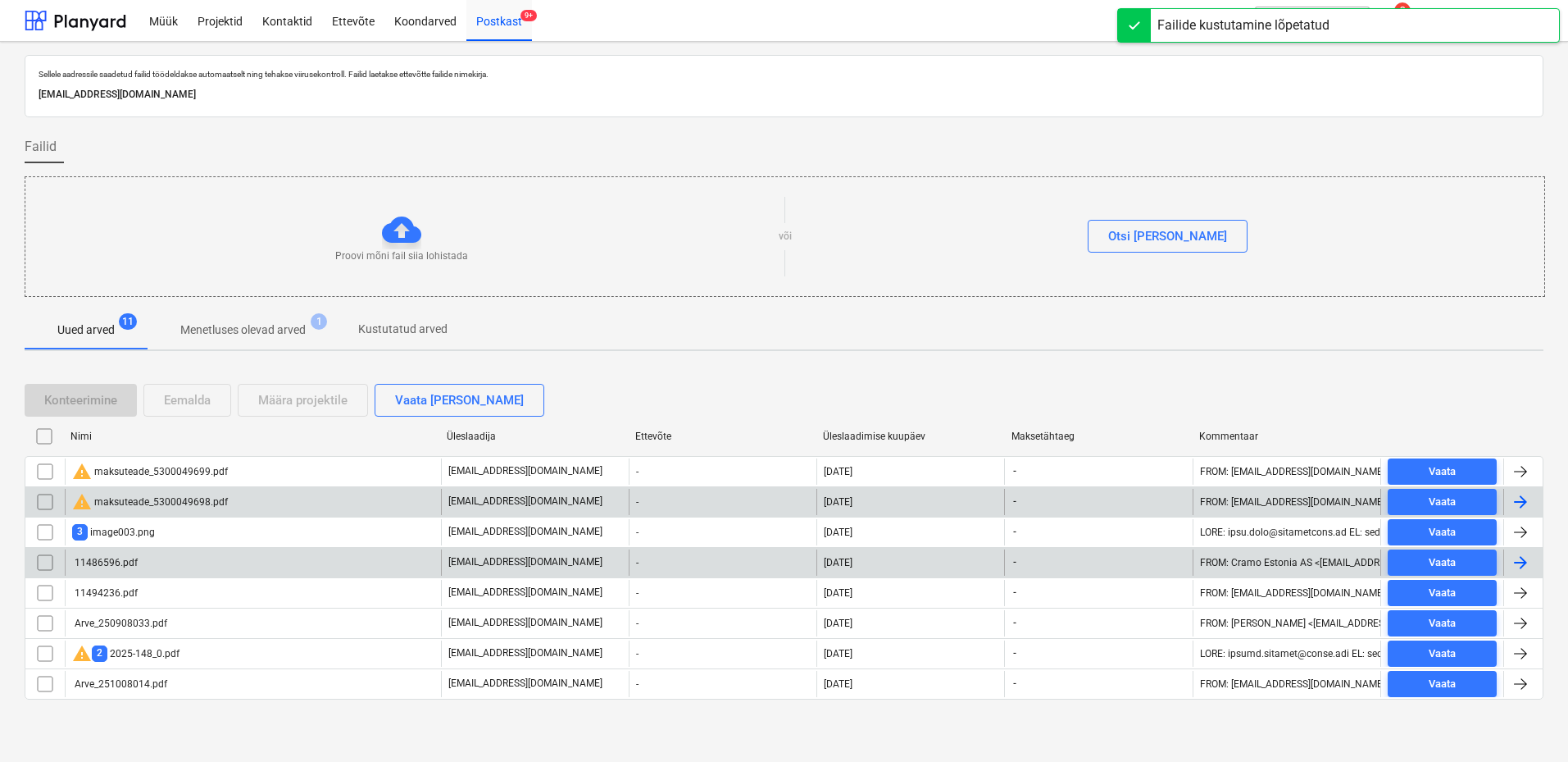
scroll to position [0, 0]
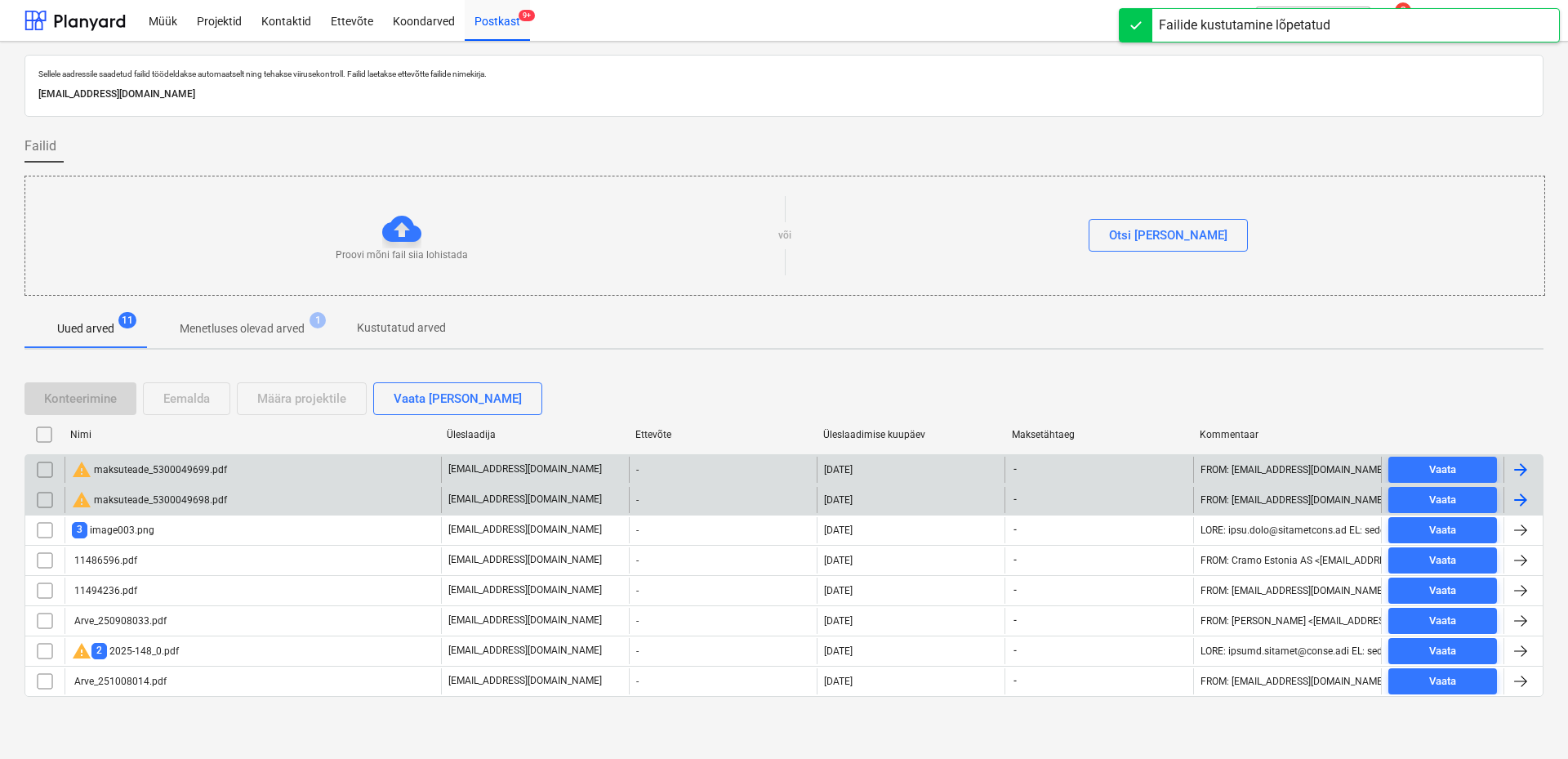
click at [315, 470] on div "warning maksuteade_5300049699.pdf" at bounding box center [253, 469] width 376 height 26
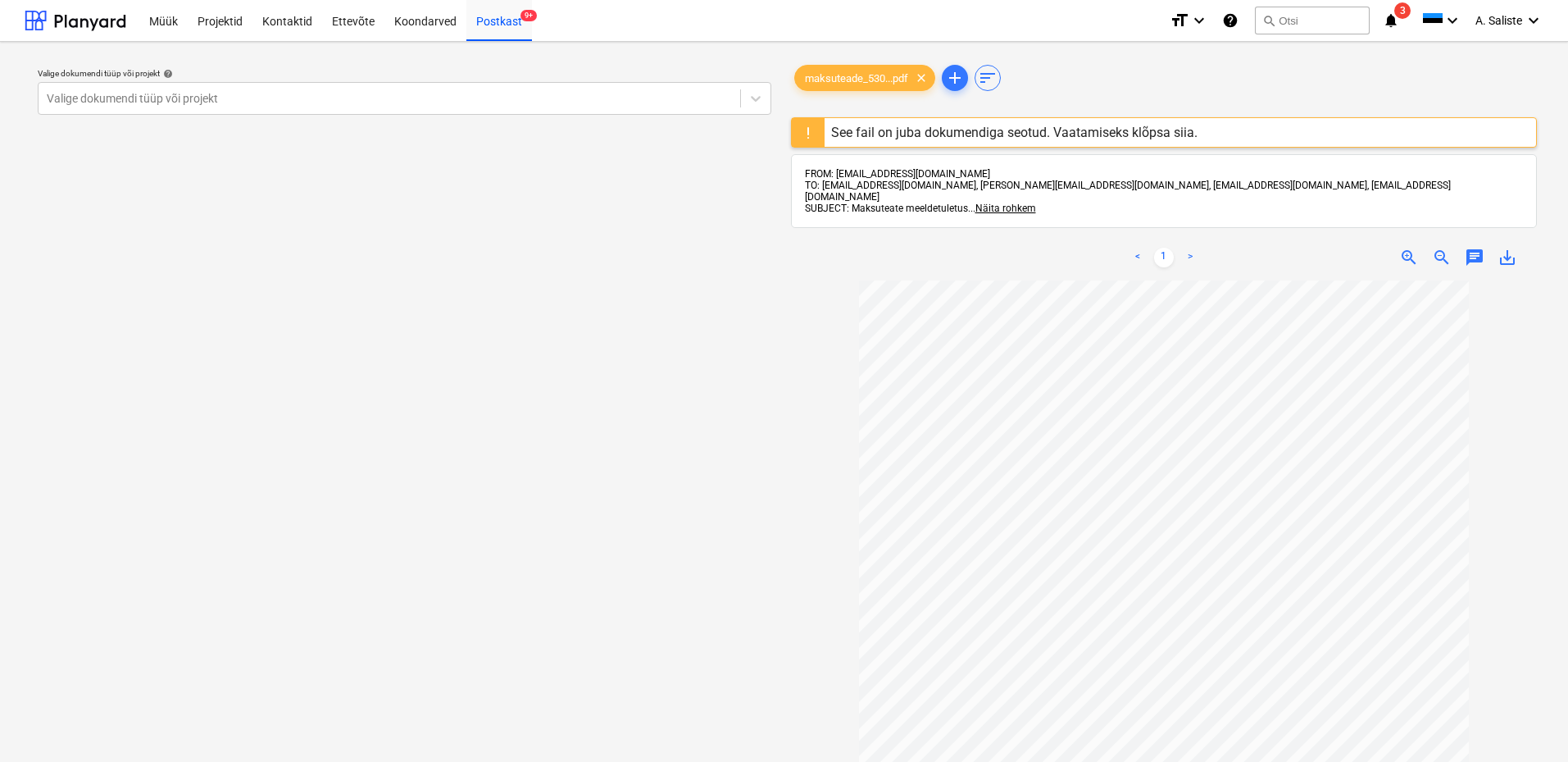
click at [895, 132] on div "See fail on juba dokumendiga seotud. Vaatamiseks klõpsa siia." at bounding box center [1014, 132] width 367 height 16
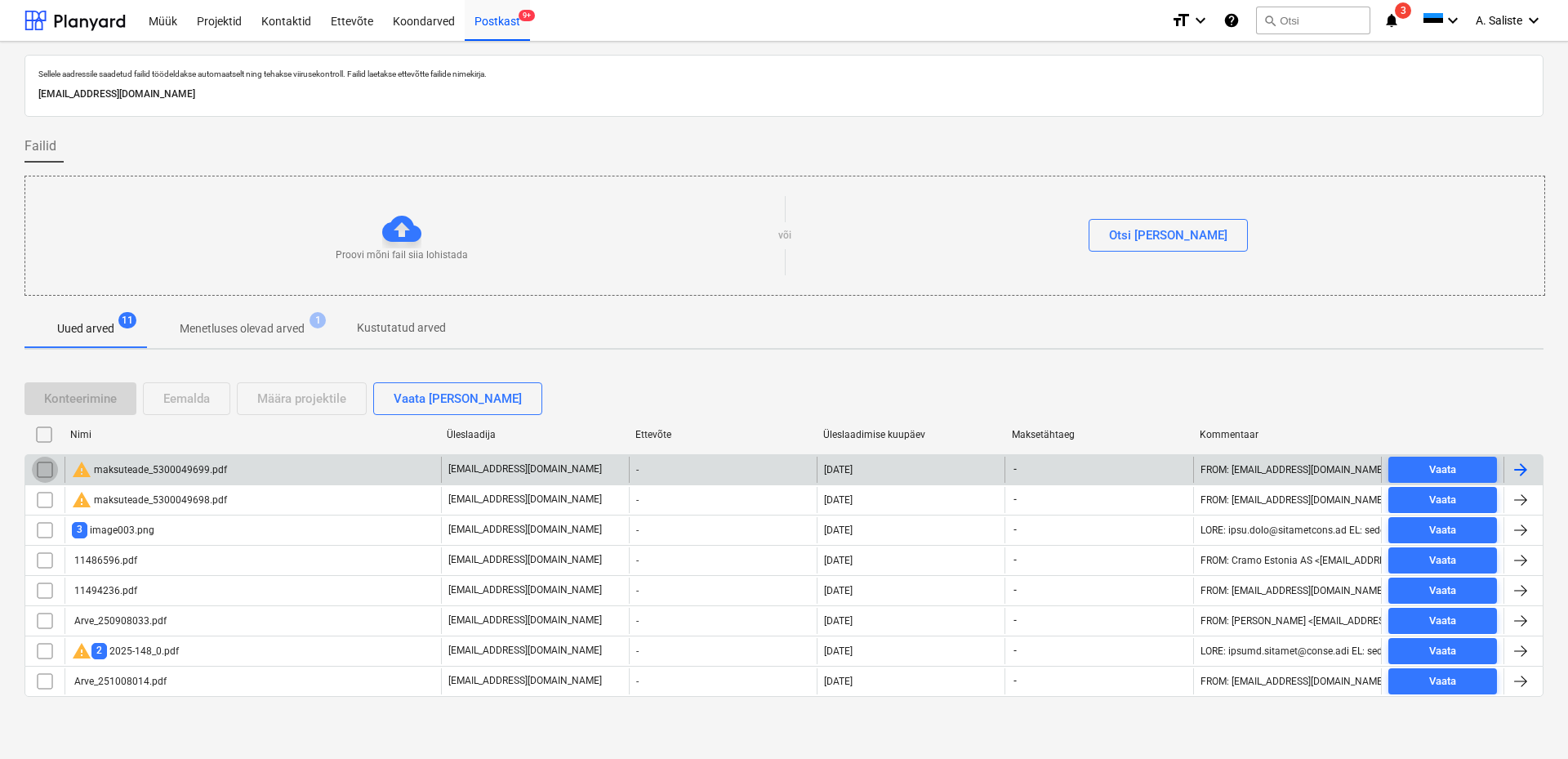
click at [45, 471] on input "checkbox" at bounding box center [45, 469] width 26 height 26
click at [195, 394] on div "Eemalda" at bounding box center [186, 398] width 46 height 21
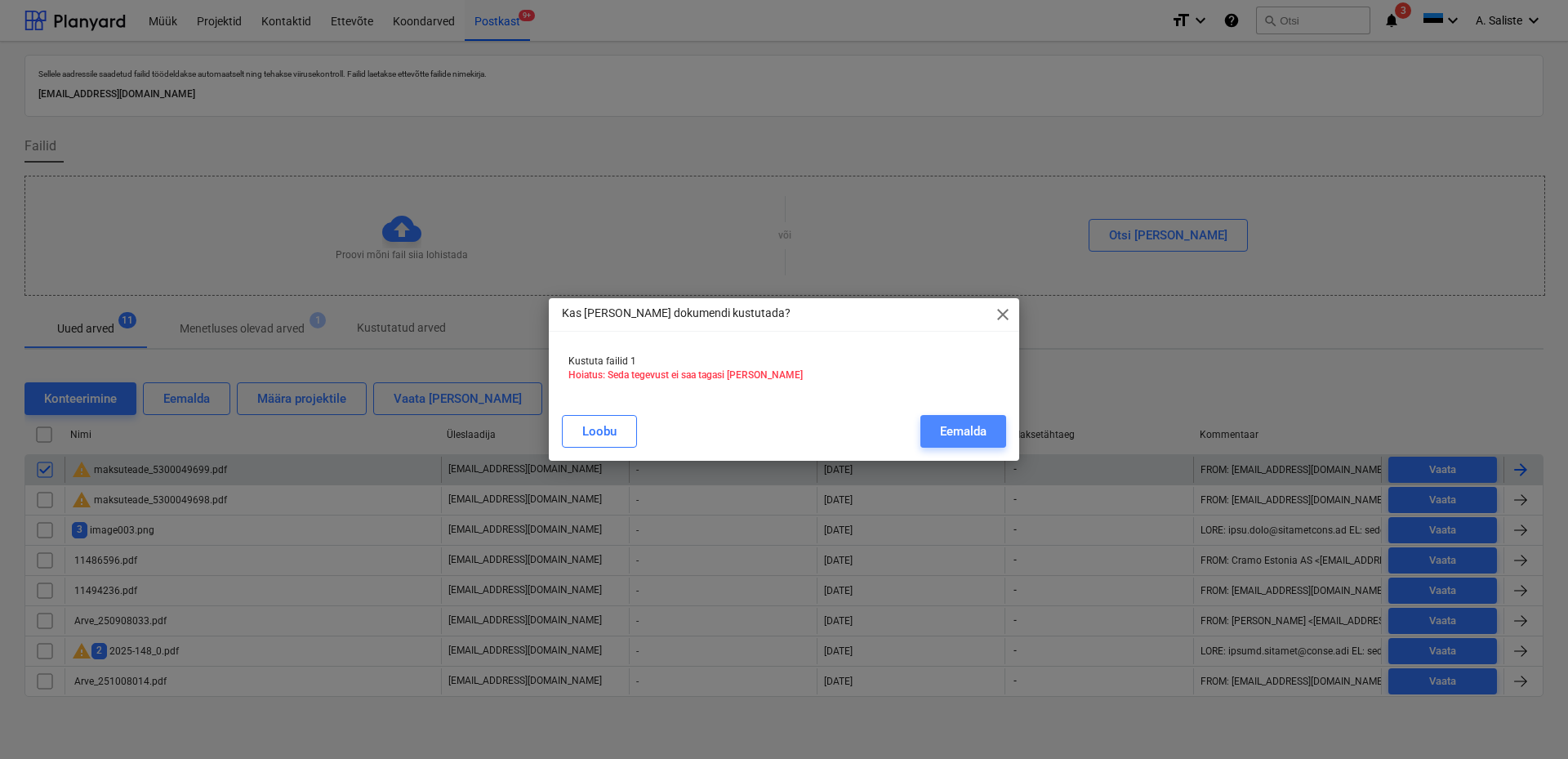
click at [935, 424] on button "Eemalda" at bounding box center [964, 431] width 85 height 33
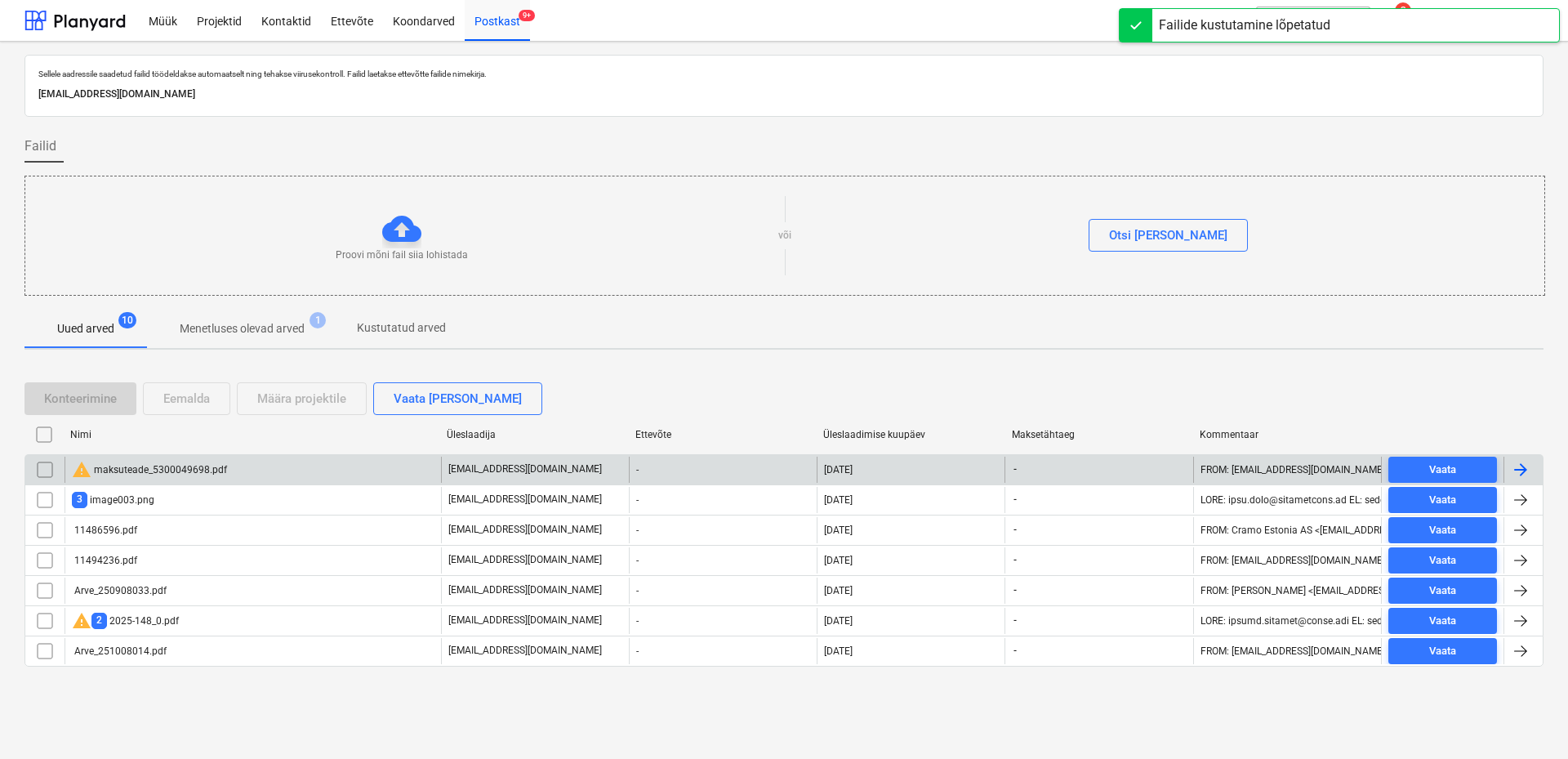
click at [219, 460] on div "warning maksuteade_5300049698.pdf" at bounding box center [149, 470] width 155 height 20
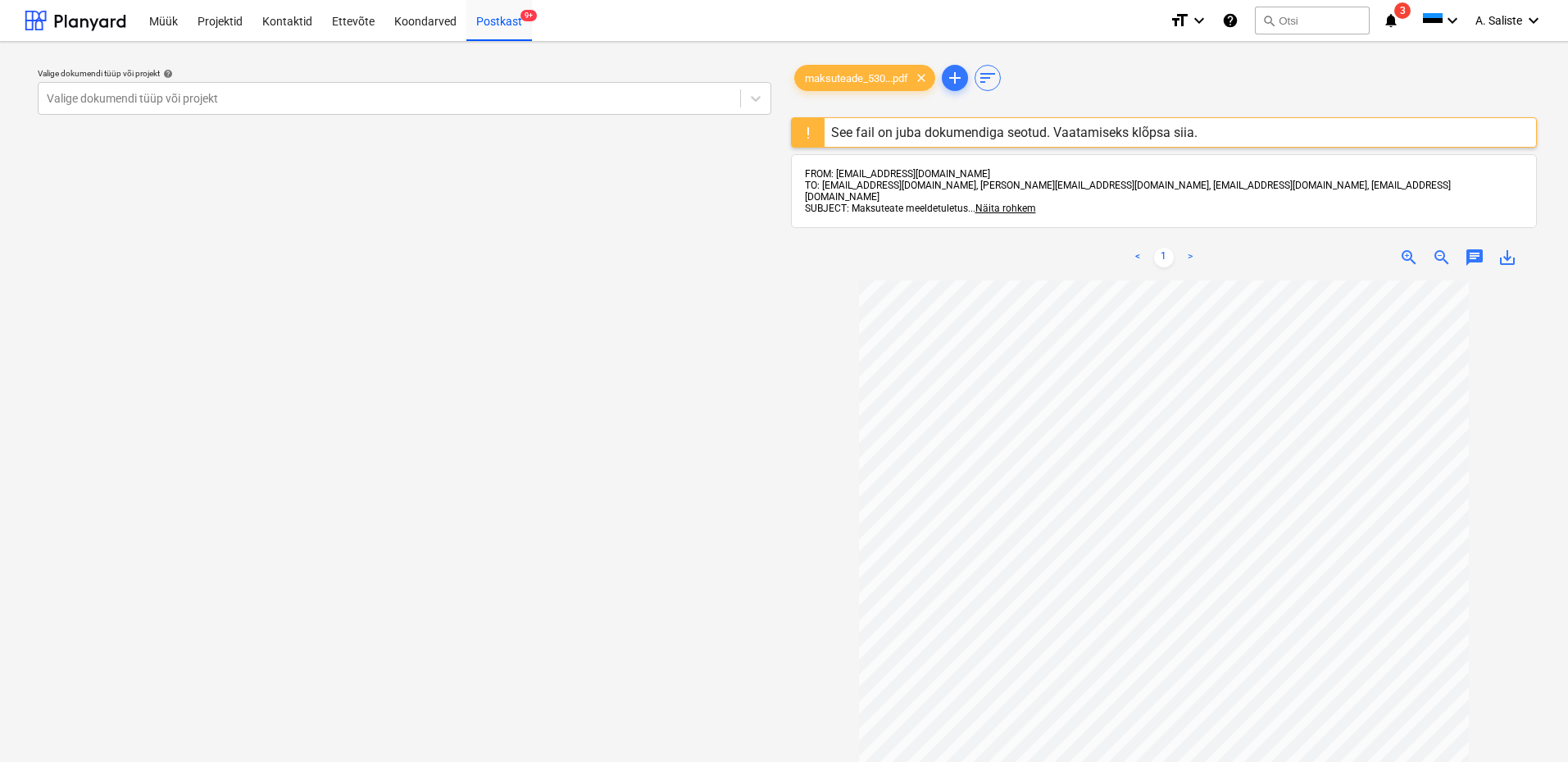
click at [935, 131] on div "See fail on juba dokumendiga seotud. Vaatamiseks klõpsa siia." at bounding box center [1014, 132] width 367 height 16
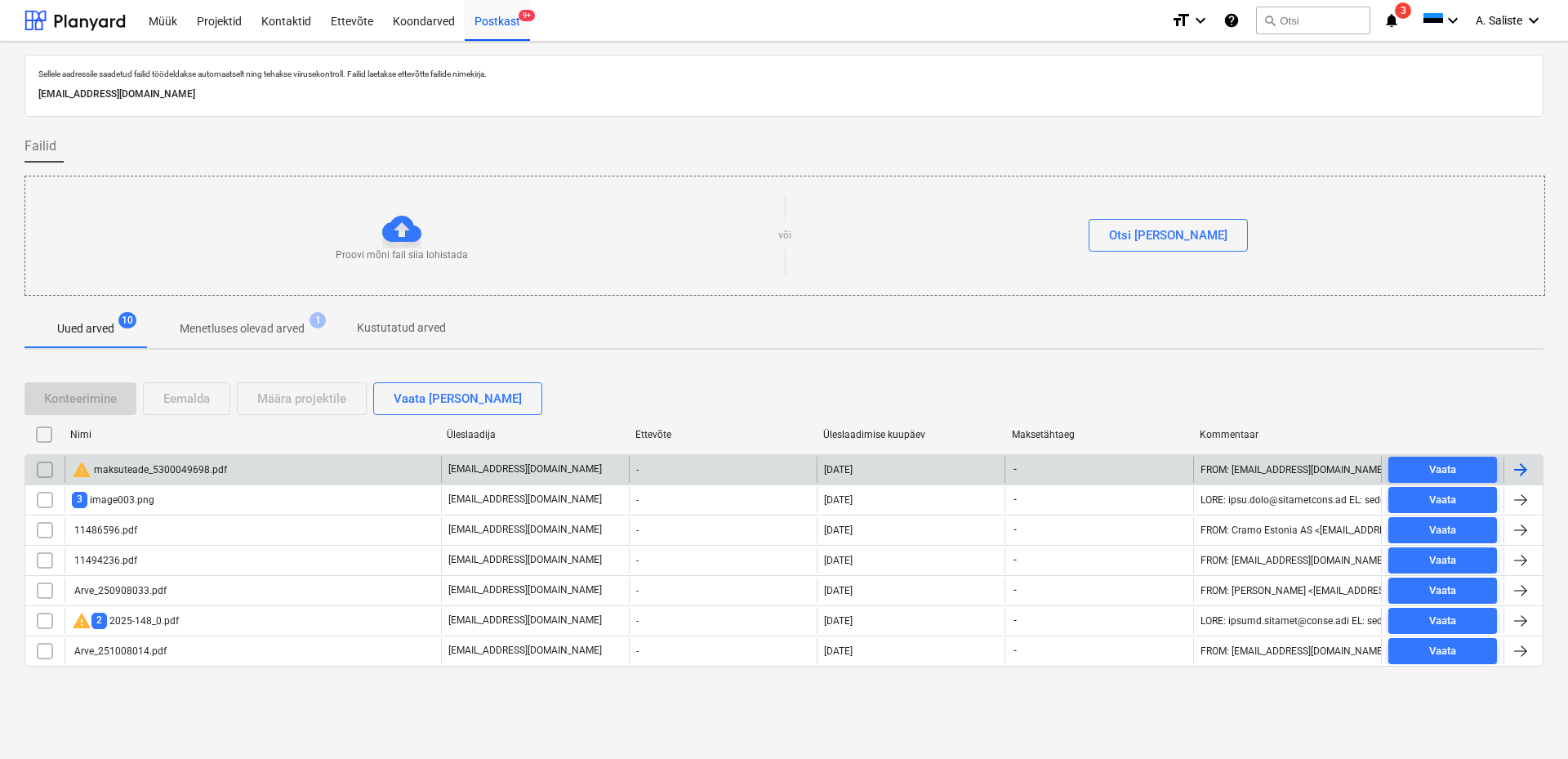
click at [46, 470] on input "checkbox" at bounding box center [45, 469] width 26 height 26
click at [210, 404] on div "Eemalda" at bounding box center [186, 398] width 46 height 21
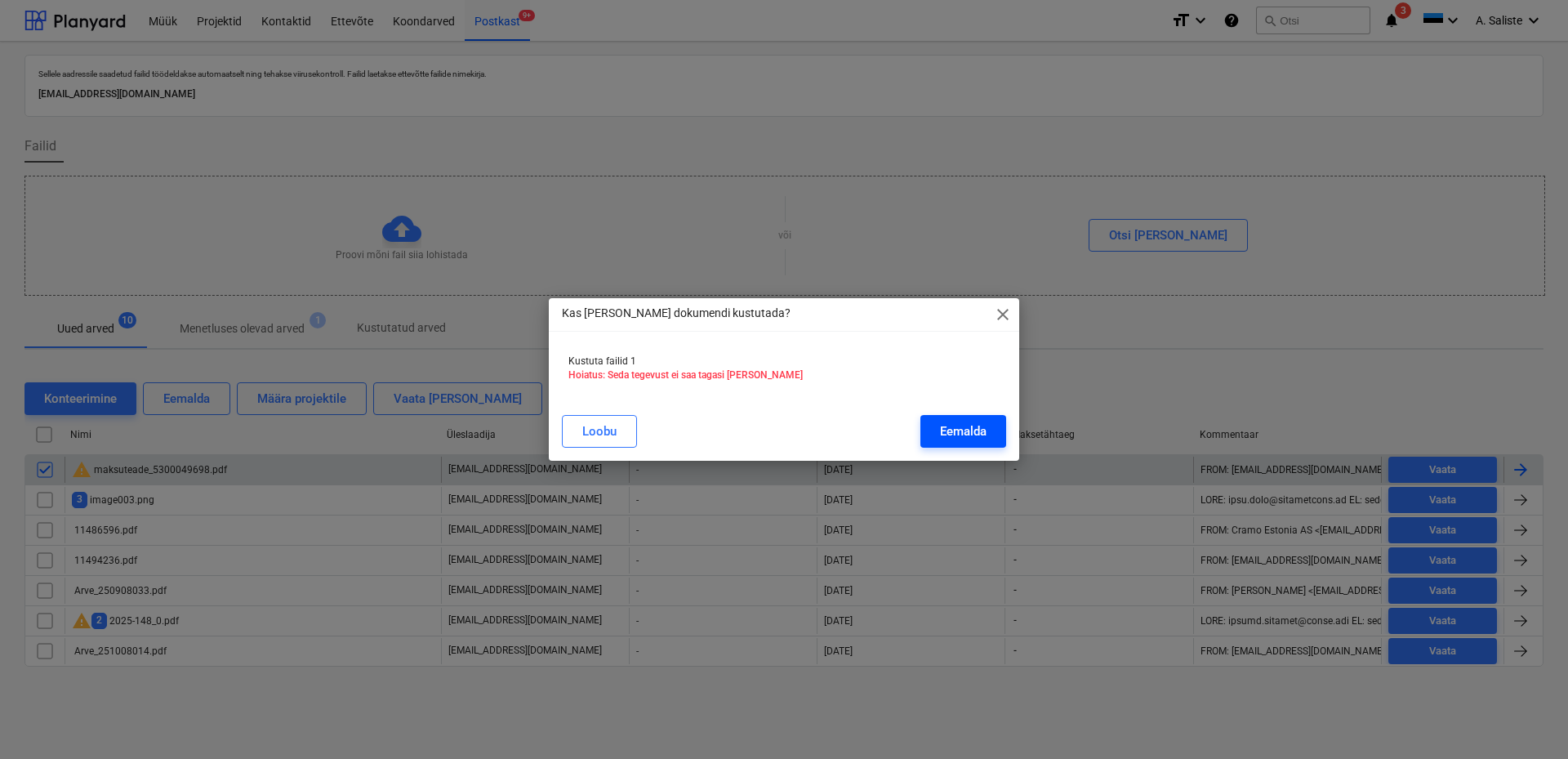
drag, startPoint x: 969, startPoint y: 432, endPoint x: 926, endPoint y: 431, distance: 43.0
click at [968, 431] on div "Eemalda" at bounding box center [963, 431] width 46 height 21
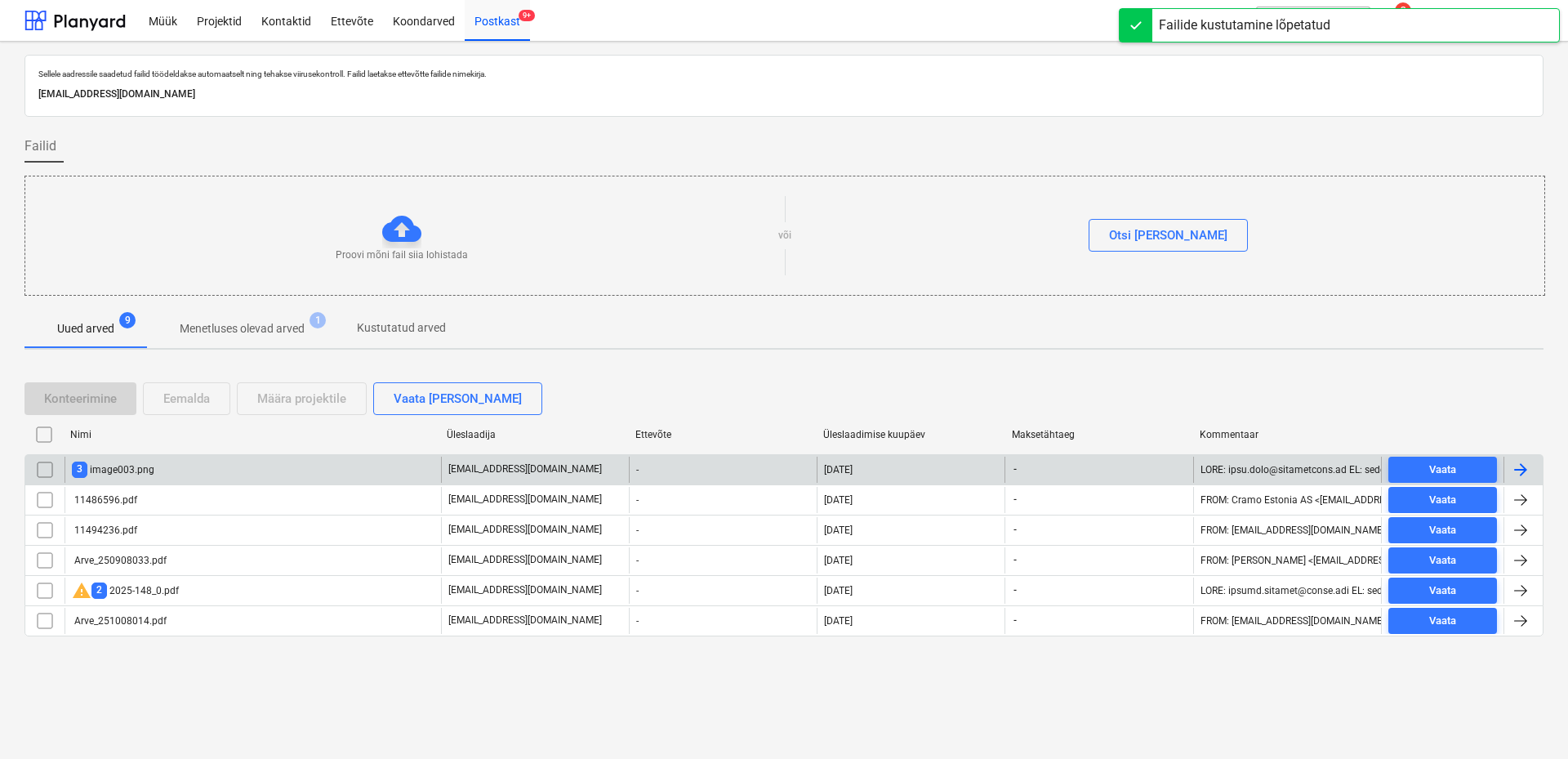
click at [162, 470] on div "3 image003.png" at bounding box center [253, 469] width 376 height 26
click at [43, 469] on input "checkbox" at bounding box center [45, 469] width 26 height 26
click at [183, 395] on div "Eemalda" at bounding box center [186, 398] width 46 height 21
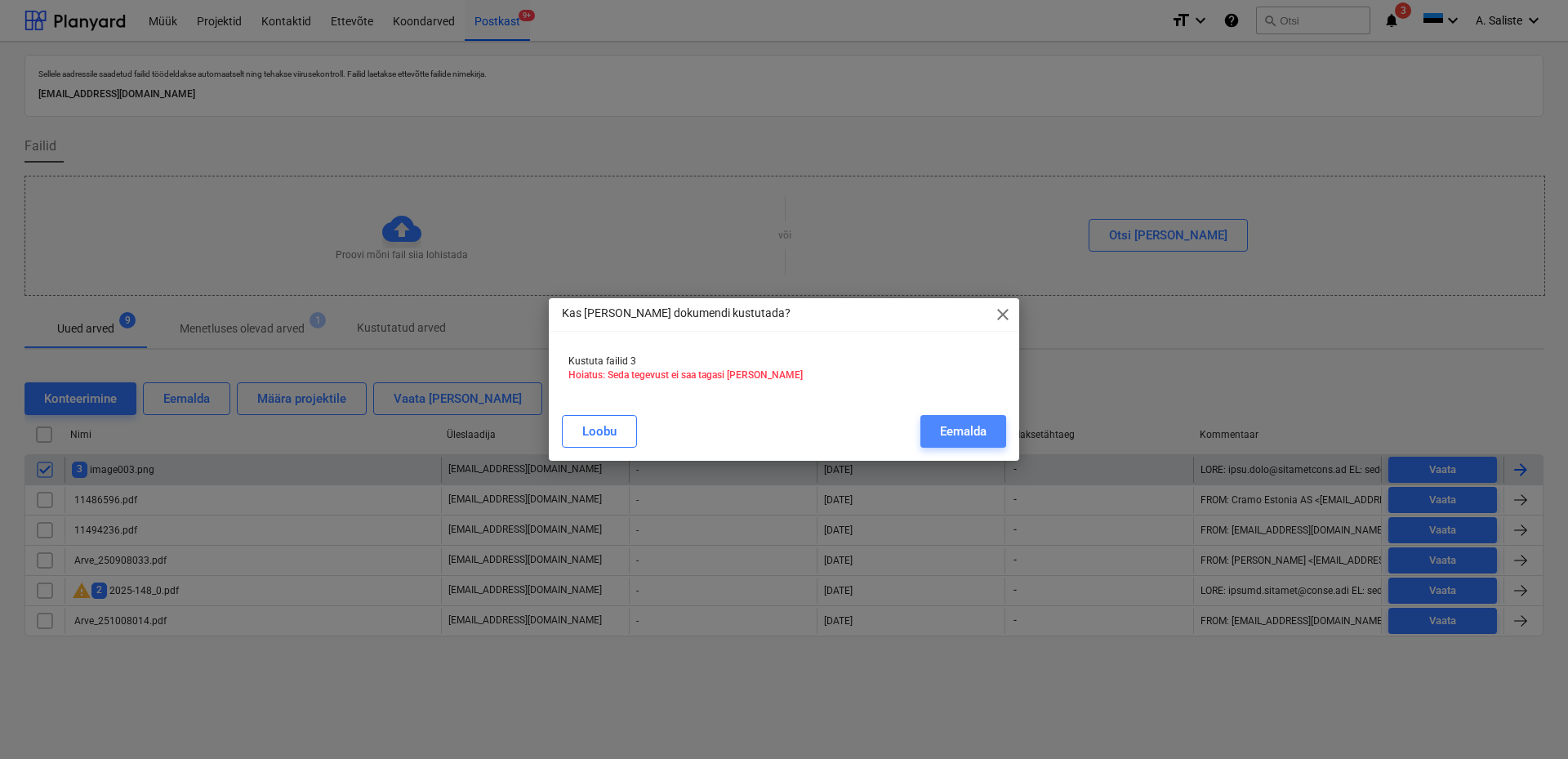
click at [955, 424] on div "Eemalda" at bounding box center [963, 431] width 46 height 21
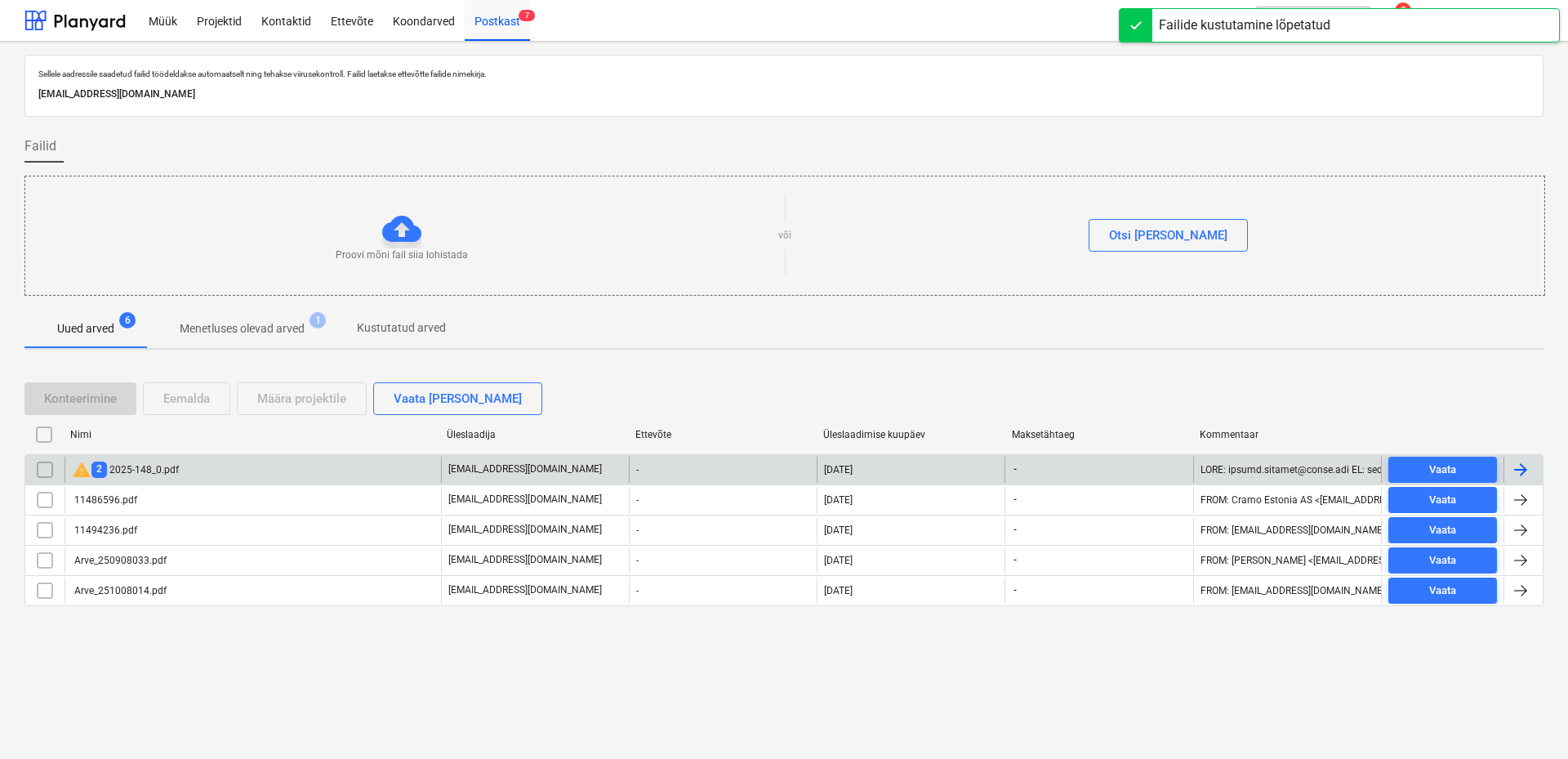
click at [264, 467] on div "warning 2 2025-148_0.pdf" at bounding box center [253, 469] width 376 height 26
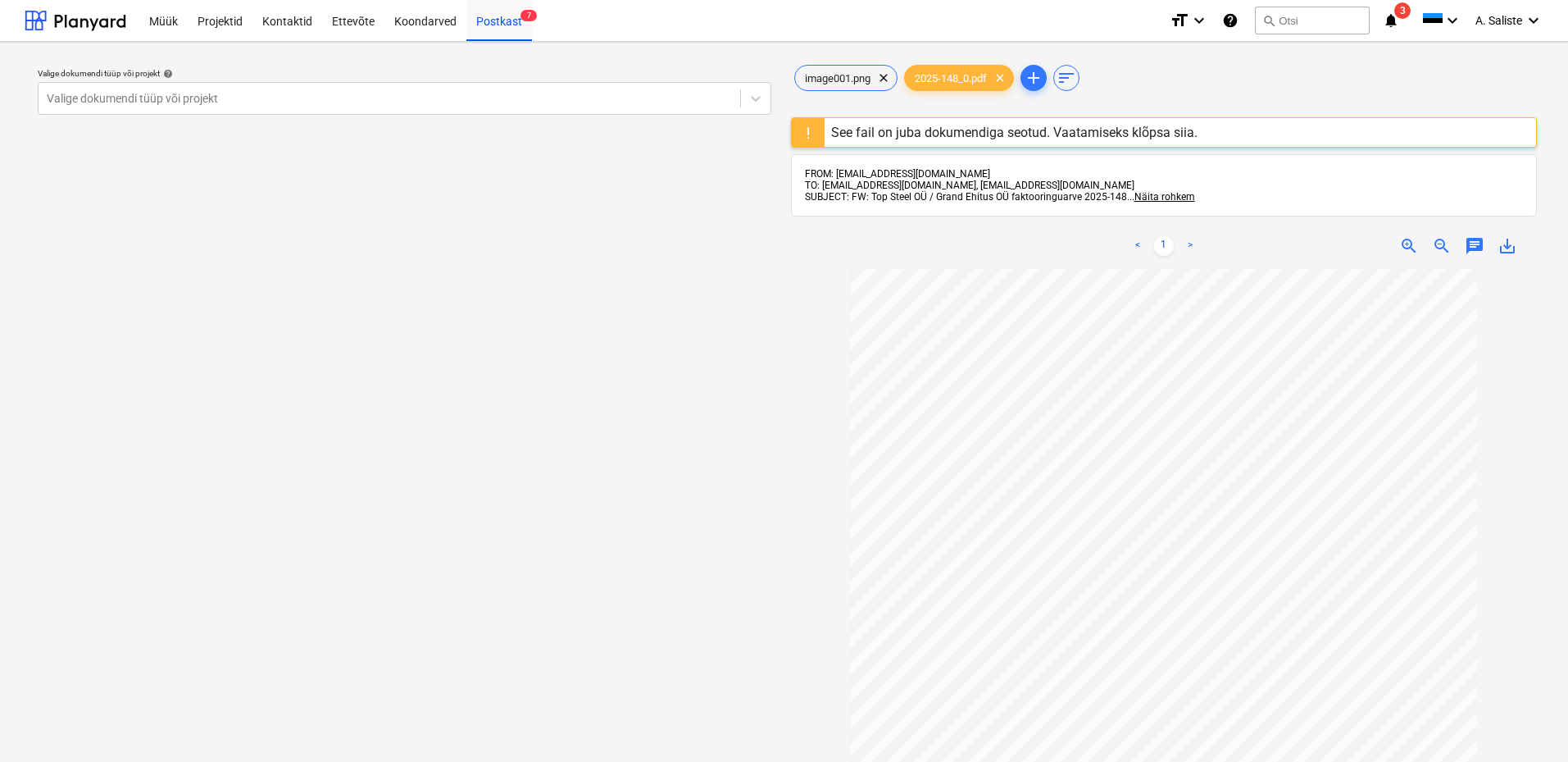
click at [951, 128] on div "See fail on juba dokumendiga seotud. Vaatamiseks klõpsa siia." at bounding box center [1014, 132] width 367 height 16
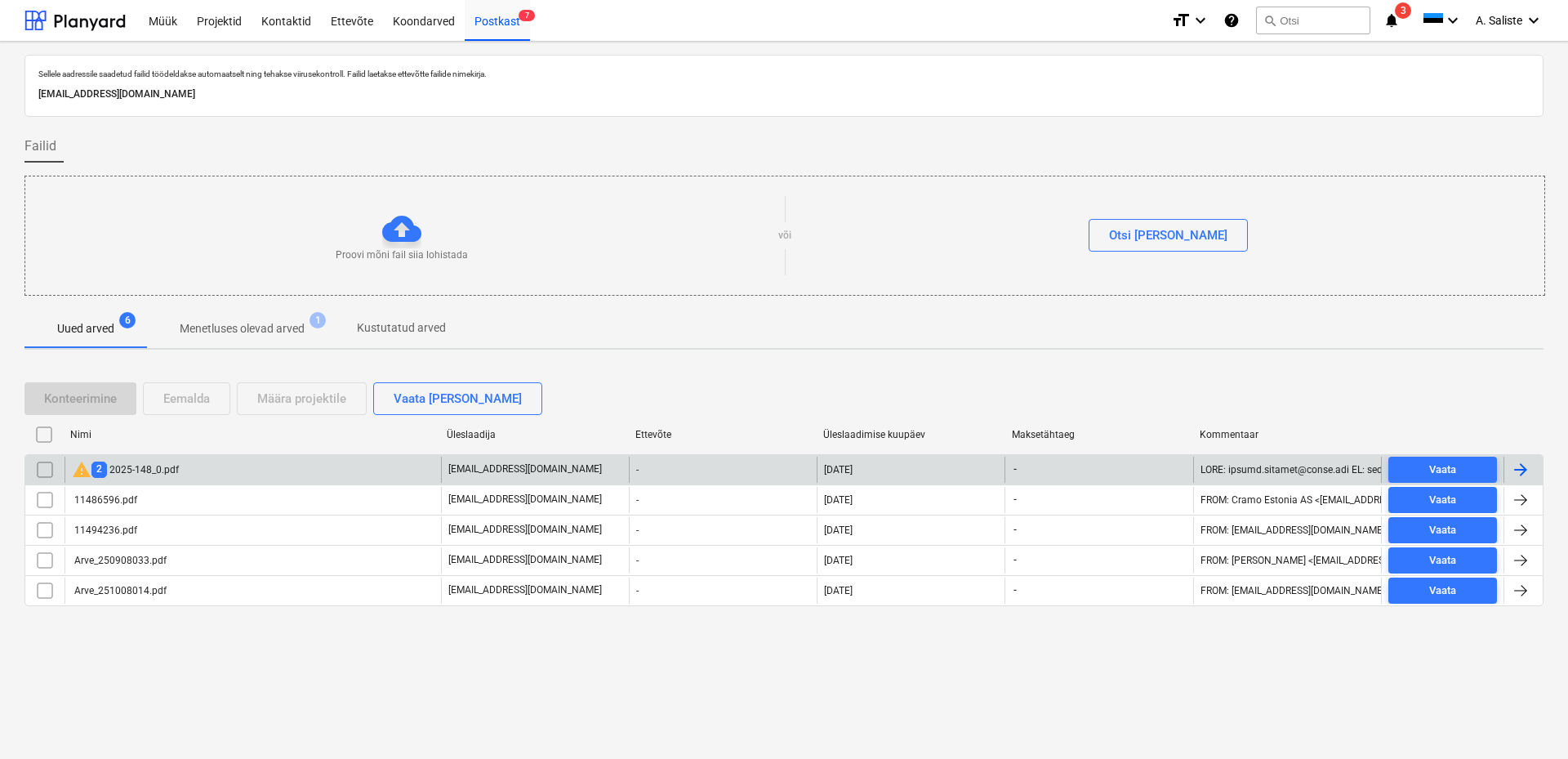
click at [43, 470] on input "checkbox" at bounding box center [45, 469] width 26 height 26
click at [193, 397] on div "Eemalda" at bounding box center [186, 398] width 46 height 21
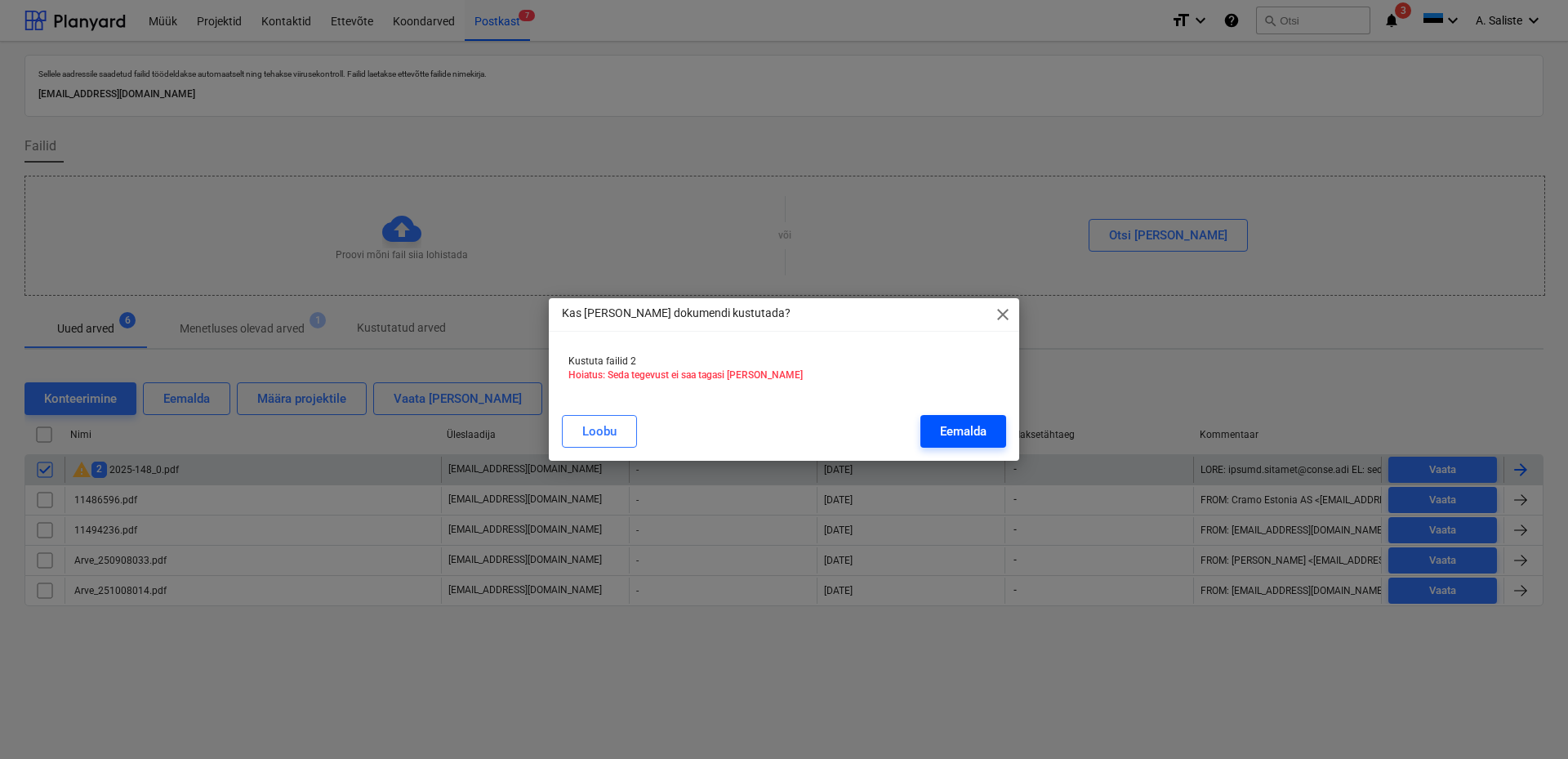
click at [978, 432] on div "Eemalda" at bounding box center [963, 431] width 46 height 21
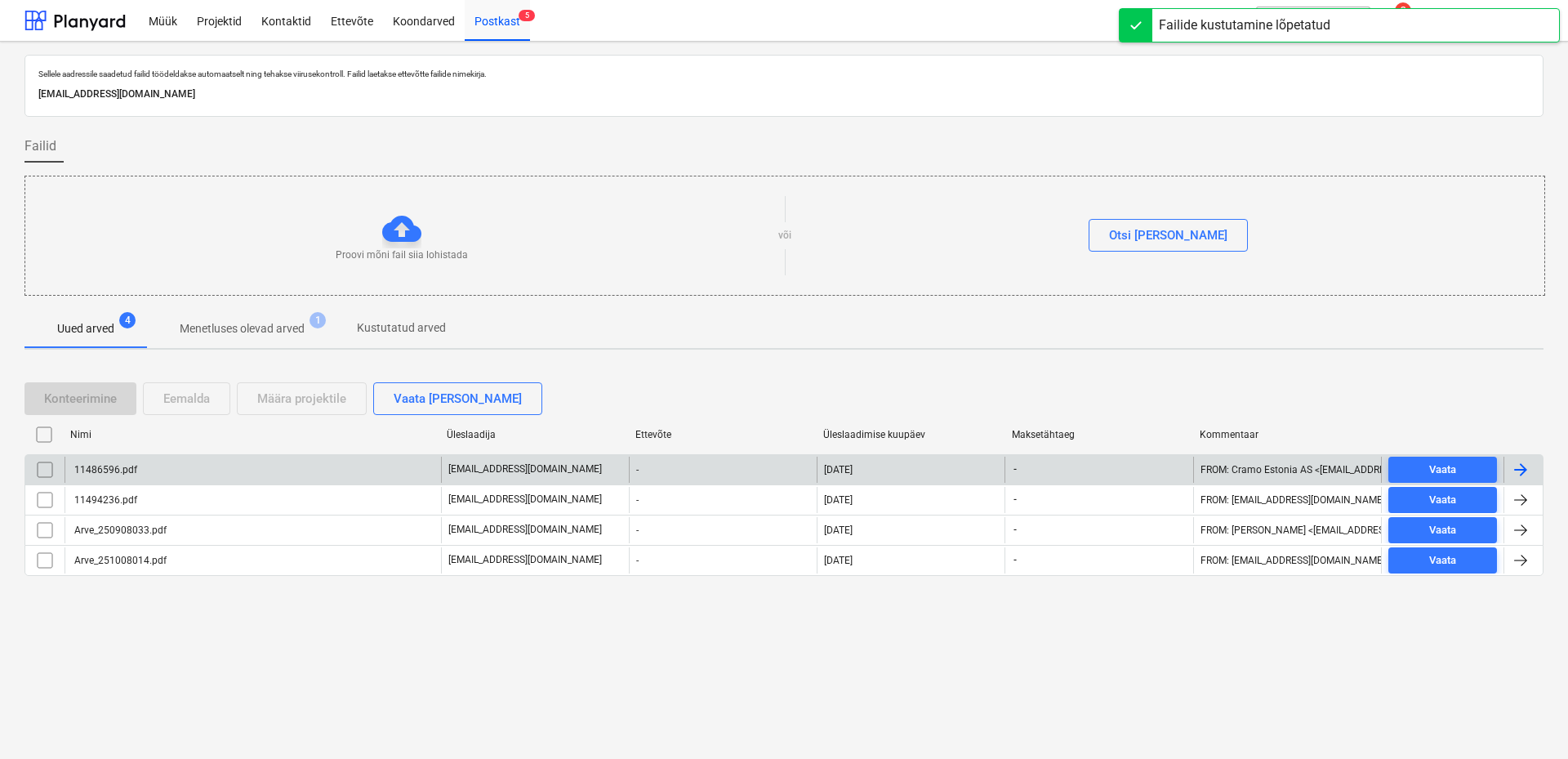
click at [272, 468] on div "11486596.pdf" at bounding box center [253, 469] width 376 height 26
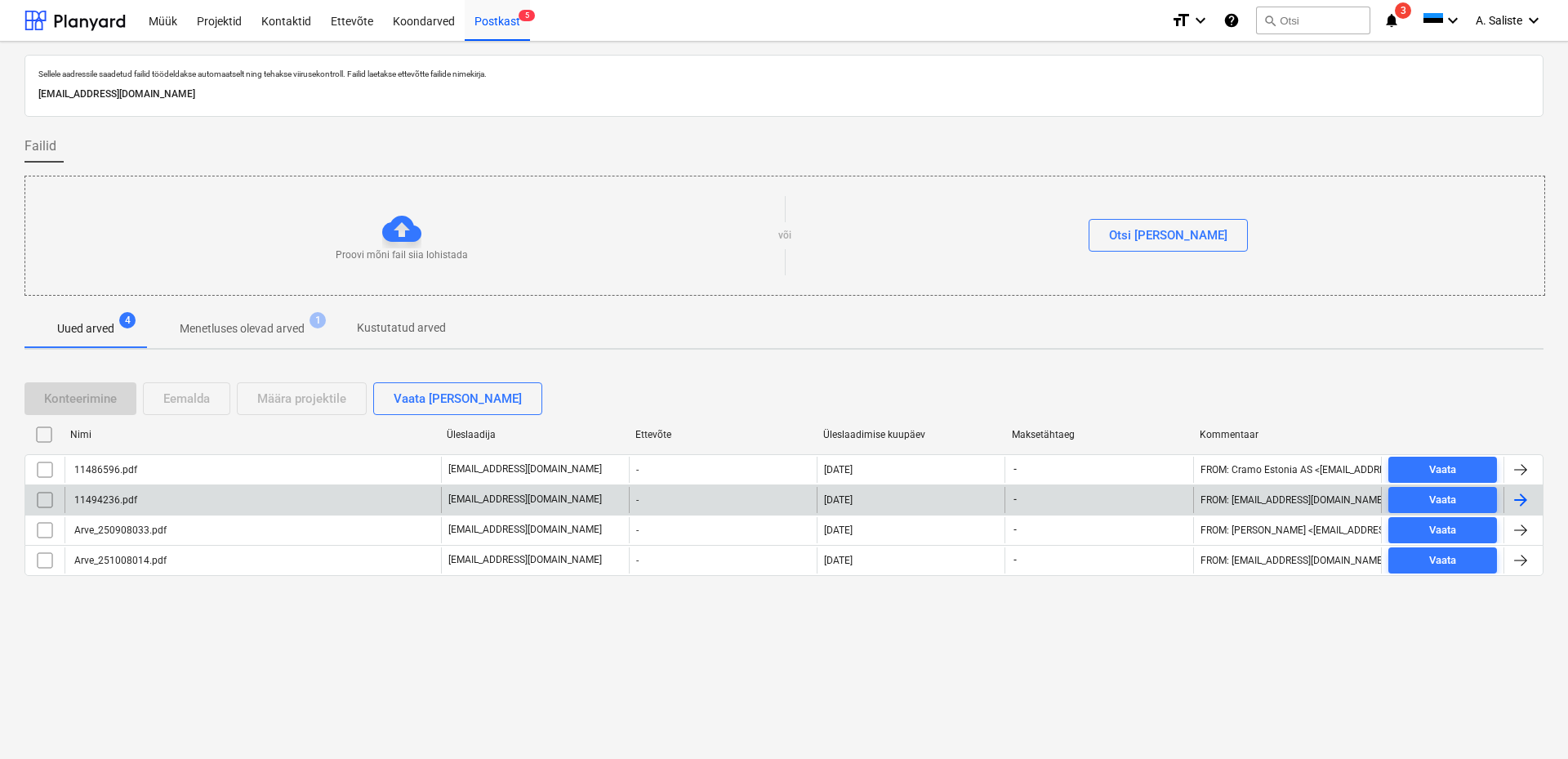
click at [141, 499] on div "11494236.pdf" at bounding box center [253, 499] width 376 height 26
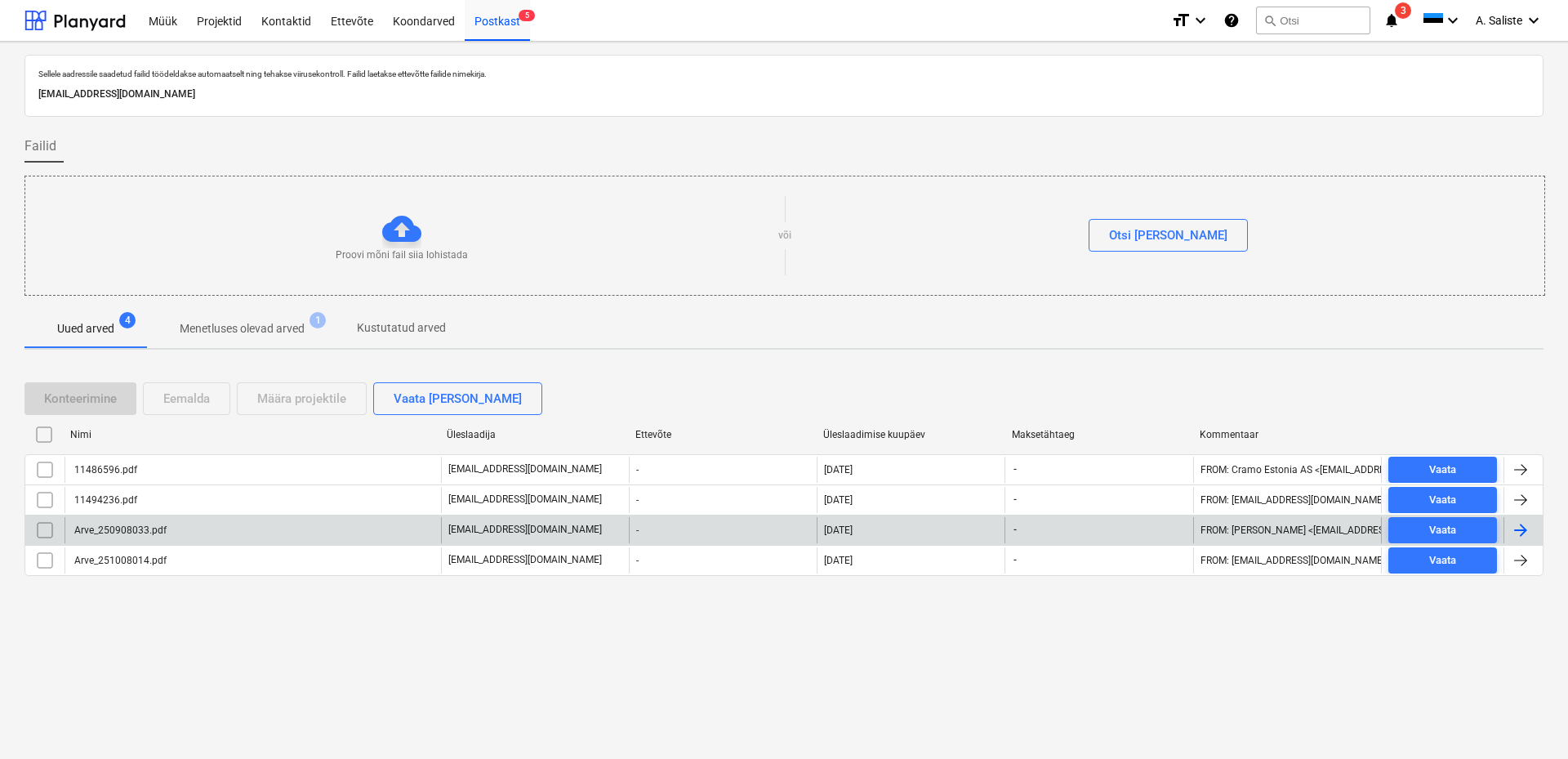
click at [193, 532] on div "Arve_250908033.pdf" at bounding box center [253, 530] width 376 height 26
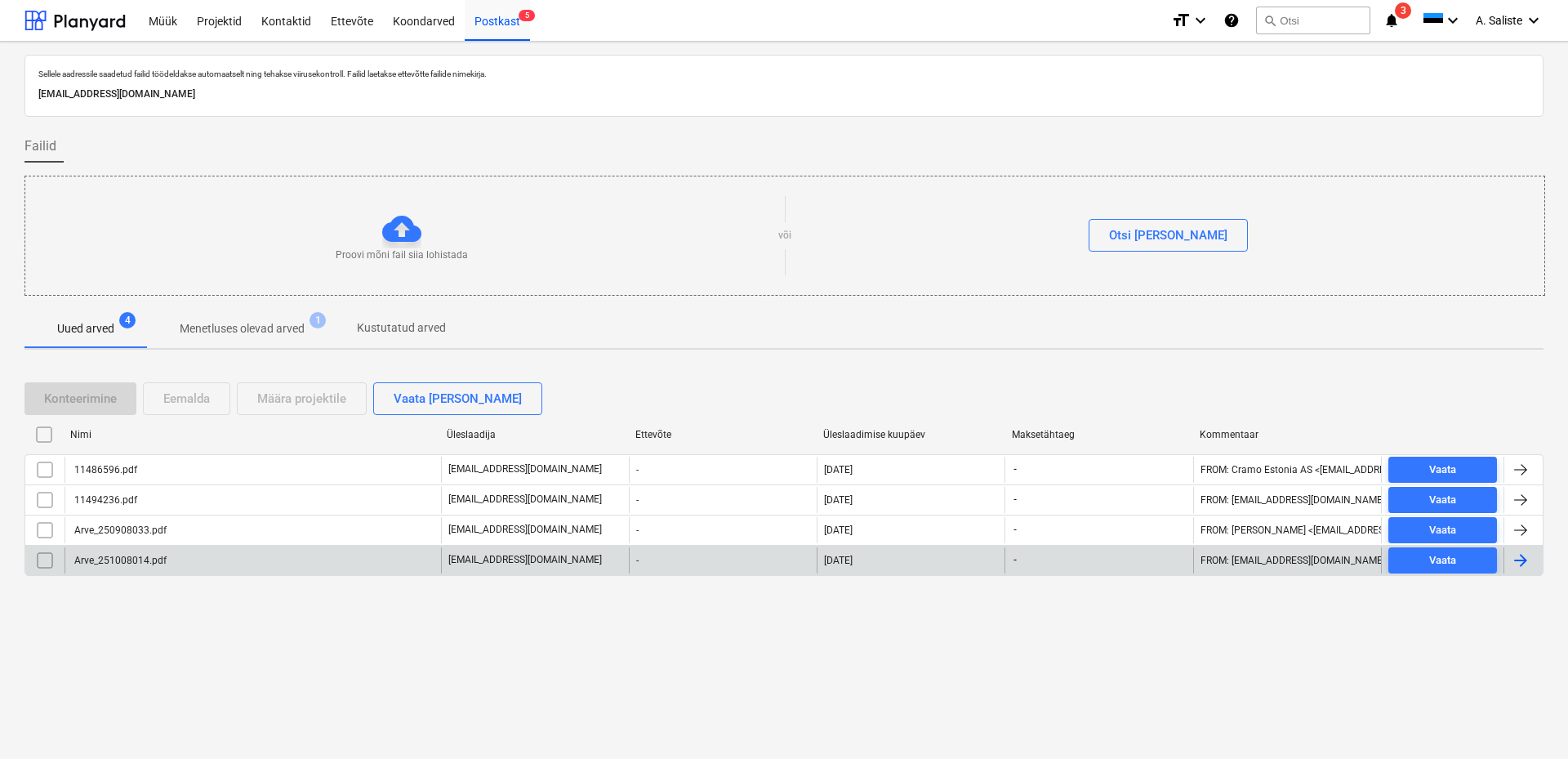
click at [140, 574] on div "Arve_251008014.pdf [EMAIL_ADDRESS][DOMAIN_NAME] - [DATE] - Vaata" at bounding box center [784, 560] width 1519 height 31
click at [141, 564] on div "Arve_251008014.pdf" at bounding box center [119, 560] width 95 height 12
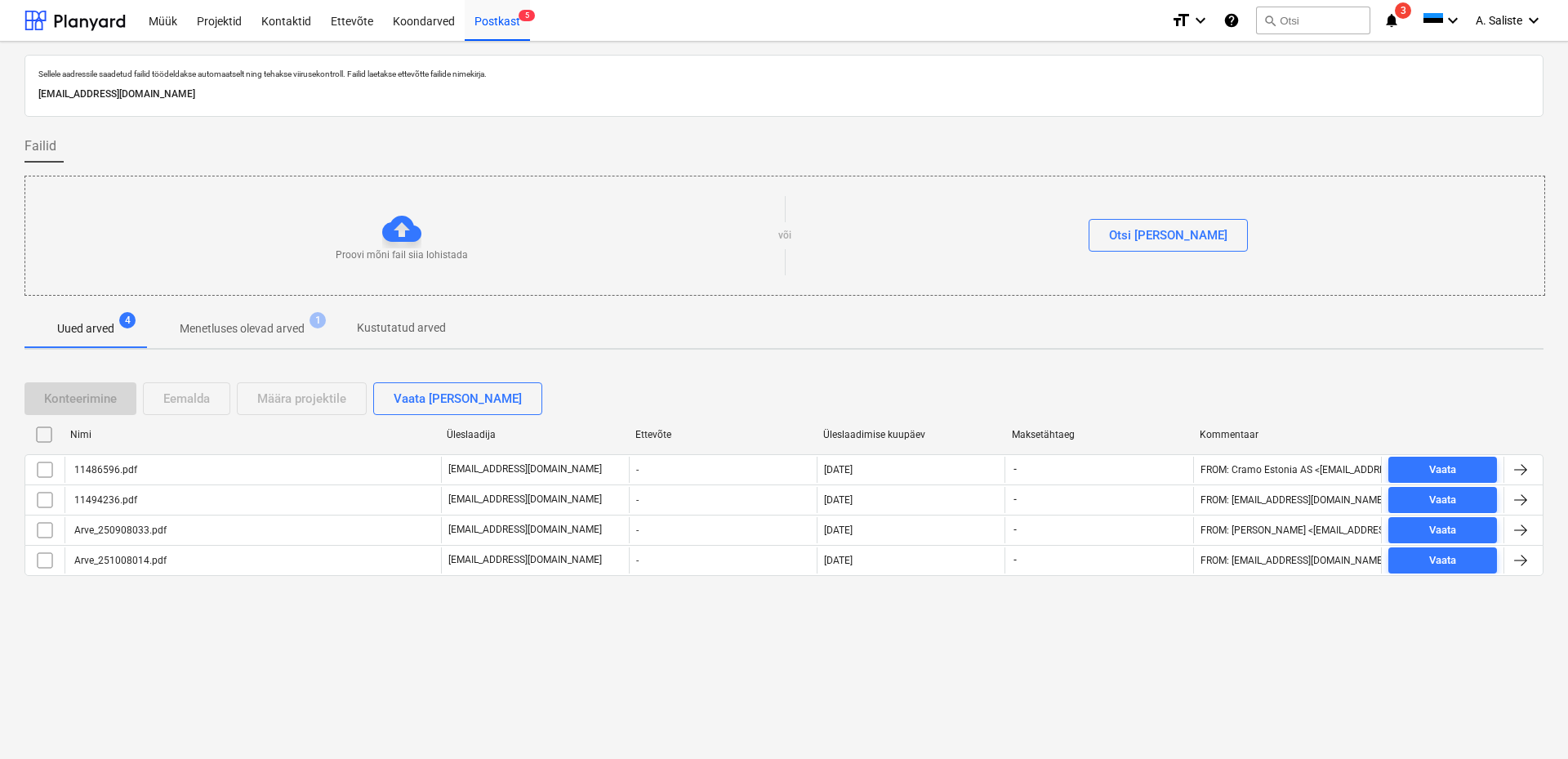
click at [236, 336] on p "Menetluses olevad arved" at bounding box center [242, 328] width 125 height 17
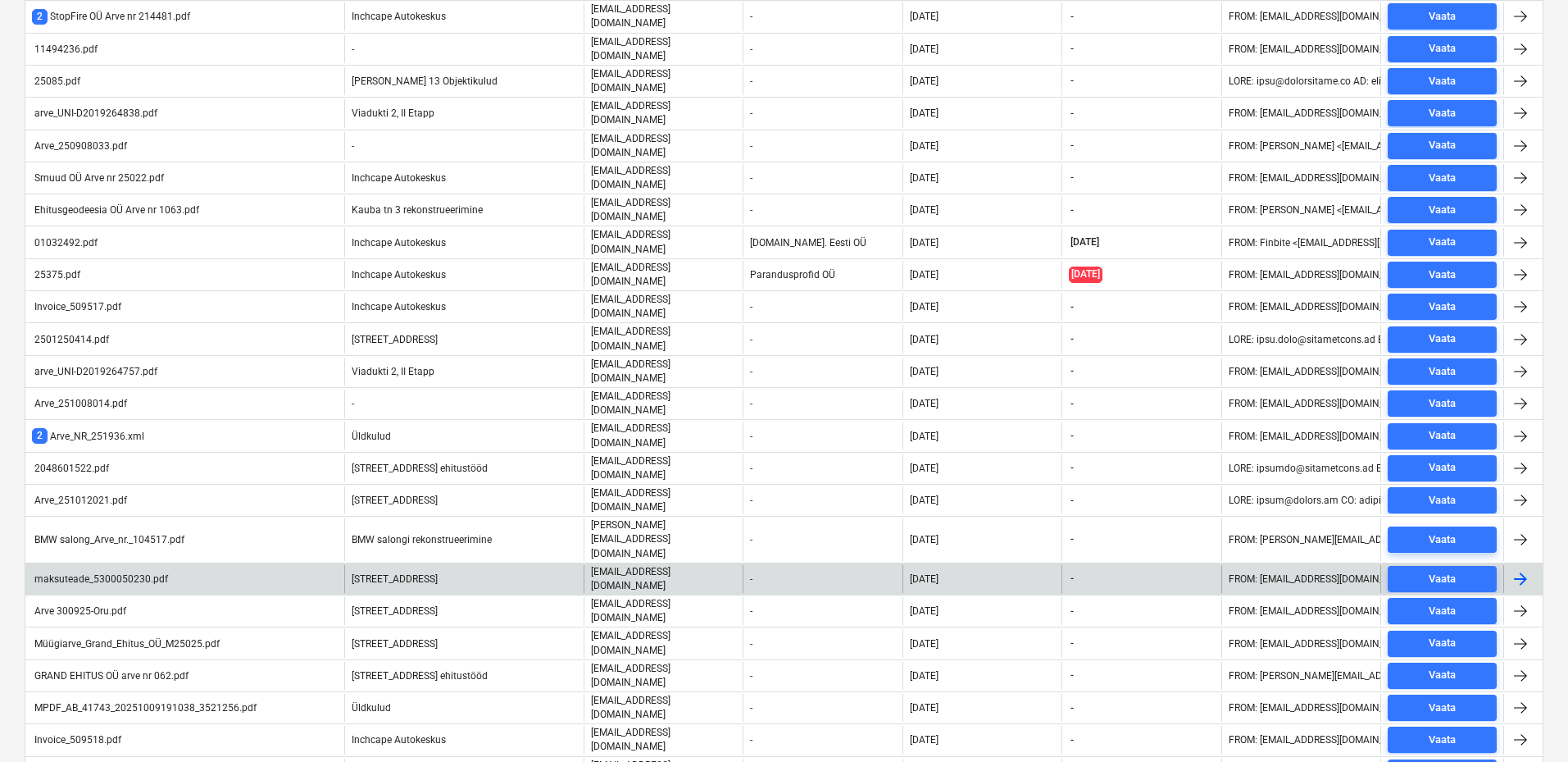
scroll to position [492, 0]
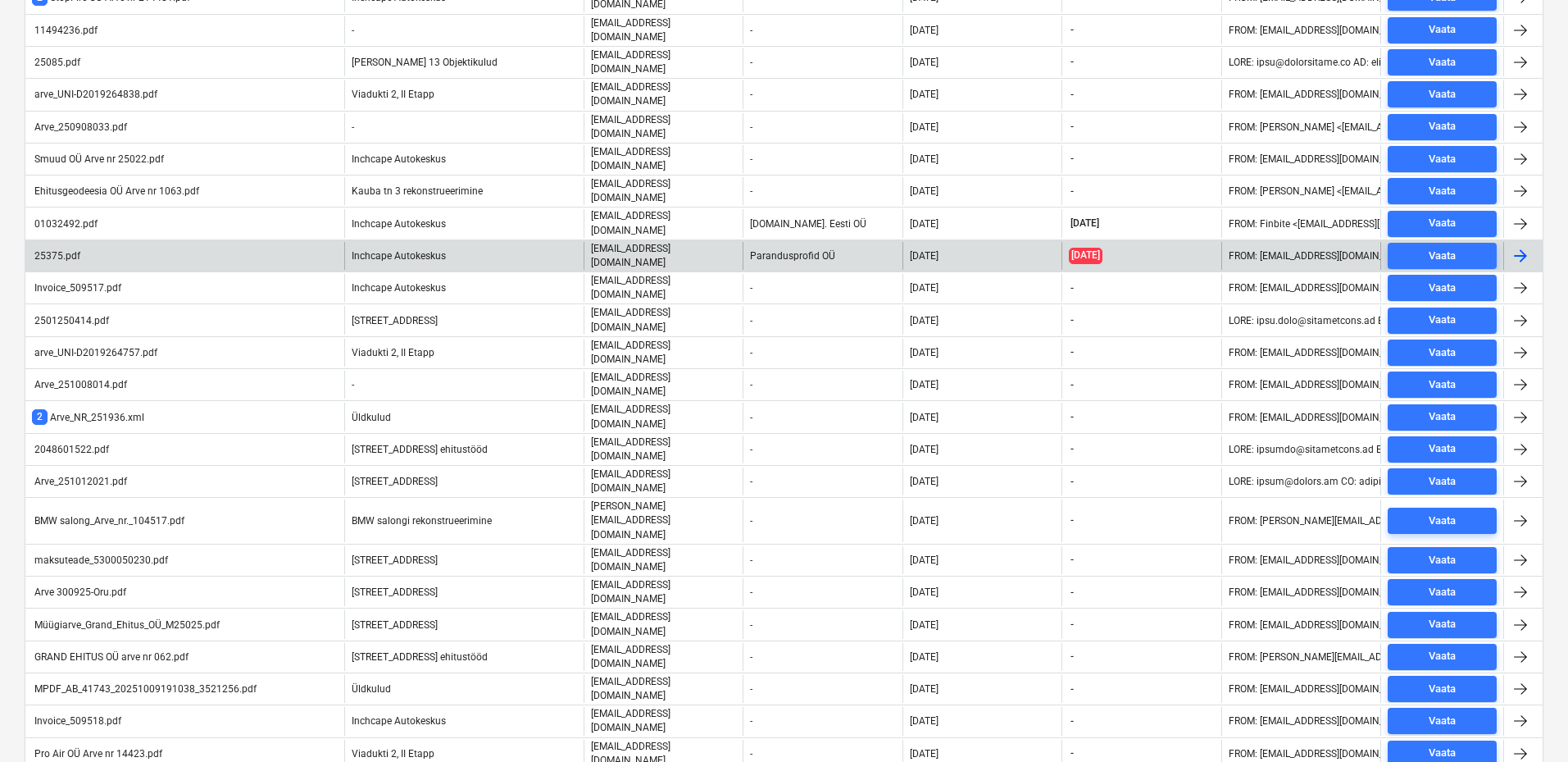
click at [1102, 247] on span "[DATE]" at bounding box center [1085, 255] width 34 height 16
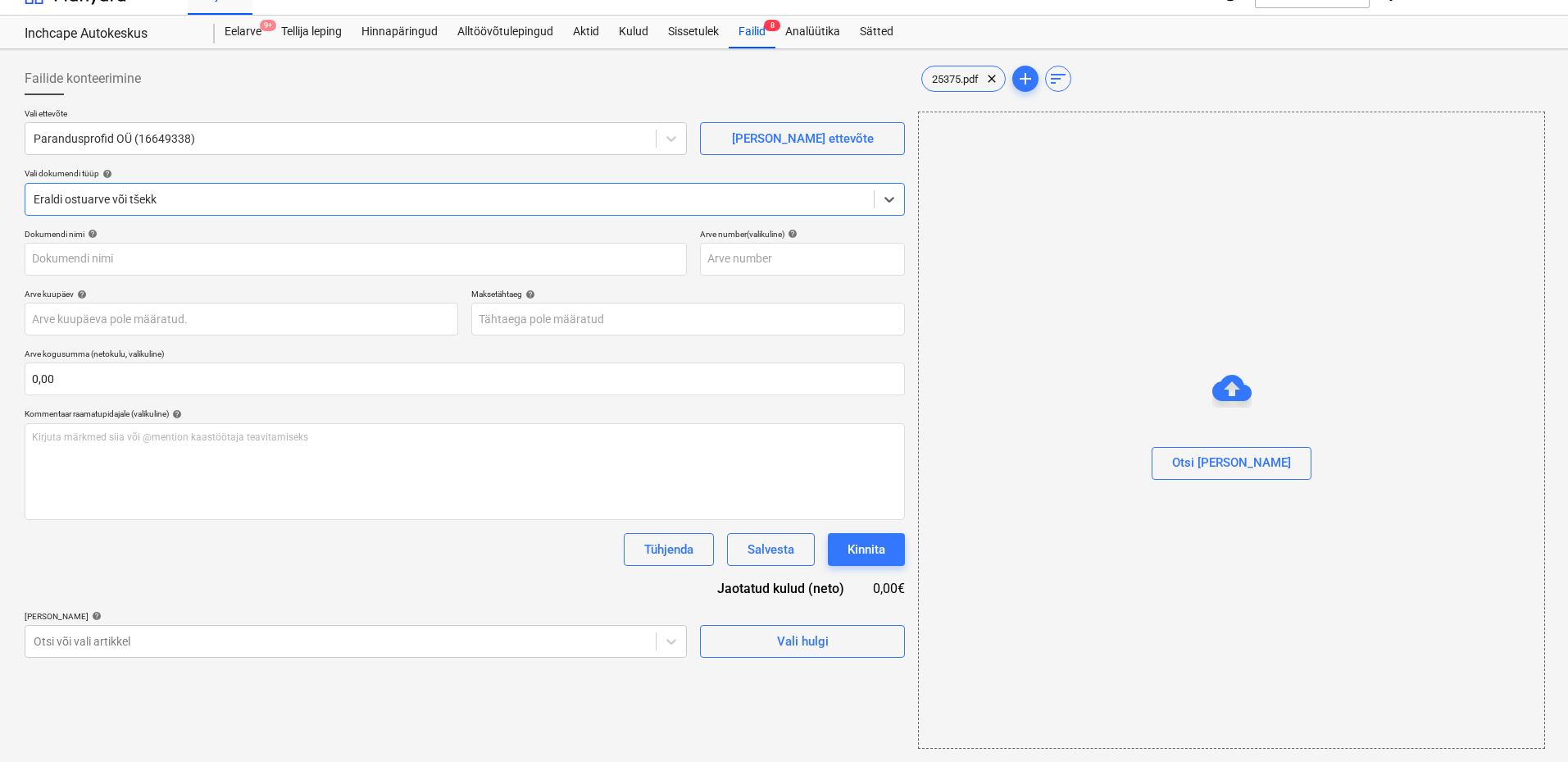
type input "25375"
type input "[DATE]"
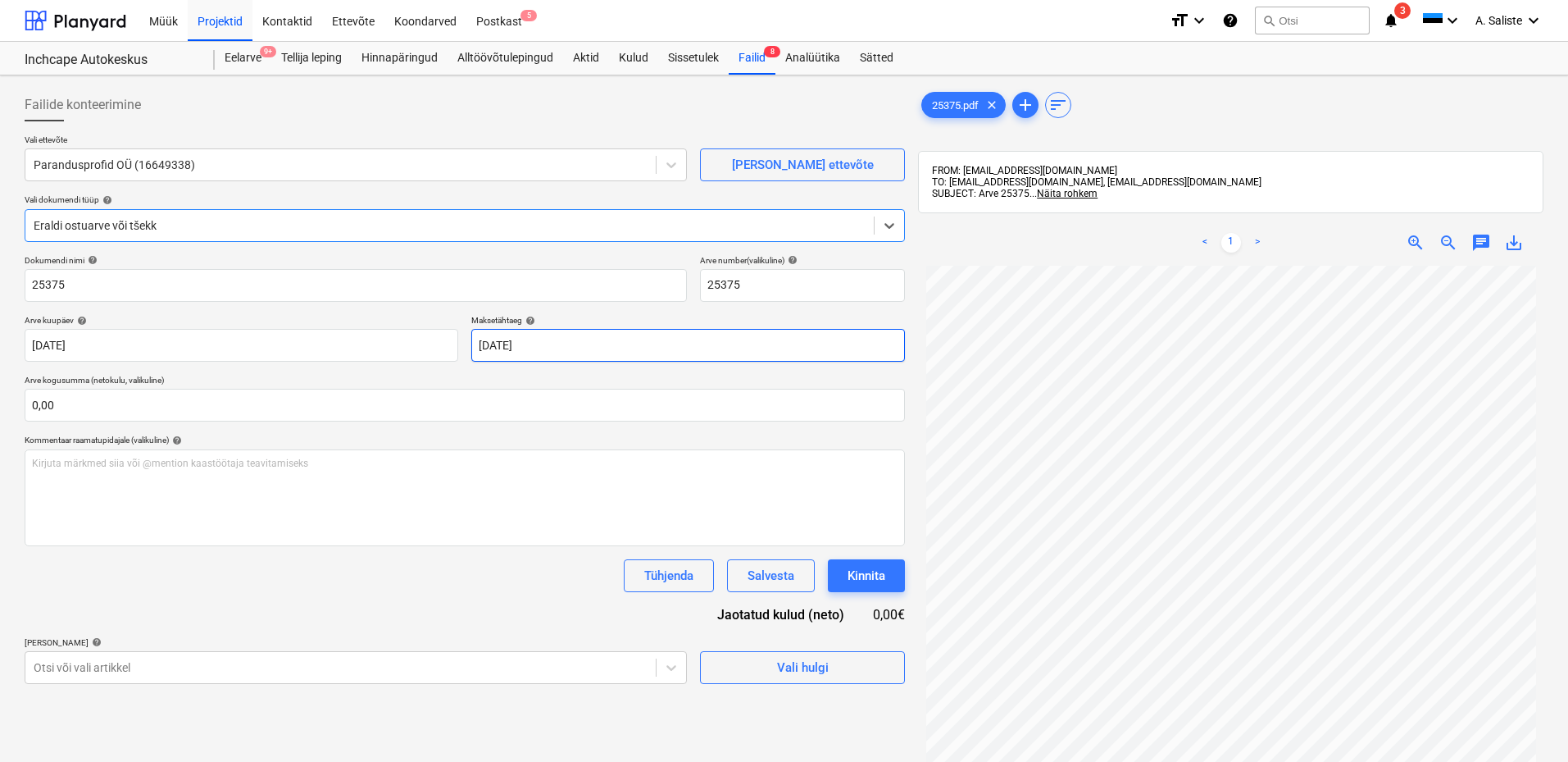
click at [731, 351] on body "Müük Projektid Kontaktid Ettevõte Koondarved Postkast 5 format_size keyboard_ar…" at bounding box center [784, 381] width 1568 height 762
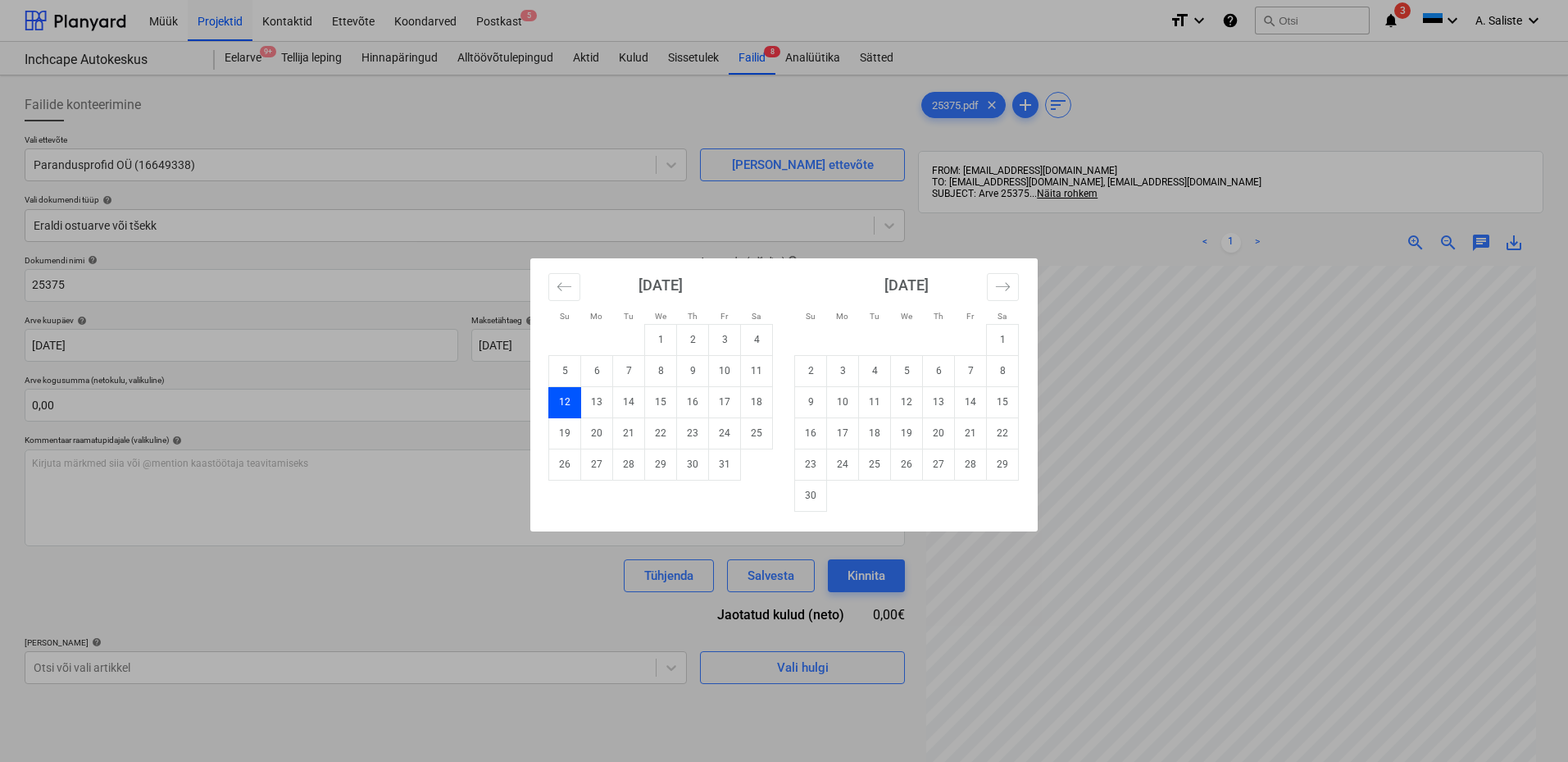
click at [243, 408] on div "Su Mo Tu We Th Fr Sa Su Mo Tu We Th Fr Sa [DATE] 1 2 3 4 5 6 7 8 9 10 11 12 13 …" at bounding box center [784, 381] width 1568 height 762
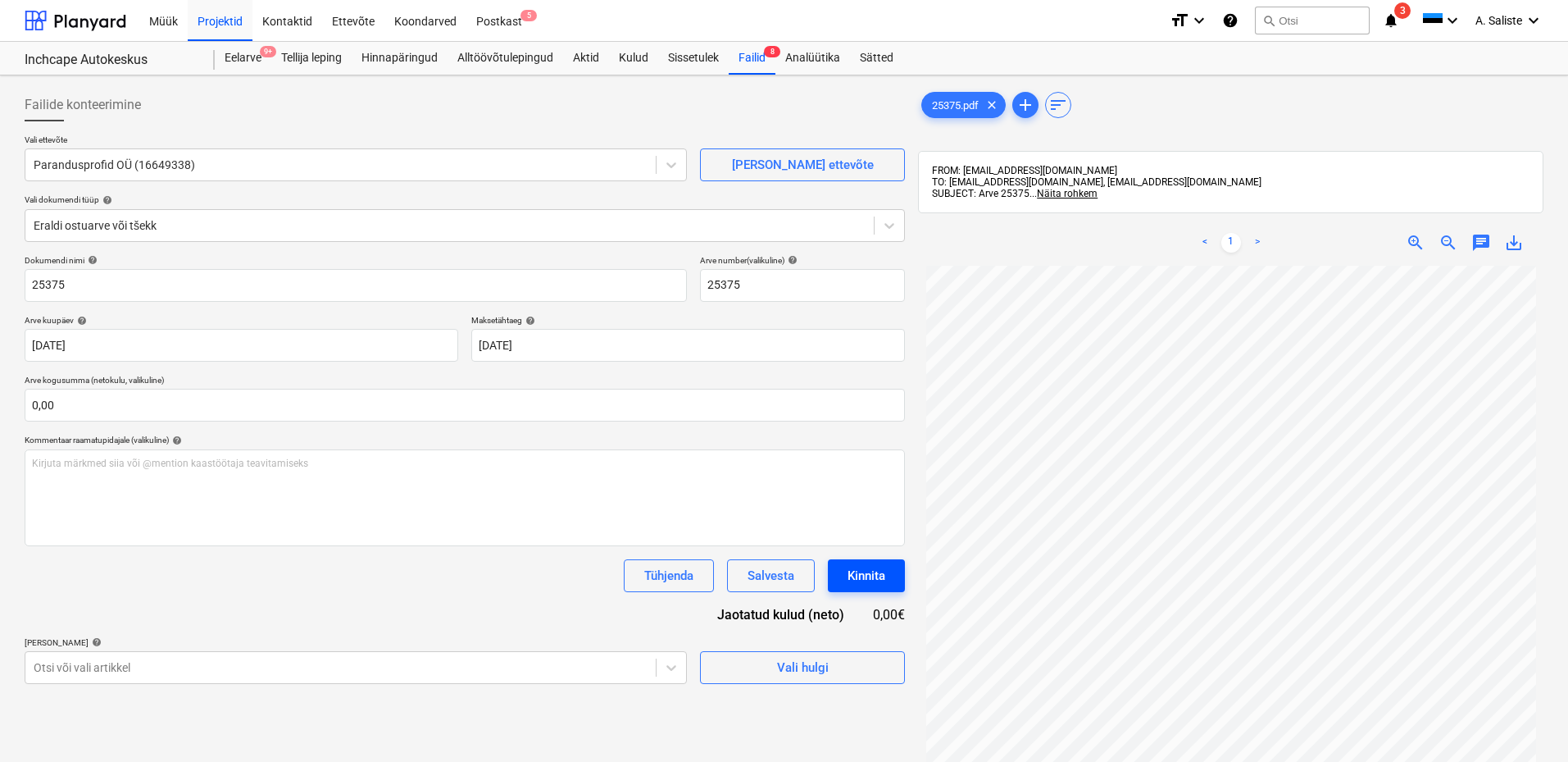
scroll to position [150, 0]
click at [874, 570] on div "Kinnita" at bounding box center [866, 575] width 37 height 21
click at [528, 673] on body "Müük Projektid Kontaktid Ettevõte Koondarved Postkast 5 format_size keyboard_ar…" at bounding box center [784, 381] width 1568 height 762
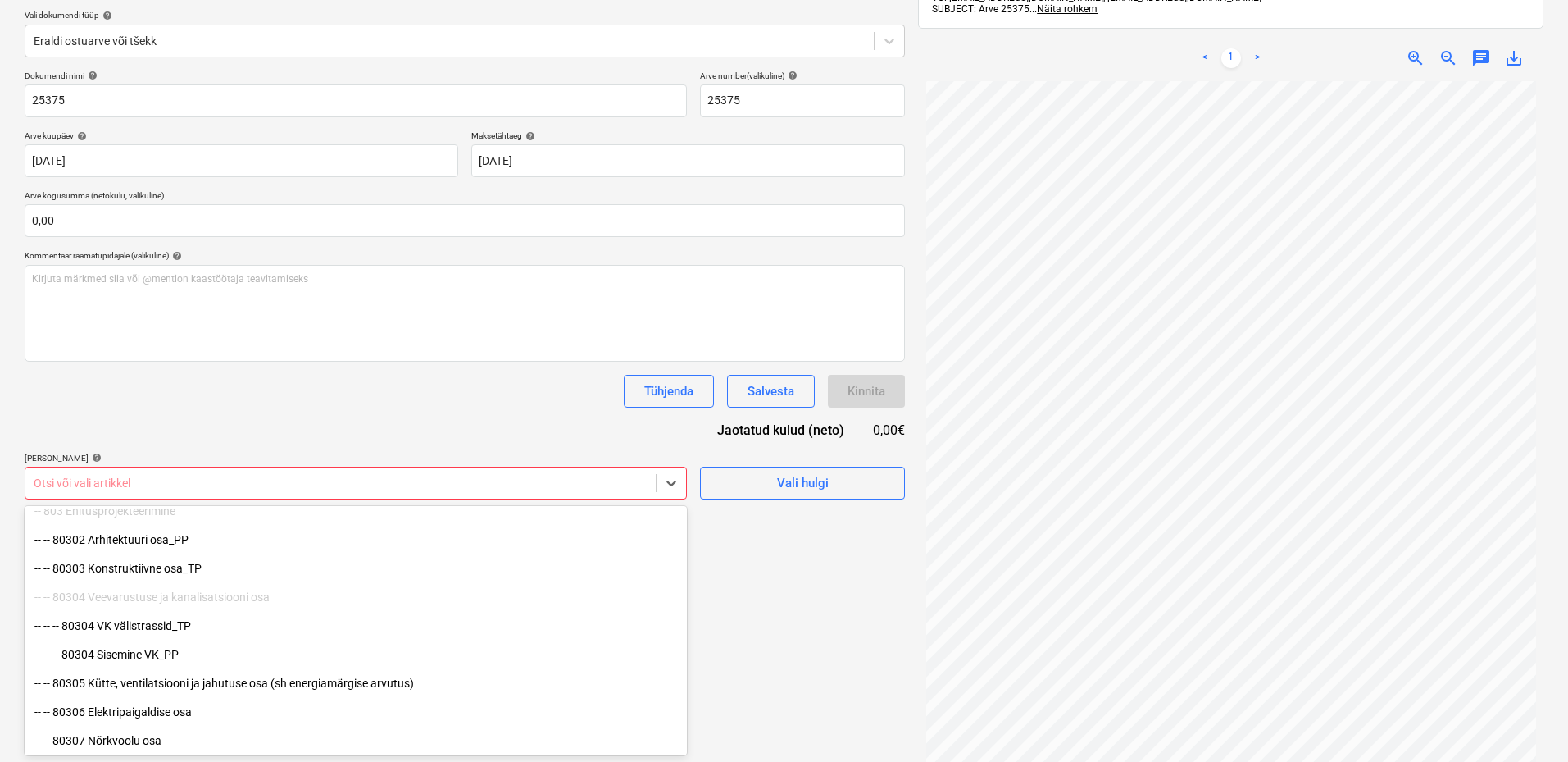
scroll to position [82, 0]
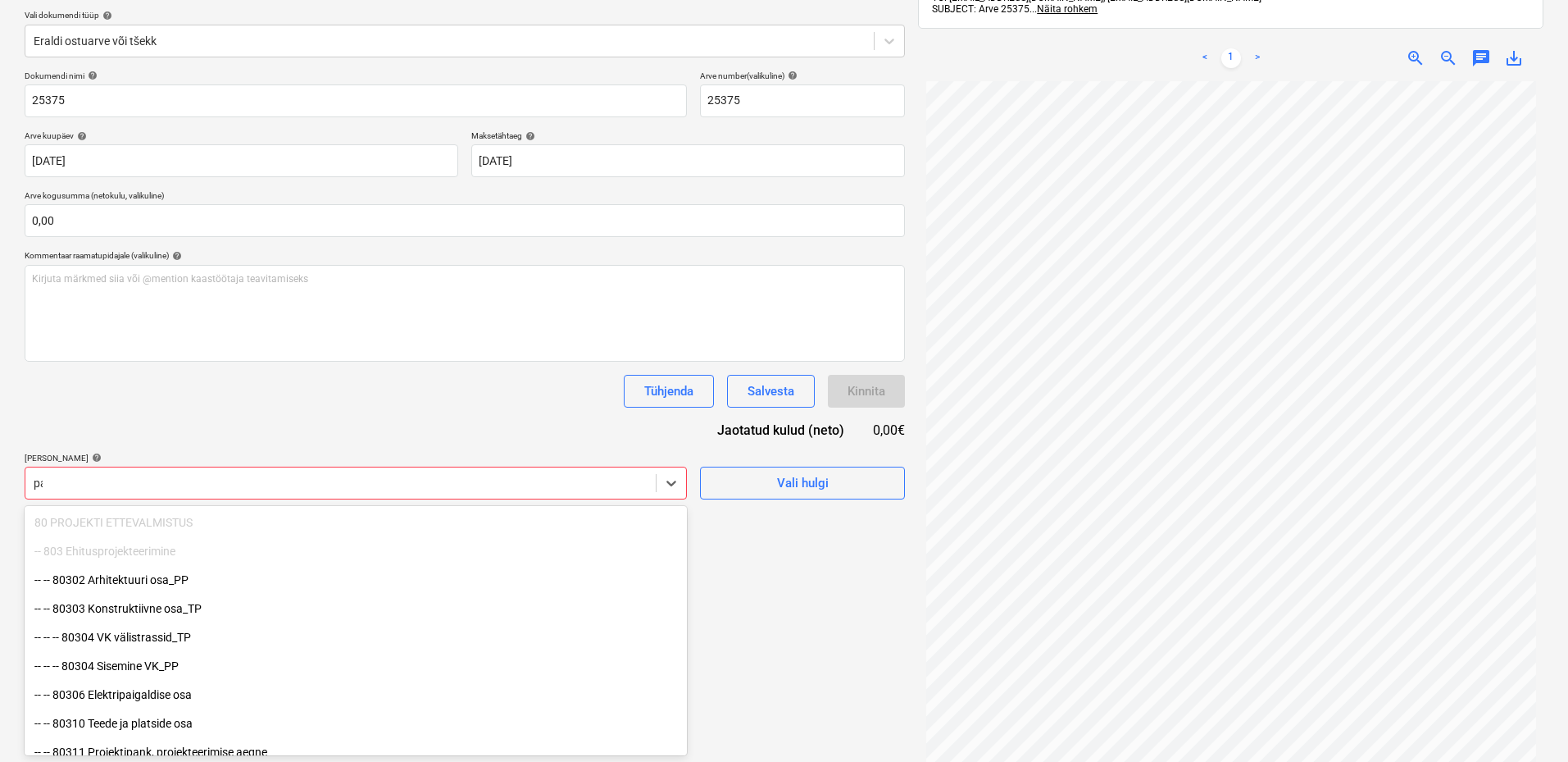
type input "p"
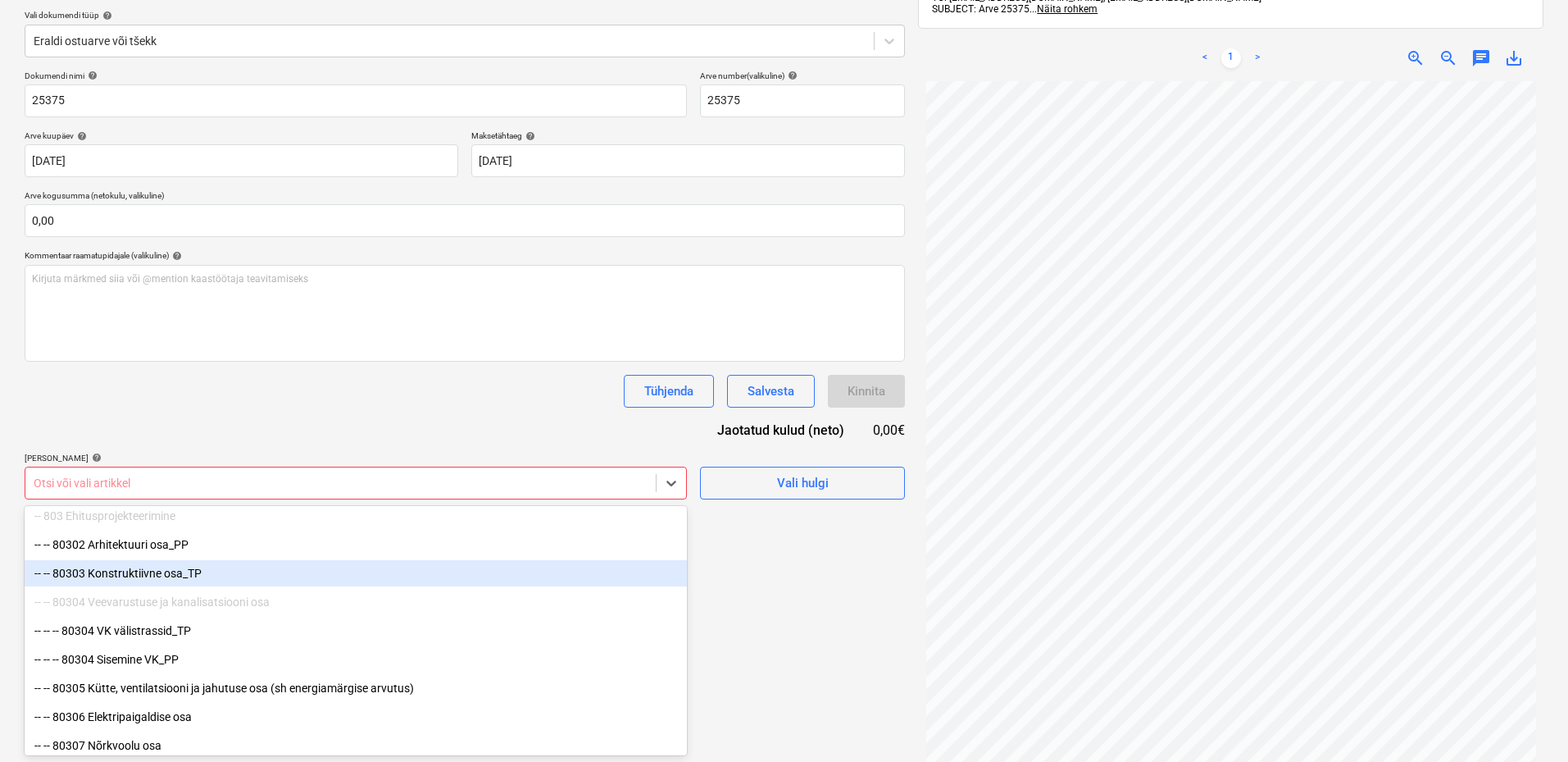
scroll to position [164, 0]
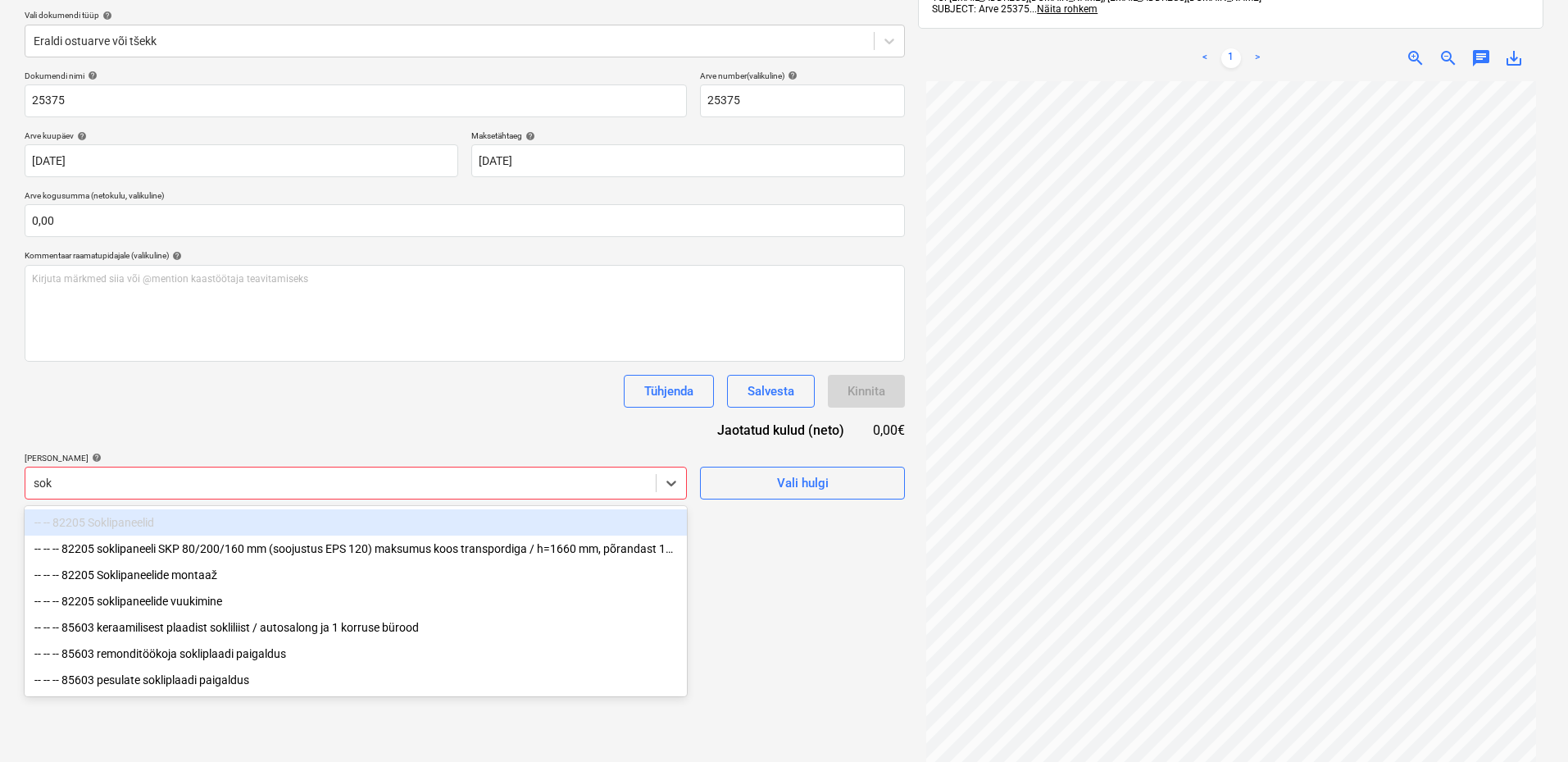
type input "sokl"
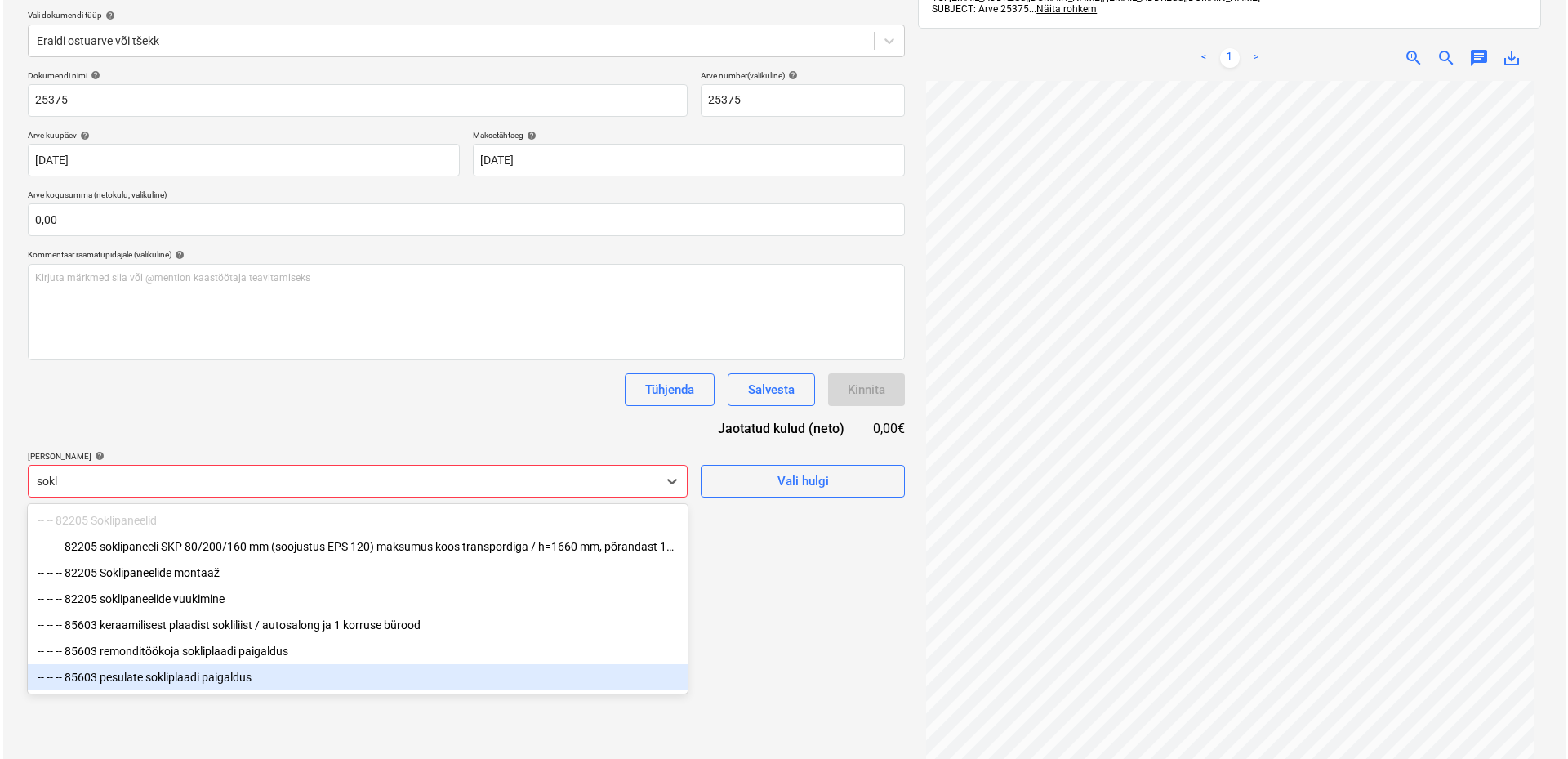
scroll to position [232, 0]
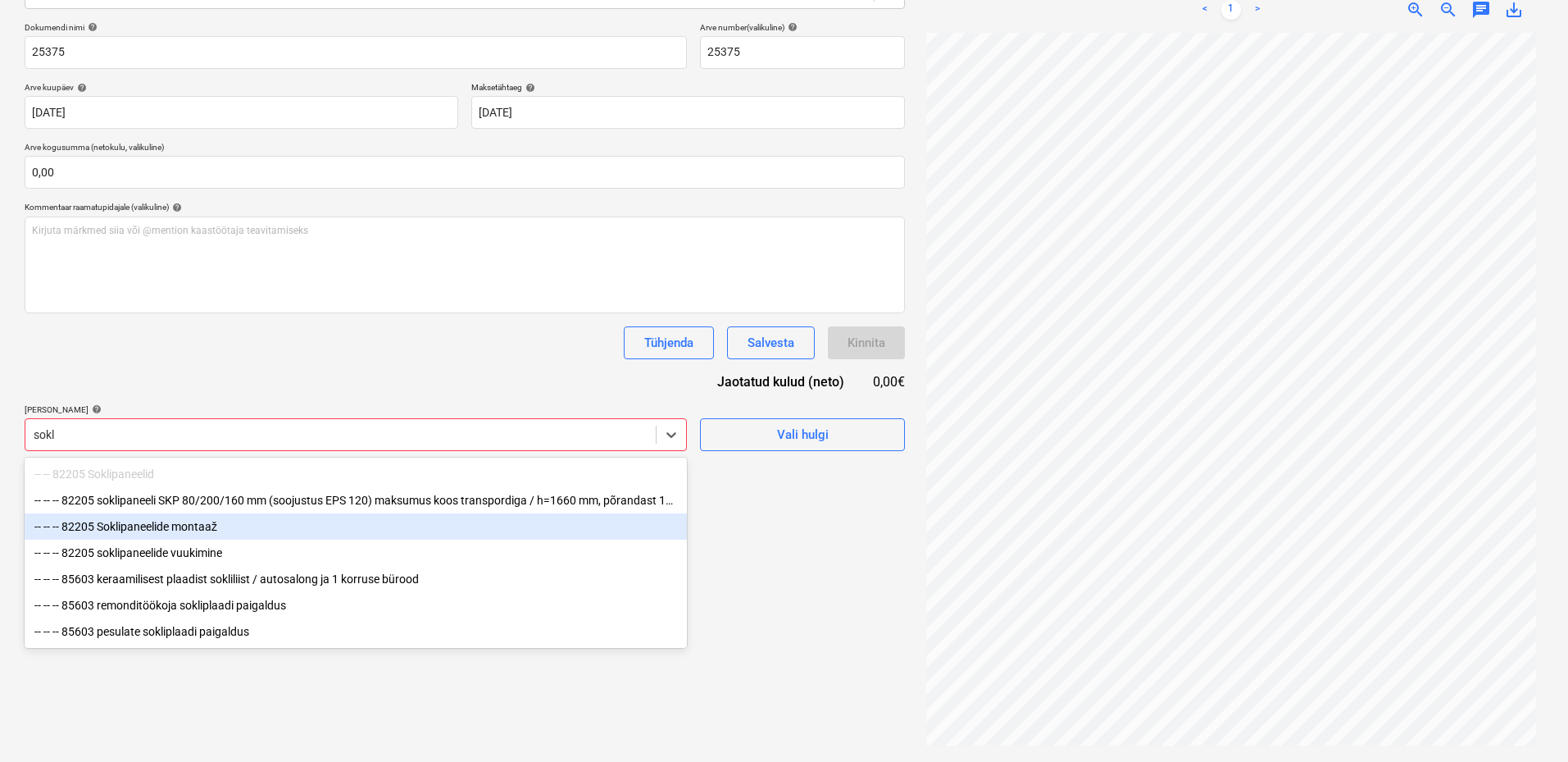
click at [203, 528] on div "-- -- -- 82205 Soklipaneelide montaaž" at bounding box center [356, 526] width 662 height 26
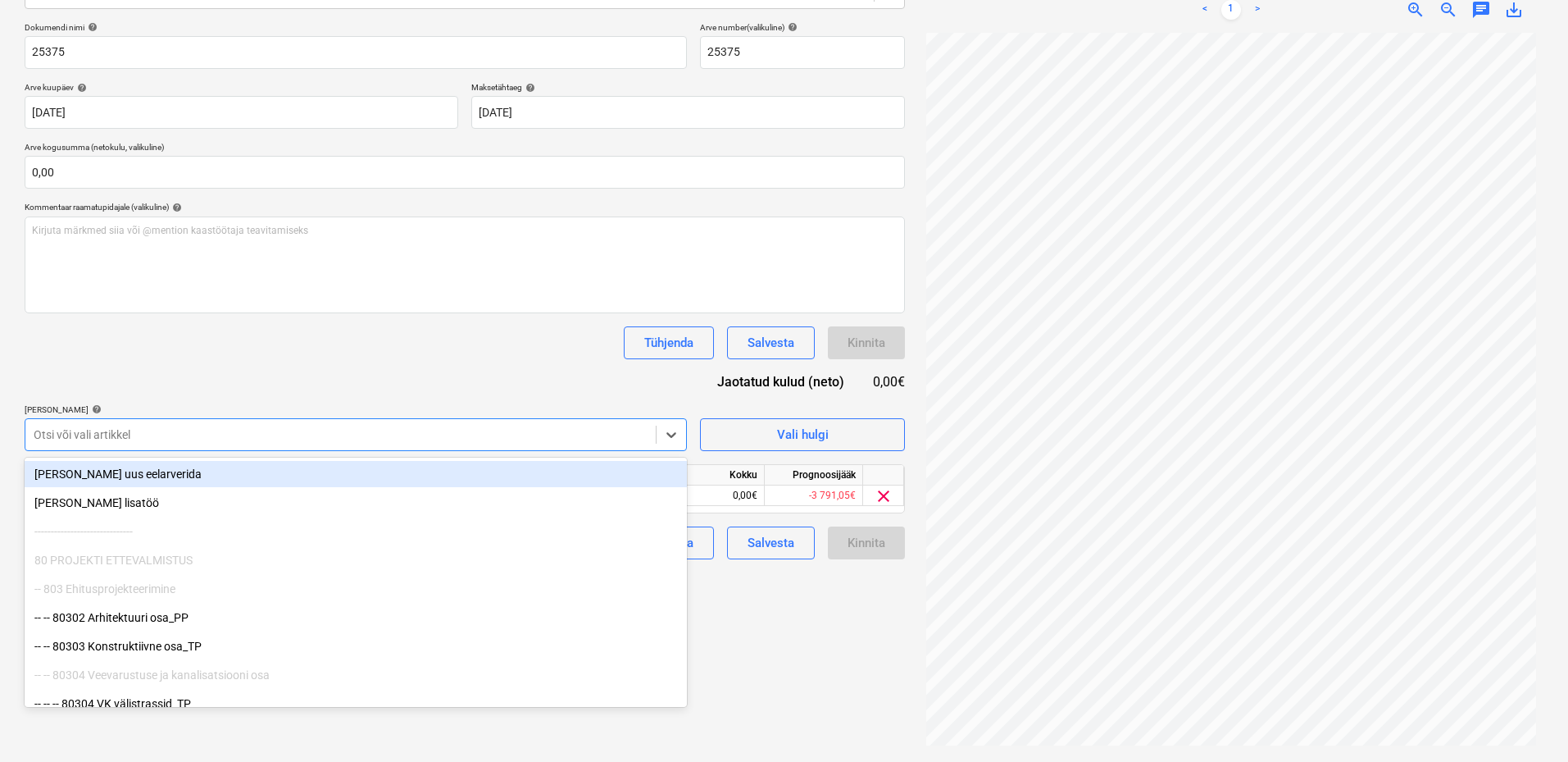
click at [826, 662] on div "Failide konteerimine Vali ettevõte Parandusprofid OÜ (16649338) [PERSON_NAME] u…" at bounding box center [464, 302] width 893 height 906
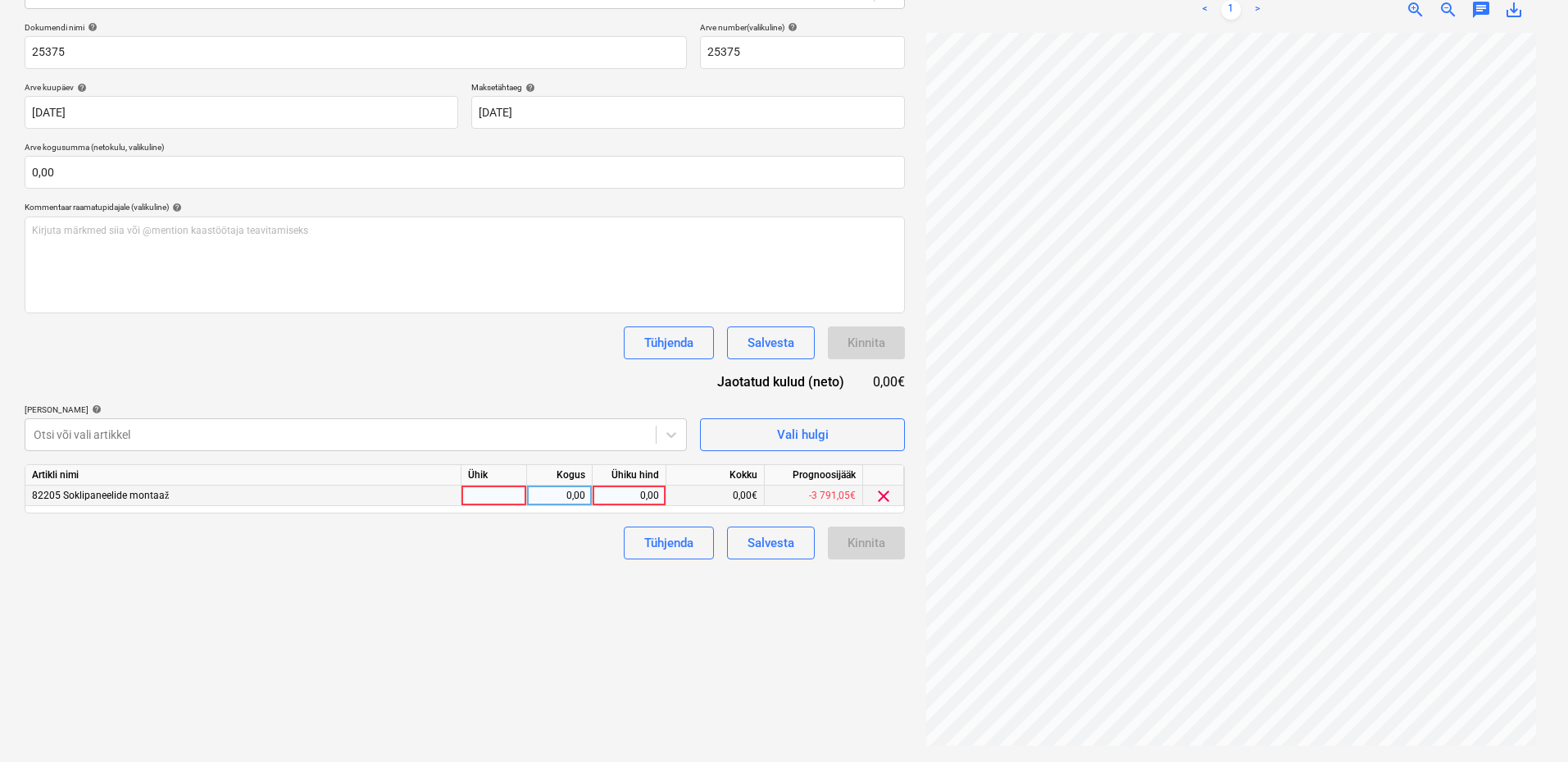
click at [517, 497] on div at bounding box center [494, 496] width 66 height 20
type input "kmpl"
drag, startPoint x: 577, startPoint y: 498, endPoint x: 597, endPoint y: 493, distance: 20.6
click at [592, 494] on div "0,00" at bounding box center [560, 496] width 66 height 20
type input "1"
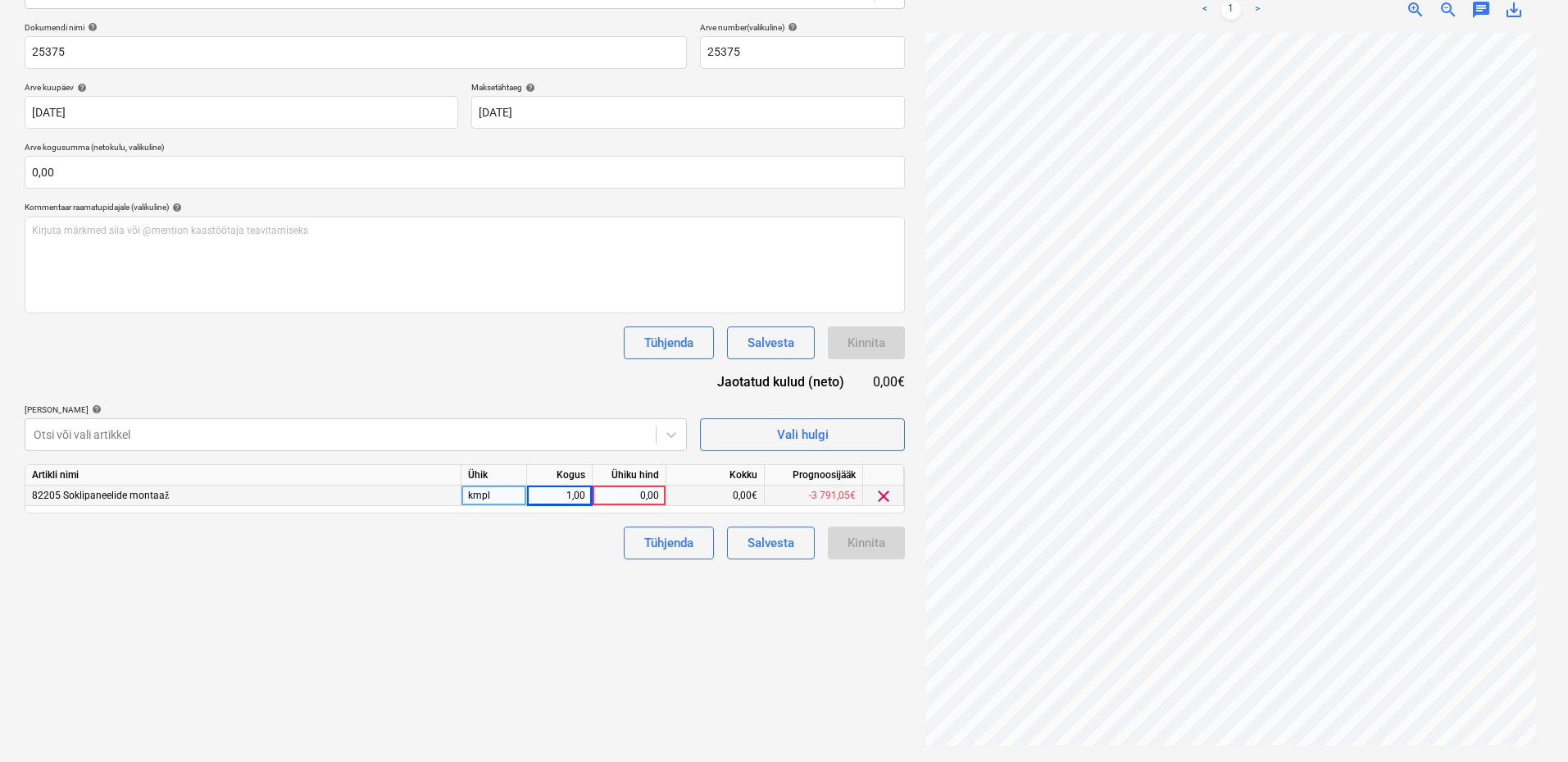
click at [636, 491] on div "0,00" at bounding box center [629, 496] width 60 height 20
type input "360"
drag, startPoint x: 440, startPoint y: 624, endPoint x: 545, endPoint y: 620, distance: 105.1
click at [441, 624] on div "Failide konteerimine Vali ettevõte Parandusprofid OÜ (16649338) [PERSON_NAME] u…" at bounding box center [464, 302] width 893 height 906
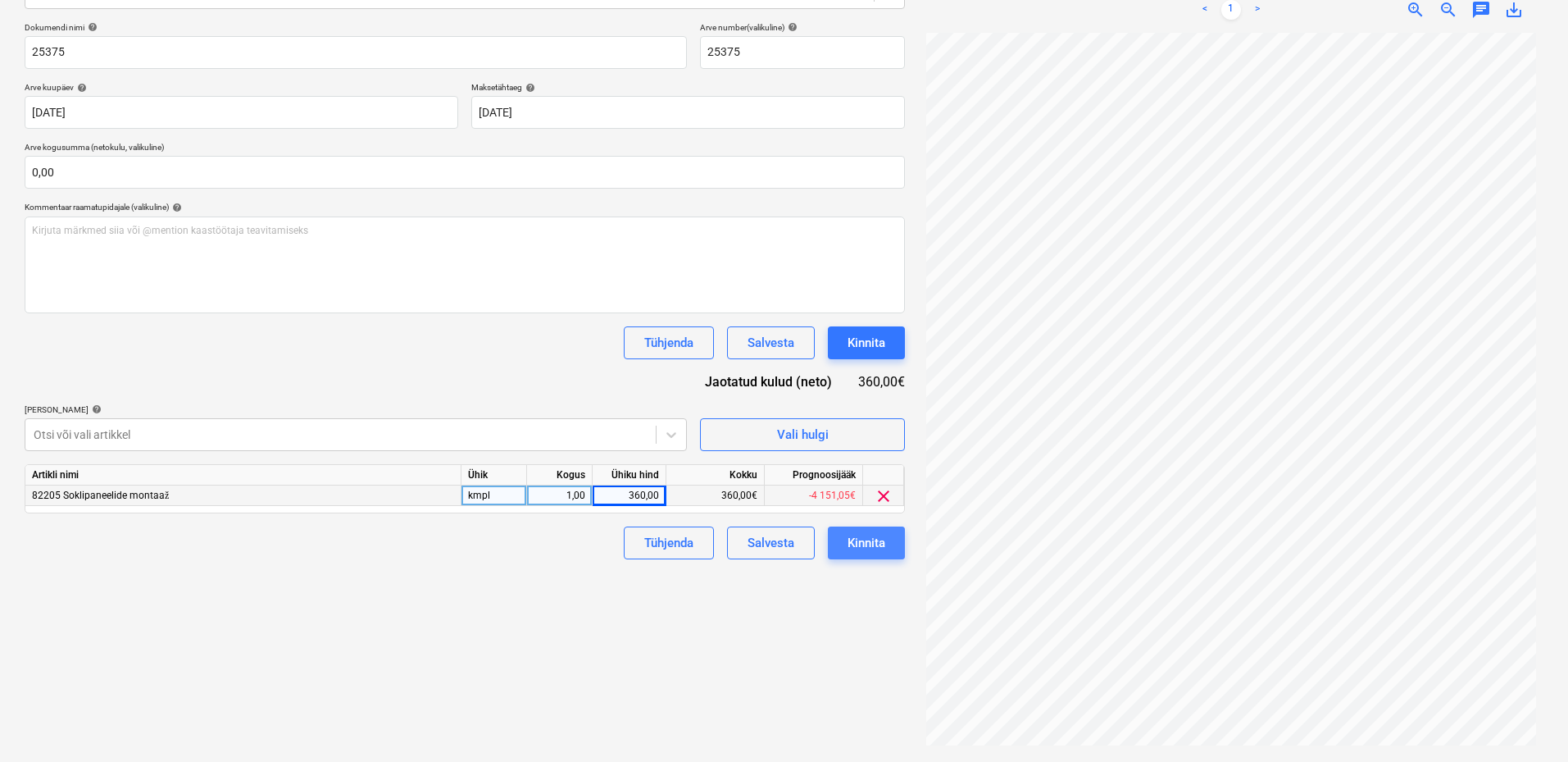
click at [889, 533] on button "Kinnita" at bounding box center [866, 543] width 77 height 33
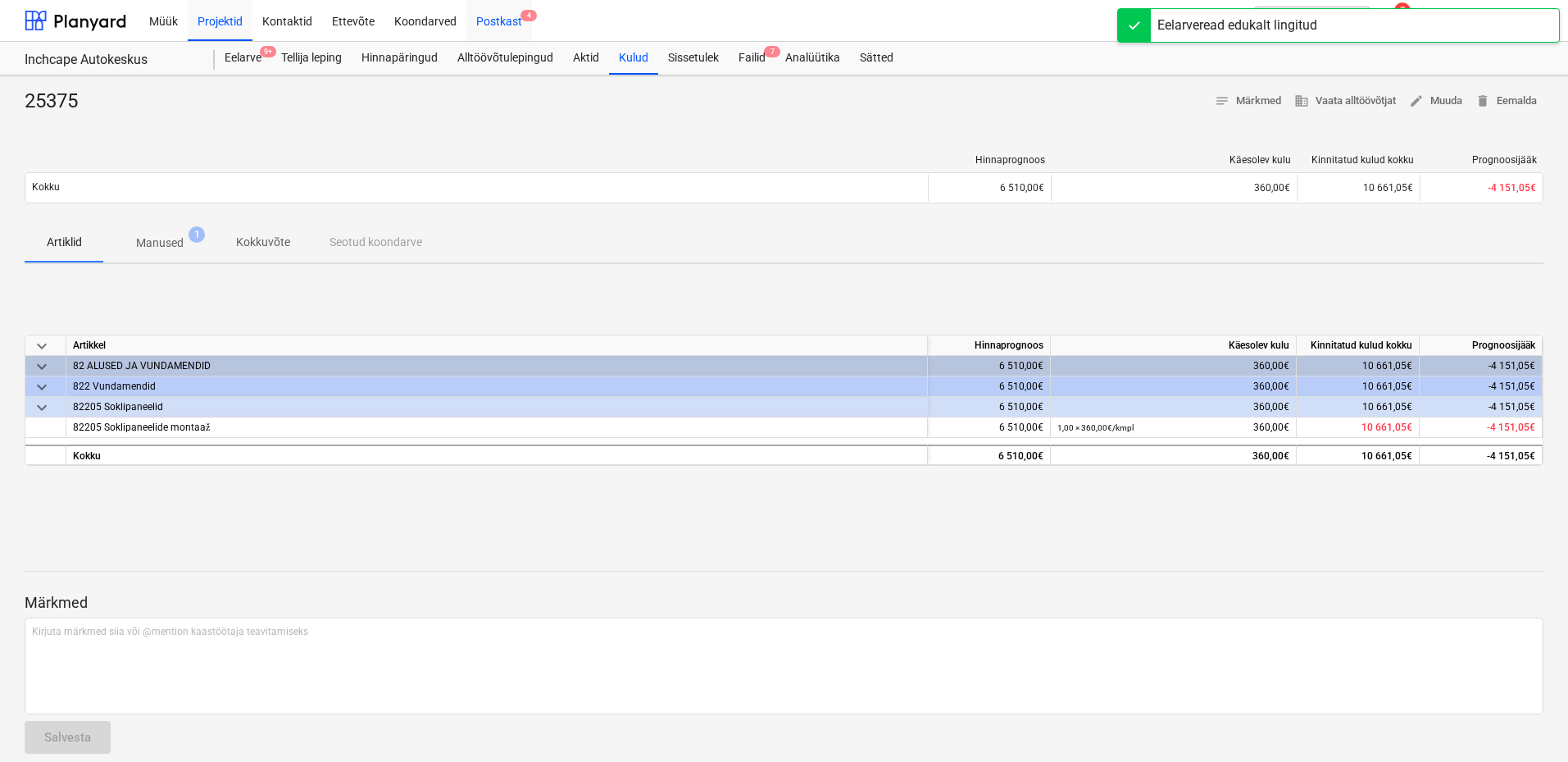
drag, startPoint x: 506, startPoint y: 16, endPoint x: 519, endPoint y: 36, distance: 23.9
click at [507, 17] on div "Postkast 4" at bounding box center [499, 20] width 66 height 42
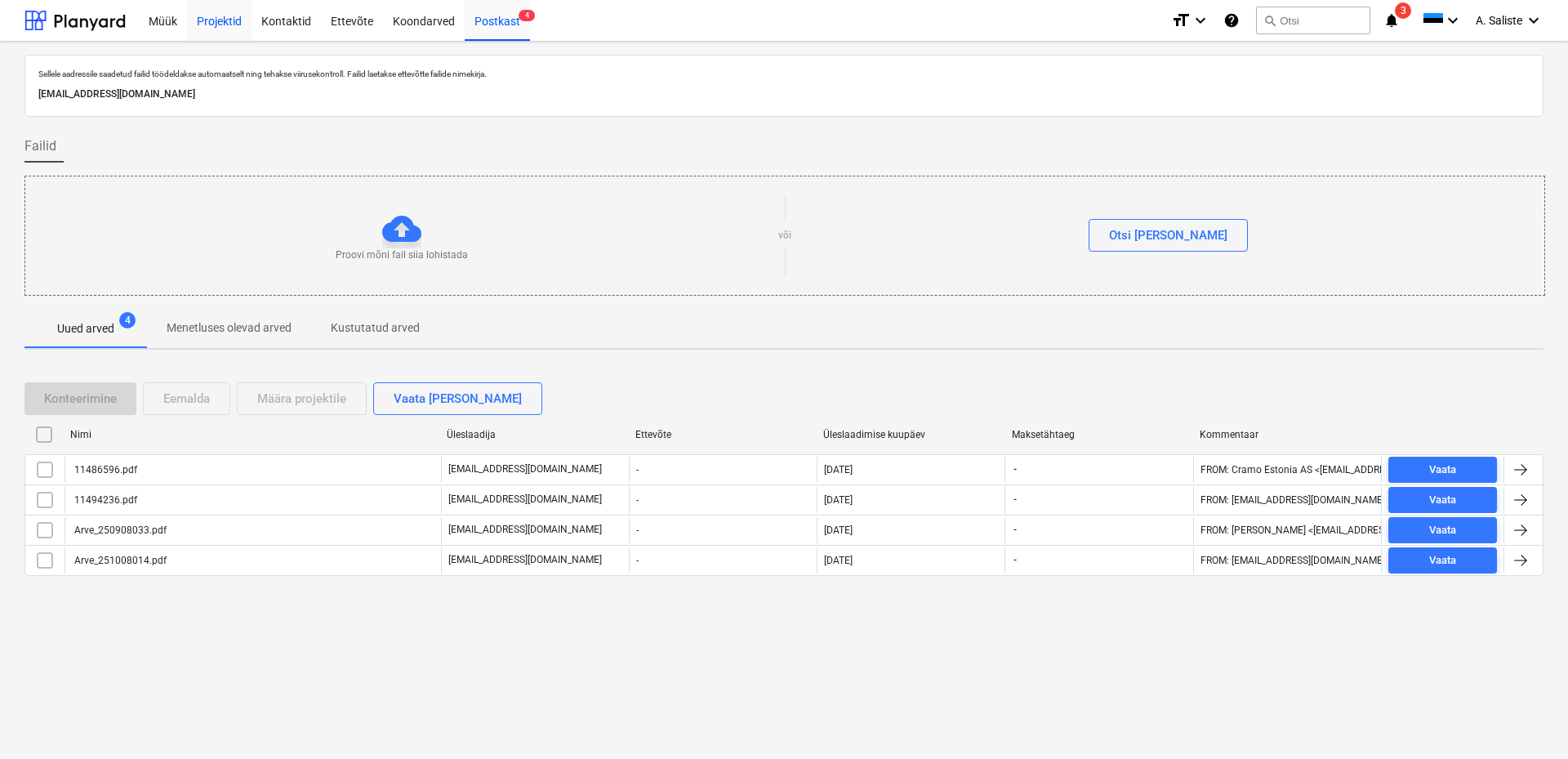
click at [236, 21] on div "Projektid" at bounding box center [219, 20] width 65 height 42
